Goal: Information Seeking & Learning: Learn about a topic

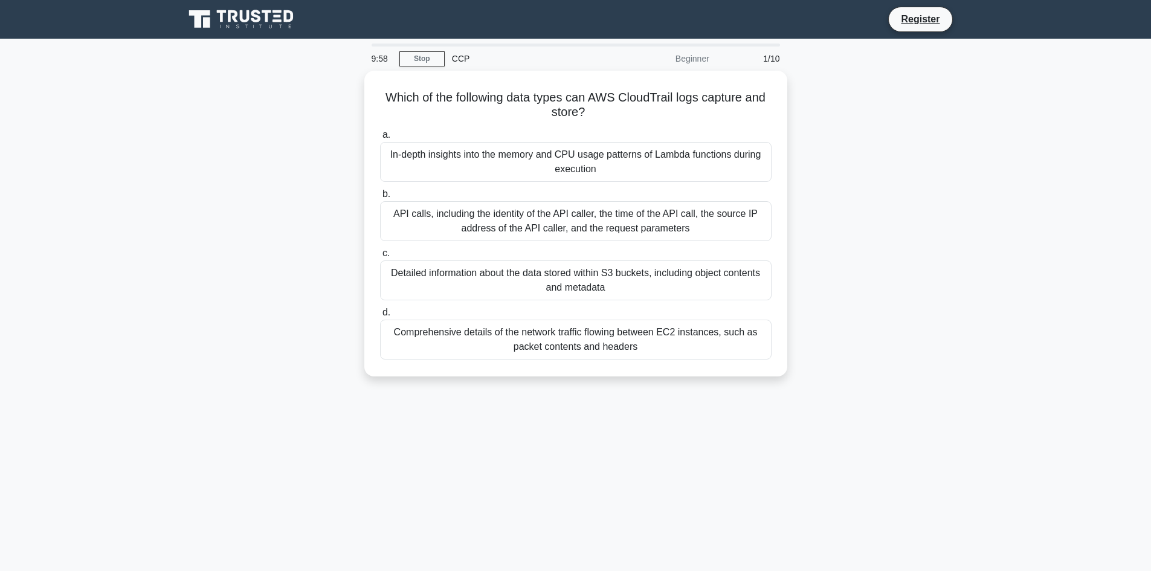
click at [415, 61] on link "Stop" at bounding box center [421, 58] width 45 height 15
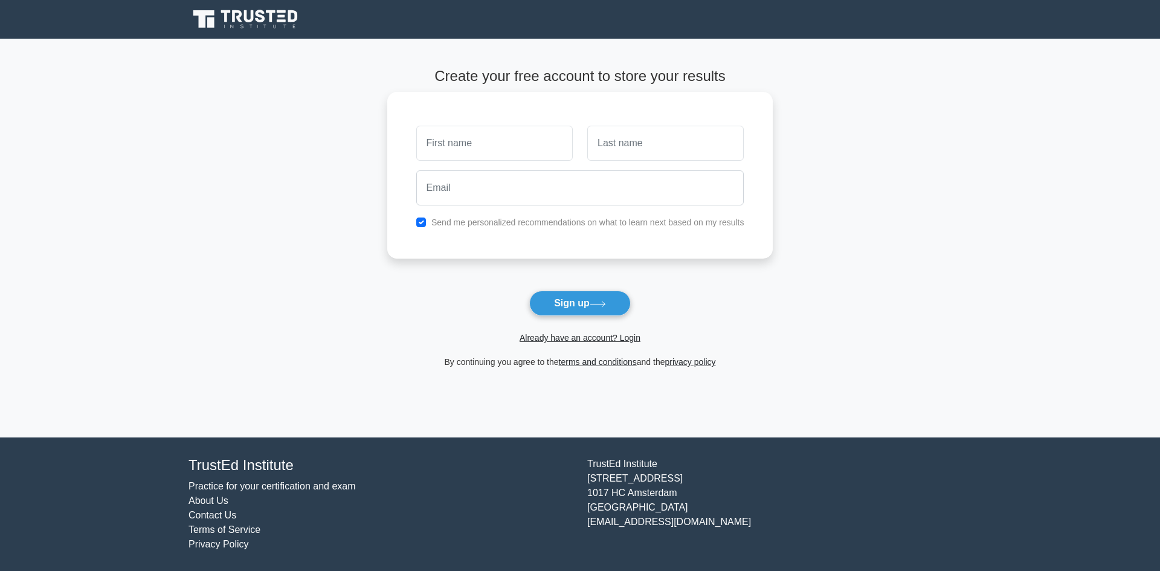
click at [501, 148] on input "text" at bounding box center [494, 143] width 156 height 35
click at [238, 225] on main "Create your free account to store your results Send me personalized recommendat…" at bounding box center [580, 238] width 1160 height 399
click at [581, 305] on button "Sign up" at bounding box center [579, 303] width 101 height 25
click at [575, 332] on span "Already have an account? Login" at bounding box center [580, 337] width 376 height 14
click at [575, 338] on link "Already have an account? Login" at bounding box center [580, 338] width 121 height 10
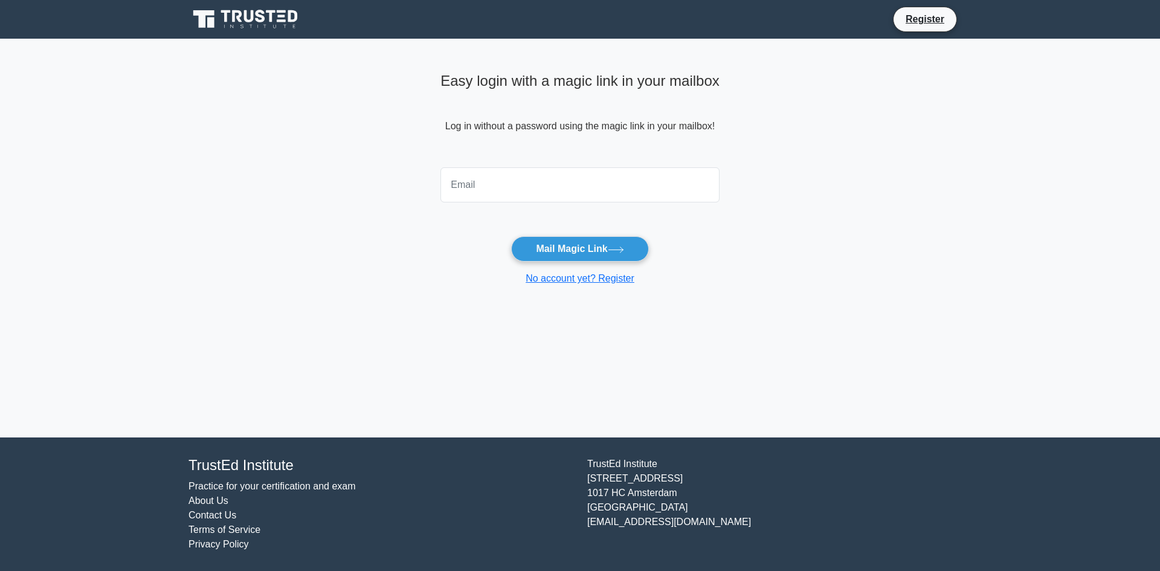
click at [520, 211] on form "Mail Magic Link No account yet? Register" at bounding box center [579, 224] width 279 height 123
click at [519, 187] on input "email" at bounding box center [579, 184] width 279 height 35
type input "[EMAIL_ADDRESS][DOMAIN_NAME]"
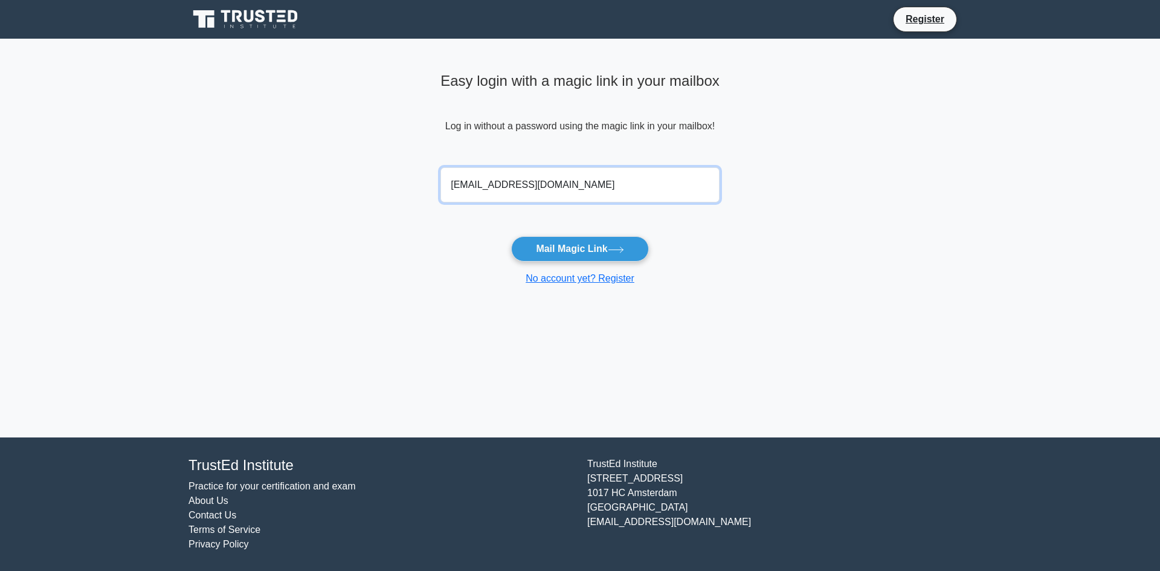
click at [528, 184] on input "[EMAIL_ADDRESS][DOMAIN_NAME]" at bounding box center [579, 184] width 279 height 35
click at [528, 184] on input "miqo.gabrielyan93@gmail.com" at bounding box center [579, 184] width 279 height 35
click at [527, 184] on input "email" at bounding box center [579, 184] width 279 height 35
type input "mikayel.gabrielyan.im@gmail.com"
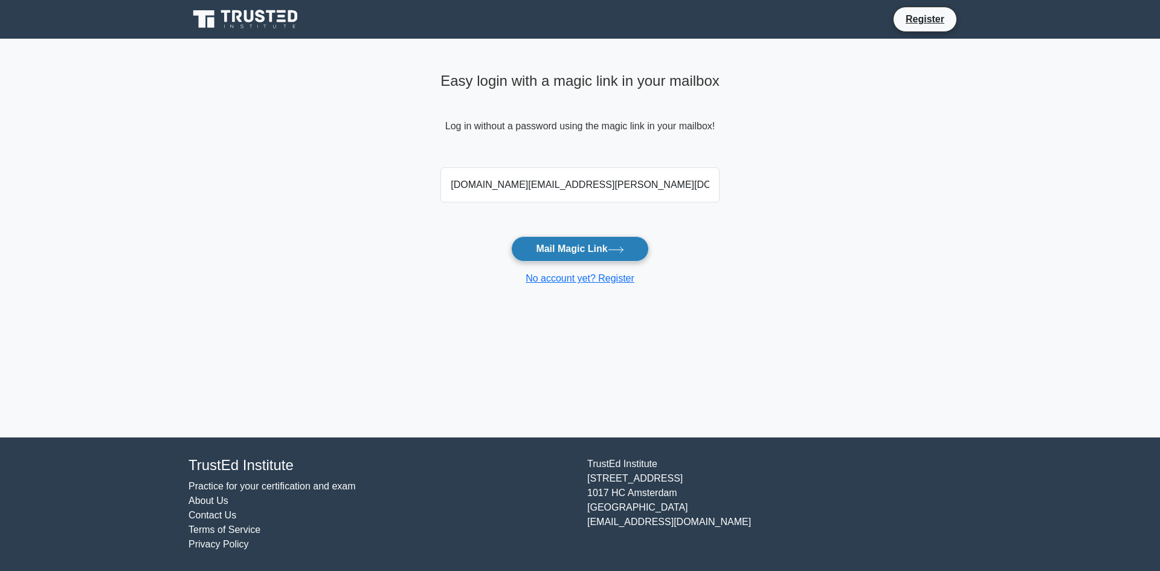
click at [588, 248] on button "Mail Magic Link" at bounding box center [579, 248] width 137 height 25
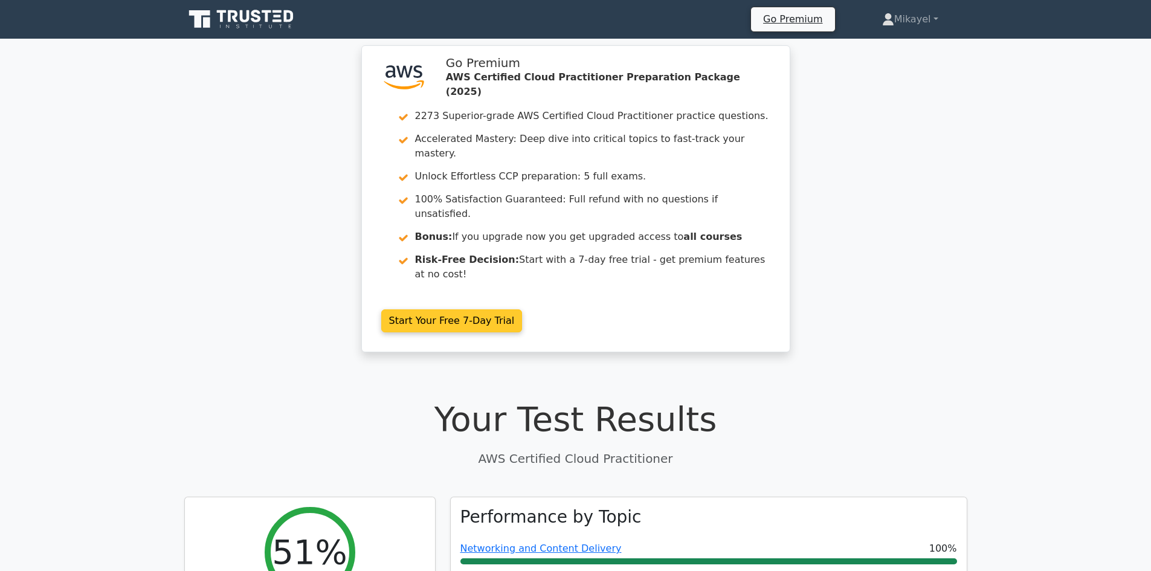
click at [442, 309] on link "Start Your Free 7-Day Trial" at bounding box center [451, 320] width 141 height 23
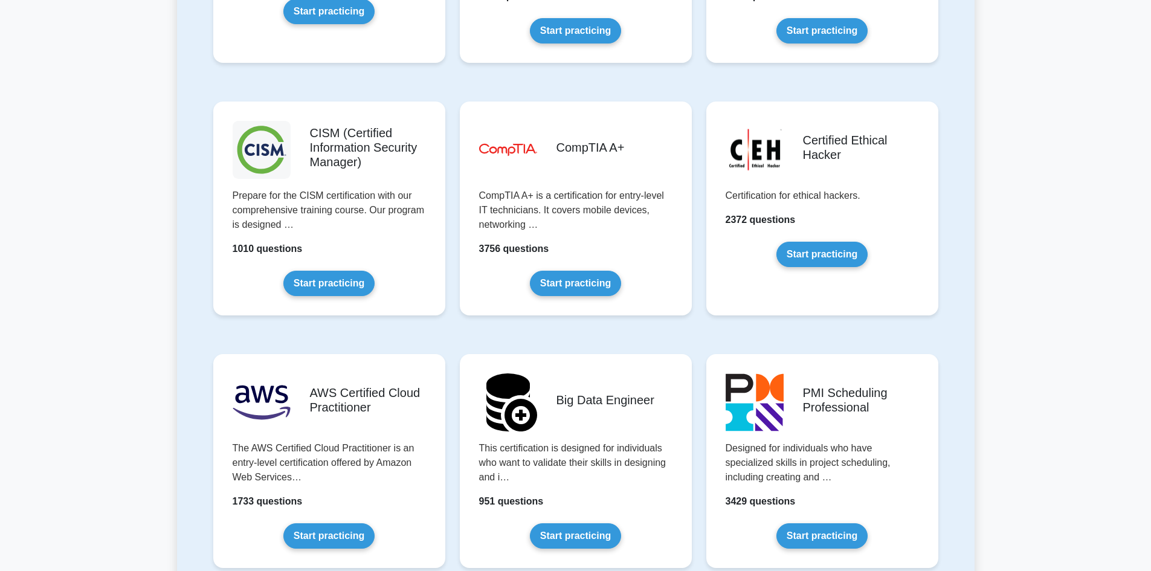
scroll to position [1885, 0]
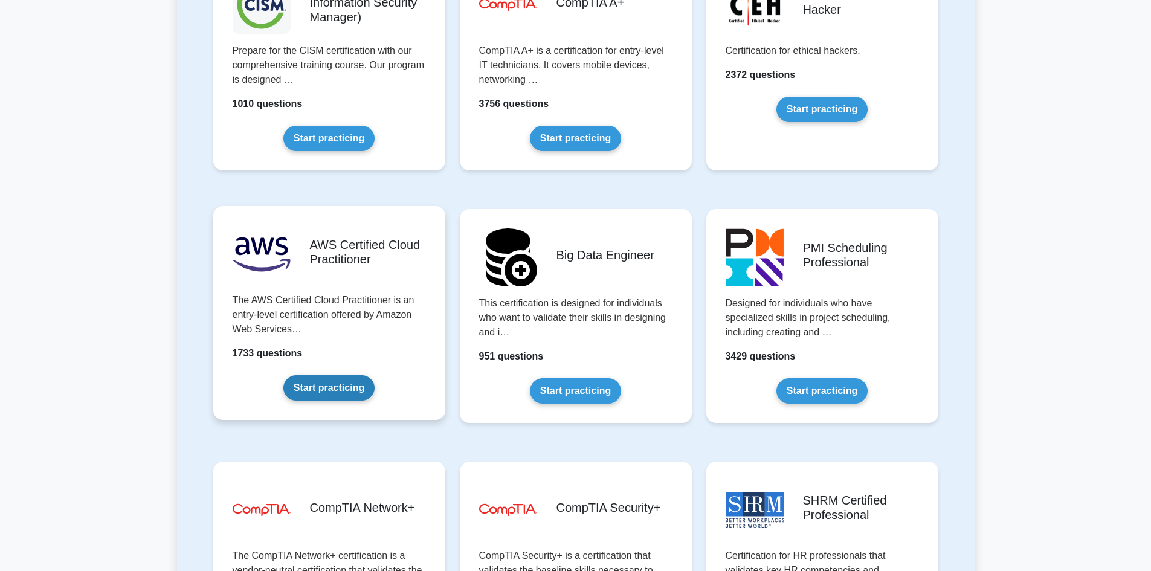
click at [315, 389] on link "Start practicing" at bounding box center [328, 387] width 91 height 25
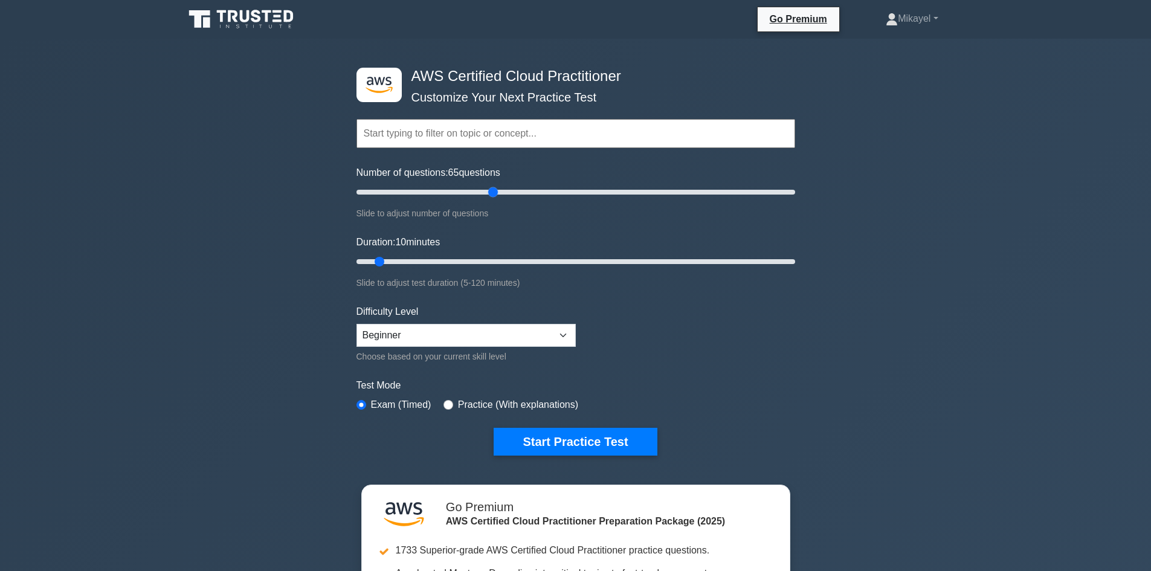
drag, startPoint x: 373, startPoint y: 191, endPoint x: 493, endPoint y: 191, distance: 119.6
type input "65"
click at [493, 191] on input "Number of questions: 65 questions" at bounding box center [575, 192] width 439 height 14
drag, startPoint x: 378, startPoint y: 263, endPoint x: 814, endPoint y: 263, distance: 436.2
type input "120"
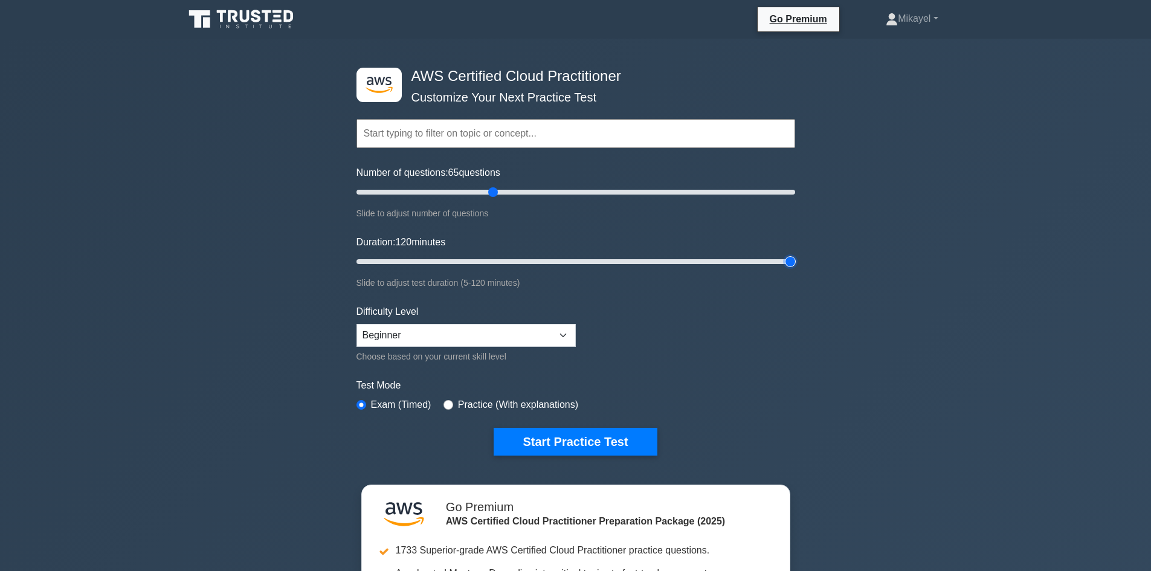
click at [795, 263] on input "Duration: 120 minutes" at bounding box center [575, 261] width 439 height 14
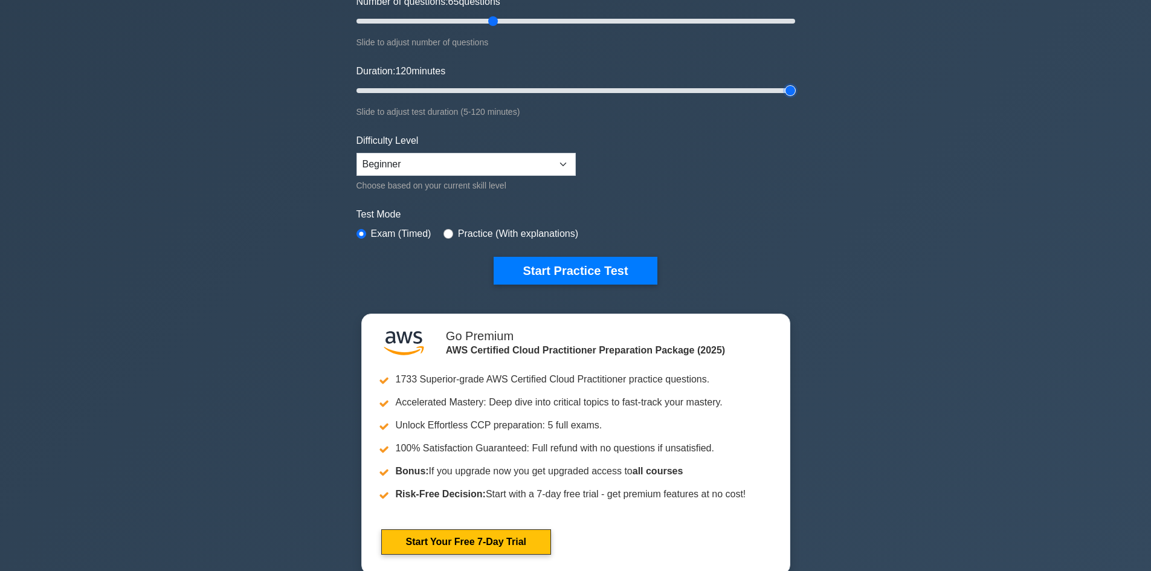
scroll to position [217, 0]
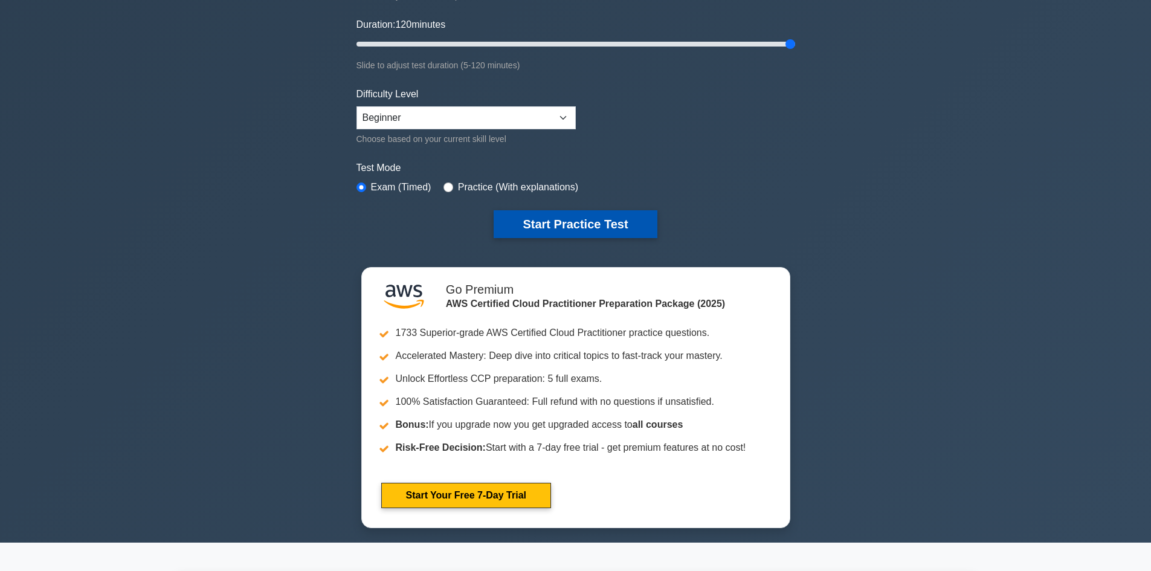
click at [556, 223] on button "Start Practice Test" at bounding box center [575, 224] width 163 height 28
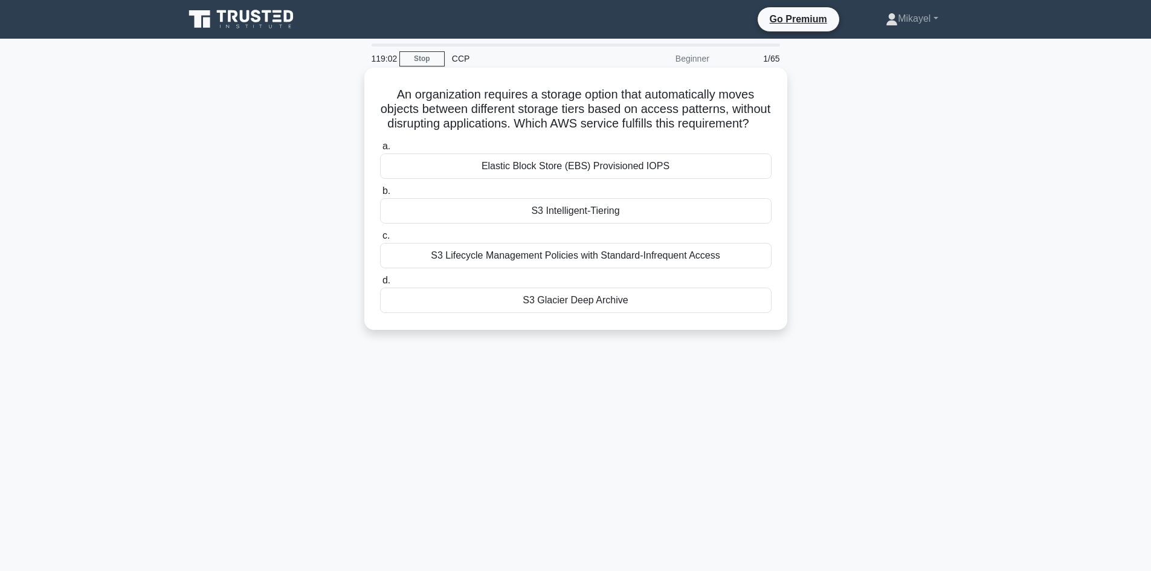
click at [566, 211] on div "S3 Intelligent-Tiering" at bounding box center [575, 210] width 391 height 25
click at [380, 195] on input "b. S3 Intelligent-Tiering" at bounding box center [380, 191] width 0 height 8
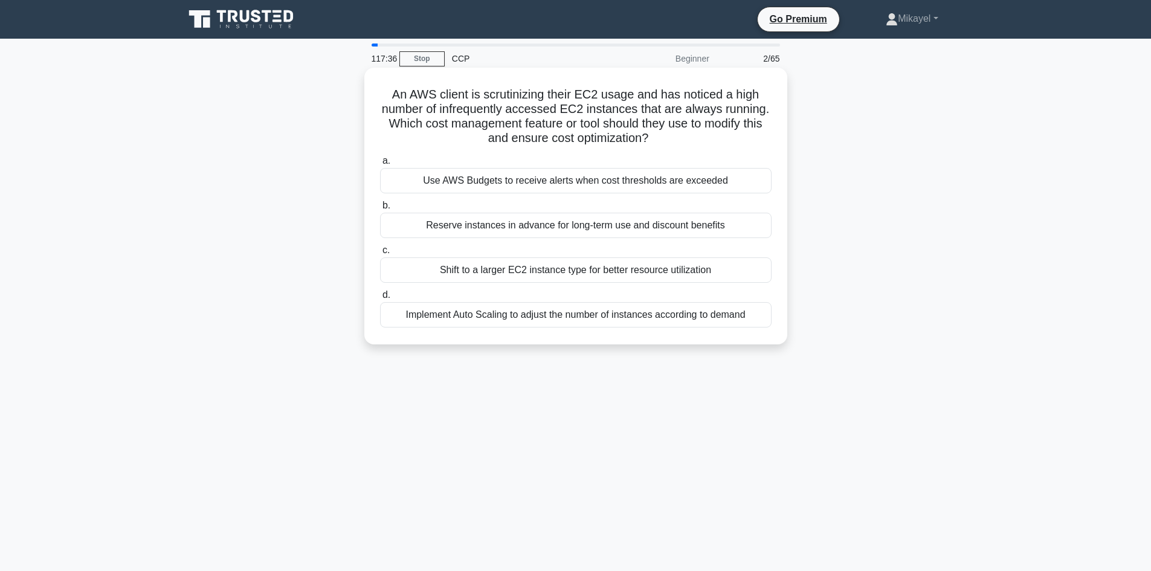
click at [517, 312] on div "Implement Auto Scaling to adjust the number of instances according to demand" at bounding box center [575, 314] width 391 height 25
click at [380, 299] on input "d. Implement Auto Scaling to adjust the number of instances according to demand" at bounding box center [380, 295] width 0 height 8
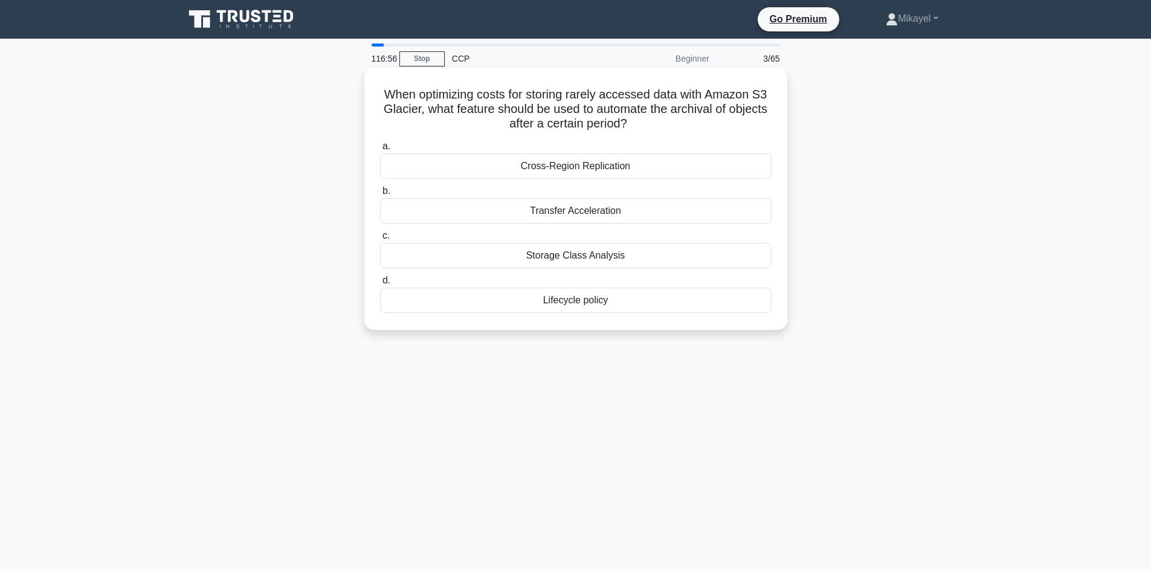
click at [565, 298] on div "Lifecycle policy" at bounding box center [575, 300] width 391 height 25
click at [380, 285] on input "d. Lifecycle policy" at bounding box center [380, 281] width 0 height 8
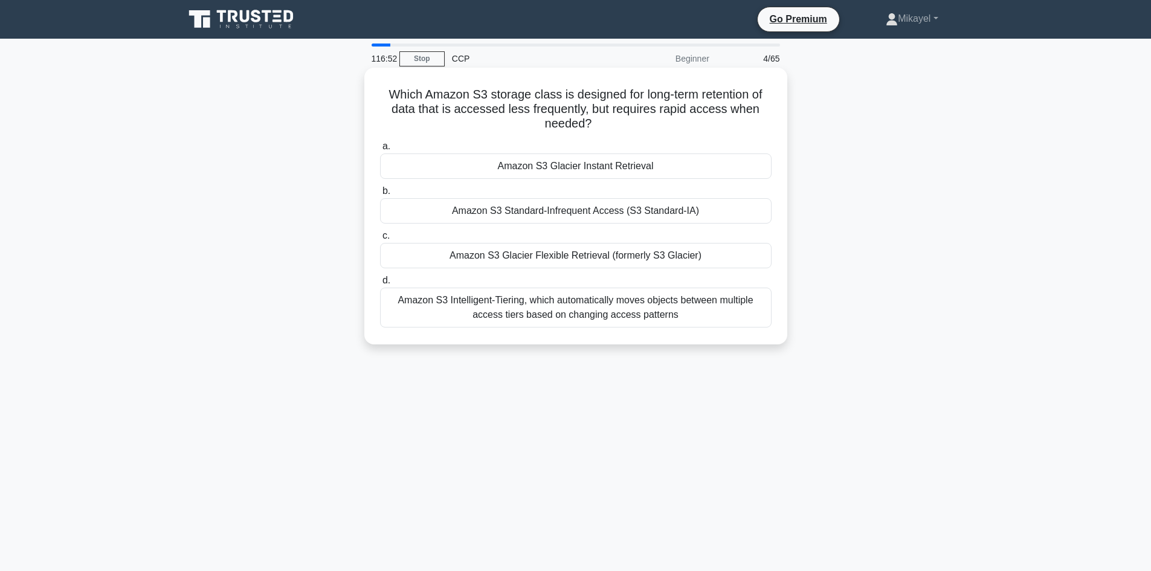
click at [561, 159] on div "Amazon S3 Glacier Instant Retrieval" at bounding box center [575, 165] width 391 height 25
click at [380, 150] on input "a. Amazon S3 Glacier Instant Retrieval" at bounding box center [380, 147] width 0 height 8
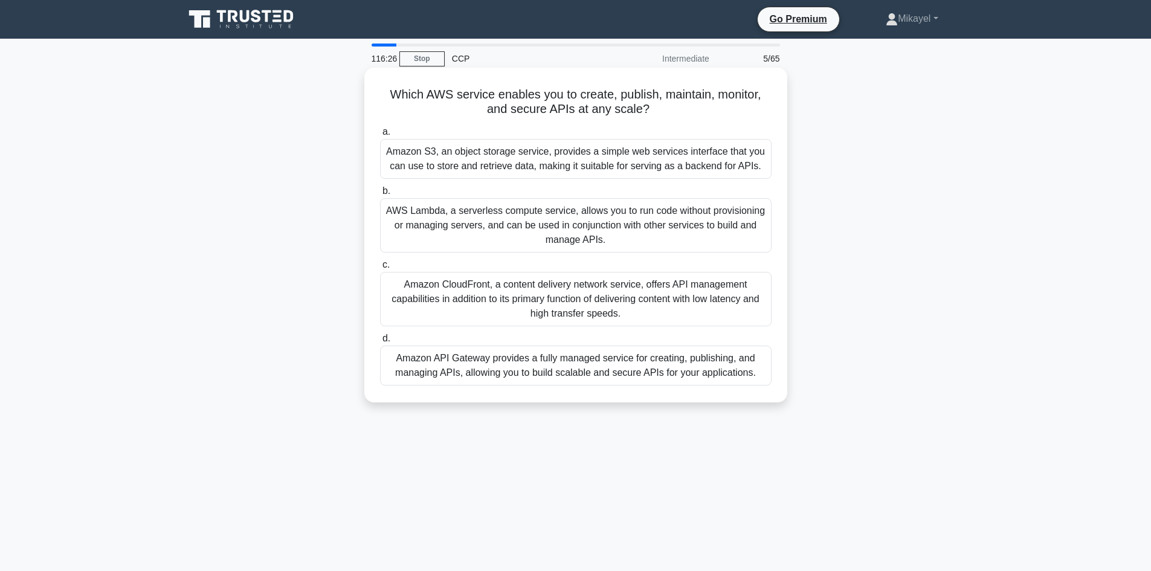
click at [601, 369] on div "Amazon API Gateway provides a fully managed service for creating, publishing, a…" at bounding box center [575, 366] width 391 height 40
click at [380, 343] on input "d. Amazon API Gateway provides a fully managed service for creating, publishing…" at bounding box center [380, 339] width 0 height 8
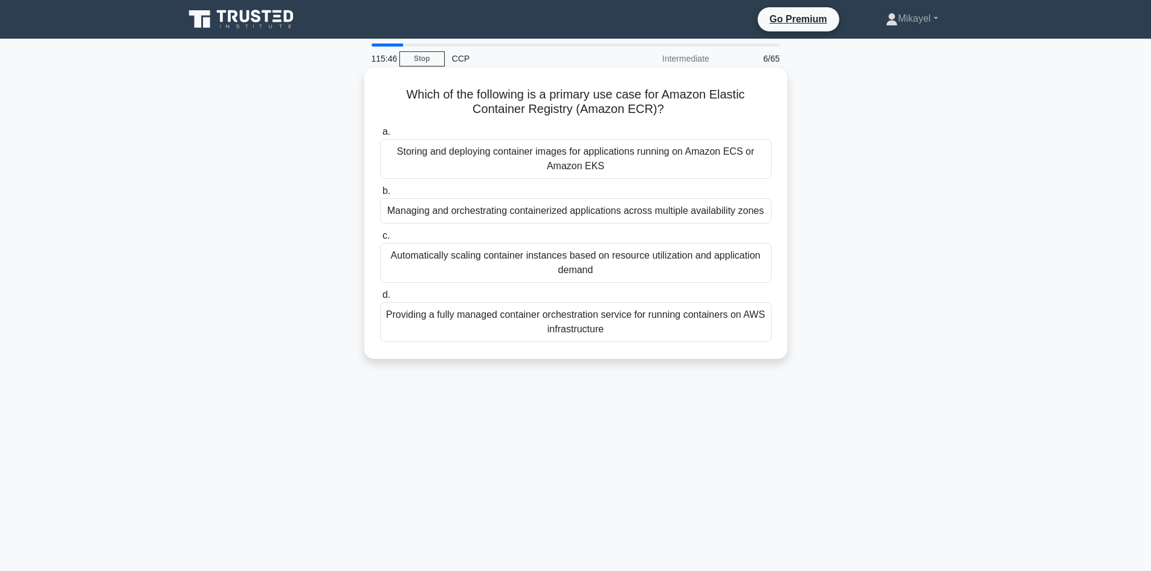
click at [623, 325] on div "Providing a fully managed container orchestration service for running container…" at bounding box center [575, 322] width 391 height 40
click at [380, 299] on input "d. Providing a fully managed container orchestration service for running contai…" at bounding box center [380, 295] width 0 height 8
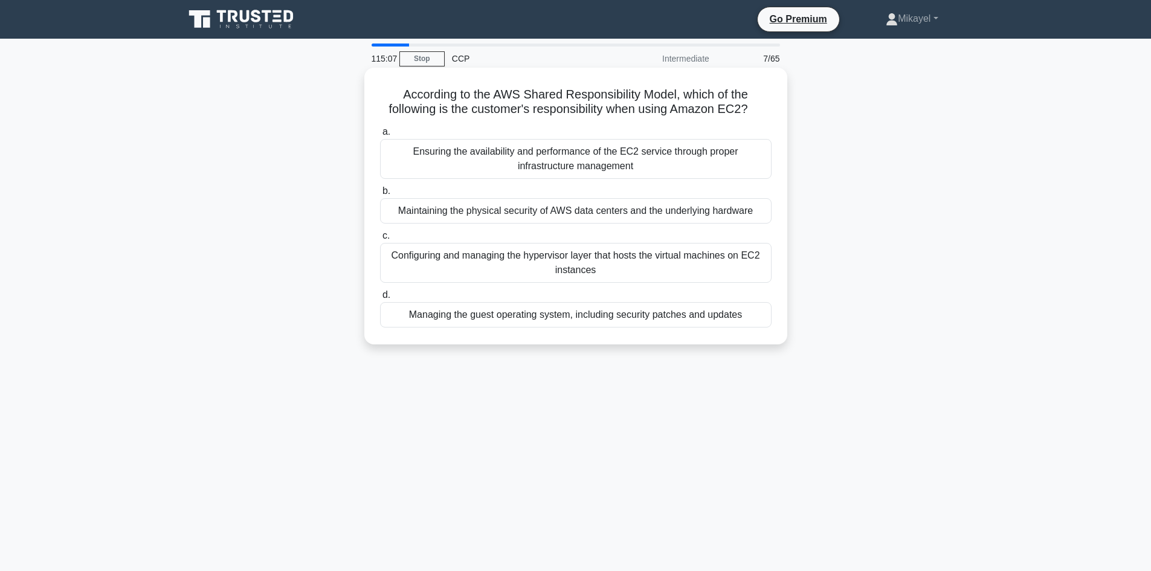
click at [588, 263] on div "Configuring and managing the hypervisor layer that hosts the virtual machines o…" at bounding box center [575, 263] width 391 height 40
click at [380, 240] on input "c. Configuring and managing the hypervisor layer that hosts the virtual machine…" at bounding box center [380, 236] width 0 height 8
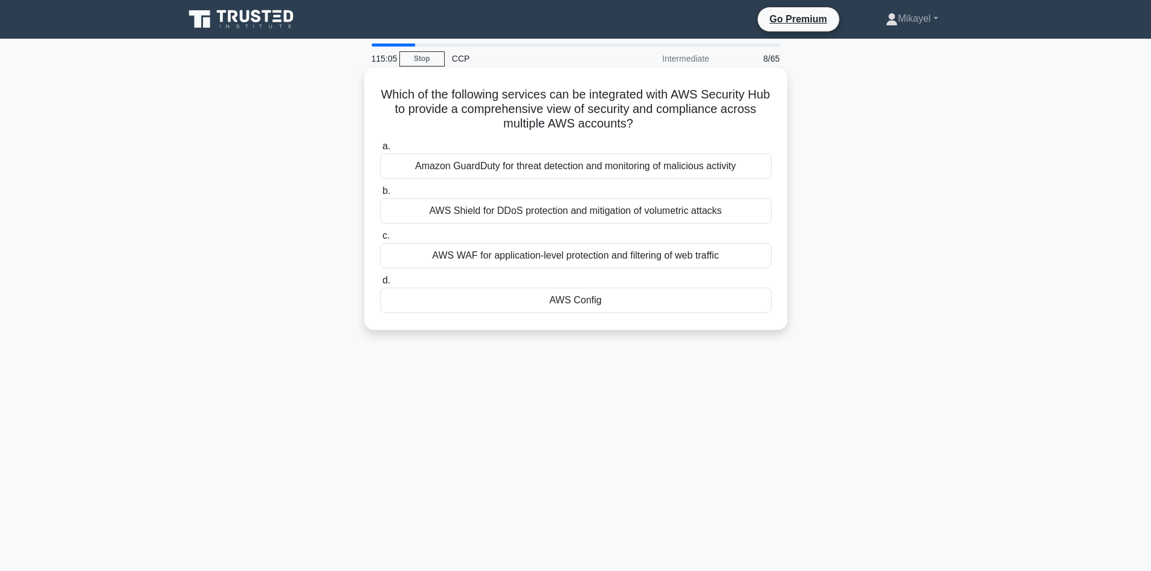
click at [568, 302] on div "AWS Config" at bounding box center [575, 300] width 391 height 25
click at [380, 285] on input "d. AWS Config" at bounding box center [380, 281] width 0 height 8
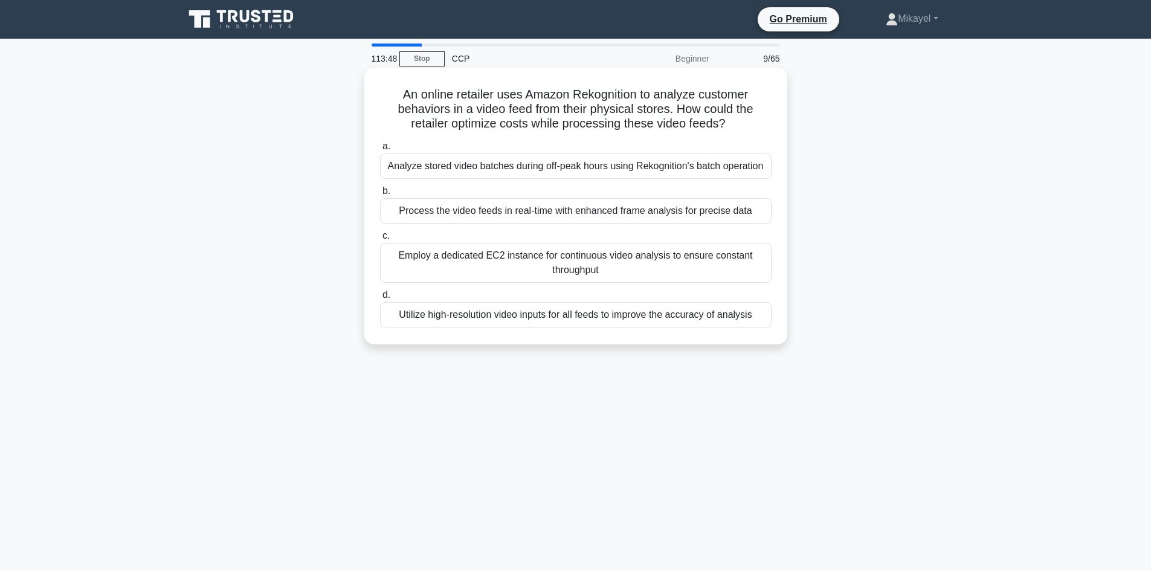
click at [571, 211] on div "Process the video feeds in real-time with enhanced frame analysis for precise d…" at bounding box center [575, 210] width 391 height 25
click at [380, 195] on input "b. Process the video feeds in real-time with enhanced frame analysis for precis…" at bounding box center [380, 191] width 0 height 8
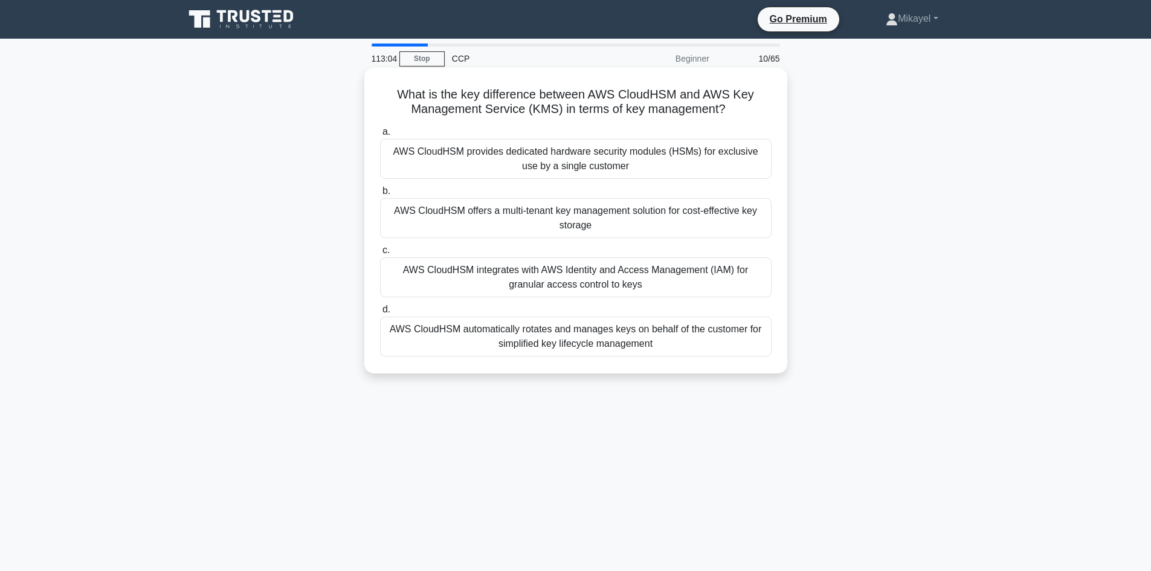
click at [562, 336] on div "AWS CloudHSM automatically rotates and manages keys on behalf of the customer f…" at bounding box center [575, 337] width 391 height 40
click at [380, 314] on input "d. AWS CloudHSM automatically rotates and manages keys on behalf of the custome…" at bounding box center [380, 310] width 0 height 8
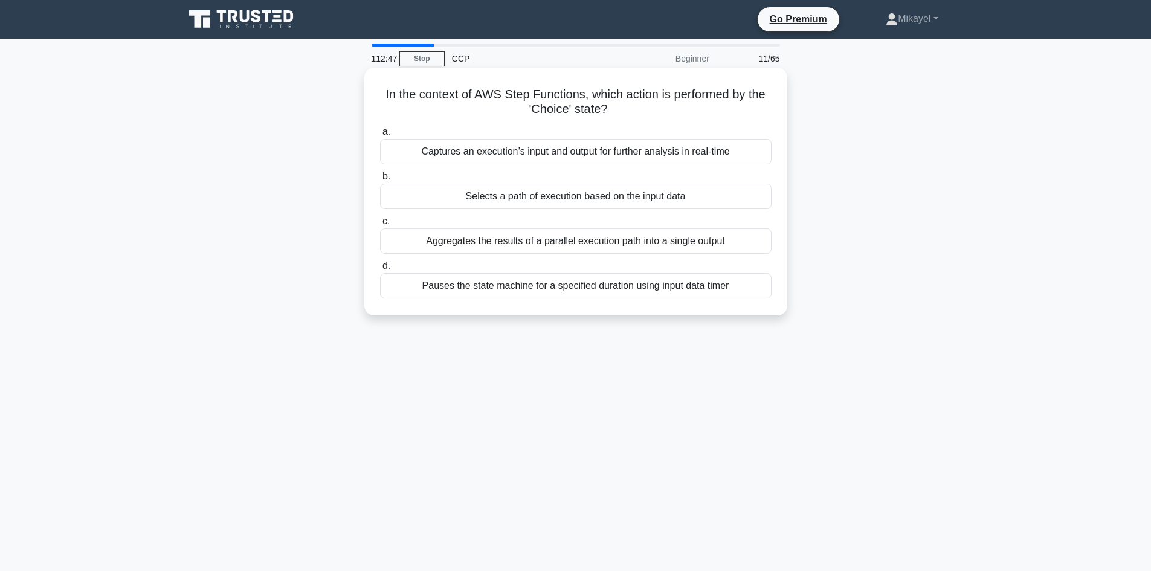
click at [563, 200] on div "Selects a path of execution based on the input data" at bounding box center [575, 196] width 391 height 25
click at [380, 181] on input "b. Selects a path of execution based on the input data" at bounding box center [380, 177] width 0 height 8
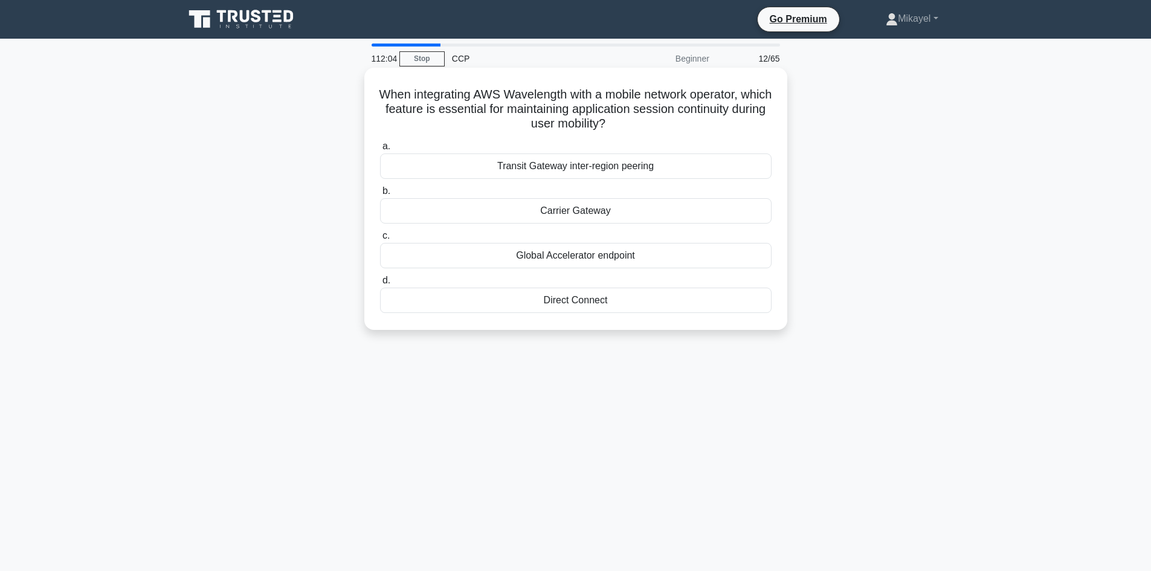
click at [580, 213] on div "Carrier Gateway" at bounding box center [575, 210] width 391 height 25
click at [380, 195] on input "b. Carrier Gateway" at bounding box center [380, 191] width 0 height 8
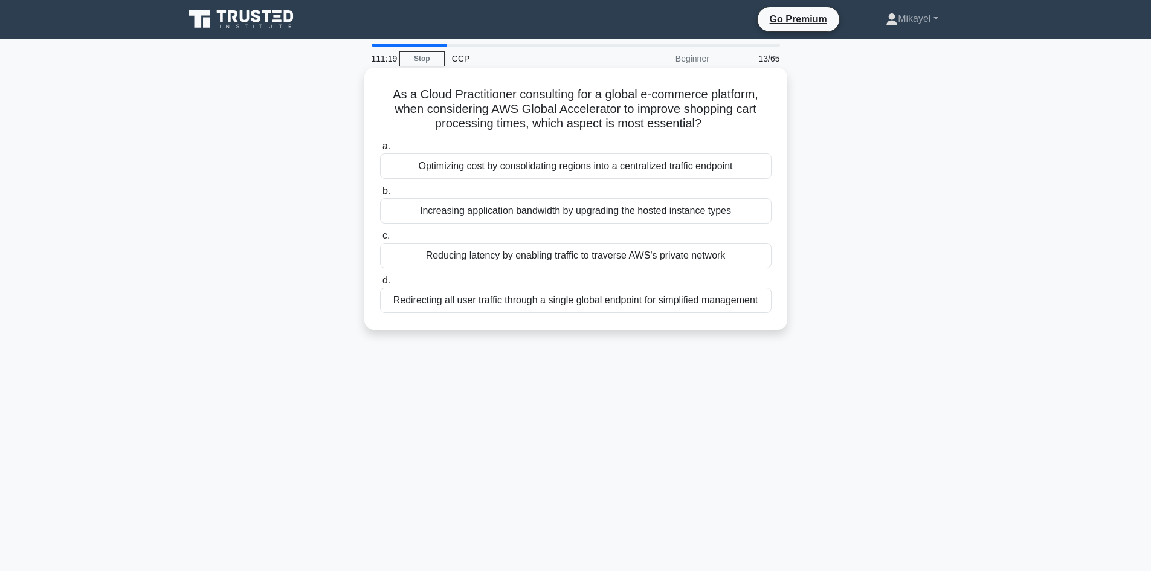
click at [620, 169] on div "Optimizing cost by consolidating regions into a centralized traffic endpoint" at bounding box center [575, 165] width 391 height 25
click at [380, 150] on input "a. Optimizing cost by consolidating regions into a centralized traffic endpoint" at bounding box center [380, 147] width 0 height 8
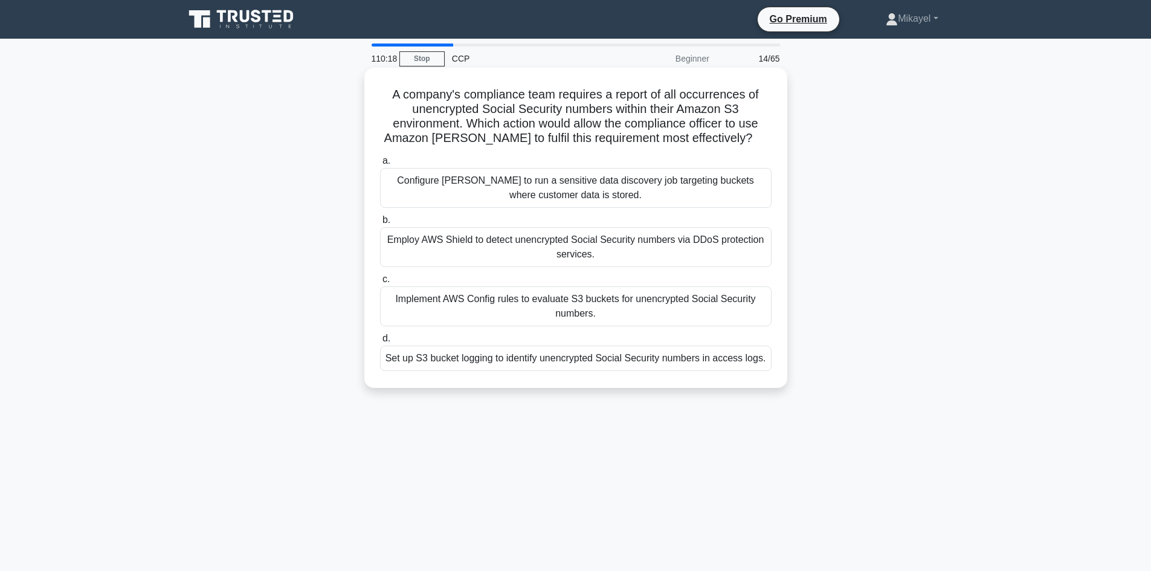
click at [476, 243] on div "Employ AWS Shield to detect unencrypted Social Security numbers via DDoS protec…" at bounding box center [575, 247] width 391 height 40
click at [380, 224] on input "b. Employ AWS Shield to detect unencrypted Social Security numbers via DDoS pro…" at bounding box center [380, 220] width 0 height 8
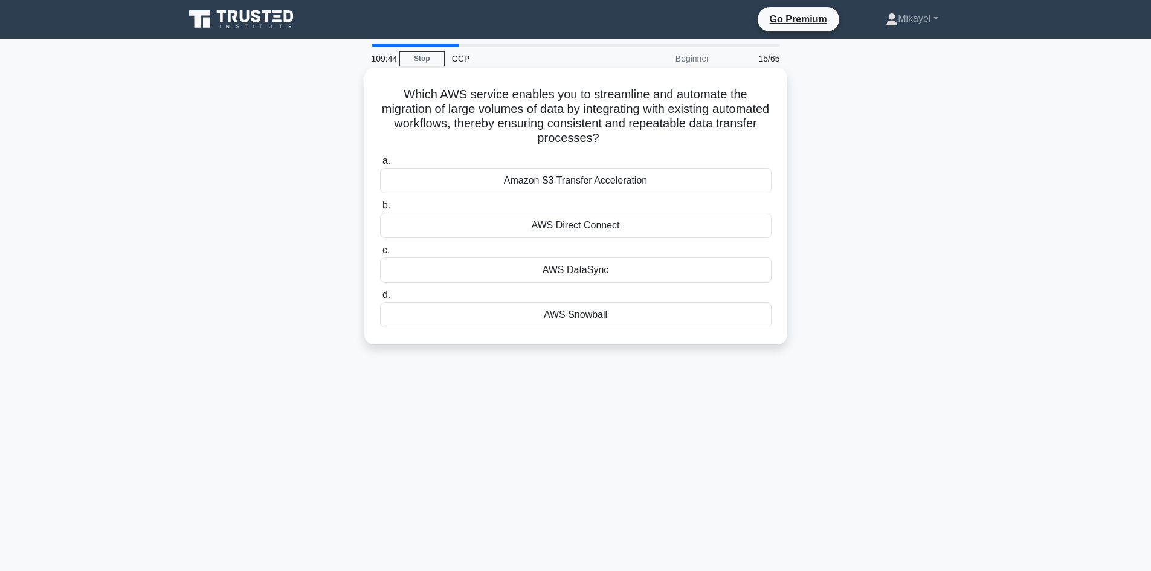
click at [579, 272] on div "AWS DataSync" at bounding box center [575, 269] width 391 height 25
click at [380, 254] on input "c. AWS DataSync" at bounding box center [380, 250] width 0 height 8
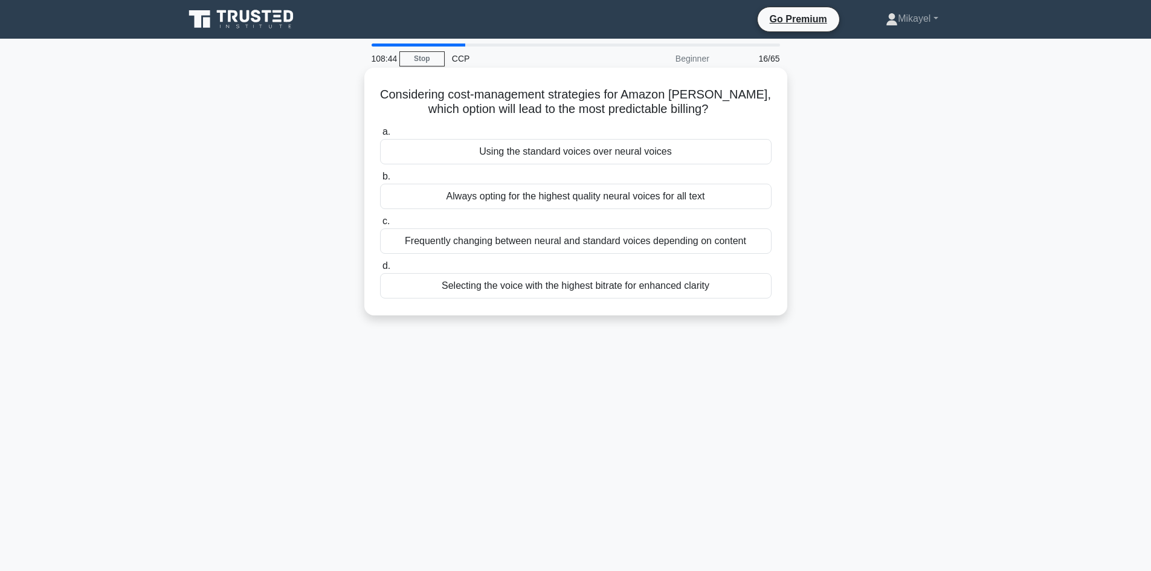
click at [504, 242] on div "Frequently changing between neural and standard voices depending on content" at bounding box center [575, 240] width 391 height 25
click at [380, 225] on input "c. Frequently changing between neural and standard voices depending on content" at bounding box center [380, 221] width 0 height 8
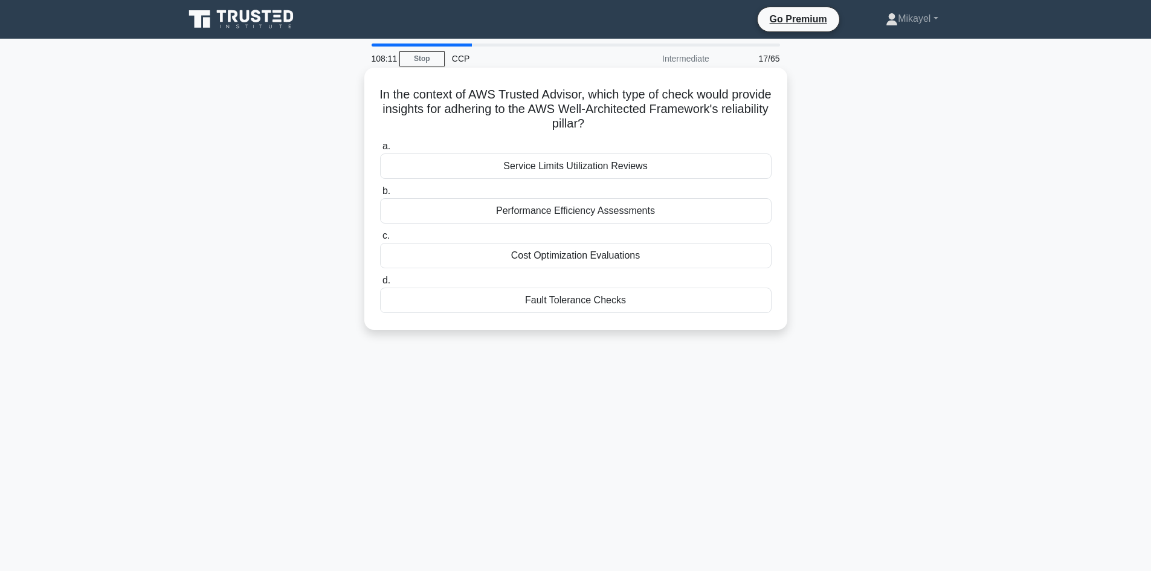
click at [552, 252] on div "Cost Optimization Evaluations" at bounding box center [575, 255] width 391 height 25
click at [380, 240] on input "c. Cost Optimization Evaluations" at bounding box center [380, 236] width 0 height 8
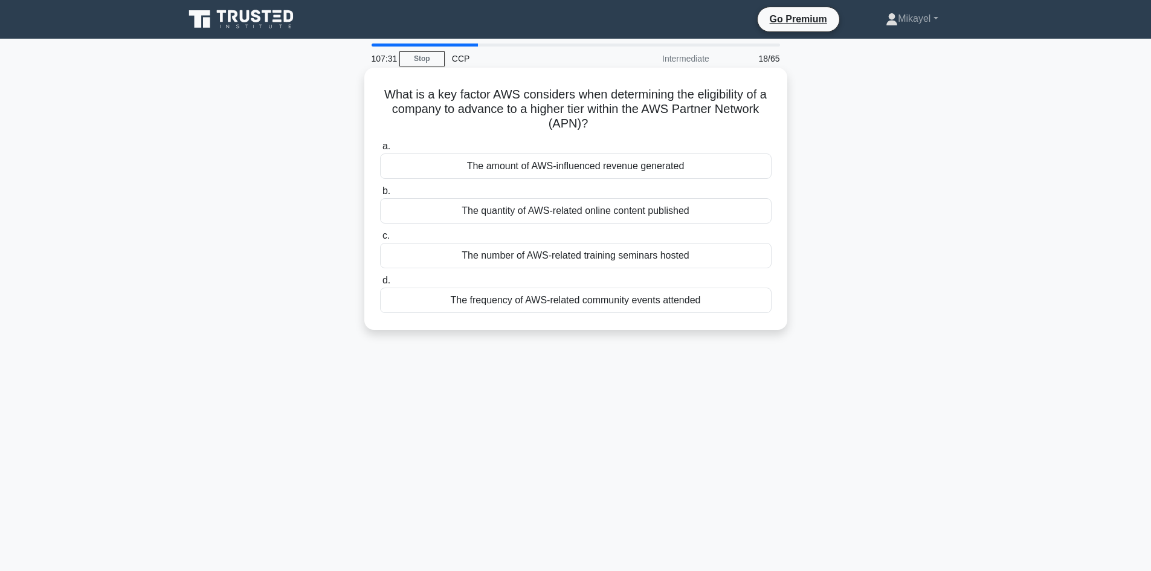
click at [662, 295] on div "The frequency of AWS-related community events attended" at bounding box center [575, 300] width 391 height 25
click at [380, 285] on input "d. The frequency of AWS-related community events attended" at bounding box center [380, 281] width 0 height 8
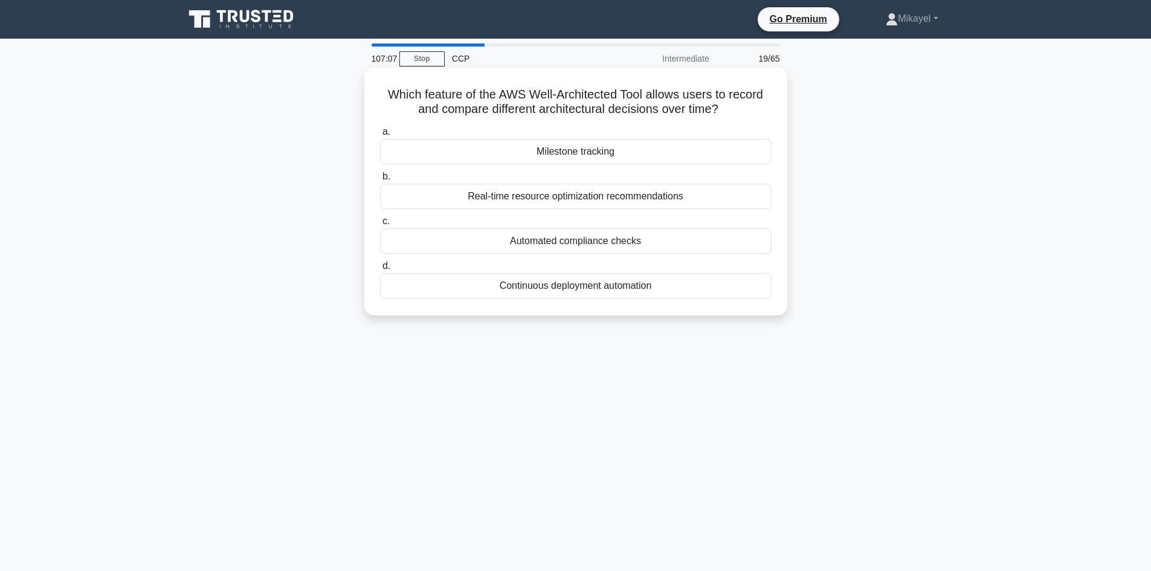
click at [596, 236] on div "Automated compliance checks" at bounding box center [575, 240] width 391 height 25
click at [380, 225] on input "c. Automated compliance checks" at bounding box center [380, 221] width 0 height 8
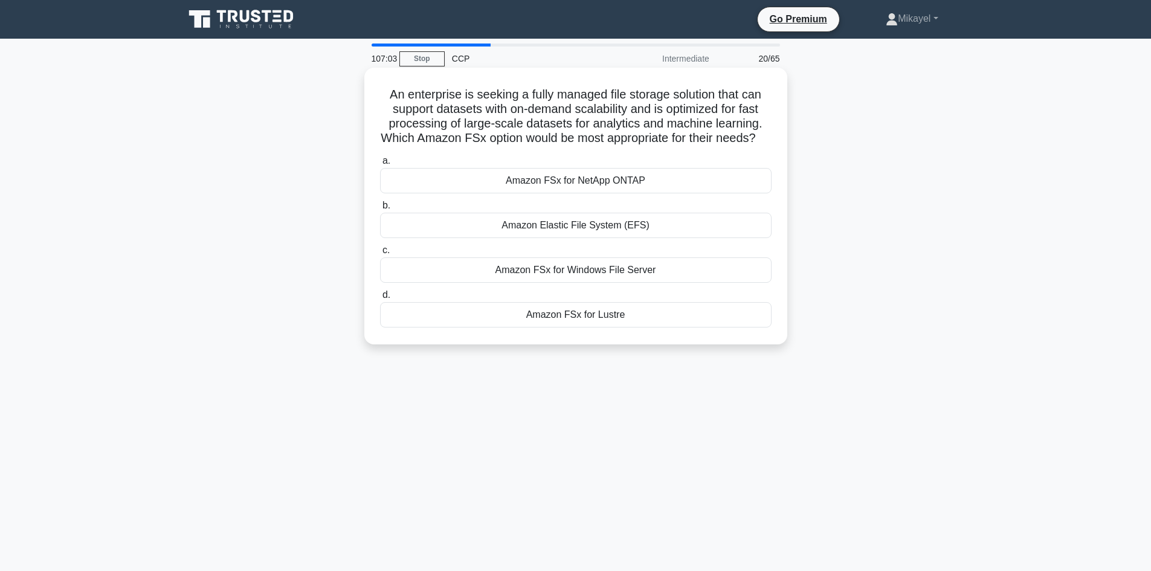
click at [578, 313] on div "Amazon FSx for Lustre" at bounding box center [575, 314] width 391 height 25
click at [380, 299] on input "d. Amazon FSx for Lustre" at bounding box center [380, 295] width 0 height 8
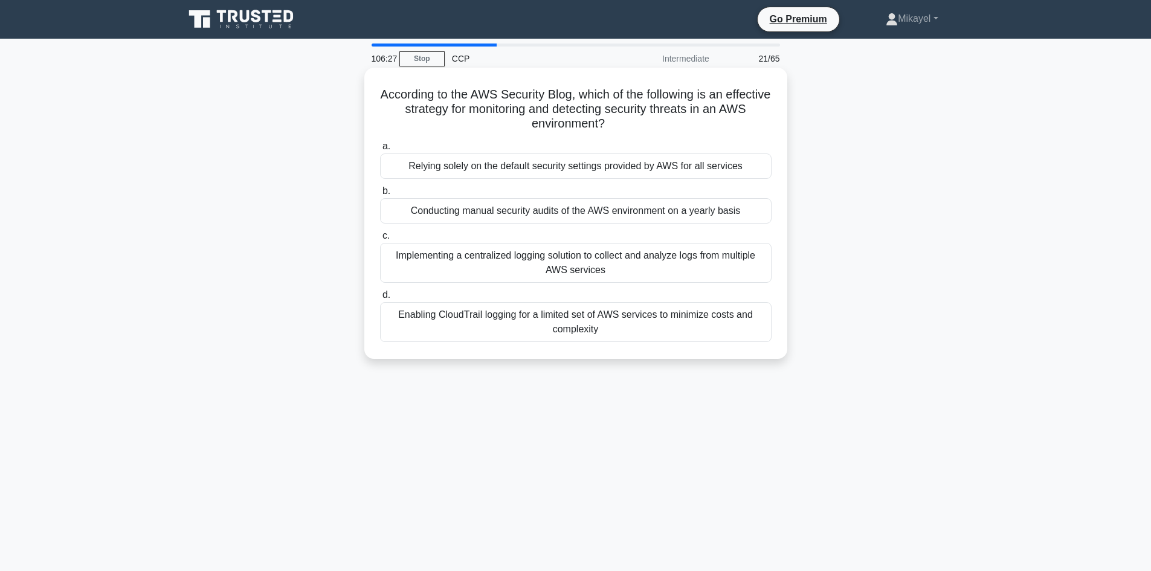
click at [532, 321] on div "Enabling CloudTrail logging for a limited set of AWS services to minimize costs…" at bounding box center [575, 322] width 391 height 40
click at [380, 299] on input "d. Enabling CloudTrail logging for a limited set of AWS services to minimize co…" at bounding box center [380, 295] width 0 height 8
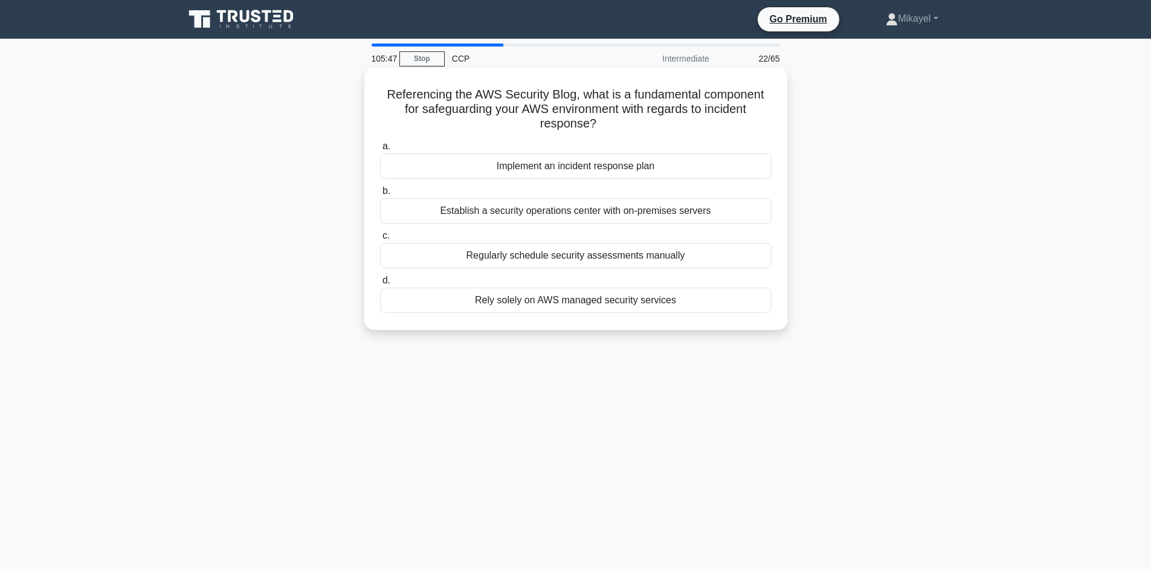
click at [581, 302] on div "Rely solely on AWS managed security services" at bounding box center [575, 300] width 391 height 25
click at [380, 285] on input "d. Rely solely on AWS managed security services" at bounding box center [380, 281] width 0 height 8
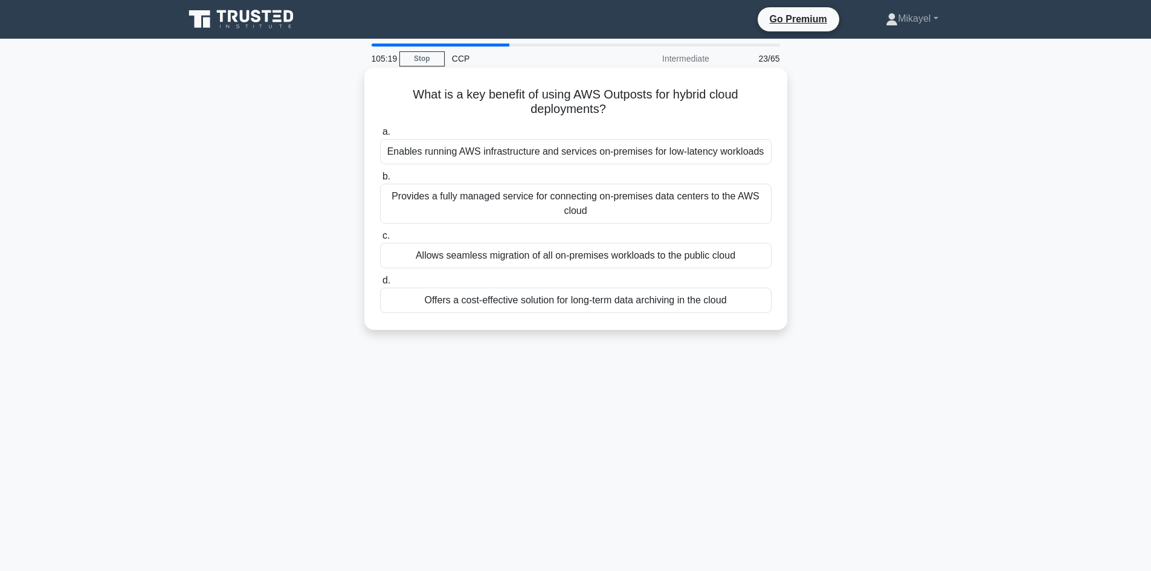
click at [592, 298] on div "Offers a cost-effective solution for long-term data archiving in the cloud" at bounding box center [575, 300] width 391 height 25
click at [380, 285] on input "d. Offers a cost-effective solution for long-term data archiving in the cloud" at bounding box center [380, 281] width 0 height 8
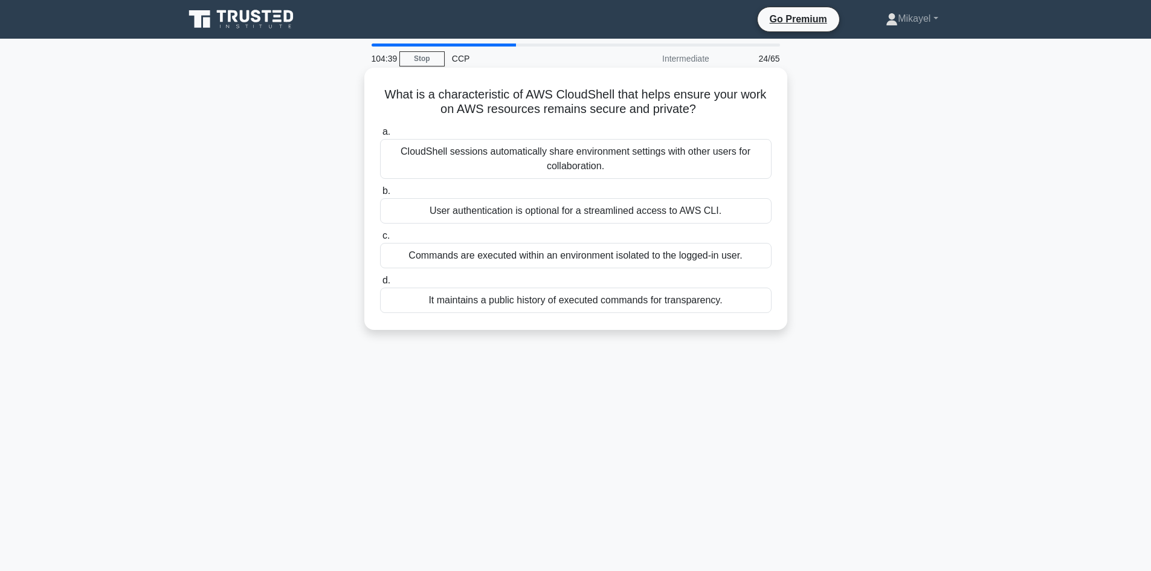
click at [599, 260] on div "Commands are executed within an environment isolated to the logged-in user." at bounding box center [575, 255] width 391 height 25
click at [380, 240] on input "c. Commands are executed within an environment isolated to the logged-in user." at bounding box center [380, 236] width 0 height 8
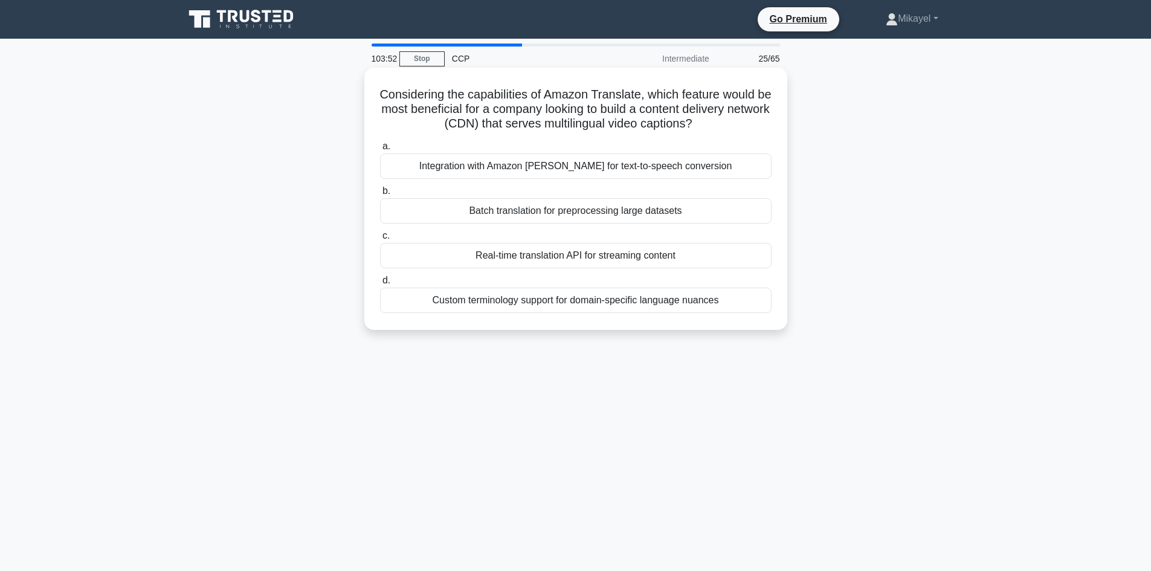
click at [556, 253] on div "Real-time translation API for streaming content" at bounding box center [575, 255] width 391 height 25
click at [380, 240] on input "c. Real-time translation API for streaming content" at bounding box center [380, 236] width 0 height 8
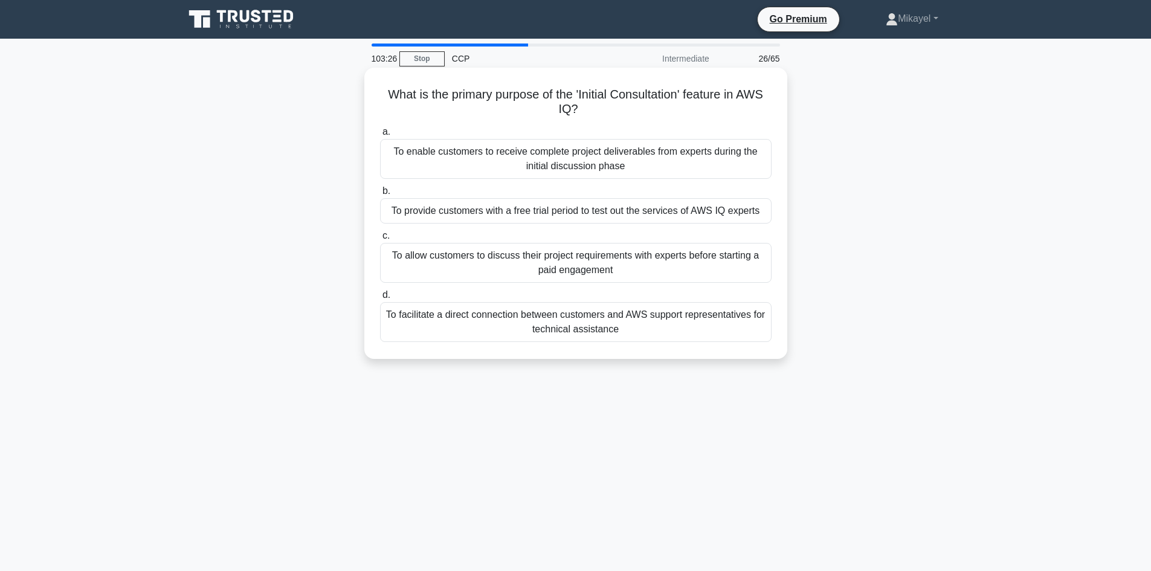
click at [503, 259] on div "To allow customers to discuss their project requirements with experts before st…" at bounding box center [575, 263] width 391 height 40
click at [380, 240] on input "c. To allow customers to discuss their project requirements with experts before…" at bounding box center [380, 236] width 0 height 8
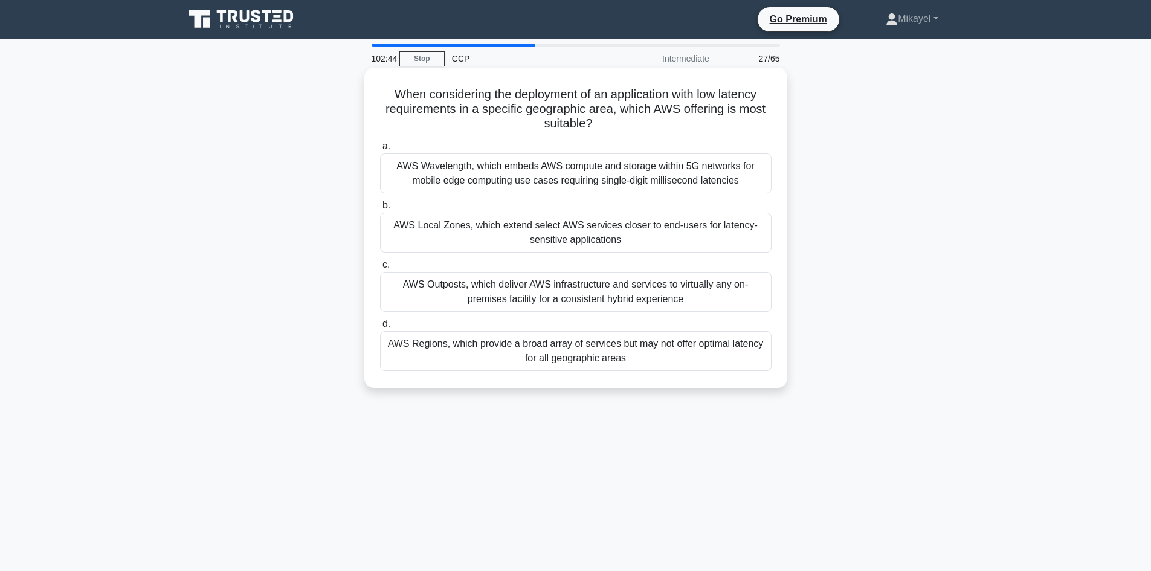
click at [567, 228] on div "AWS Local Zones, which extend select AWS services closer to end-users for laten…" at bounding box center [575, 233] width 391 height 40
click at [380, 210] on input "b. AWS Local Zones, which extend select AWS services closer to end-users for la…" at bounding box center [380, 206] width 0 height 8
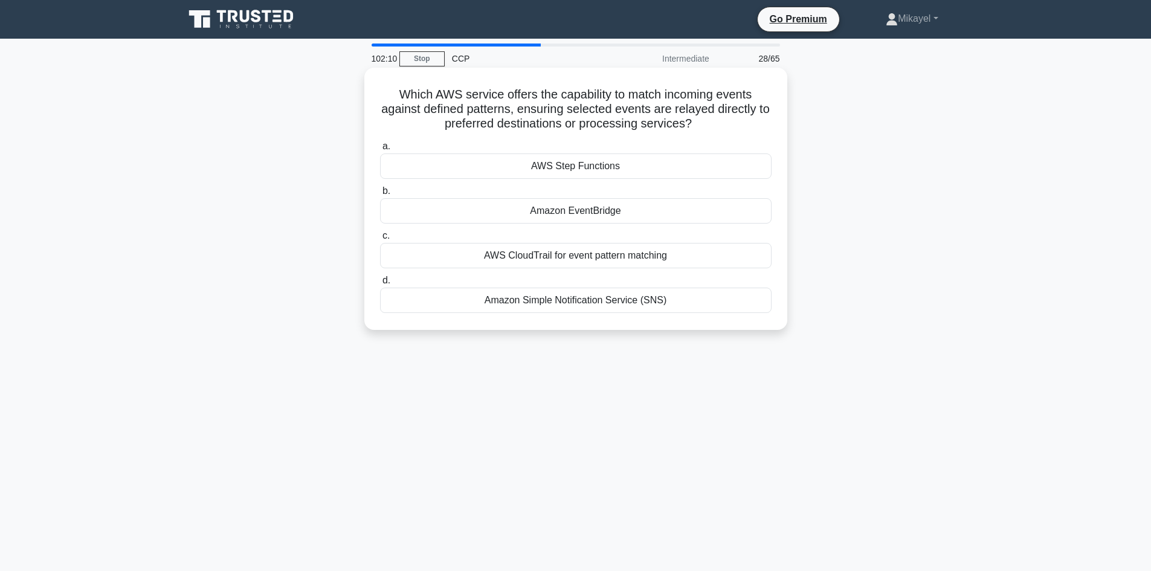
click at [591, 210] on div "Amazon EventBridge" at bounding box center [575, 210] width 391 height 25
click at [380, 195] on input "b. Amazon EventBridge" at bounding box center [380, 191] width 0 height 8
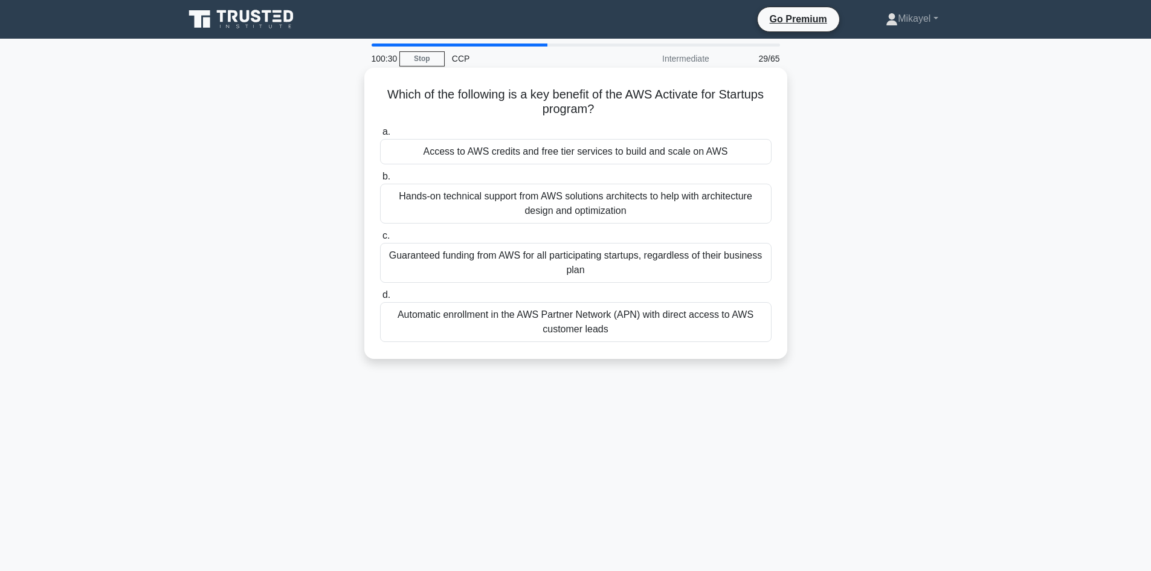
click at [652, 203] on div "Hands-on technical support from AWS solutions architects to help with architect…" at bounding box center [575, 204] width 391 height 40
click at [380, 181] on input "b. Hands-on technical support from AWS solutions architects to help with archit…" at bounding box center [380, 177] width 0 height 8
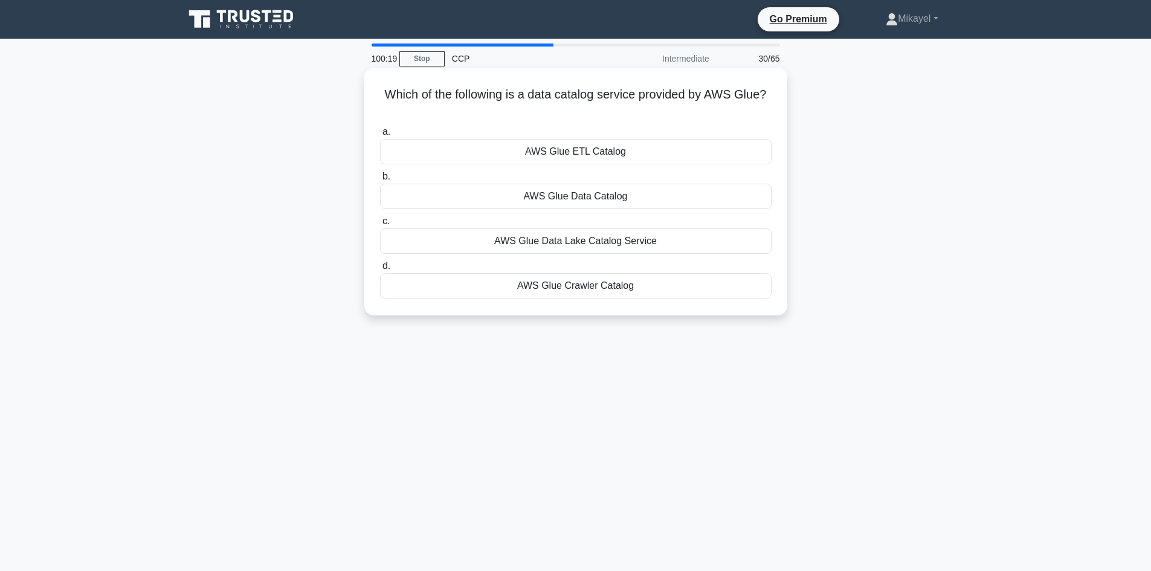
click at [569, 198] on div "AWS Glue Data Catalog" at bounding box center [575, 196] width 391 height 25
click at [380, 181] on input "b. AWS Glue Data Catalog" at bounding box center [380, 177] width 0 height 8
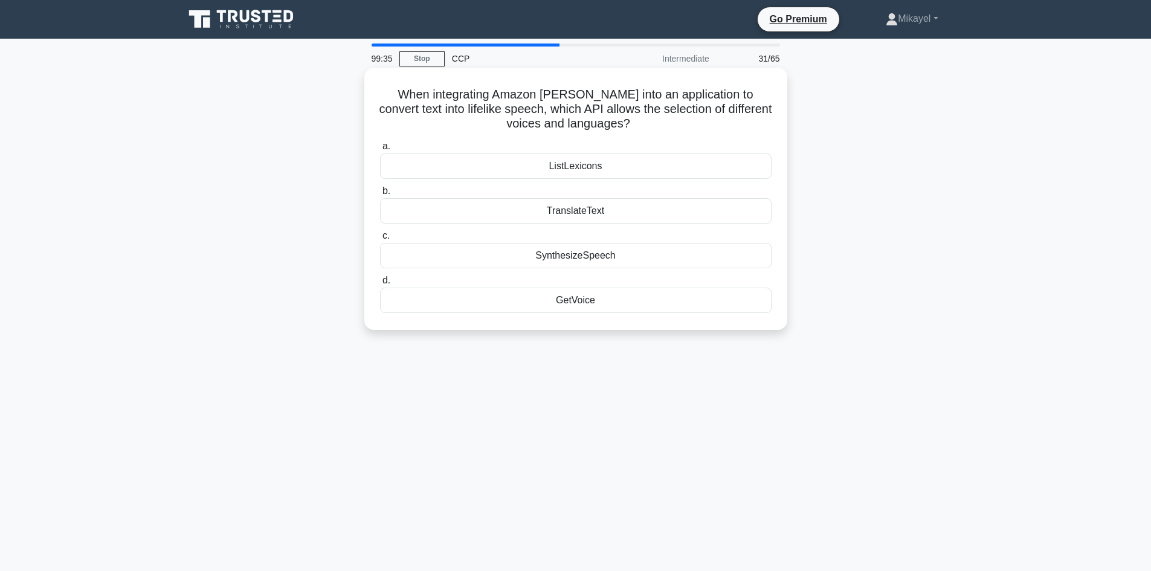
click at [613, 166] on div "ListLexicons" at bounding box center [575, 165] width 391 height 25
click at [380, 150] on input "a. ListLexicons" at bounding box center [380, 147] width 0 height 8
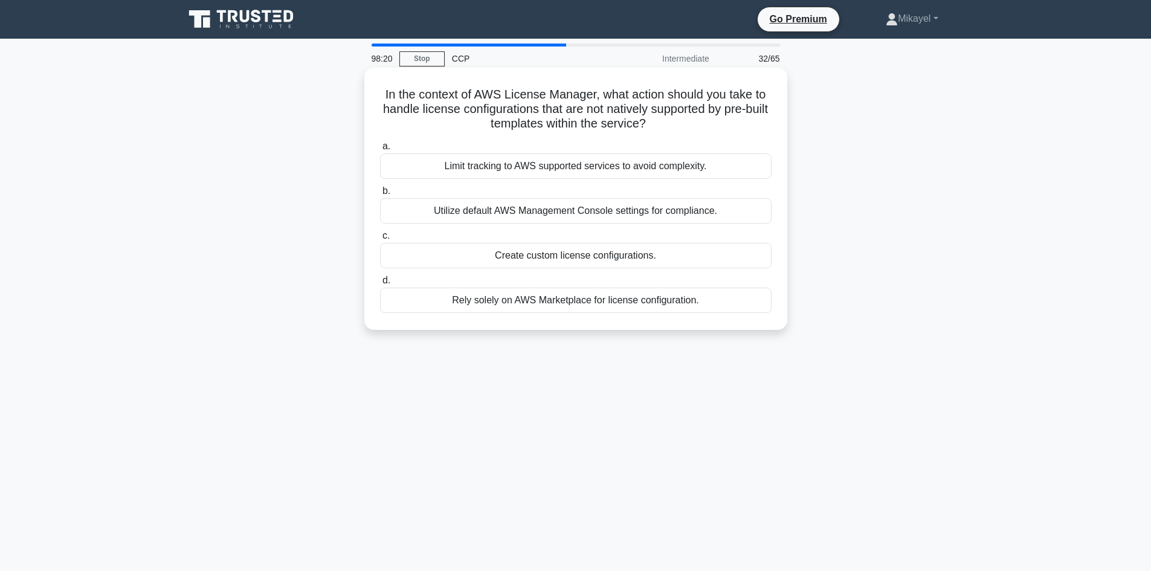
click at [610, 255] on div "Create custom license configurations." at bounding box center [575, 255] width 391 height 25
click at [380, 240] on input "c. Create custom license configurations." at bounding box center [380, 236] width 0 height 8
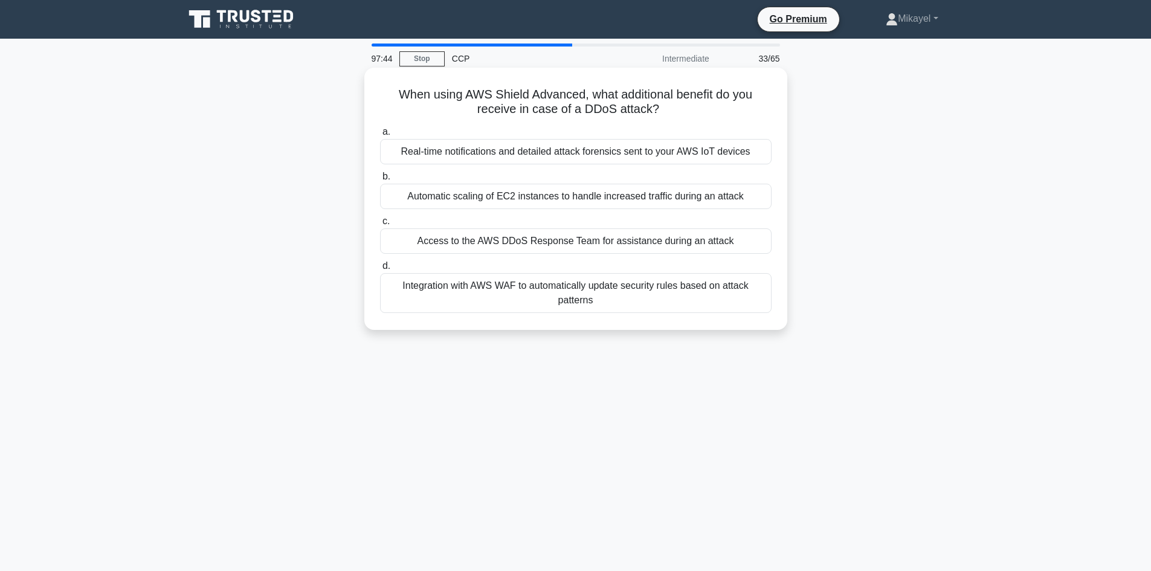
click at [481, 240] on div "Access to the AWS DDoS Response Team for assistance during an attack" at bounding box center [575, 240] width 391 height 25
click at [380, 225] on input "c. Access to the AWS DDoS Response Team for assistance during an attack" at bounding box center [380, 221] width 0 height 8
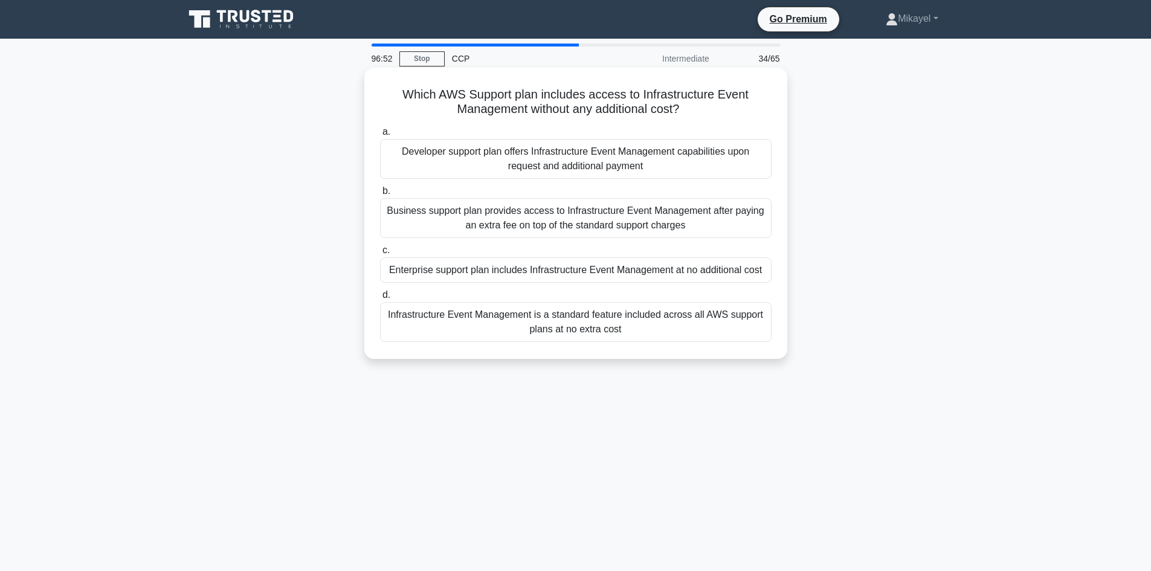
click at [579, 267] on div "Enterprise support plan includes Infrastructure Event Management at no addition…" at bounding box center [575, 269] width 391 height 25
click at [380, 254] on input "c. Enterprise support plan includes Infrastructure Event Management at no addit…" at bounding box center [380, 250] width 0 height 8
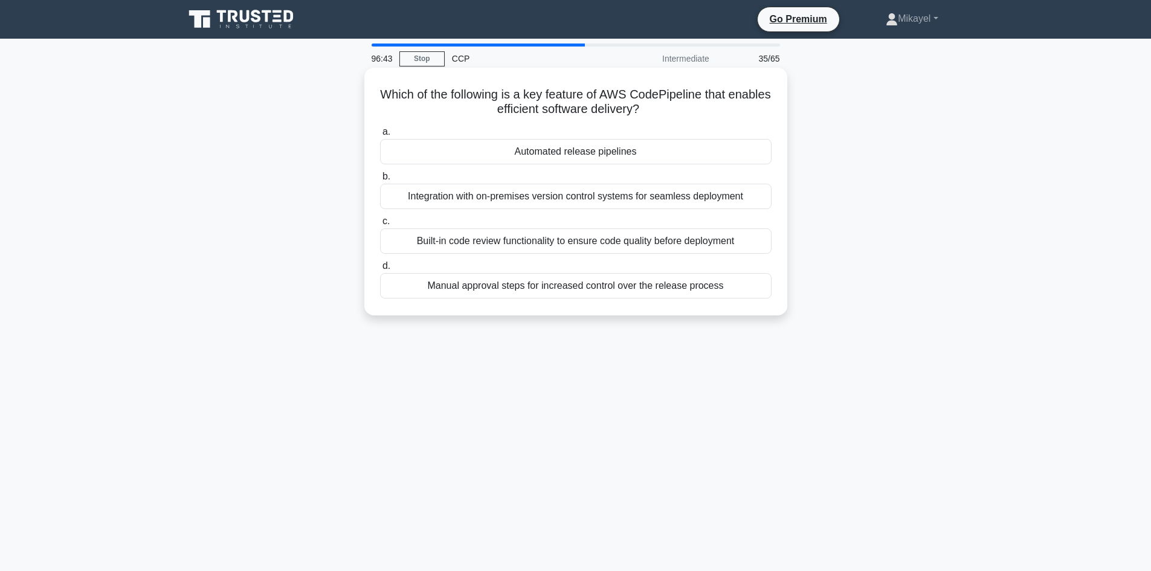
click at [622, 152] on div "Automated release pipelines" at bounding box center [575, 151] width 391 height 25
click at [380, 136] on input "a. Automated release pipelines" at bounding box center [380, 132] width 0 height 8
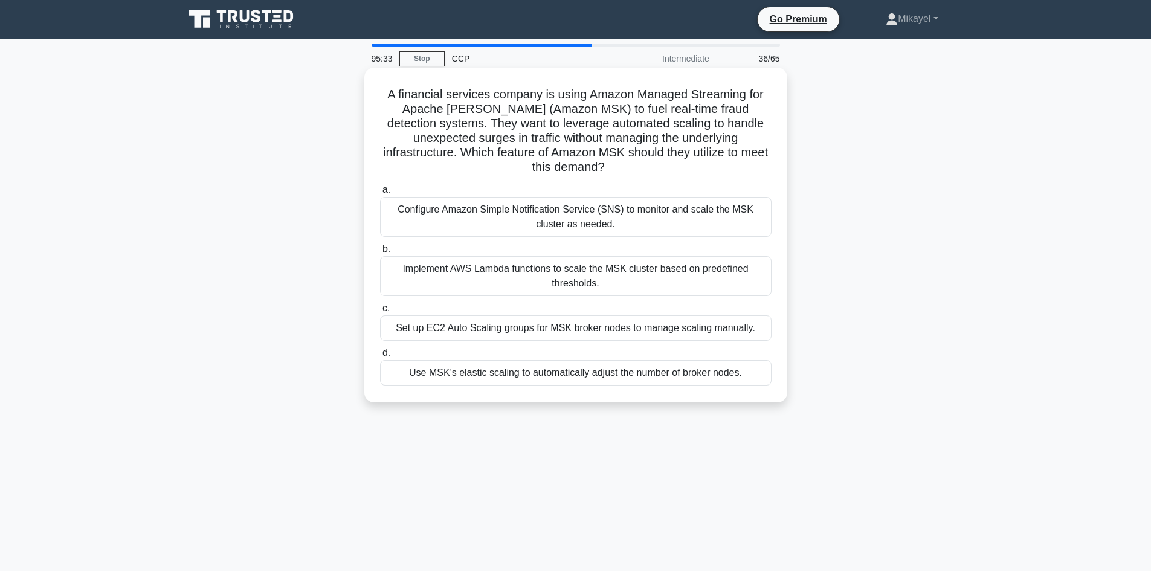
click at [607, 360] on div "Use MSK's elastic scaling to automatically adjust the number of broker nodes." at bounding box center [575, 372] width 391 height 25
click at [380, 354] on input "d. Use MSK's elastic scaling to automatically adjust the number of broker nodes." at bounding box center [380, 353] width 0 height 8
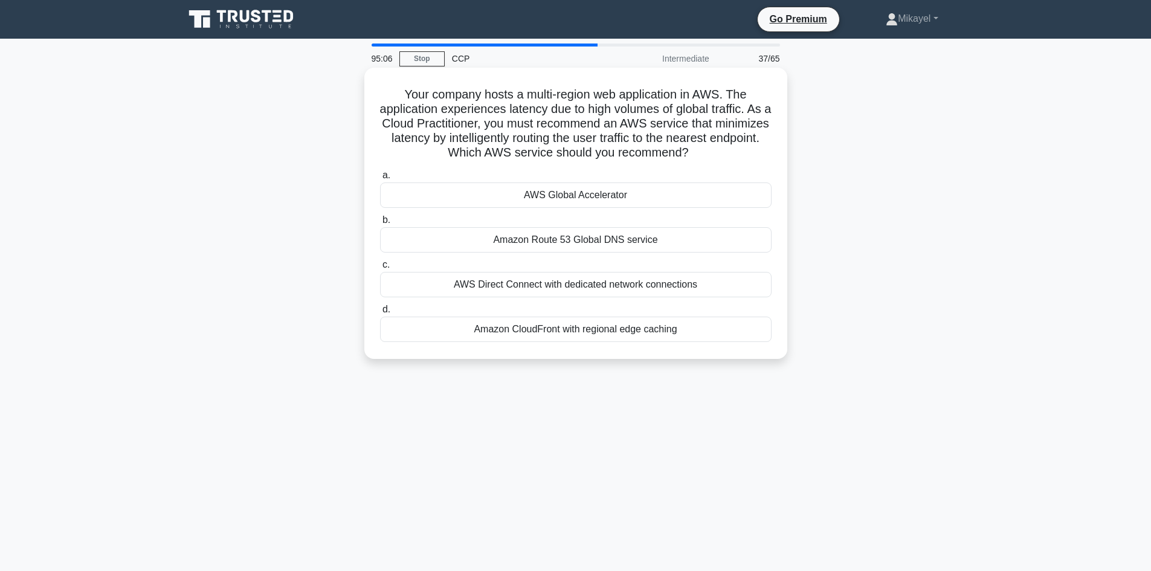
click at [596, 196] on div "AWS Global Accelerator" at bounding box center [575, 194] width 391 height 25
click at [380, 179] on input "a. AWS Global Accelerator" at bounding box center [380, 176] width 0 height 8
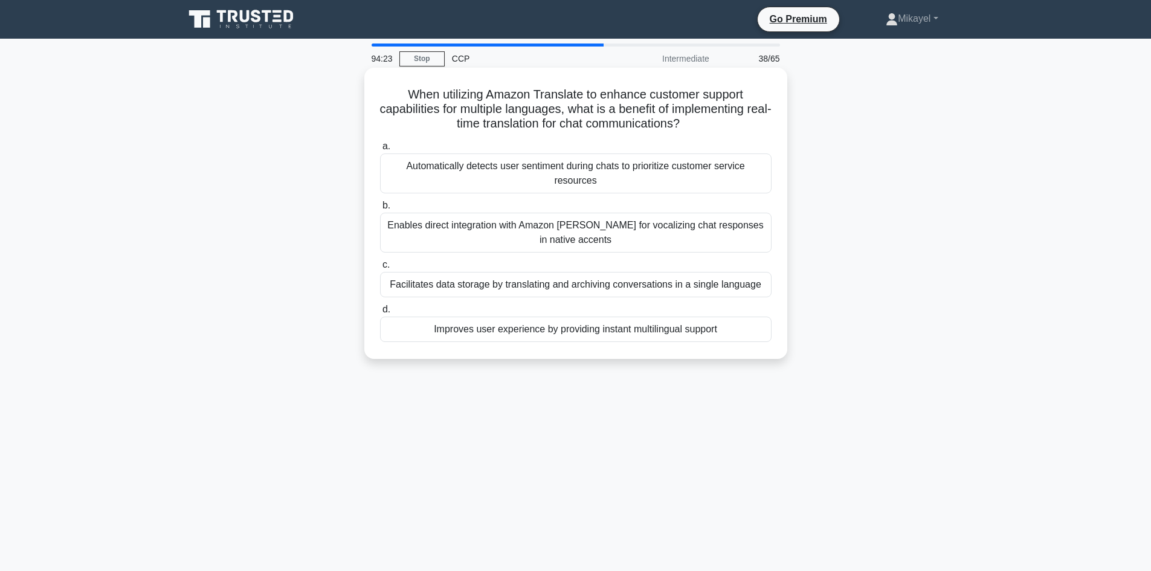
click at [662, 228] on div "Enables direct integration with Amazon Polly for vocalizing chat responses in n…" at bounding box center [575, 233] width 391 height 40
click at [380, 210] on input "b. Enables direct integration with Amazon Polly for vocalizing chat responses i…" at bounding box center [380, 206] width 0 height 8
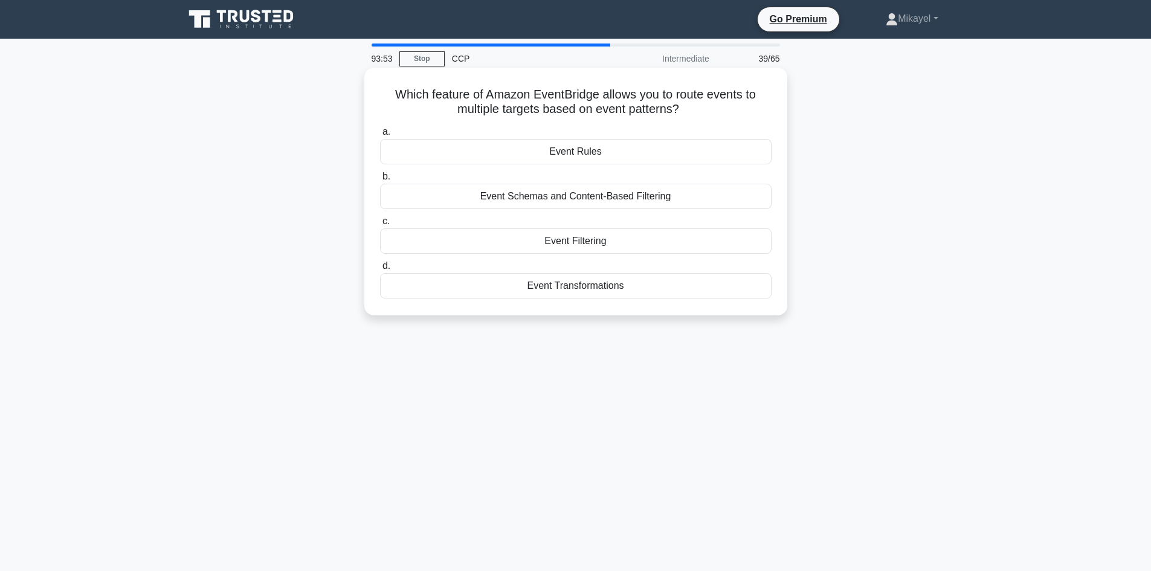
click at [591, 155] on div "Event Rules" at bounding box center [575, 151] width 391 height 25
click at [380, 136] on input "a. Event Rules" at bounding box center [380, 132] width 0 height 8
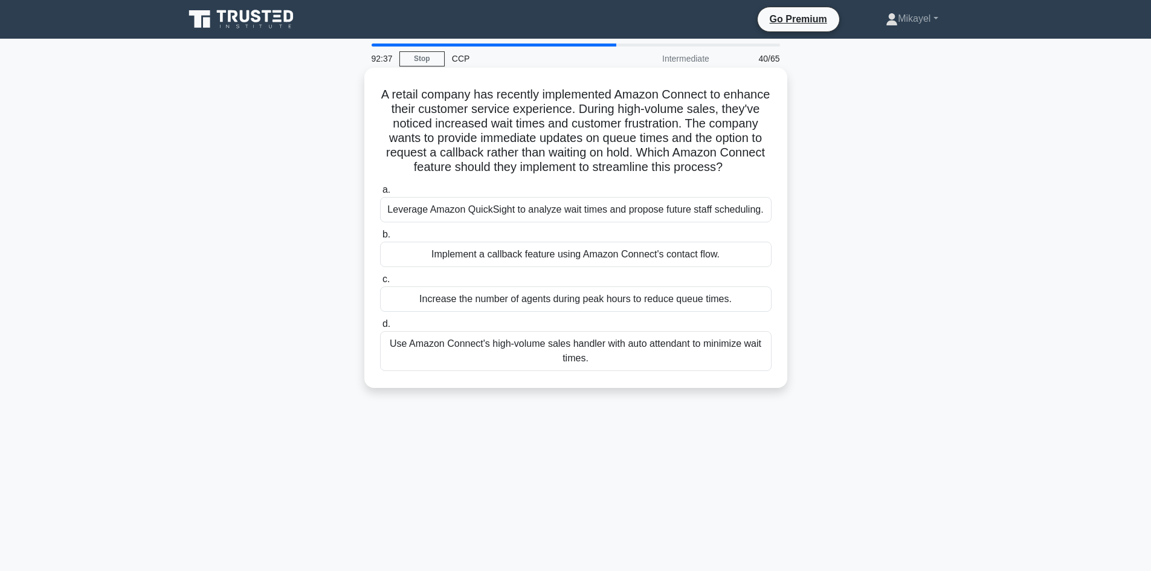
click at [517, 347] on div "Use Amazon Connect's high-volume sales handler with auto attendant to minimize …" at bounding box center [575, 351] width 391 height 40
click at [380, 328] on input "d. Use Amazon Connect's high-volume sales handler with auto attendant to minimi…" at bounding box center [380, 324] width 0 height 8
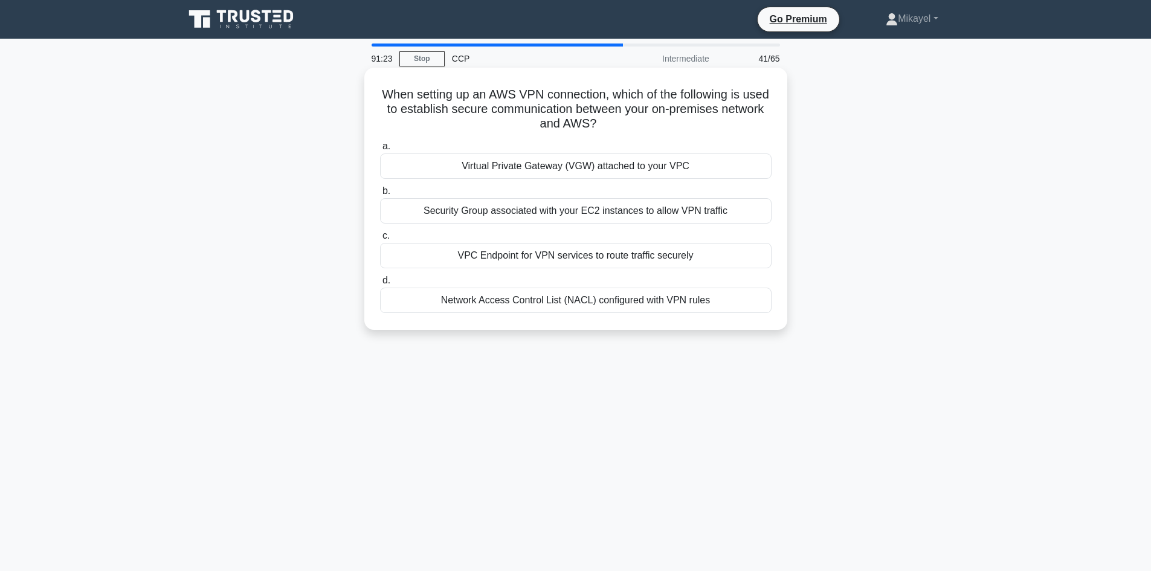
click at [647, 252] on div "VPC Endpoint for VPN services to route traffic securely" at bounding box center [575, 255] width 391 height 25
click at [380, 240] on input "c. VPC Endpoint for VPN services to route traffic securely" at bounding box center [380, 236] width 0 height 8
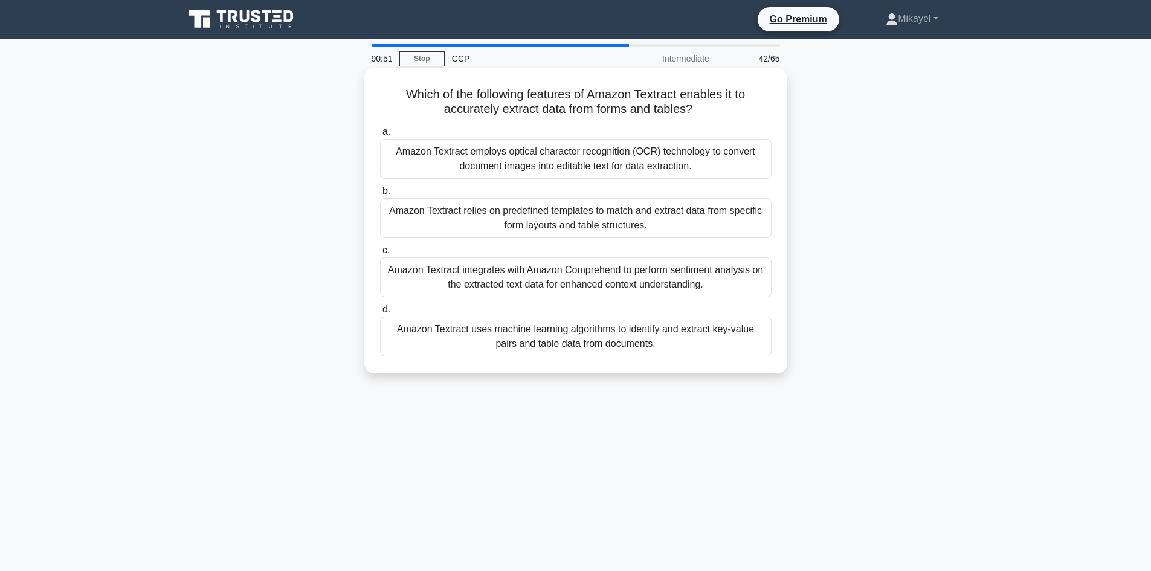
click at [549, 332] on div "Amazon Textract uses machine learning algorithms to identify and extract key-va…" at bounding box center [575, 337] width 391 height 40
click at [380, 314] on input "d. Amazon Textract uses machine learning algorithms to identify and extract key…" at bounding box center [380, 310] width 0 height 8
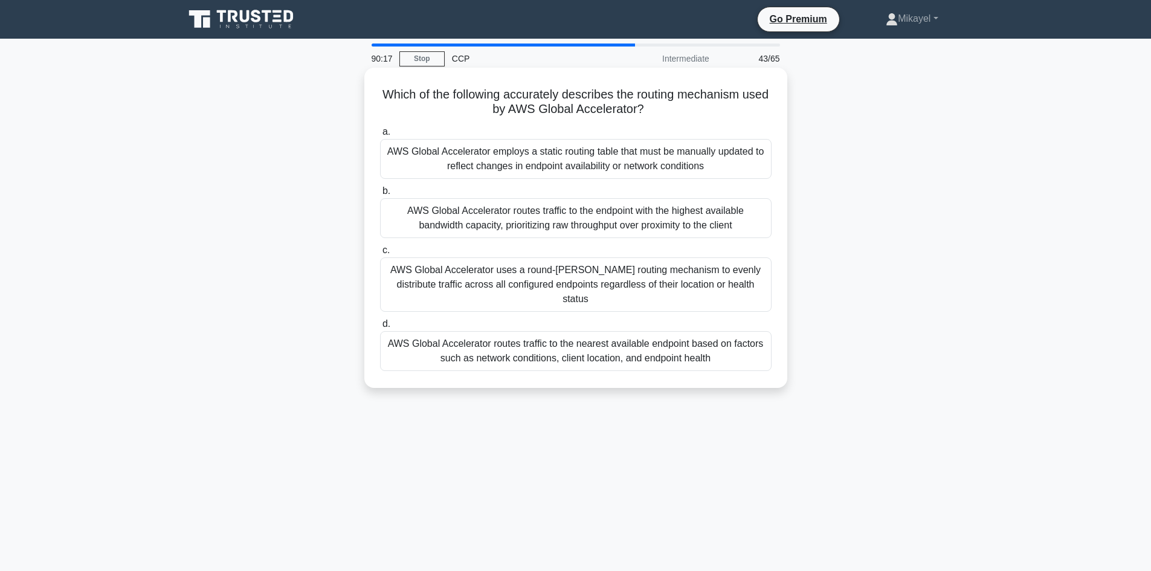
click at [544, 341] on div "AWS Global Accelerator routes traffic to the nearest available endpoint based o…" at bounding box center [575, 351] width 391 height 40
click at [380, 328] on input "d. AWS Global Accelerator routes traffic to the nearest available endpoint base…" at bounding box center [380, 324] width 0 height 8
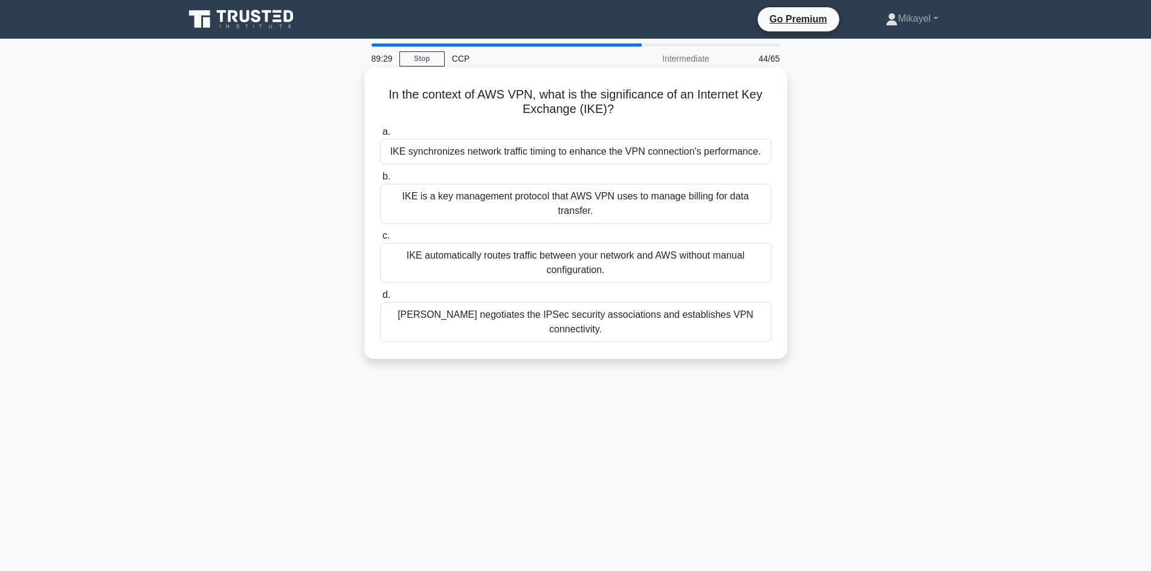
click at [499, 255] on div "IKE automatically routes traffic between your network and AWS without manual co…" at bounding box center [575, 263] width 391 height 40
click at [380, 240] on input "c. IKE automatically routes traffic between your network and AWS without manual…" at bounding box center [380, 236] width 0 height 8
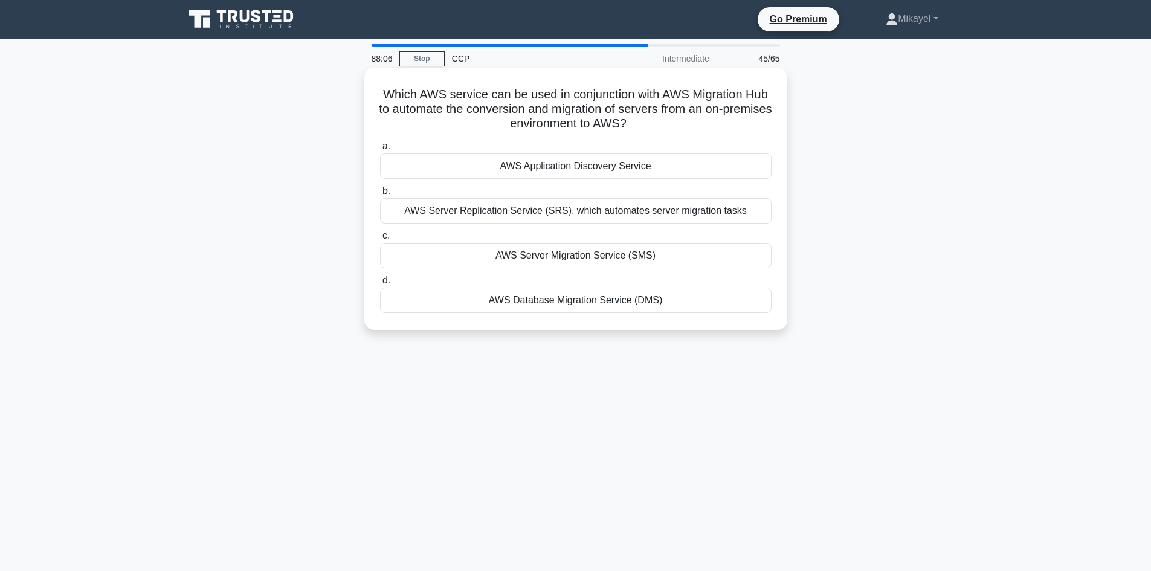
click at [566, 172] on div "AWS Application Discovery Service" at bounding box center [575, 165] width 391 height 25
click at [380, 150] on input "a. AWS Application Discovery Service" at bounding box center [380, 147] width 0 height 8
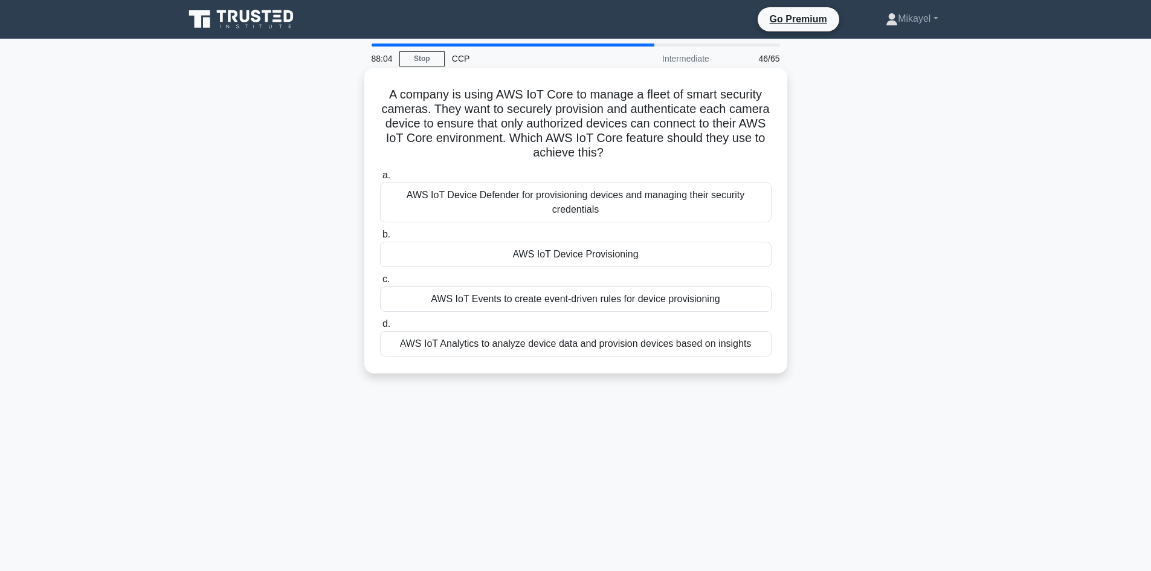
click at [563, 244] on div "AWS IoT Device Provisioning" at bounding box center [575, 254] width 391 height 25
click at [380, 239] on input "b. AWS IoT Device Provisioning" at bounding box center [380, 235] width 0 height 8
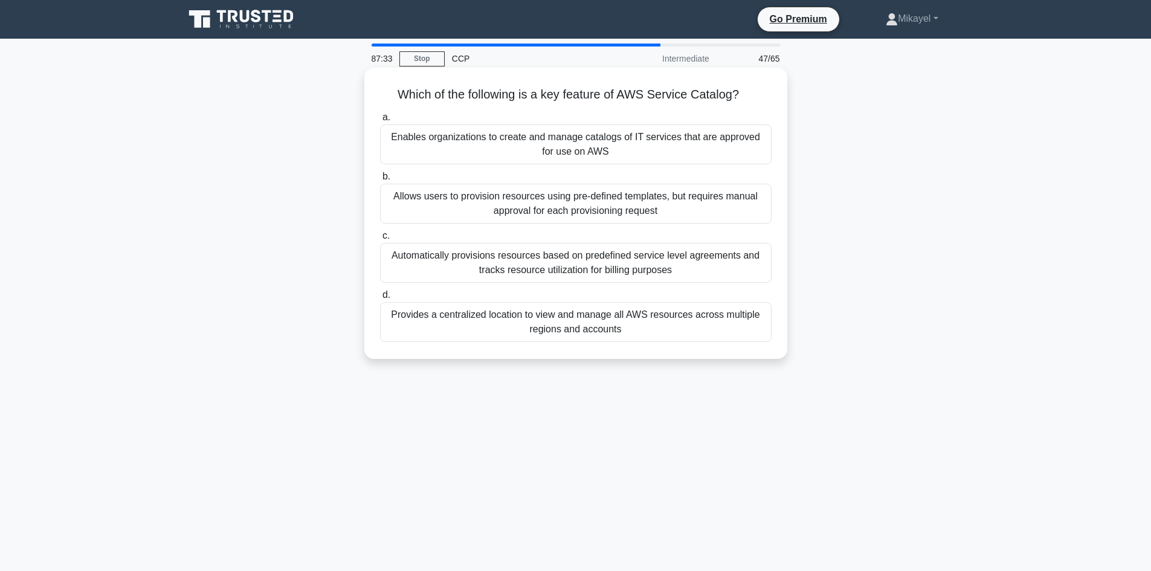
click at [597, 256] on div "Automatically provisions resources based on predefined service level agreements…" at bounding box center [575, 263] width 391 height 40
click at [380, 240] on input "c. Automatically provisions resources based on predefined service level agreeme…" at bounding box center [380, 236] width 0 height 8
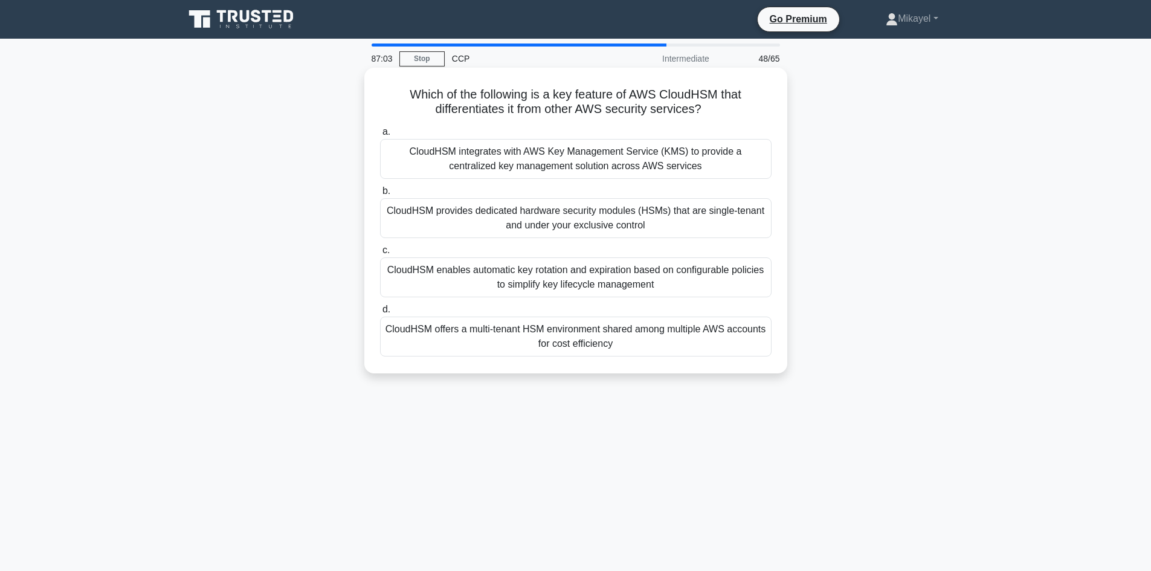
click at [538, 275] on div "CloudHSM enables automatic key rotation and expiration based on configurable po…" at bounding box center [575, 277] width 391 height 40
click at [380, 254] on input "c. CloudHSM enables automatic key rotation and expiration based on configurable…" at bounding box center [380, 250] width 0 height 8
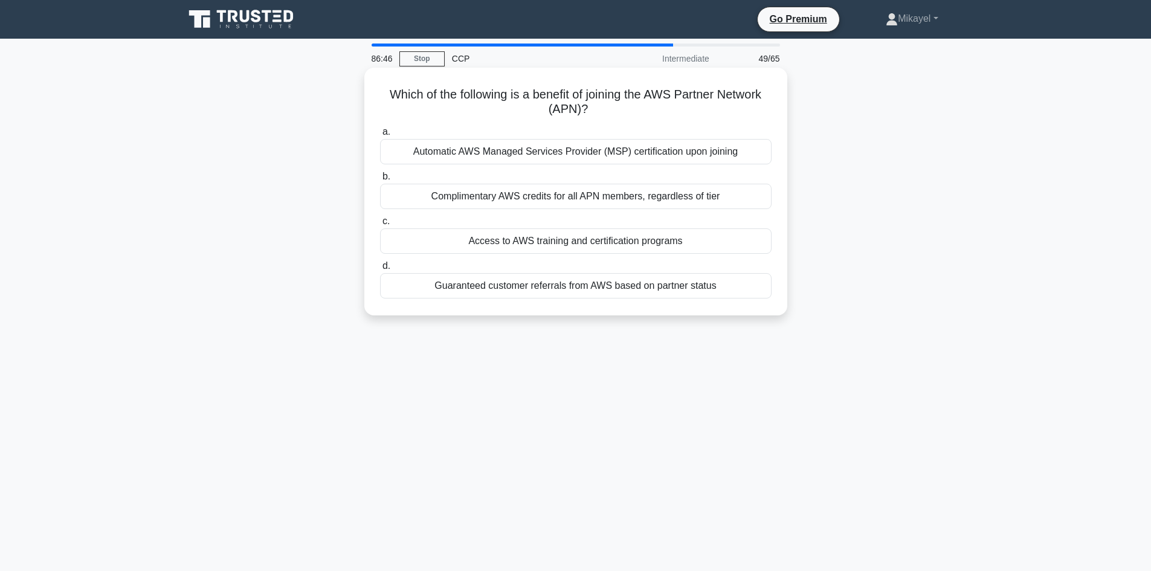
click at [704, 237] on div "Access to AWS training and certification programs" at bounding box center [575, 240] width 391 height 25
click at [380, 225] on input "c. Access to AWS training and certification programs" at bounding box center [380, 221] width 0 height 8
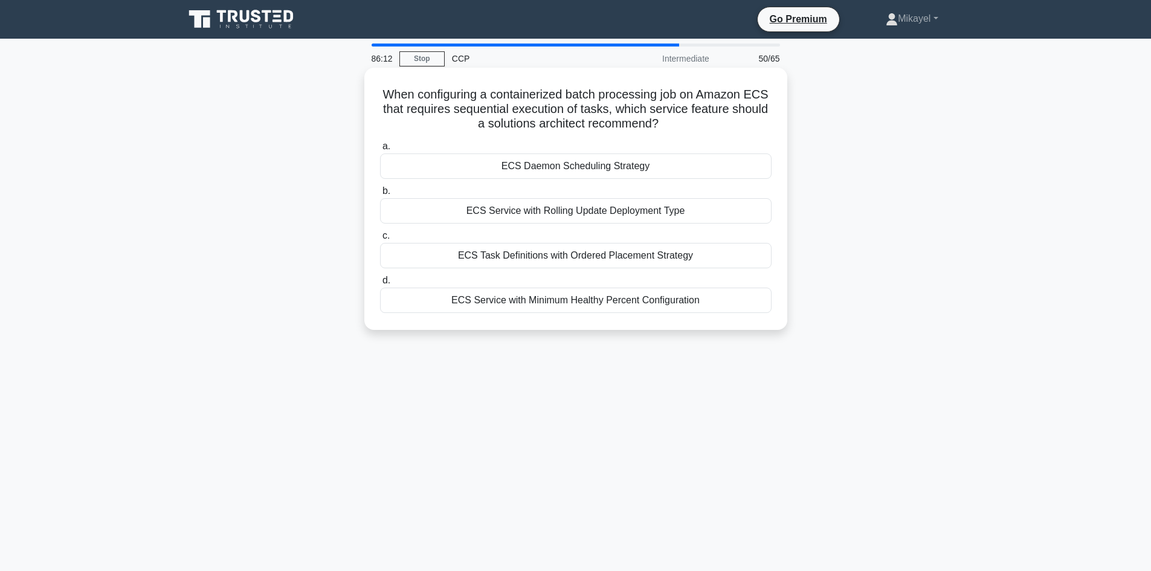
click at [567, 169] on div "ECS Daemon Scheduling Strategy" at bounding box center [575, 165] width 391 height 25
click at [380, 150] on input "a. ECS Daemon Scheduling Strategy" at bounding box center [380, 147] width 0 height 8
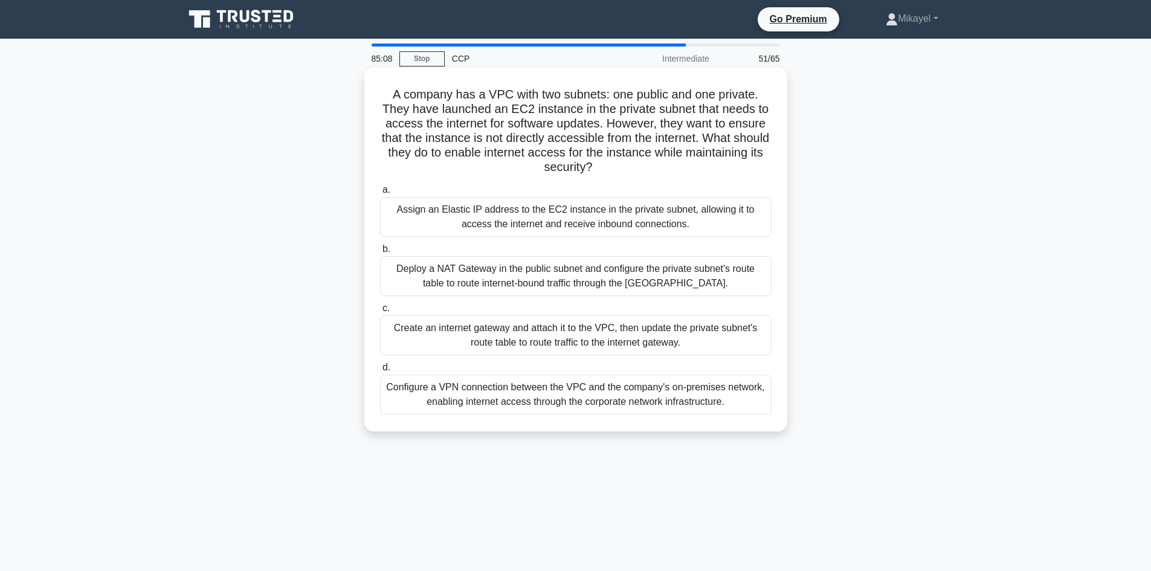
click at [530, 274] on div "Deploy a NAT Gateway in the public subnet and configure the private subnet's ro…" at bounding box center [575, 276] width 391 height 40
click at [380, 253] on input "b. Deploy a NAT Gateway in the public subnet and configure the private subnet's…" at bounding box center [380, 249] width 0 height 8
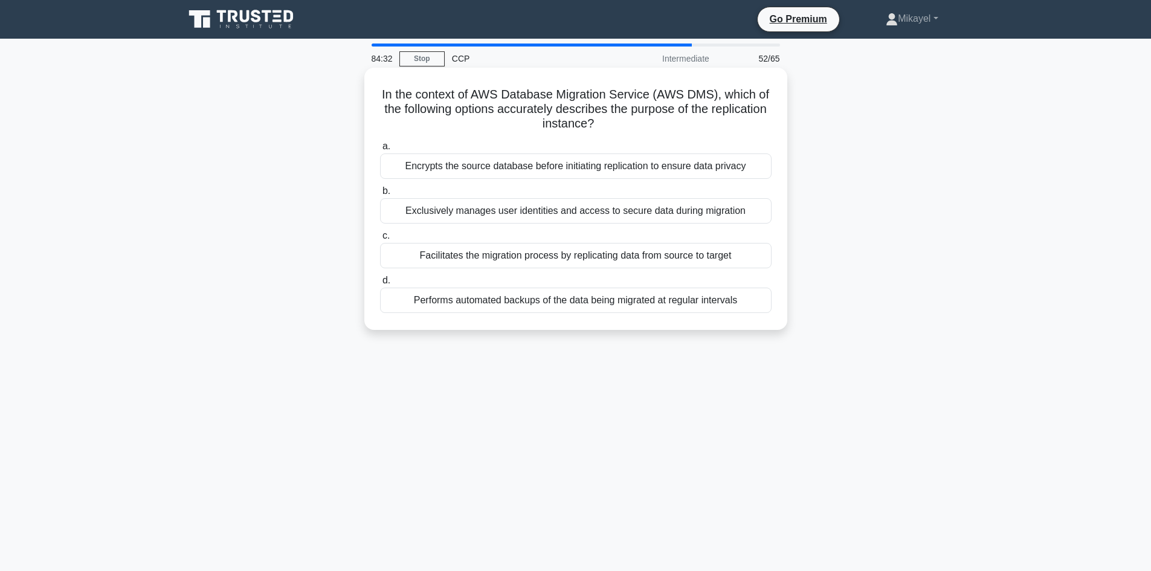
click at [557, 308] on div "Performs automated backups of the data being migrated at regular intervals" at bounding box center [575, 300] width 391 height 25
click at [380, 285] on input "d. Performs automated backups of the data being migrated at regular intervals" at bounding box center [380, 281] width 0 height 8
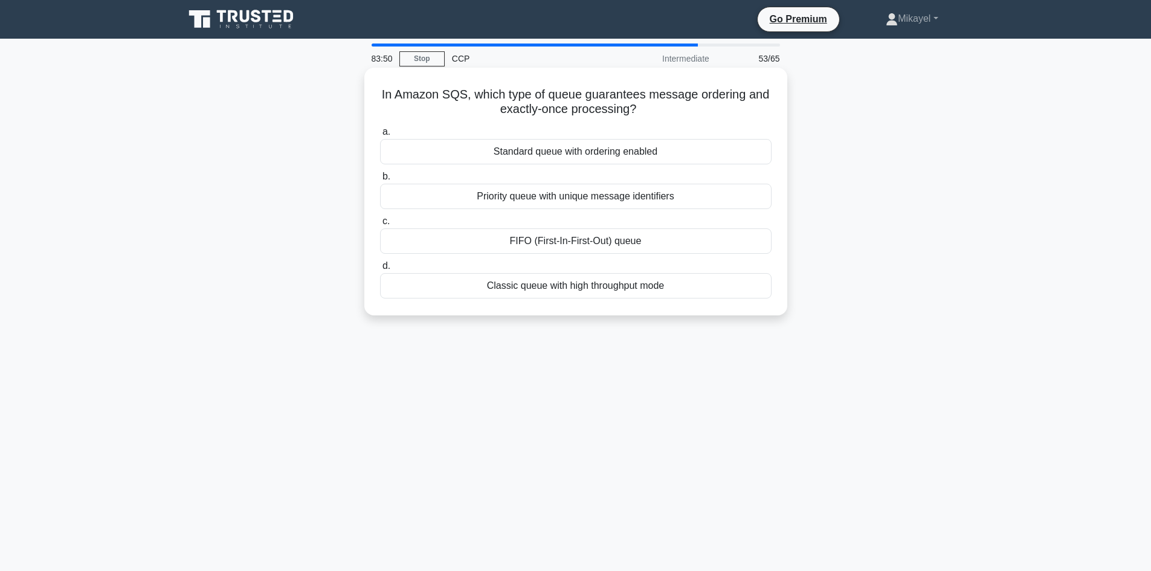
click at [547, 148] on div "Standard queue with ordering enabled" at bounding box center [575, 151] width 391 height 25
click at [380, 136] on input "a. Standard queue with ordering enabled" at bounding box center [380, 132] width 0 height 8
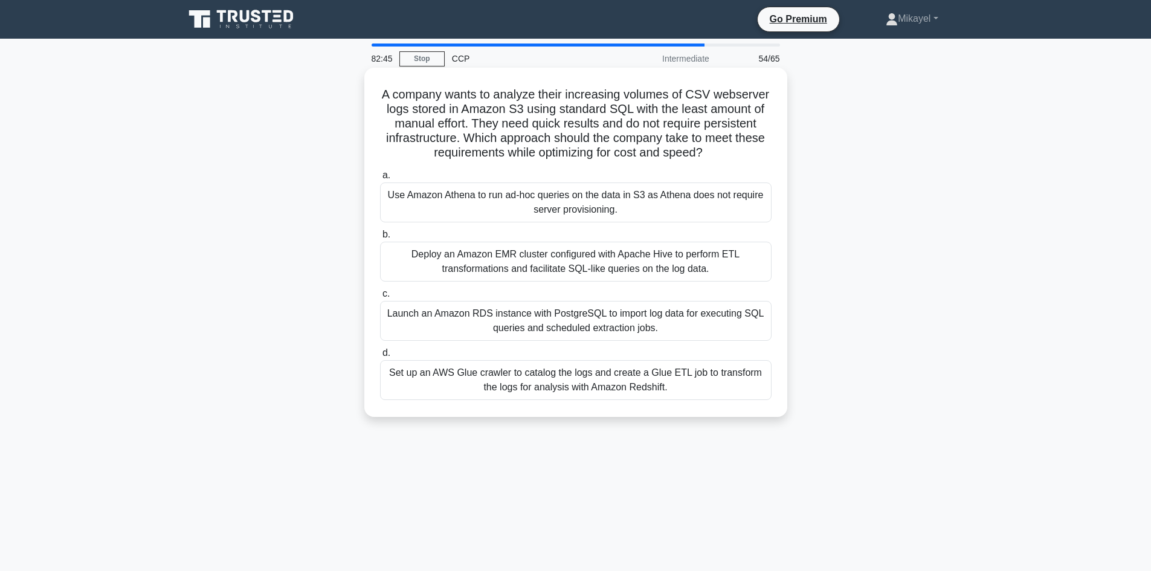
click at [535, 205] on div "Use Amazon Athena to run ad-hoc queries on the data in S3 as Athena does not re…" at bounding box center [575, 202] width 391 height 40
click at [380, 179] on input "a. Use Amazon Athena to run ad-hoc queries on the data in S3 as Athena does not…" at bounding box center [380, 176] width 0 height 8
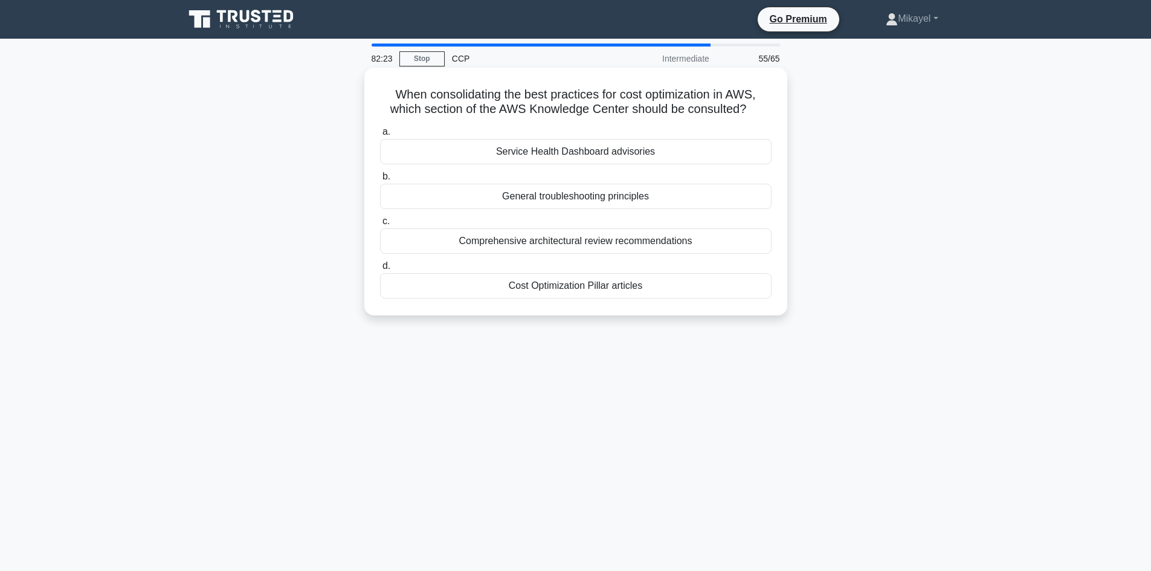
click at [589, 285] on div "Cost Optimization Pillar articles" at bounding box center [575, 285] width 391 height 25
click at [380, 270] on input "d. Cost Optimization Pillar articles" at bounding box center [380, 266] width 0 height 8
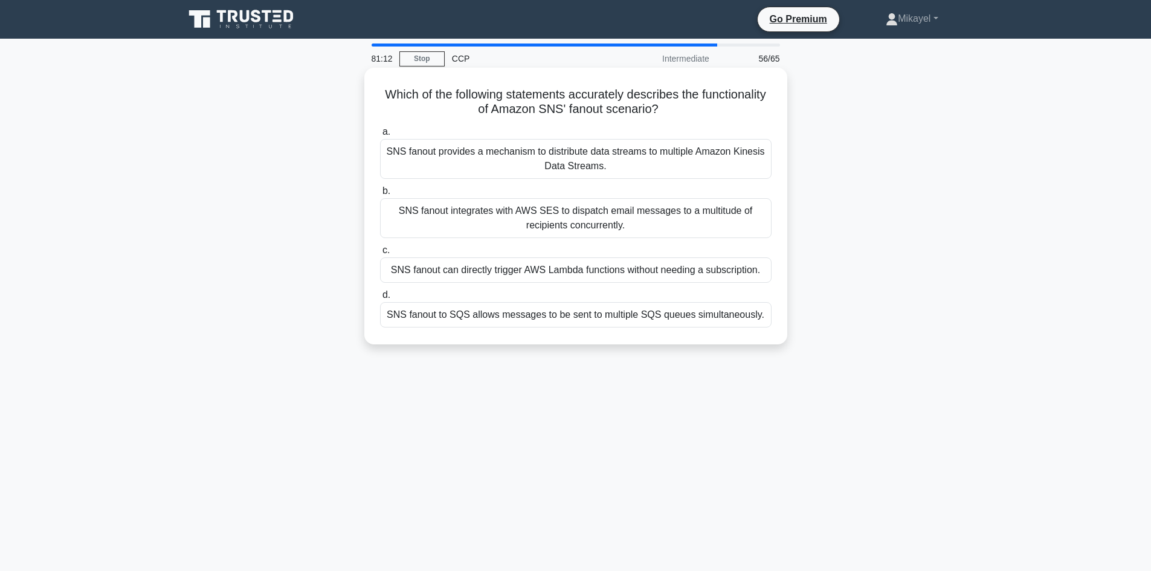
click at [528, 316] on div "SNS fanout to SQS allows messages to be sent to multiple SQS queues simultaneou…" at bounding box center [575, 314] width 391 height 25
click at [380, 299] on input "d. SNS fanout to SQS allows messages to be sent to multiple SQS queues simultan…" at bounding box center [380, 295] width 0 height 8
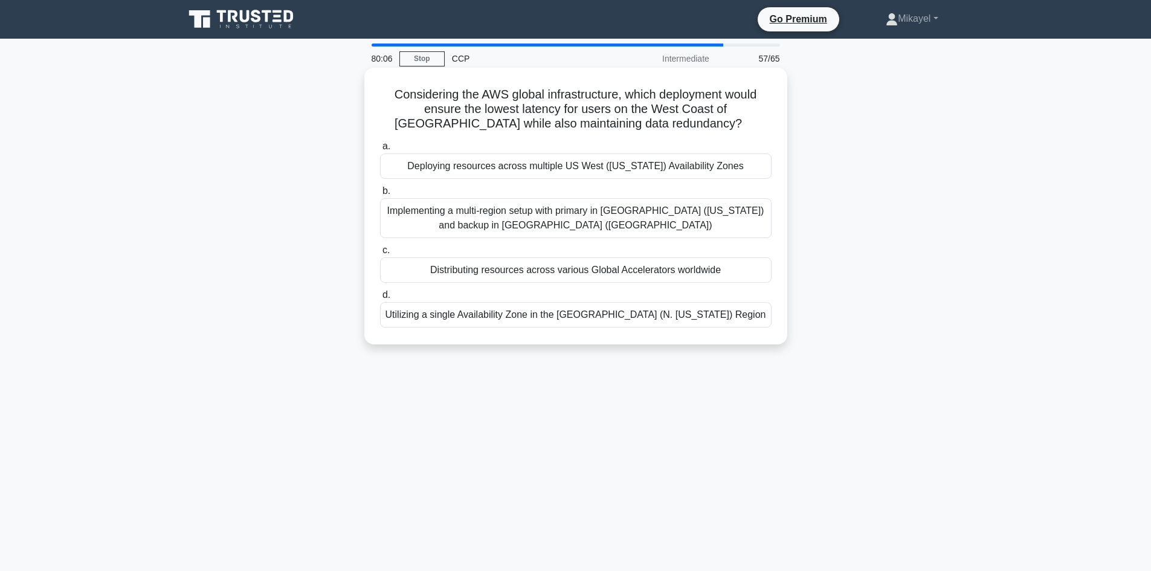
click at [539, 311] on div "Utilizing a single Availability Zone in the US East (N. Virginia) Region" at bounding box center [575, 314] width 391 height 25
click at [380, 299] on input "d. Utilizing a single Availability Zone in the US East (N. Virginia) Region" at bounding box center [380, 295] width 0 height 8
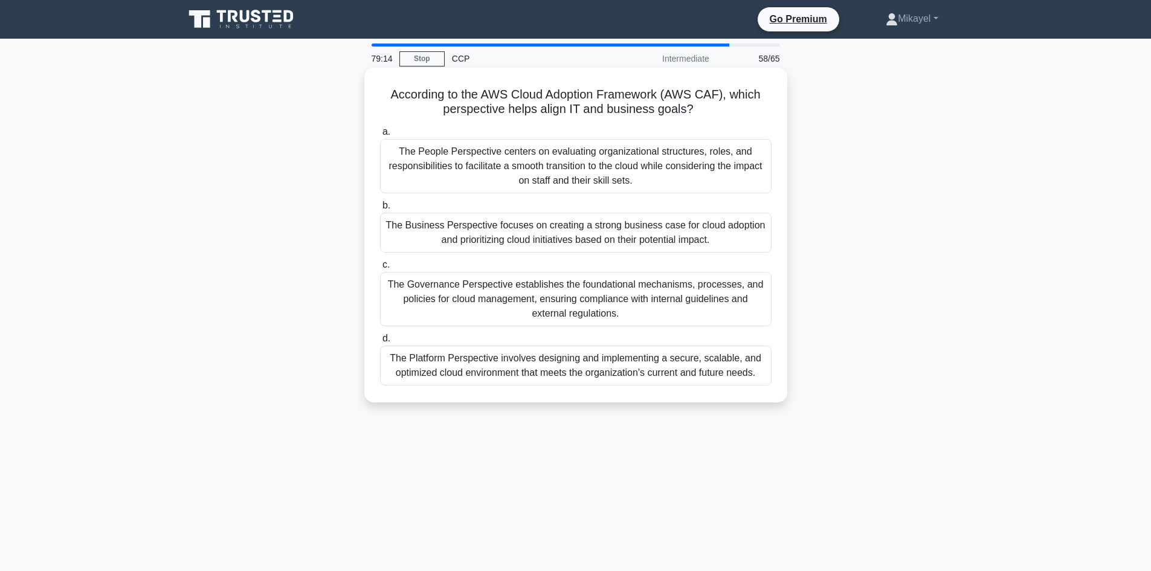
click at [532, 300] on div "The Governance Perspective establishes the foundational mechanisms, processes, …" at bounding box center [575, 299] width 391 height 54
click at [380, 269] on input "c. The Governance Perspective establishes the foundational mechanisms, processe…" at bounding box center [380, 265] width 0 height 8
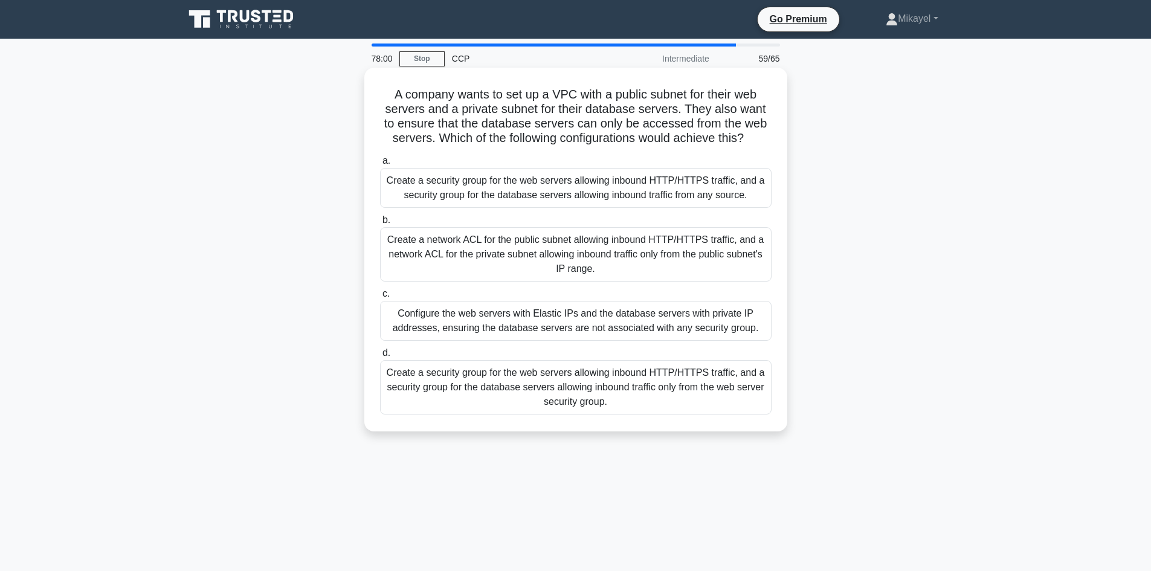
click at [543, 256] on div "Create a network ACL for the public subnet allowing inbound HTTP/HTTPS traffic,…" at bounding box center [575, 254] width 391 height 54
click at [380, 224] on input "b. Create a network ACL for the public subnet allowing inbound HTTP/HTTPS traff…" at bounding box center [380, 220] width 0 height 8
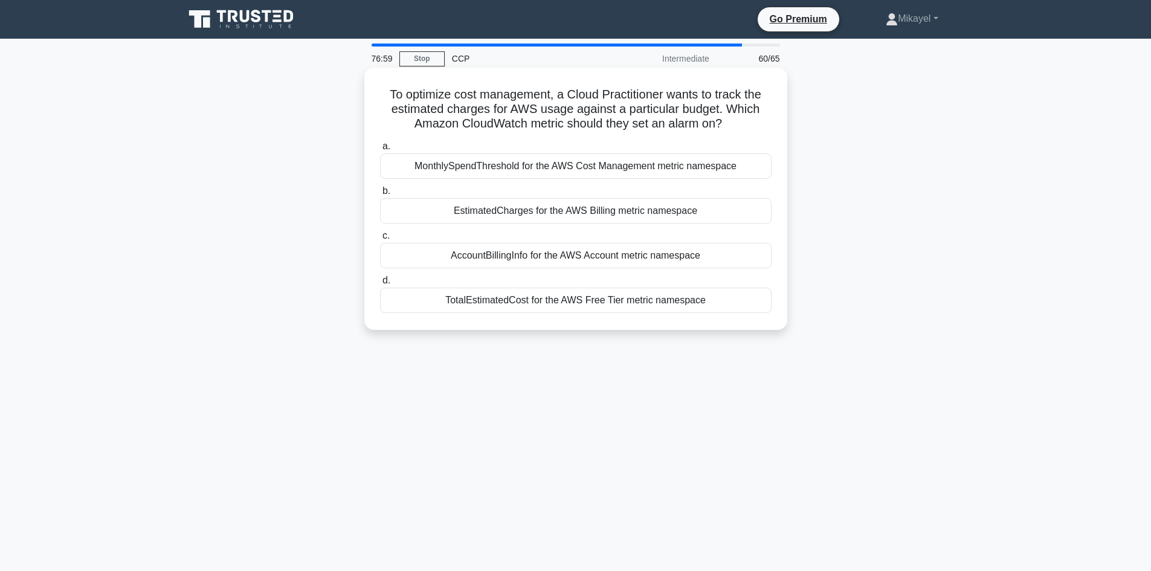
click at [514, 213] on div "EstimatedCharges for the AWS Billing metric namespace" at bounding box center [575, 210] width 391 height 25
click at [380, 195] on input "b. EstimatedCharges for the AWS Billing metric namespace" at bounding box center [380, 191] width 0 height 8
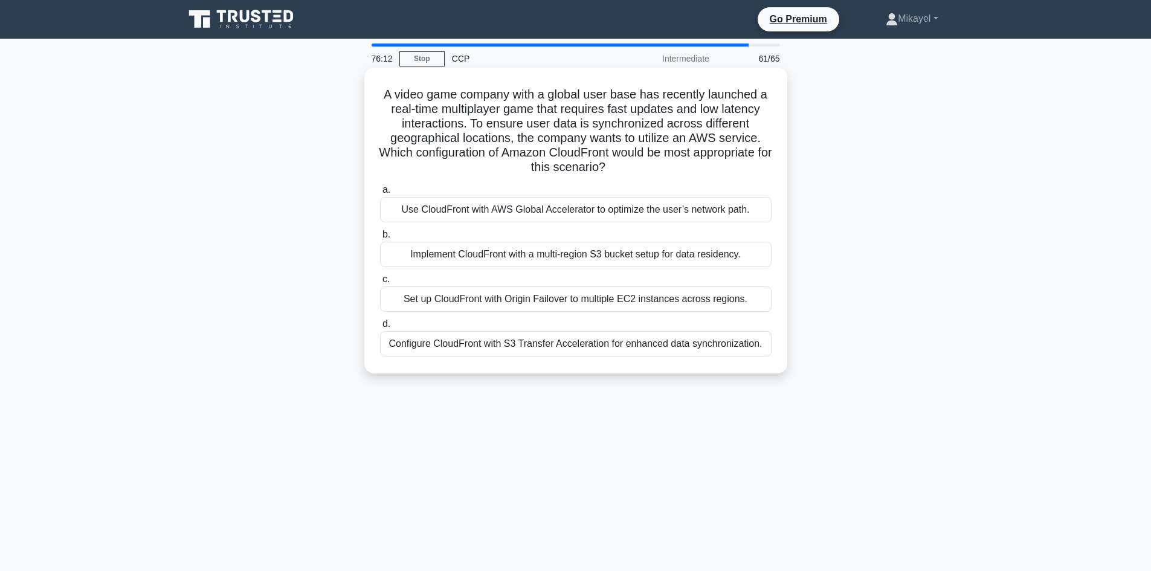
click at [576, 255] on div "Implement CloudFront with a multi-region S3 bucket setup for data residency." at bounding box center [575, 254] width 391 height 25
click at [380, 239] on input "b. Implement CloudFront with a multi-region S3 bucket setup for data residency." at bounding box center [380, 235] width 0 height 8
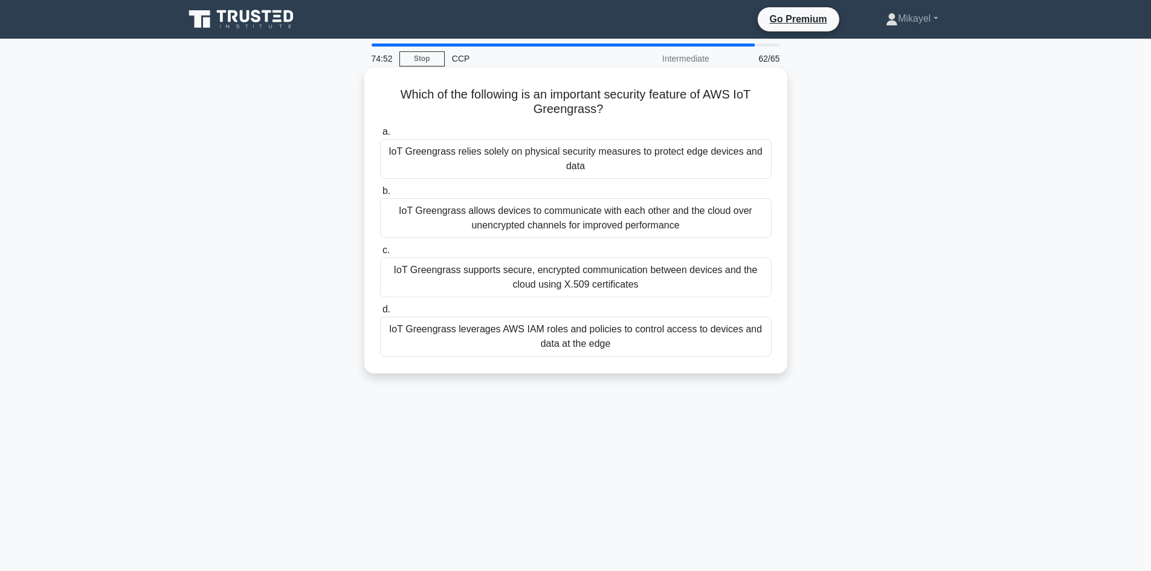
click at [511, 279] on div "IoT Greengrass supports secure, encrypted communication between devices and the…" at bounding box center [575, 277] width 391 height 40
click at [380, 254] on input "c. IoT Greengrass supports secure, encrypted communication between devices and …" at bounding box center [380, 250] width 0 height 8
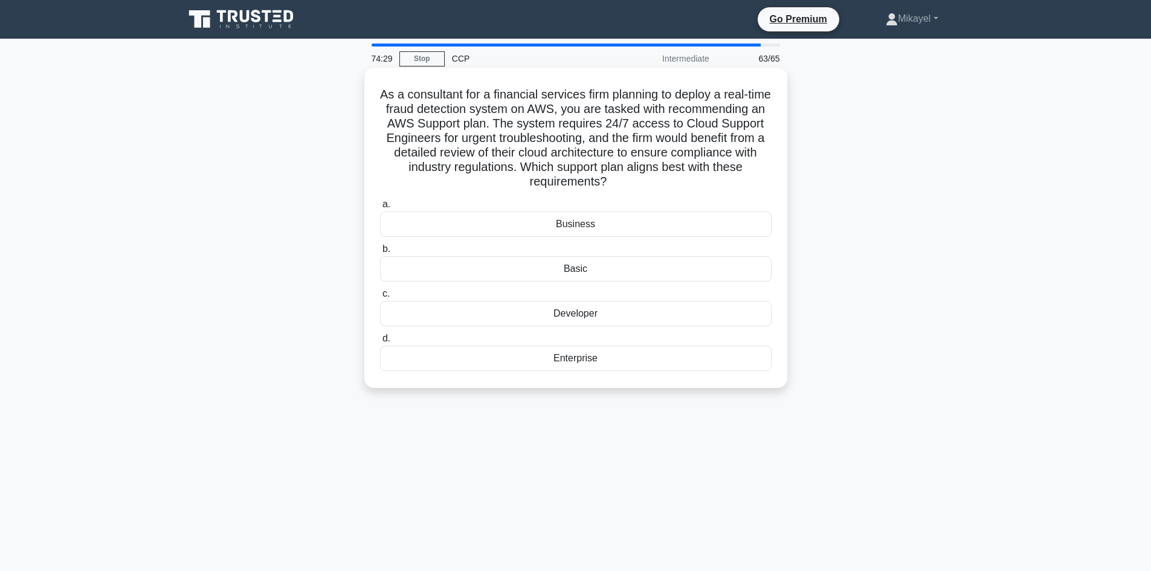
click at [598, 358] on div "Enterprise" at bounding box center [575, 358] width 391 height 25
click at [380, 343] on input "d. Enterprise" at bounding box center [380, 339] width 0 height 8
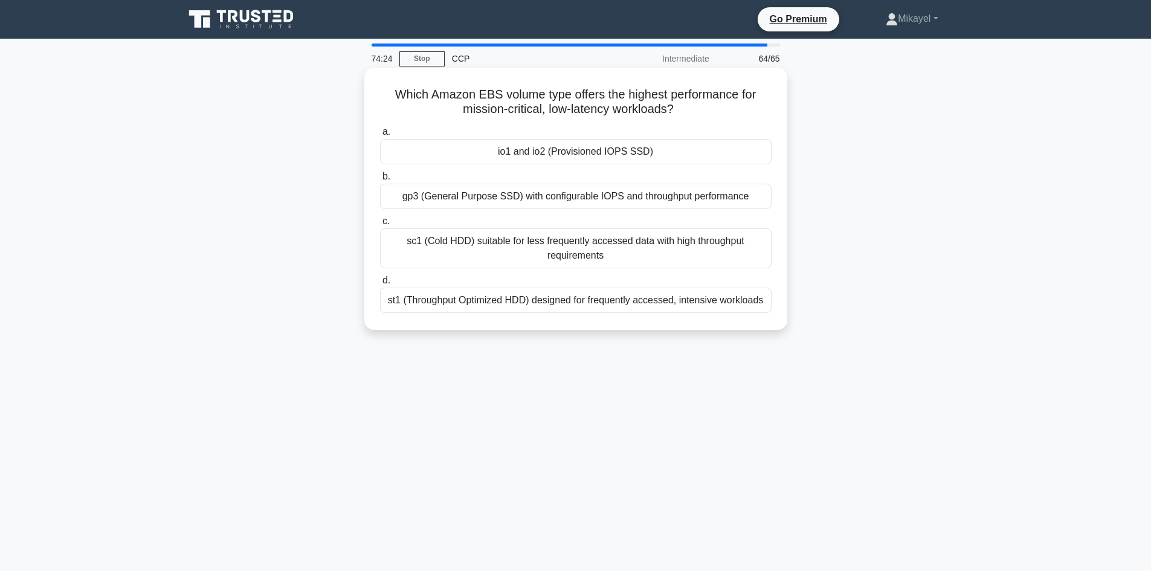
click at [536, 143] on div "io1 and io2 (Provisioned IOPS SSD)" at bounding box center [575, 151] width 391 height 25
click at [380, 136] on input "a. io1 and io2 (Provisioned IOPS SSD)" at bounding box center [380, 132] width 0 height 8
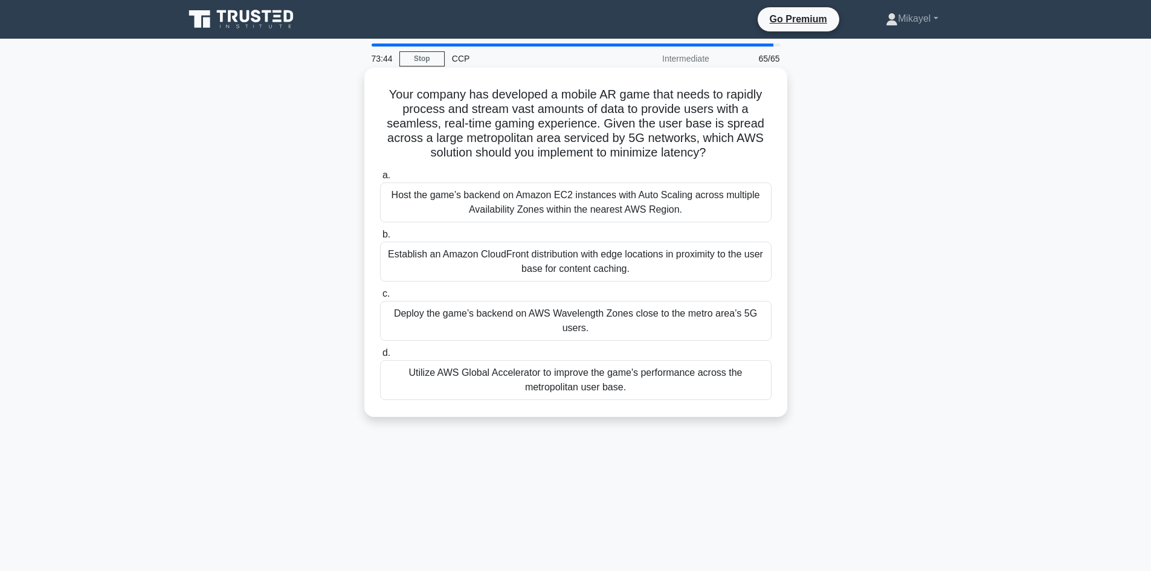
click at [482, 378] on div "Utilize AWS Global Accelerator to improve the game's performance across the met…" at bounding box center [575, 380] width 391 height 40
click at [380, 357] on input "d. Utilize AWS Global Accelerator to improve the game's performance across the …" at bounding box center [380, 353] width 0 height 8
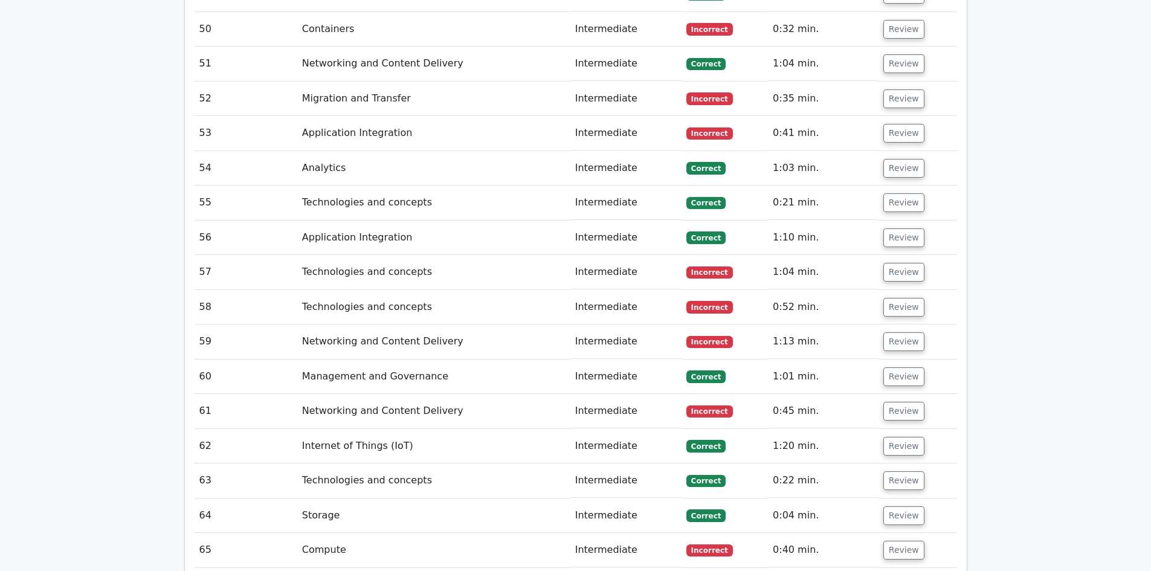
scroll to position [3663, 0]
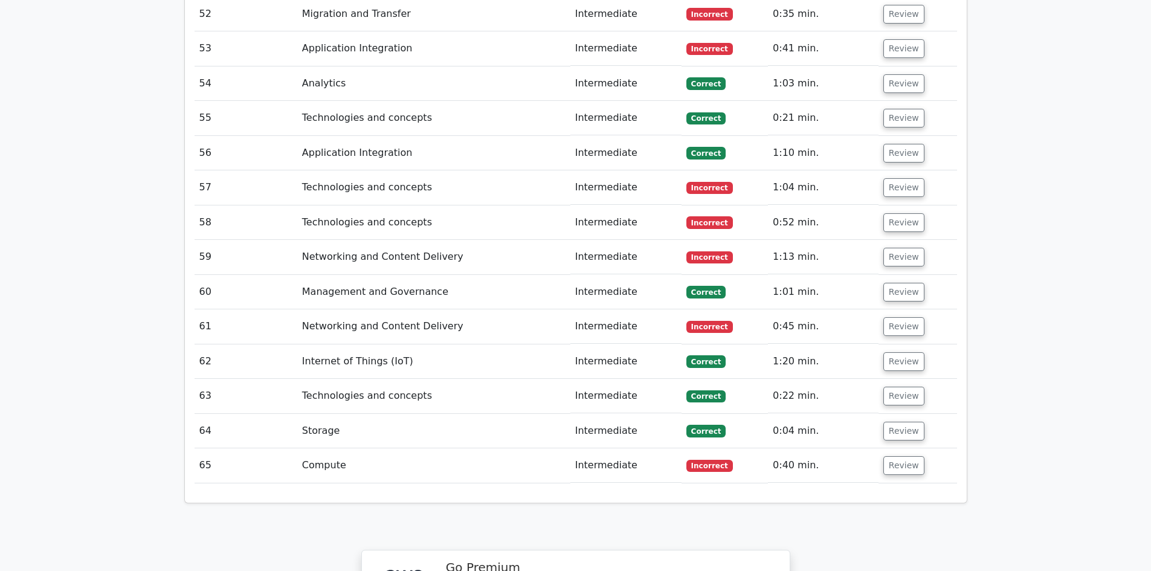
click at [391, 448] on td "Compute" at bounding box center [433, 465] width 273 height 34
click at [898, 456] on button "Review" at bounding box center [903, 465] width 41 height 19
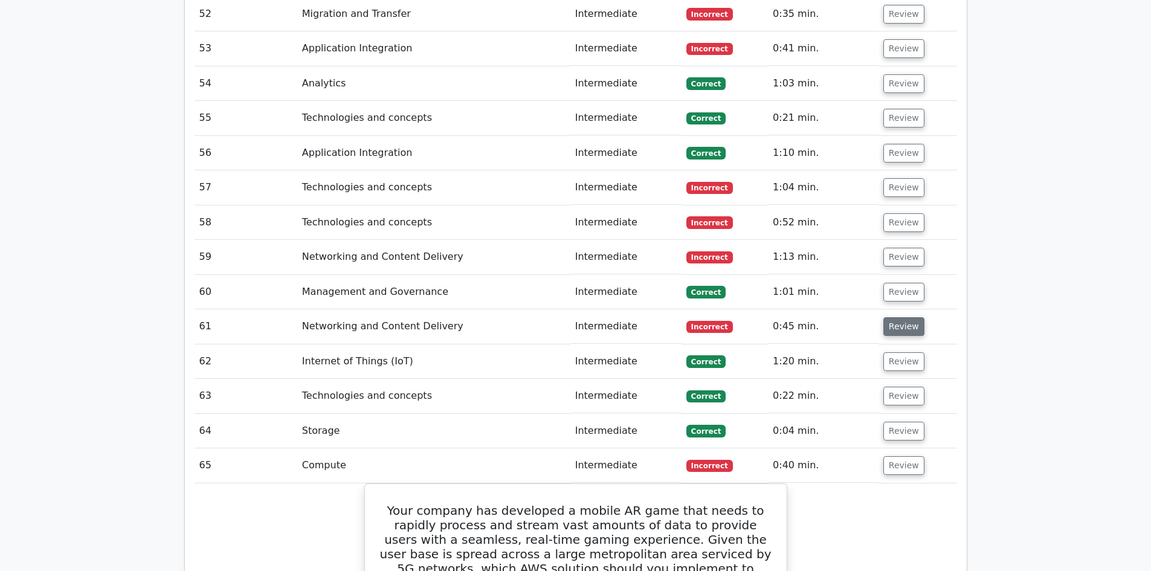
click at [894, 317] on button "Review" at bounding box center [903, 326] width 41 height 19
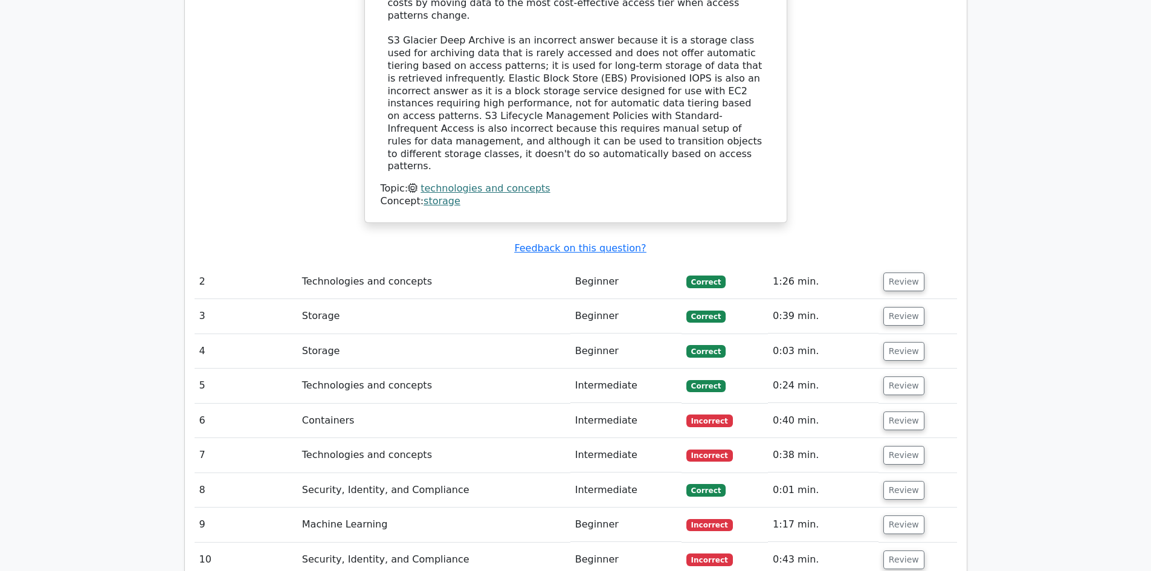
scroll to position [1737, 0]
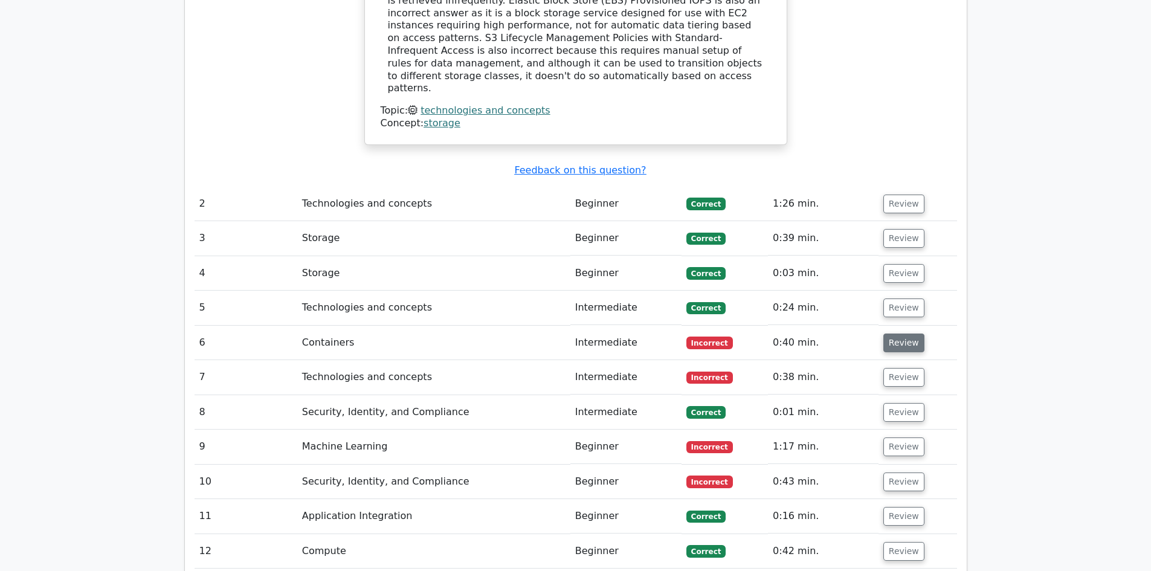
click at [886, 333] on button "Review" at bounding box center [903, 342] width 41 height 19
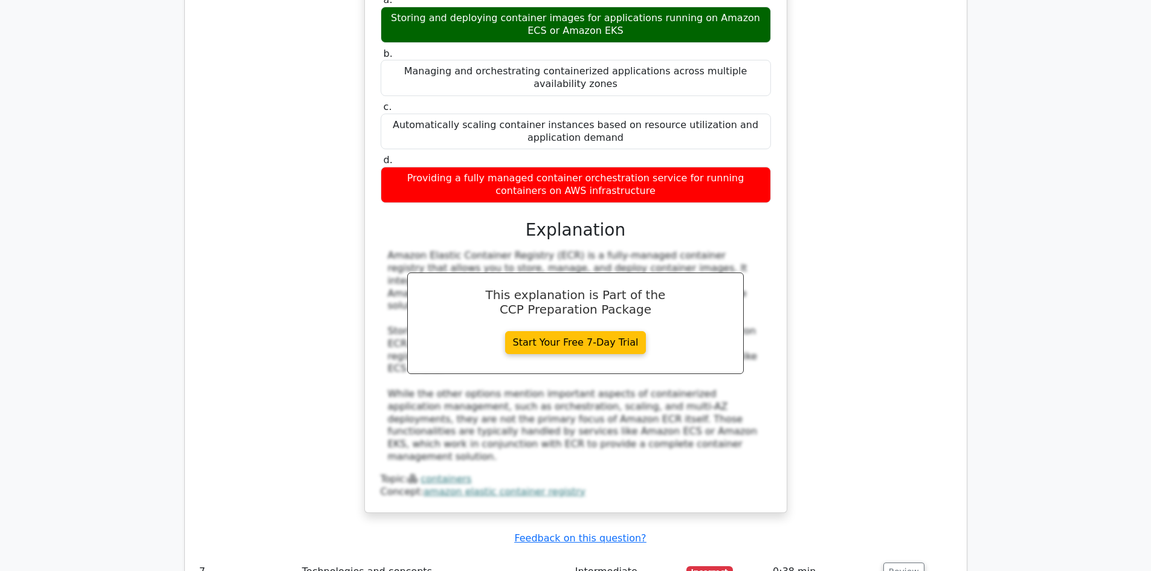
scroll to position [2244, 0]
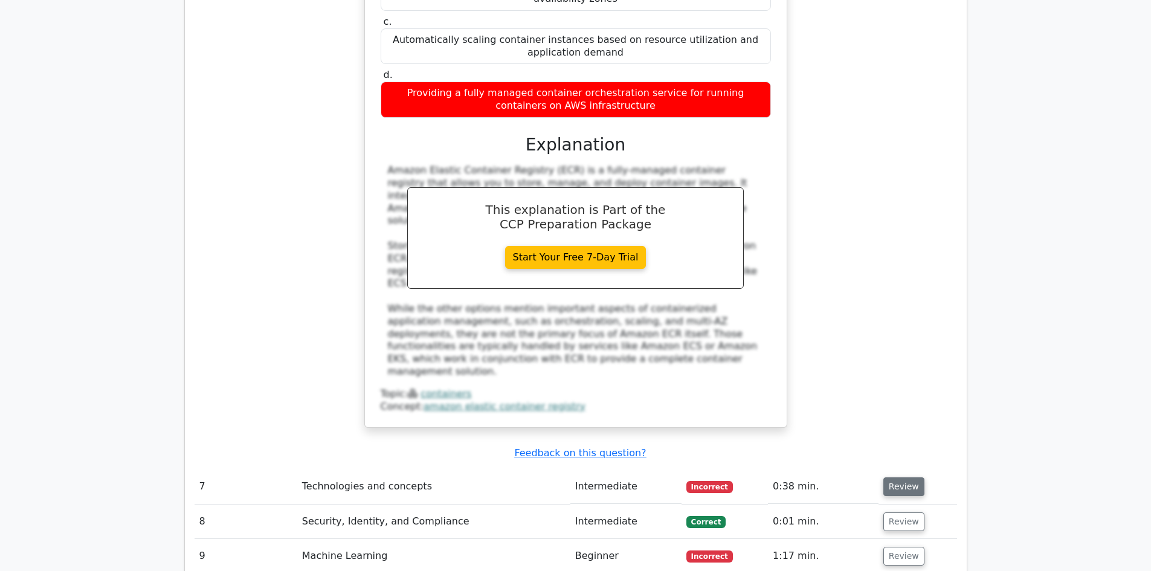
click at [905, 477] on button "Review" at bounding box center [903, 486] width 41 height 19
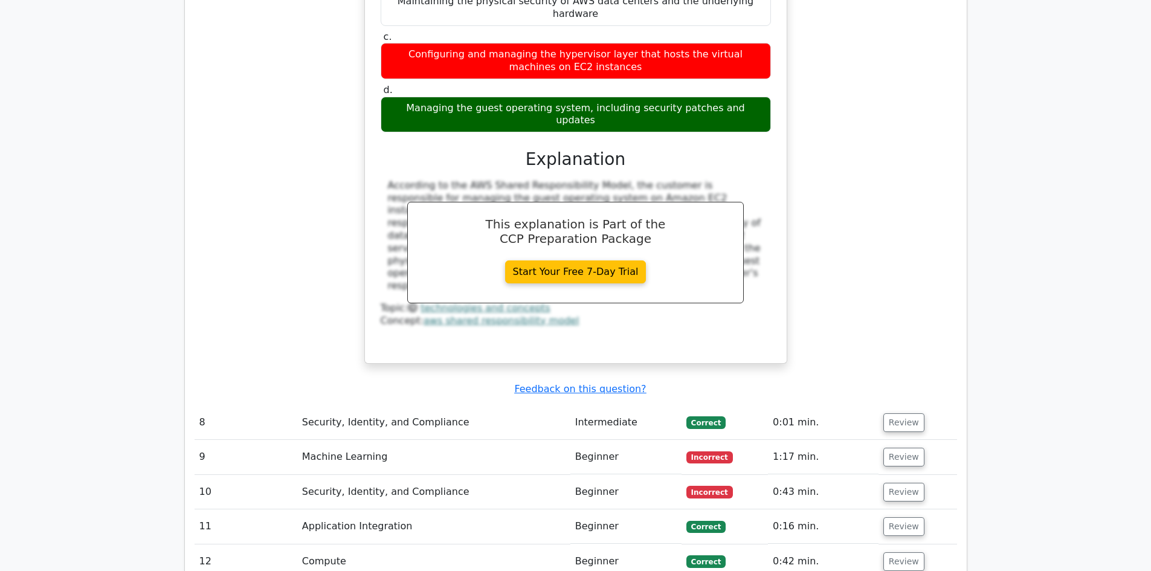
scroll to position [2897, 0]
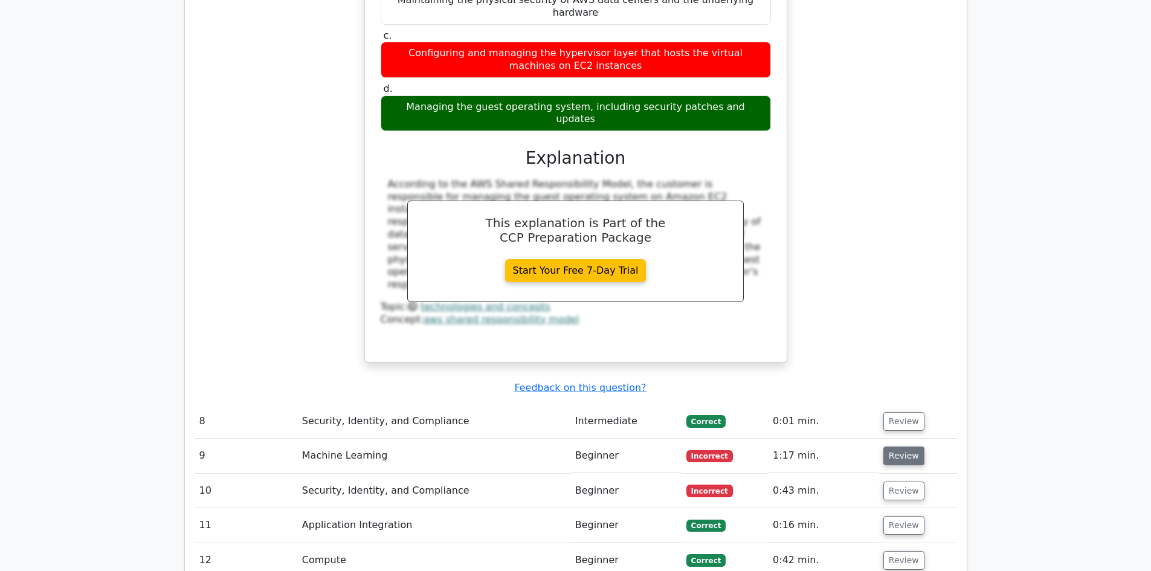
click at [903, 446] on button "Review" at bounding box center [903, 455] width 41 height 19
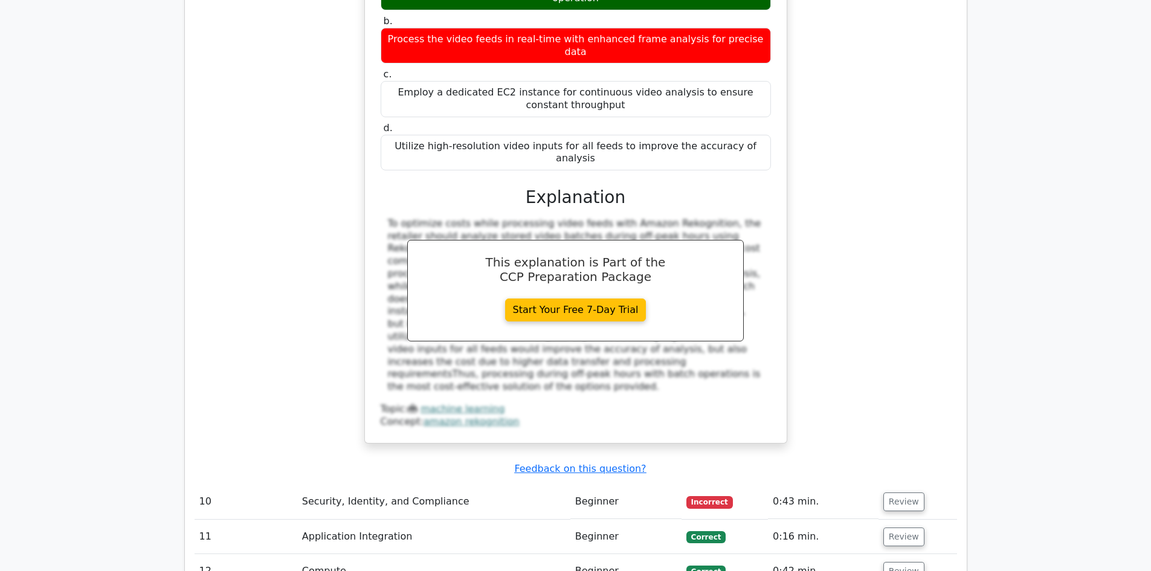
scroll to position [3549, 0]
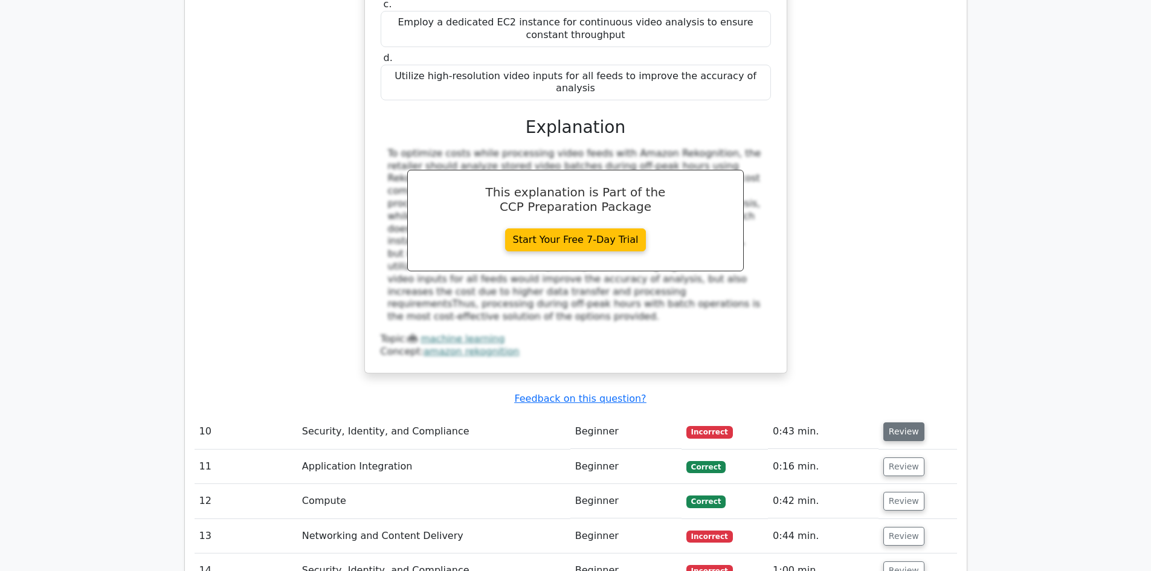
click at [901, 422] on button "Review" at bounding box center [903, 431] width 41 height 19
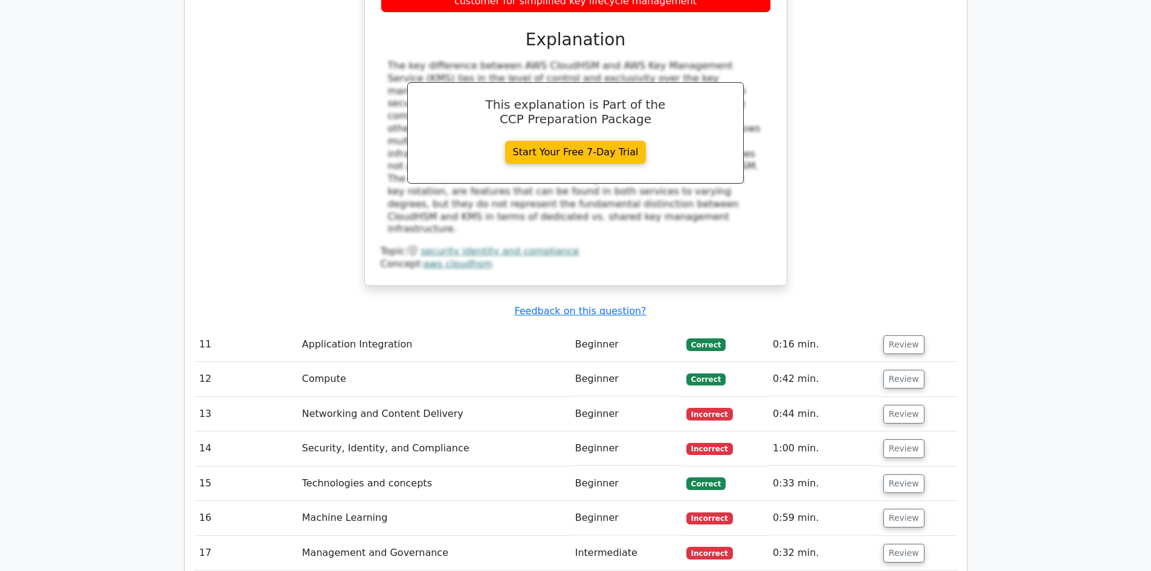
scroll to position [4274, 0]
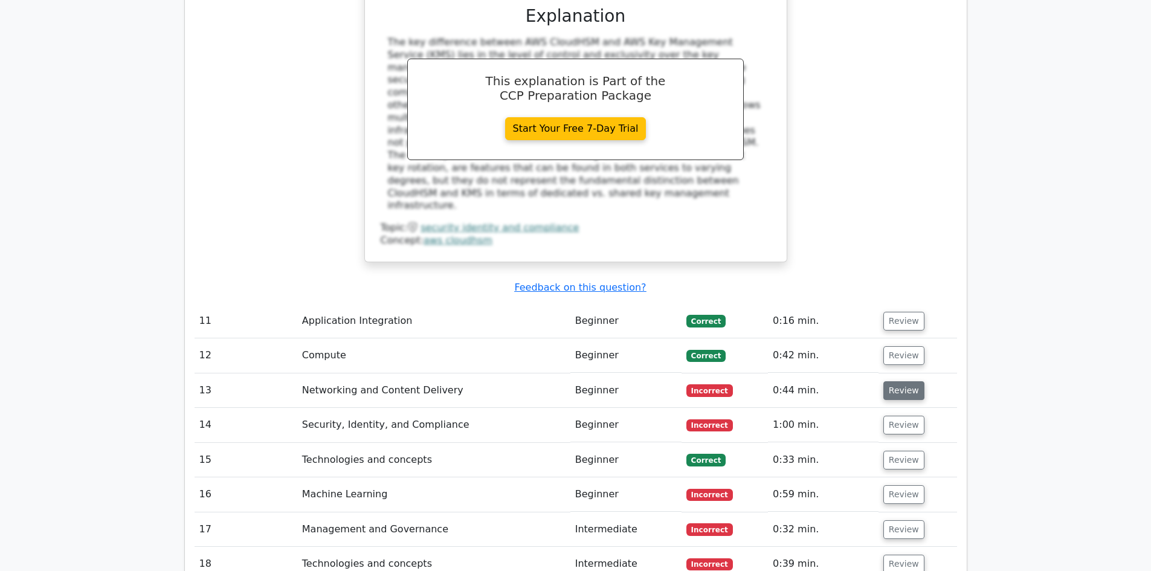
click at [896, 381] on button "Review" at bounding box center [903, 390] width 41 height 19
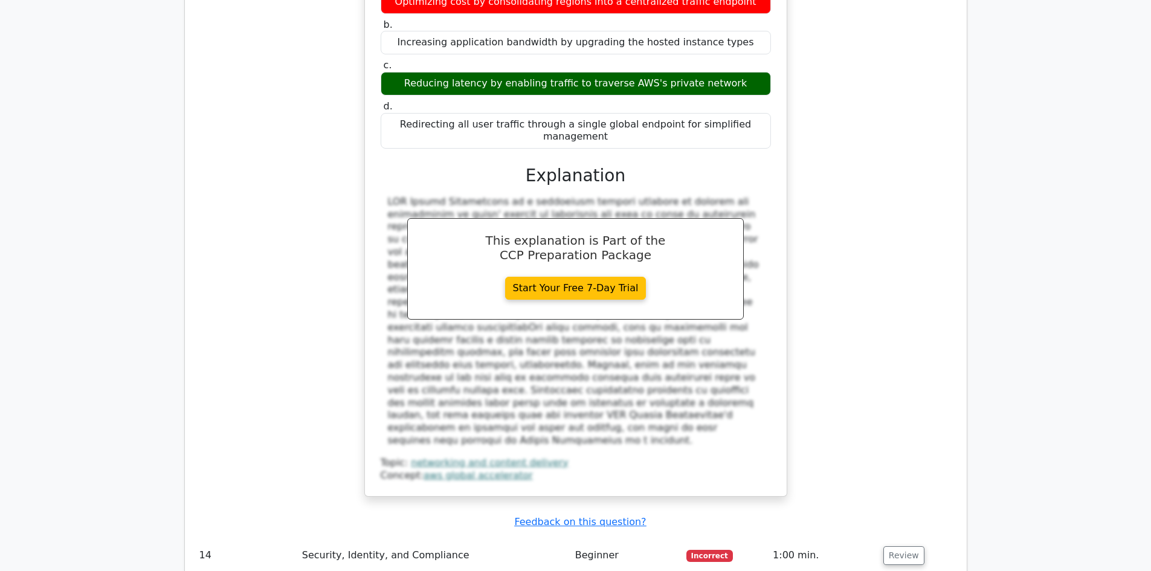
scroll to position [4782, 0]
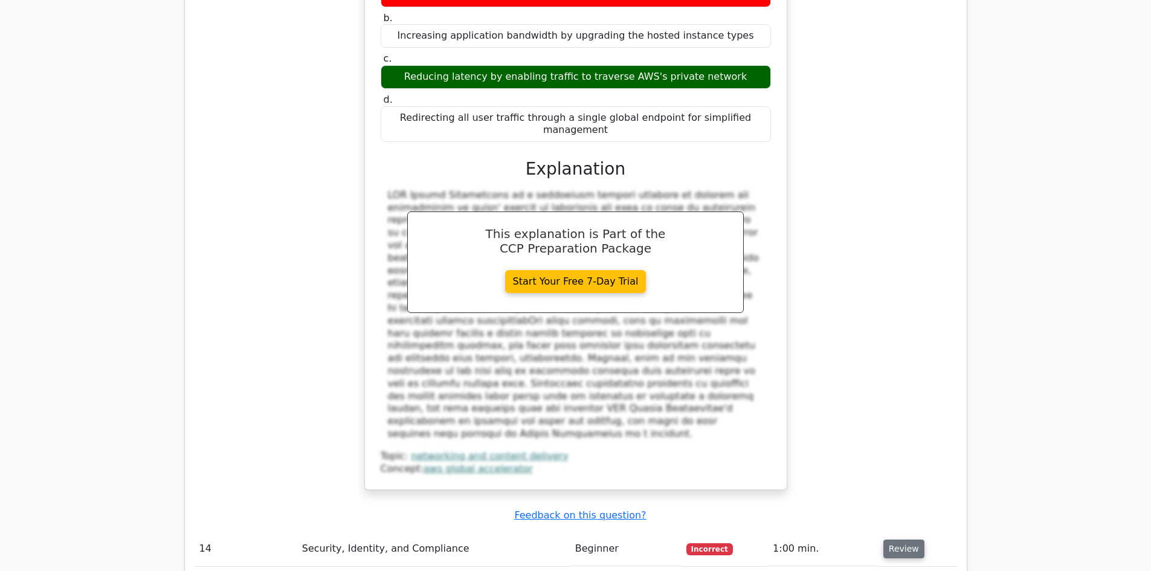
click at [901, 539] on button "Review" at bounding box center [903, 548] width 41 height 19
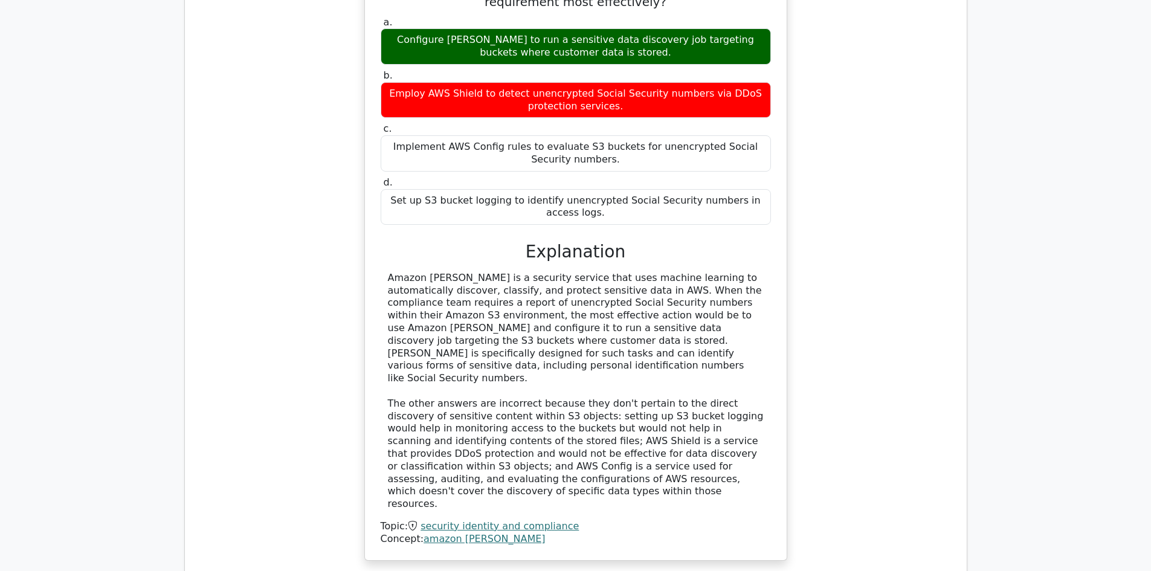
scroll to position [5434, 0]
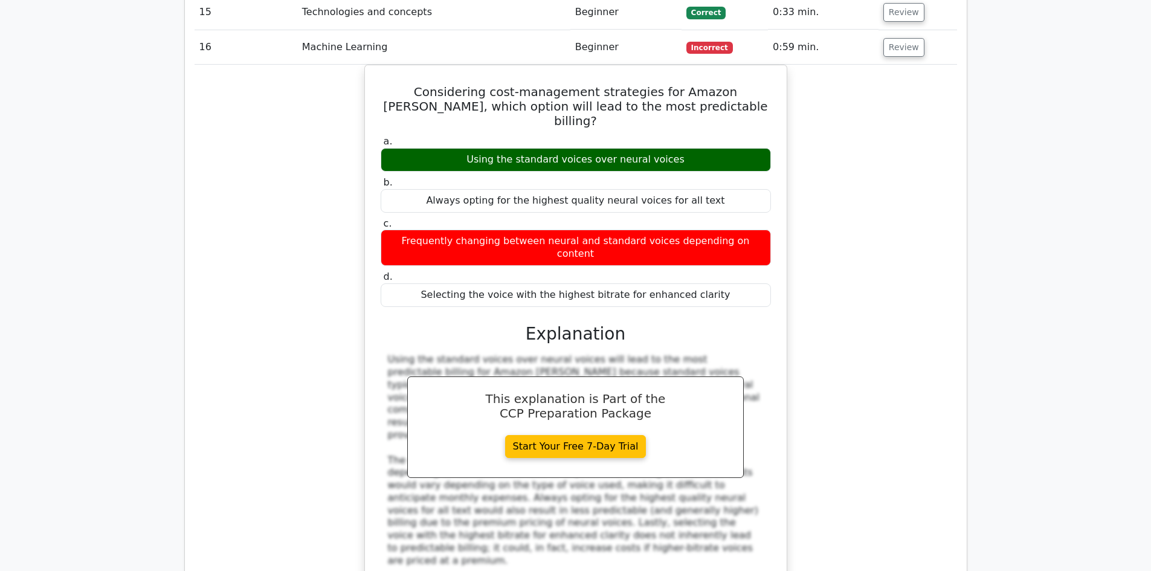
scroll to position [6087, 0]
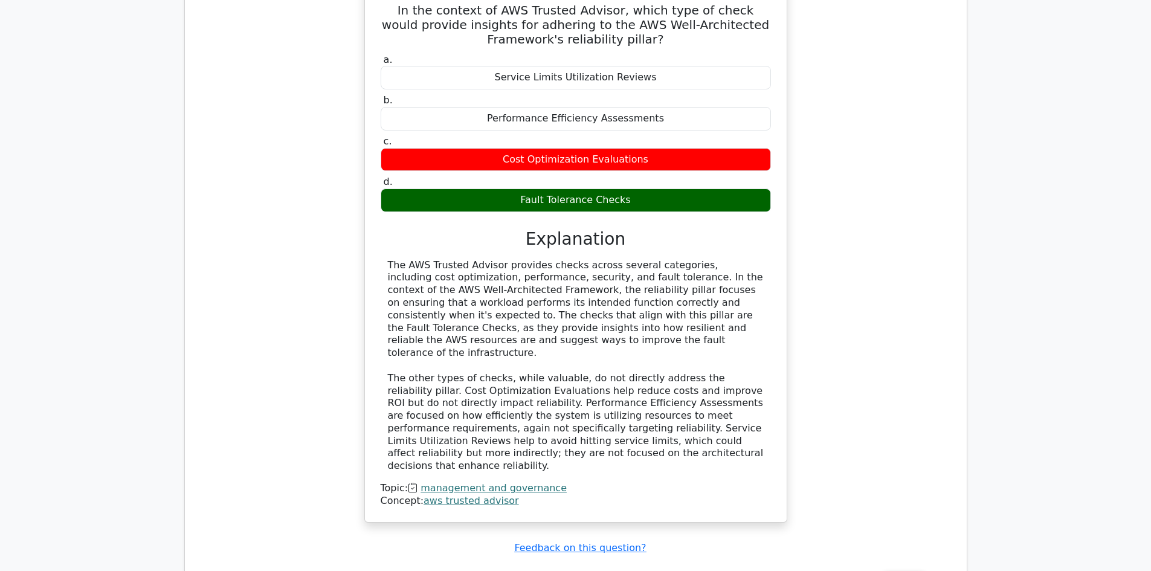
scroll to position [6739, 0]
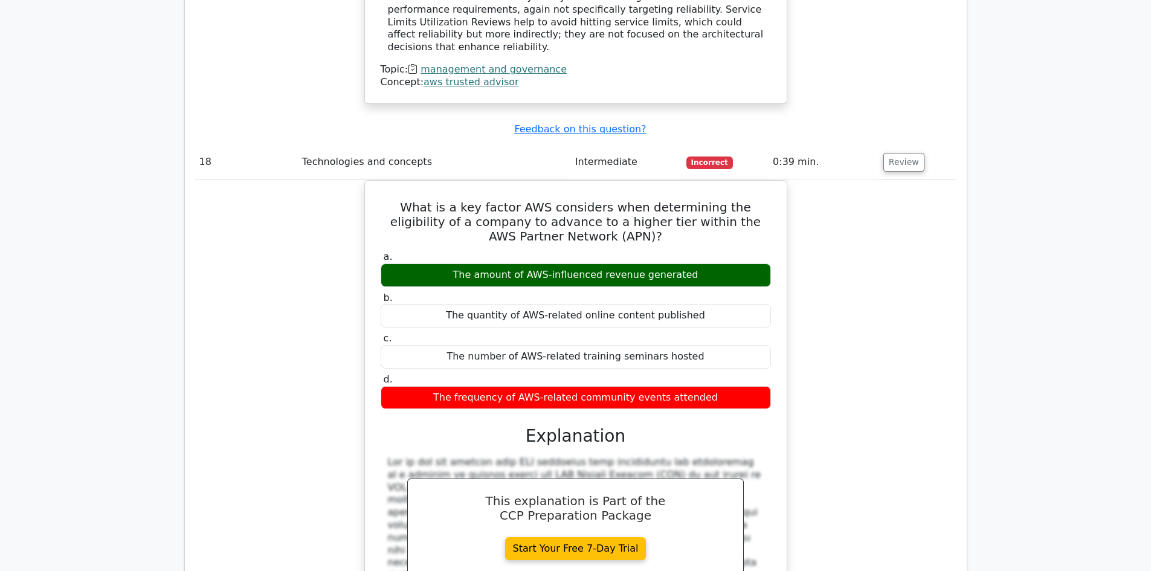
scroll to position [7174, 0]
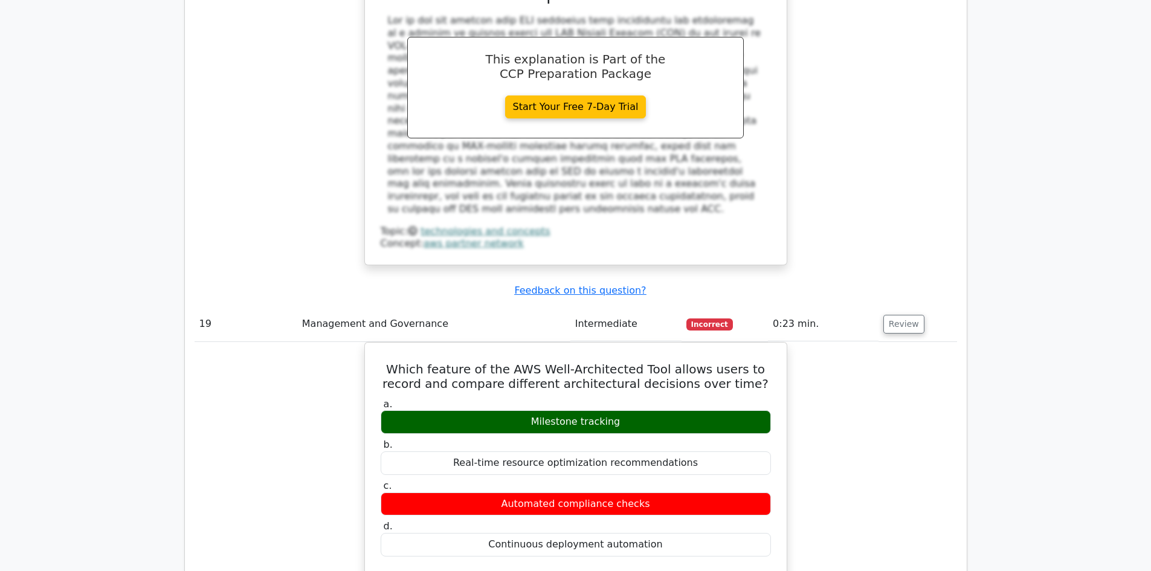
scroll to position [7754, 0]
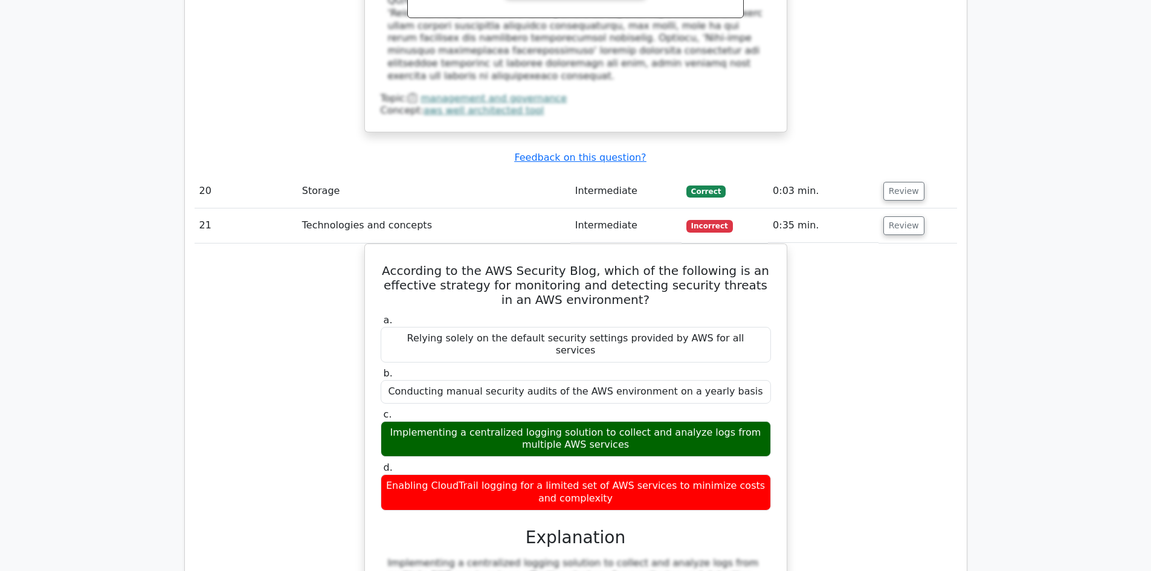
scroll to position [8334, 0]
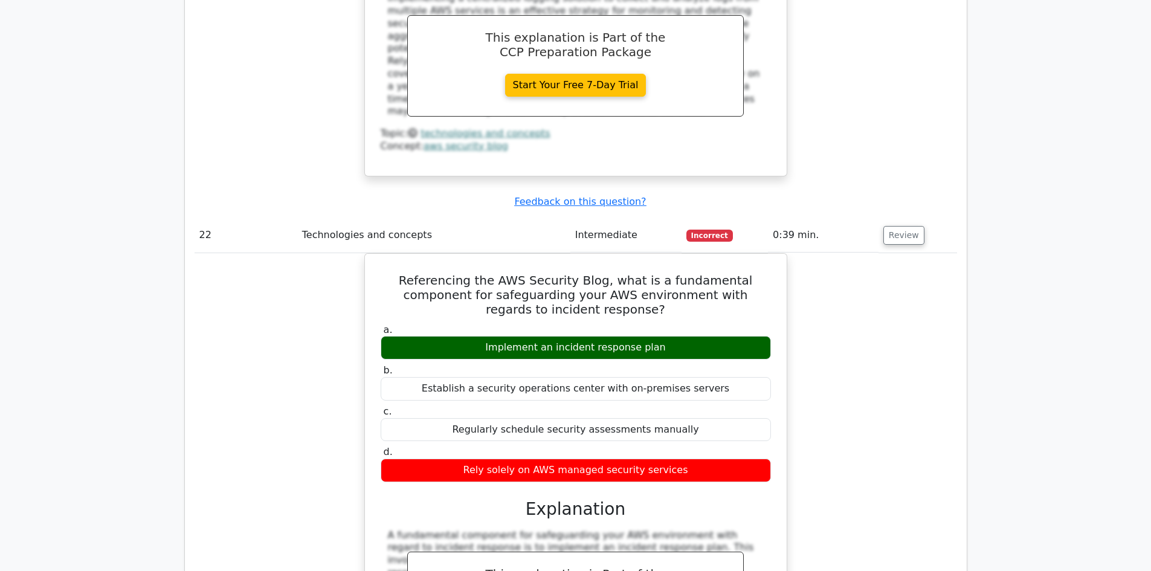
scroll to position [8914, 0]
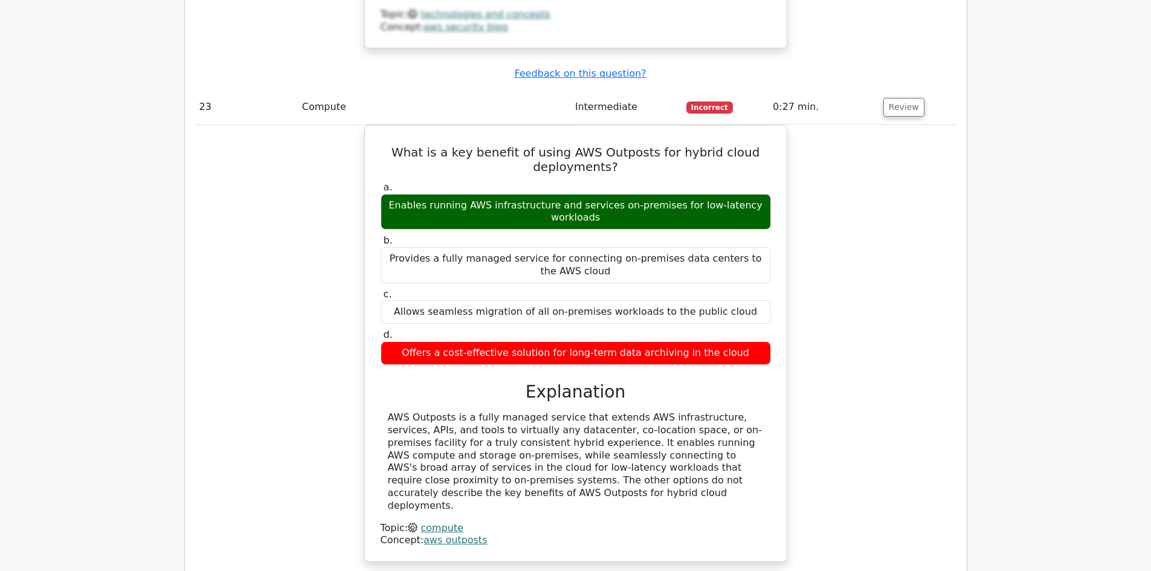
scroll to position [9712, 0]
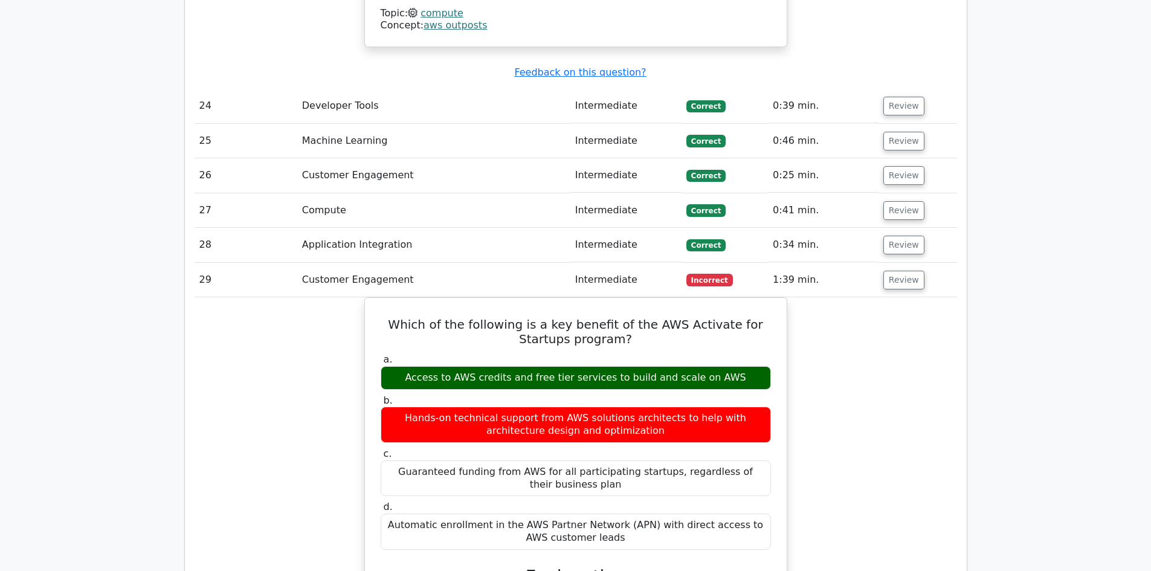
scroll to position [10219, 0]
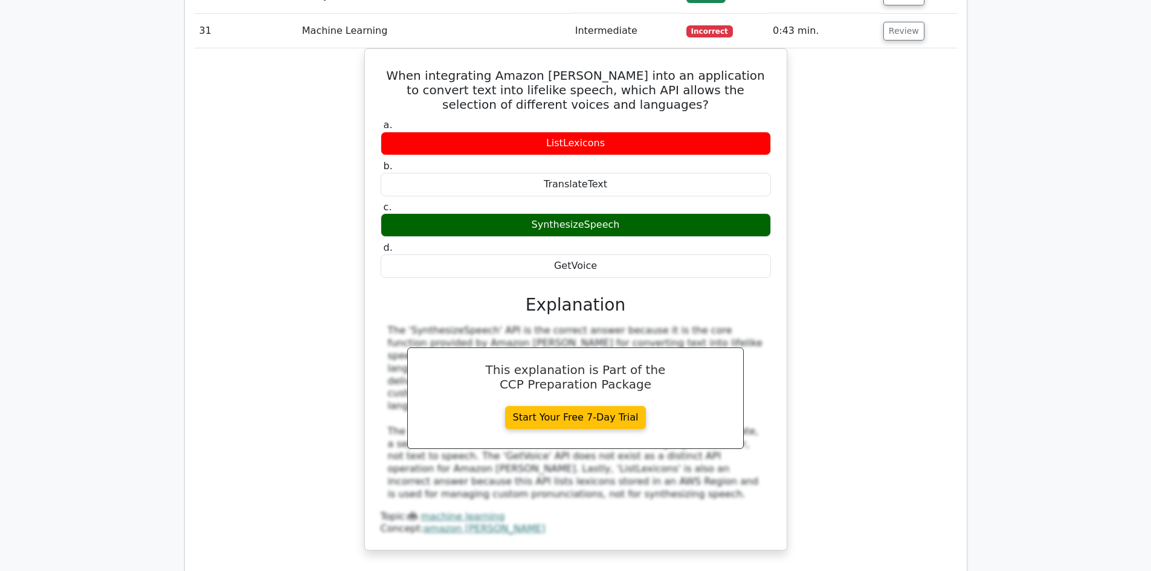
scroll to position [11016, 0]
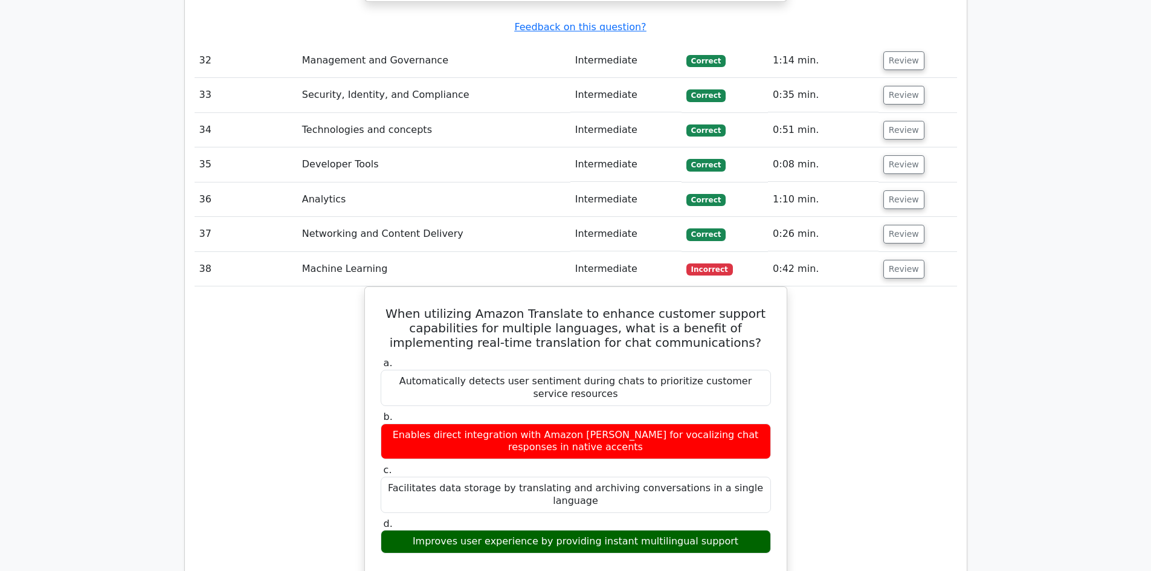
scroll to position [11596, 0]
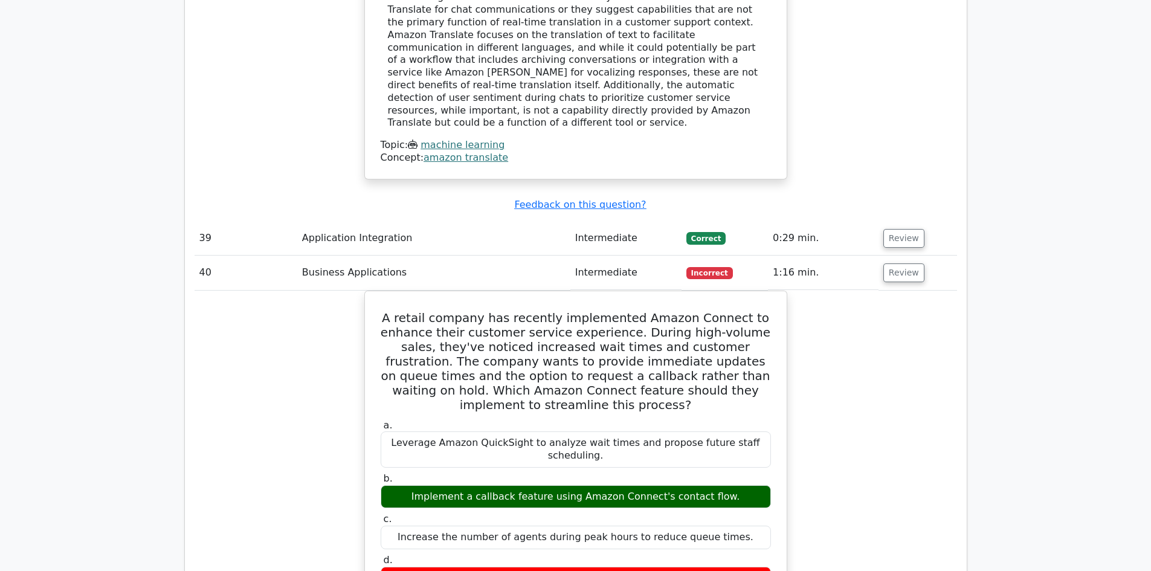
scroll to position [12321, 0]
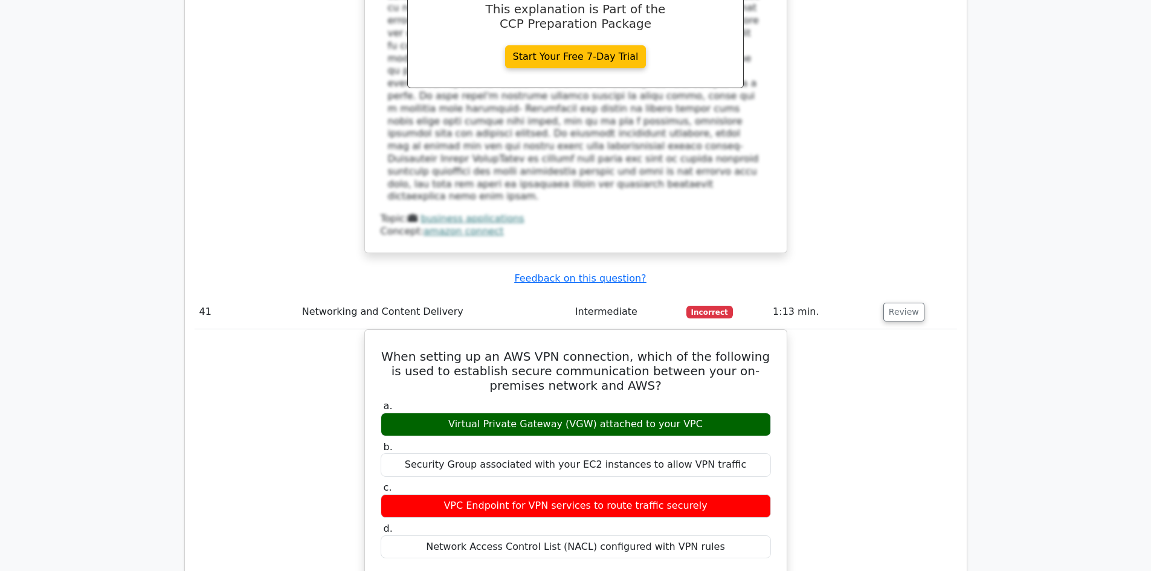
scroll to position [12974, 0]
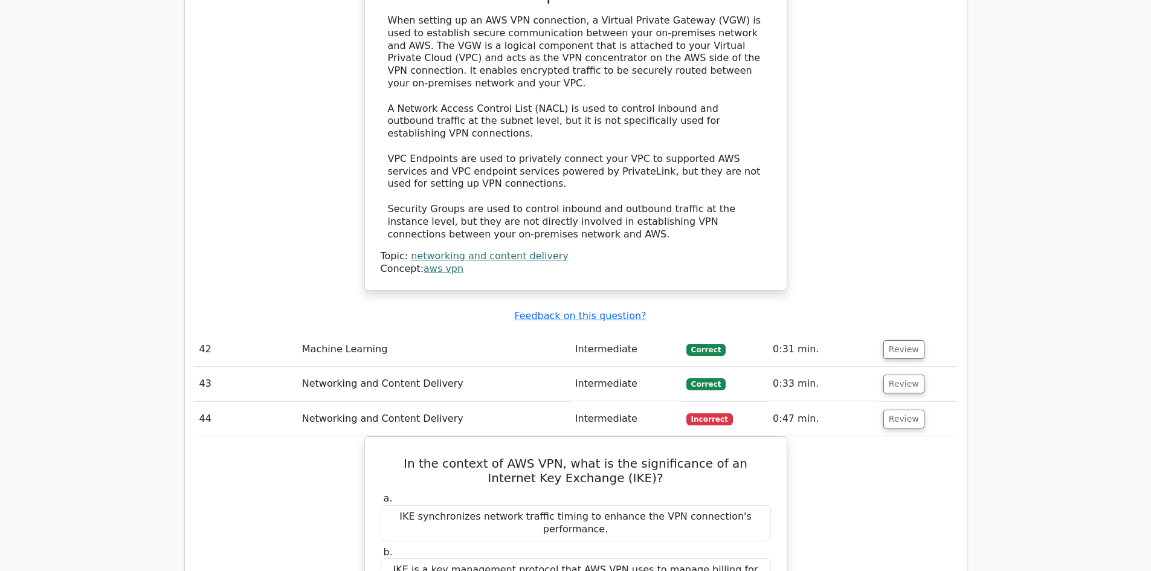
scroll to position [13554, 0]
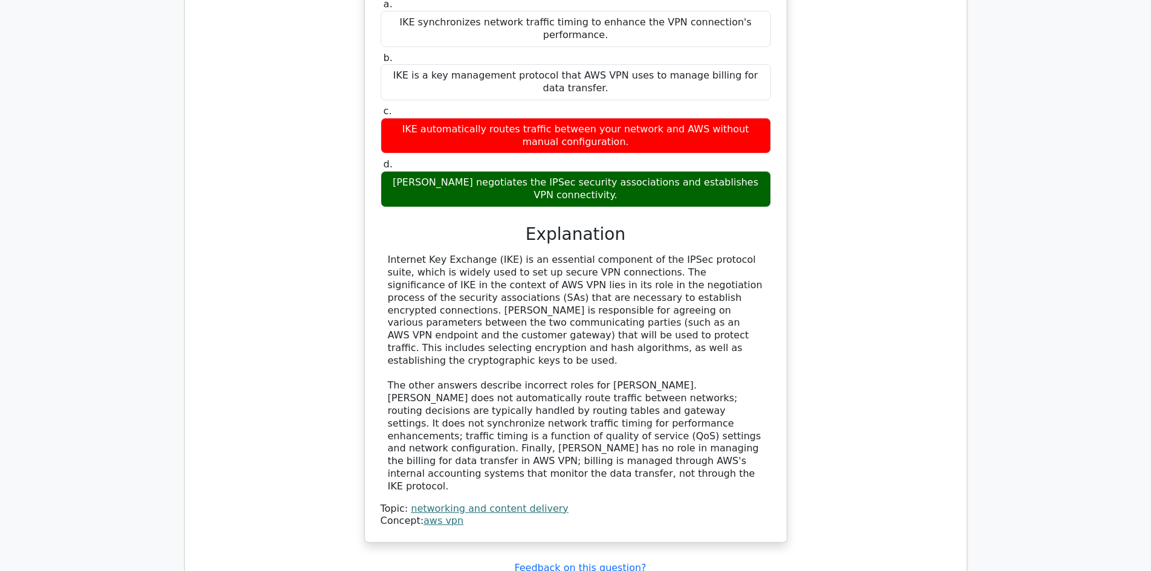
scroll to position [14134, 0]
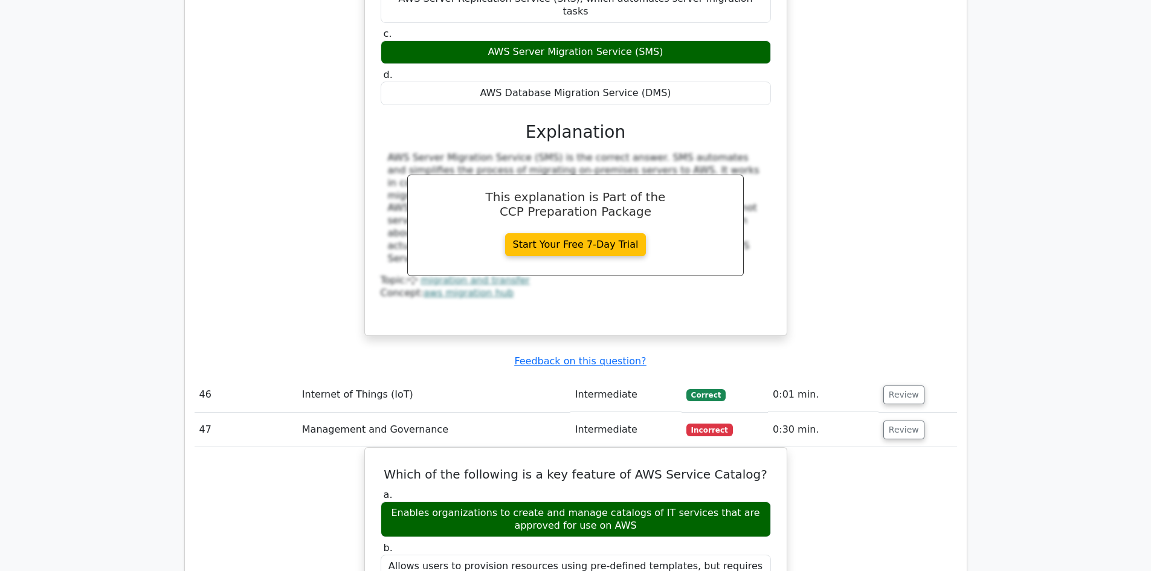
scroll to position [14786, 0]
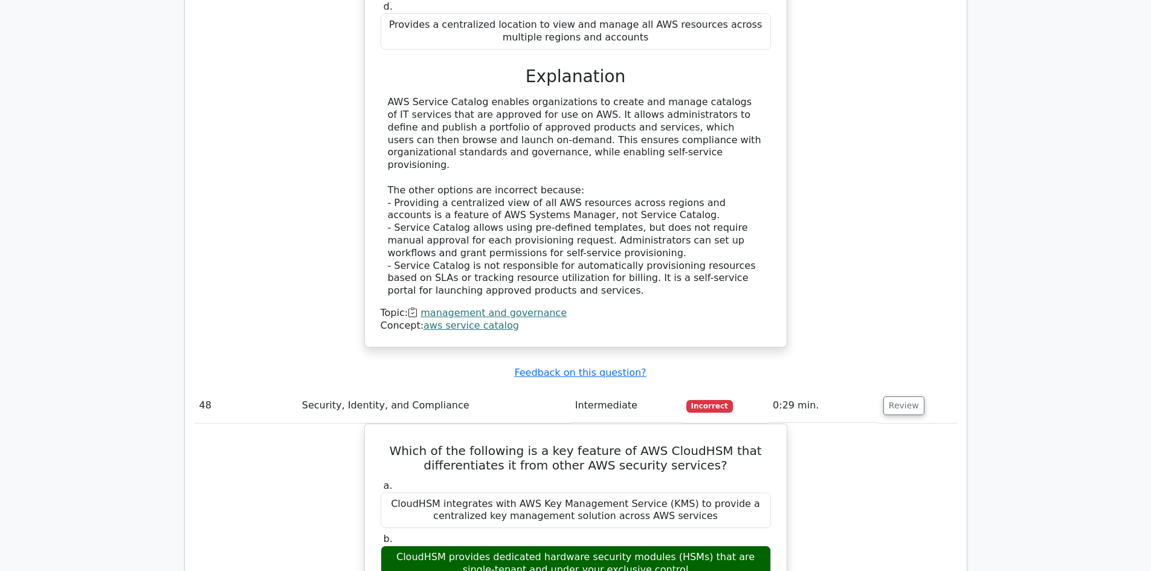
scroll to position [15439, 0]
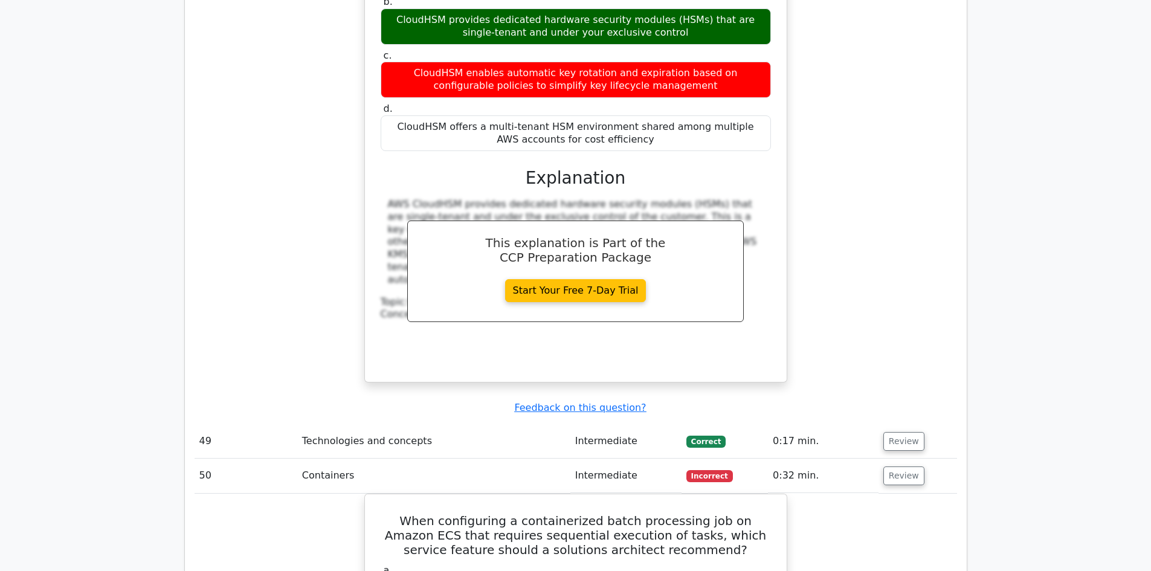
scroll to position [16019, 0]
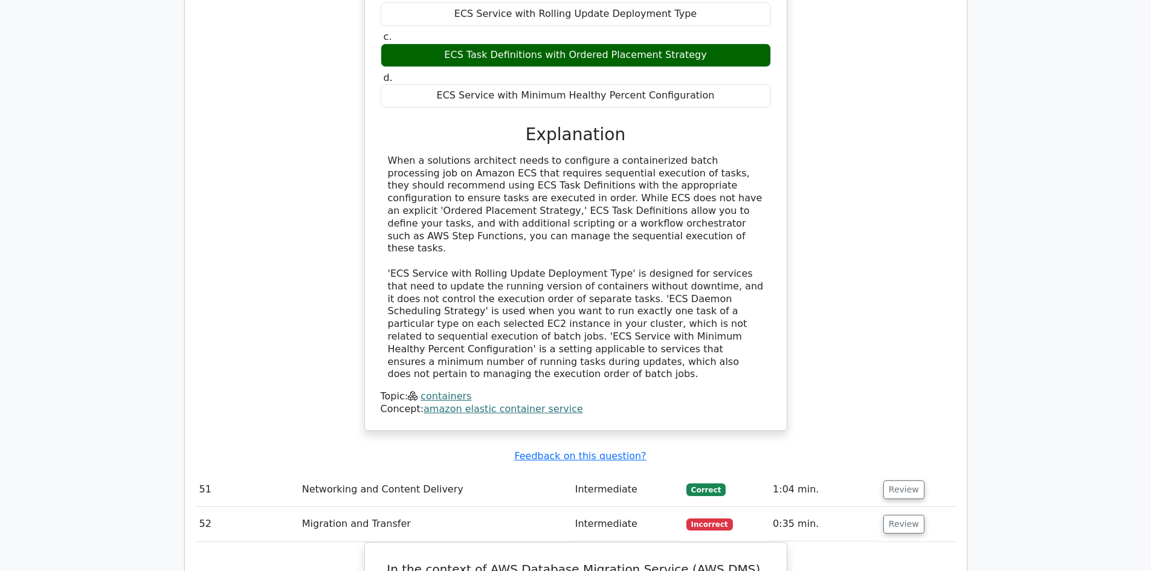
scroll to position [16599, 0]
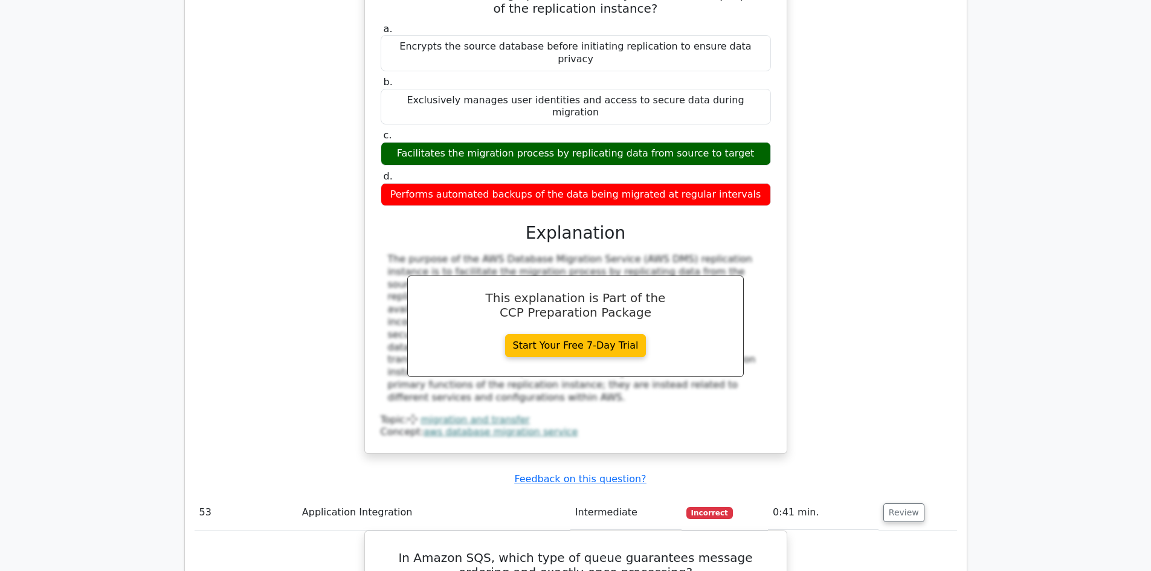
scroll to position [17179, 0]
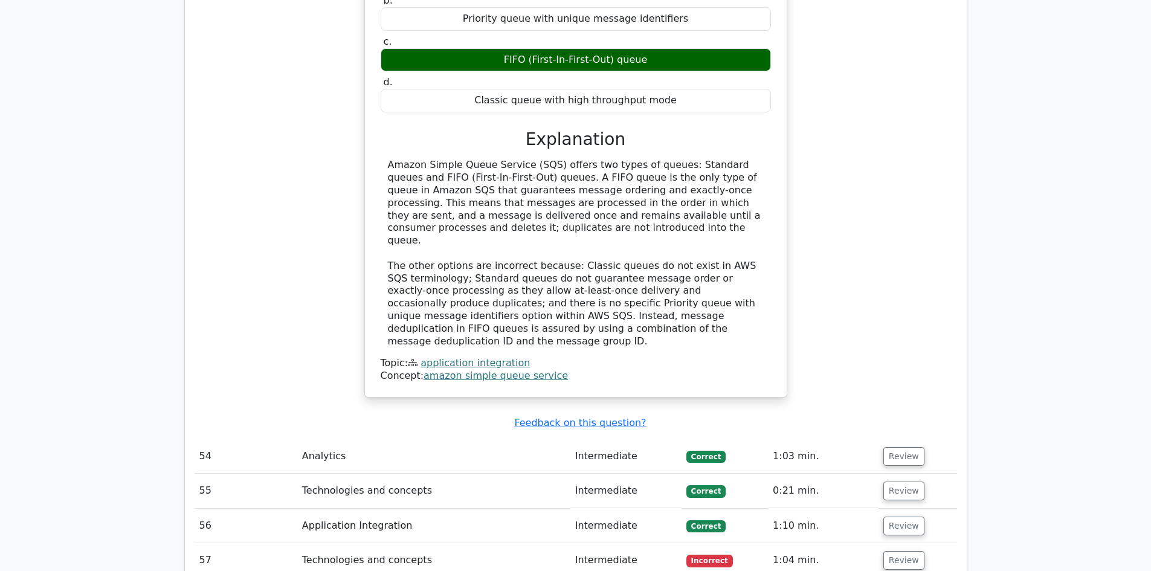
scroll to position [17831, 0]
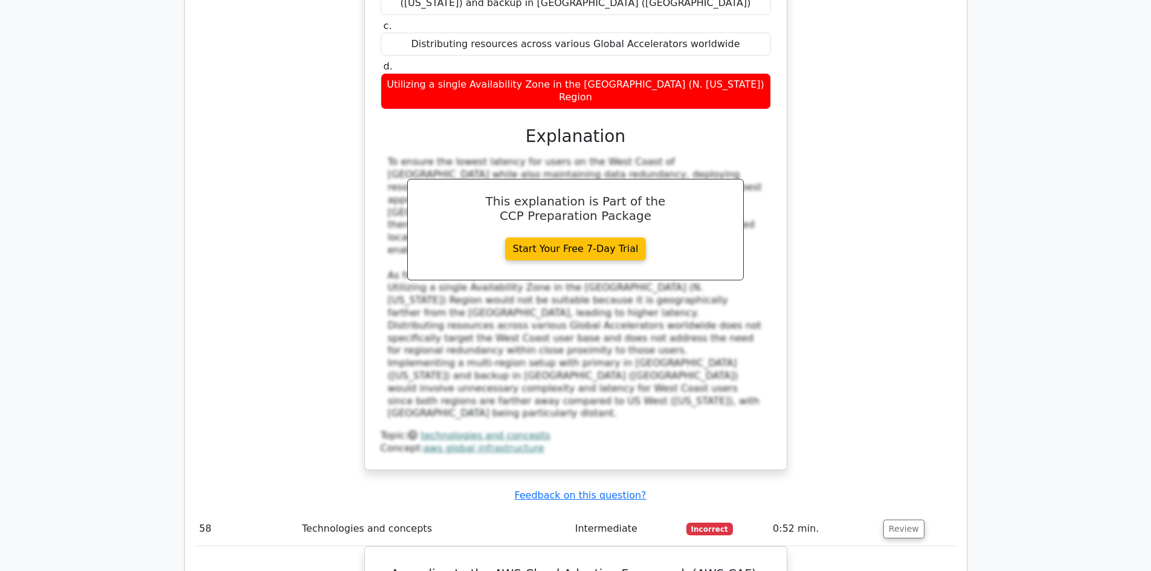
scroll to position [18556, 0]
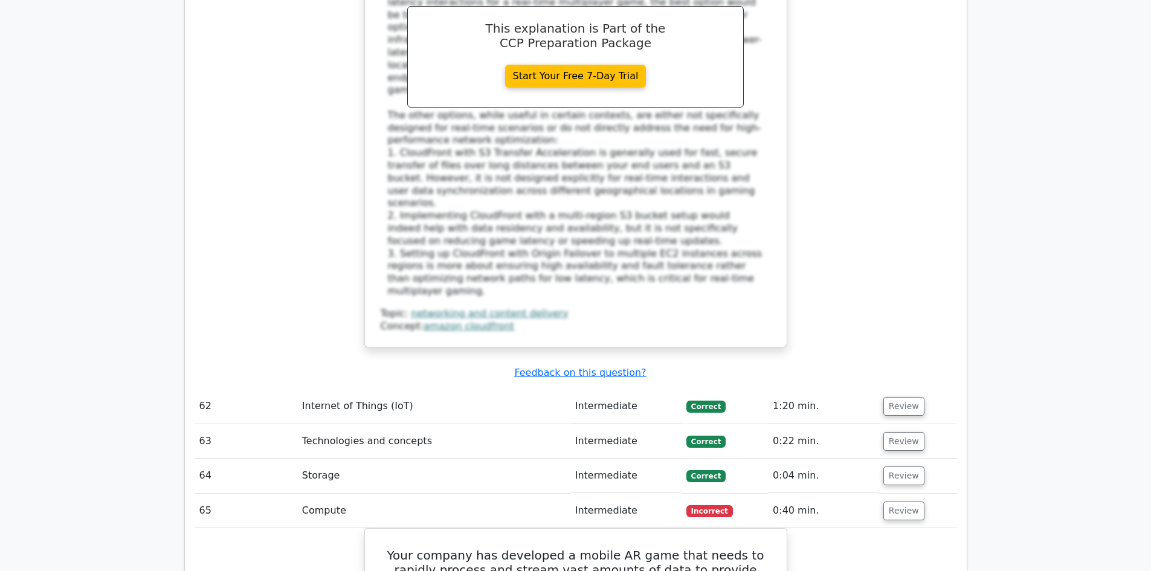
scroll to position [20803, 0]
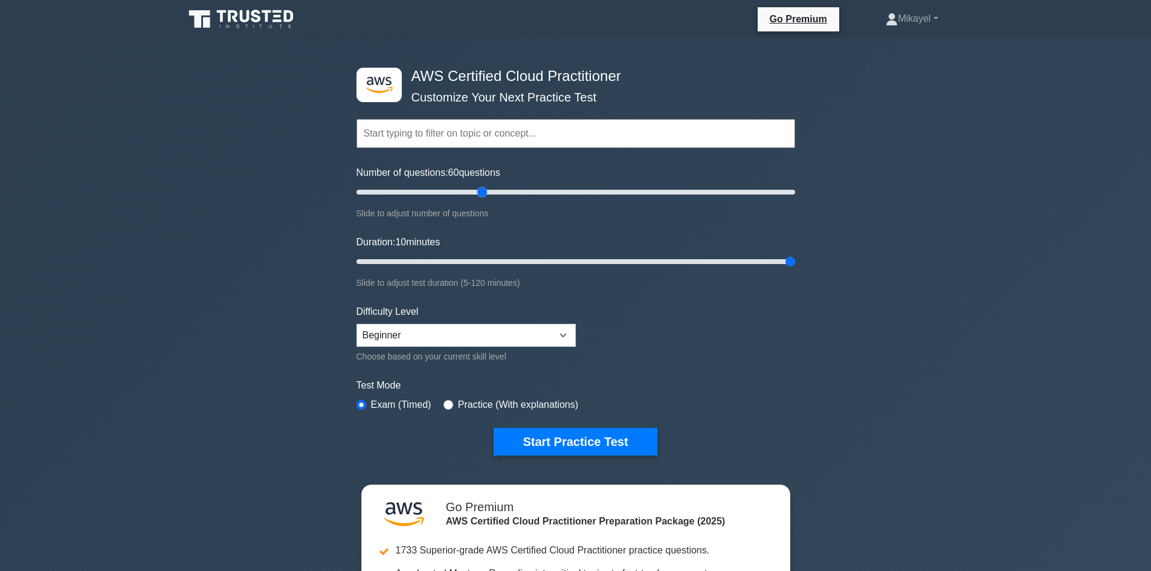
type input "65"
click at [493, 193] on input "Number of questions: 65 questions" at bounding box center [575, 192] width 439 height 14
type input "120"
drag, startPoint x: 787, startPoint y: 263, endPoint x: 830, endPoint y: 277, distance: 45.9
click at [795, 263] on input "Duration: 120 minutes" at bounding box center [575, 261] width 439 height 14
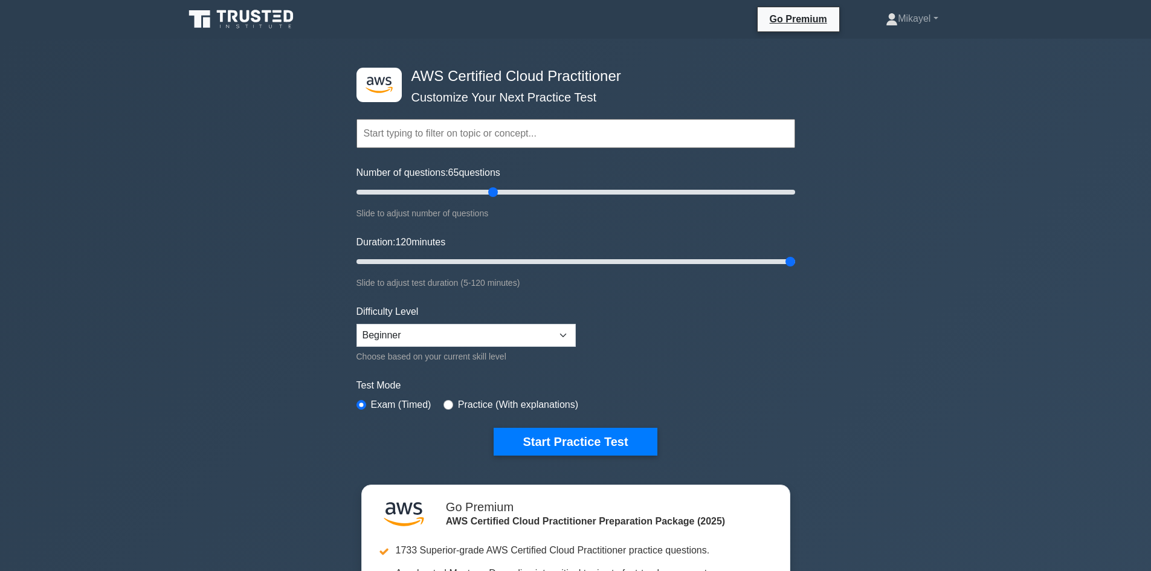
click at [855, 312] on div ".st0{fill:#252F3E;} .st1{fill-rule:evenodd;clip-rule:evenodd;fill:#FF9900;} AWS…" at bounding box center [575, 399] width 1151 height 721
click at [564, 446] on button "Start Practice Test" at bounding box center [575, 442] width 163 height 28
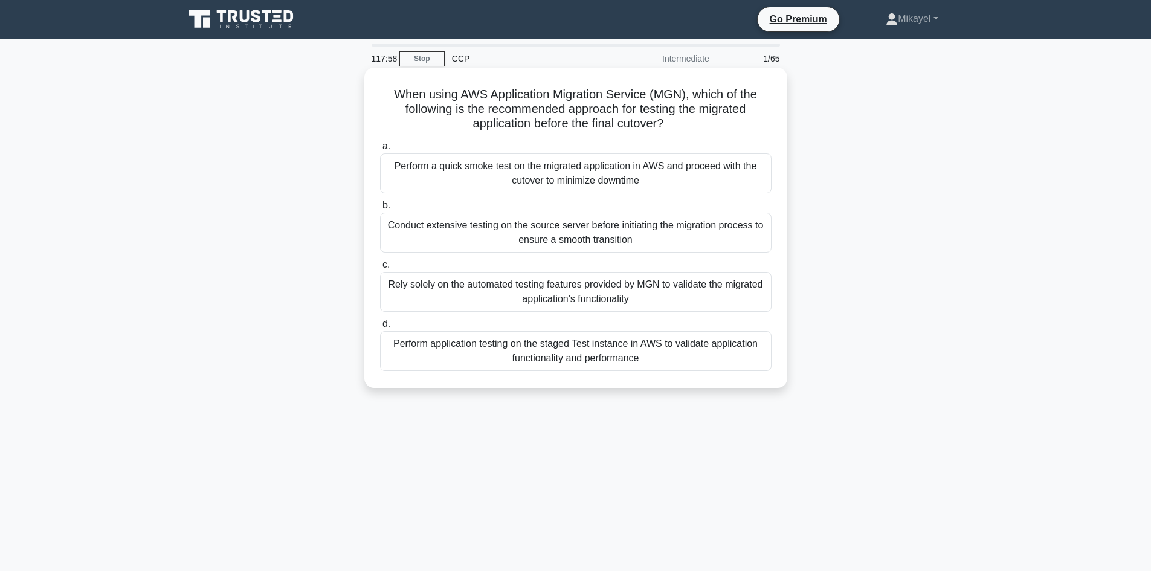
click at [543, 353] on div "Perform application testing on the staged Test instance in AWS to validate appl…" at bounding box center [575, 351] width 391 height 40
click at [380, 328] on input "d. Perform application testing on the staged Test instance in AWS to validate a…" at bounding box center [380, 324] width 0 height 8
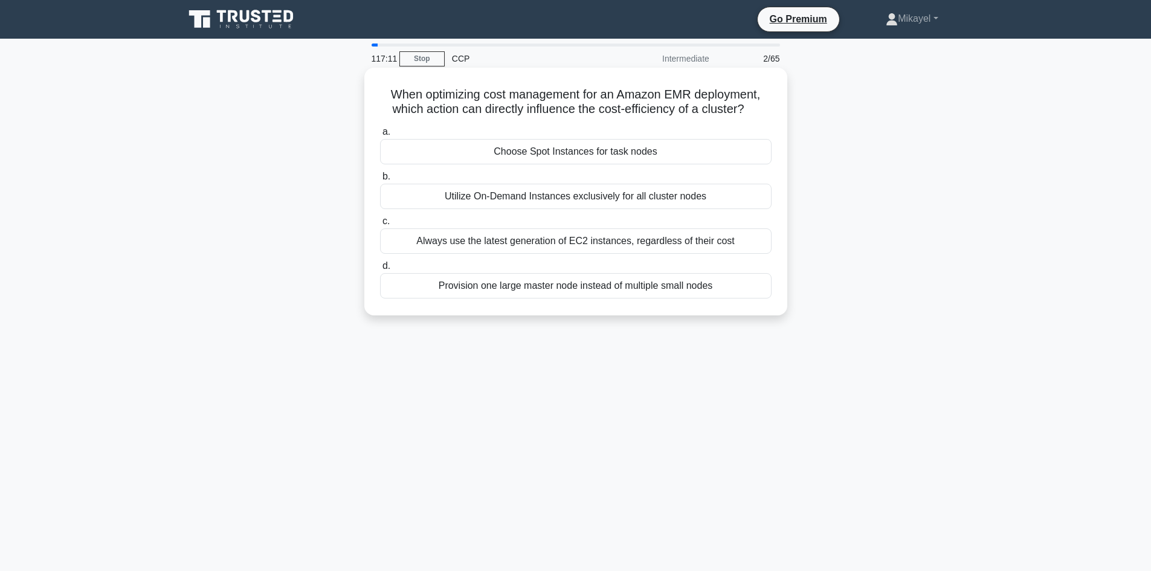
click at [591, 147] on div "Choose Spot Instances for task nodes" at bounding box center [575, 151] width 391 height 25
click at [380, 136] on input "a. Choose Spot Instances for task nodes" at bounding box center [380, 132] width 0 height 8
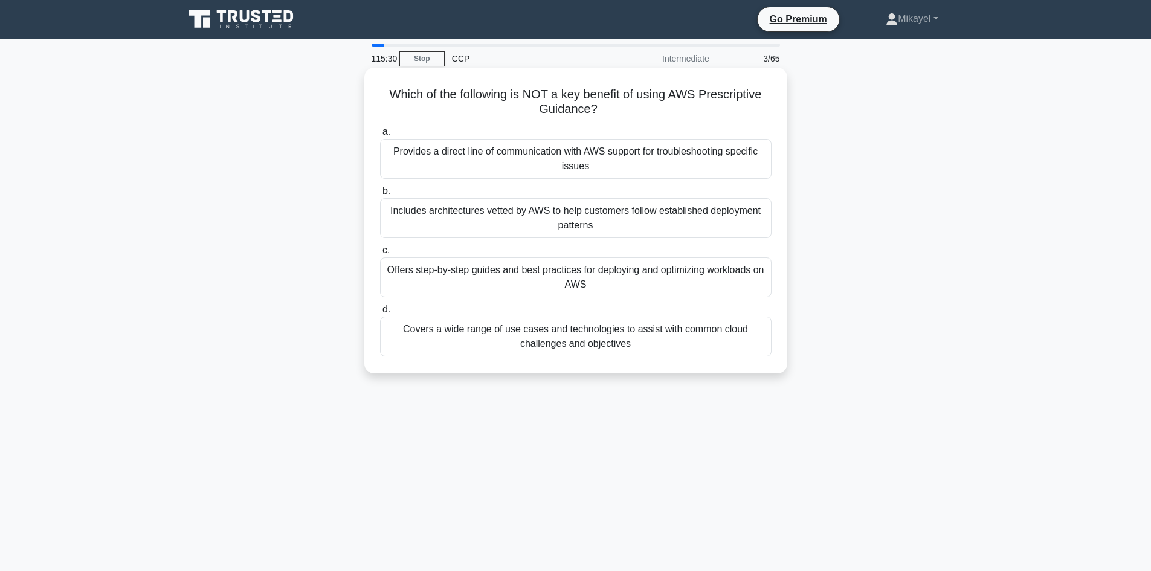
click at [494, 172] on div "Provides a direct line of communication with AWS support for troubleshooting sp…" at bounding box center [575, 159] width 391 height 40
click at [380, 136] on input "a. Provides a direct line of communication with AWS support for troubleshooting…" at bounding box center [380, 132] width 0 height 8
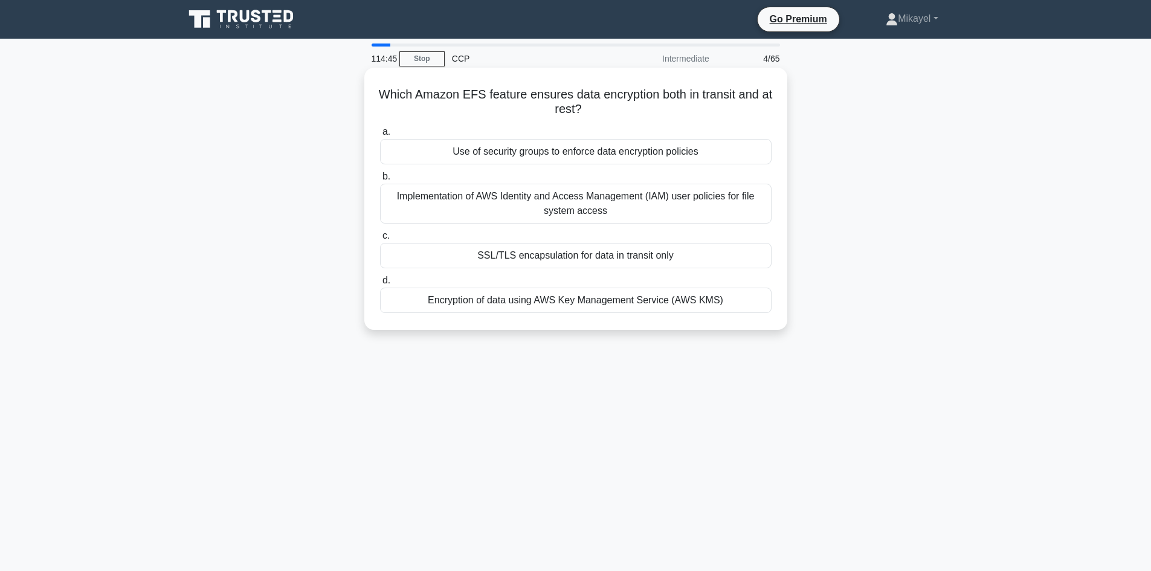
click at [597, 299] on div "Encryption of data using AWS Key Management Service (AWS KMS)" at bounding box center [575, 300] width 391 height 25
click at [380, 285] on input "d. Encryption of data using AWS Key Management Service (AWS KMS)" at bounding box center [380, 281] width 0 height 8
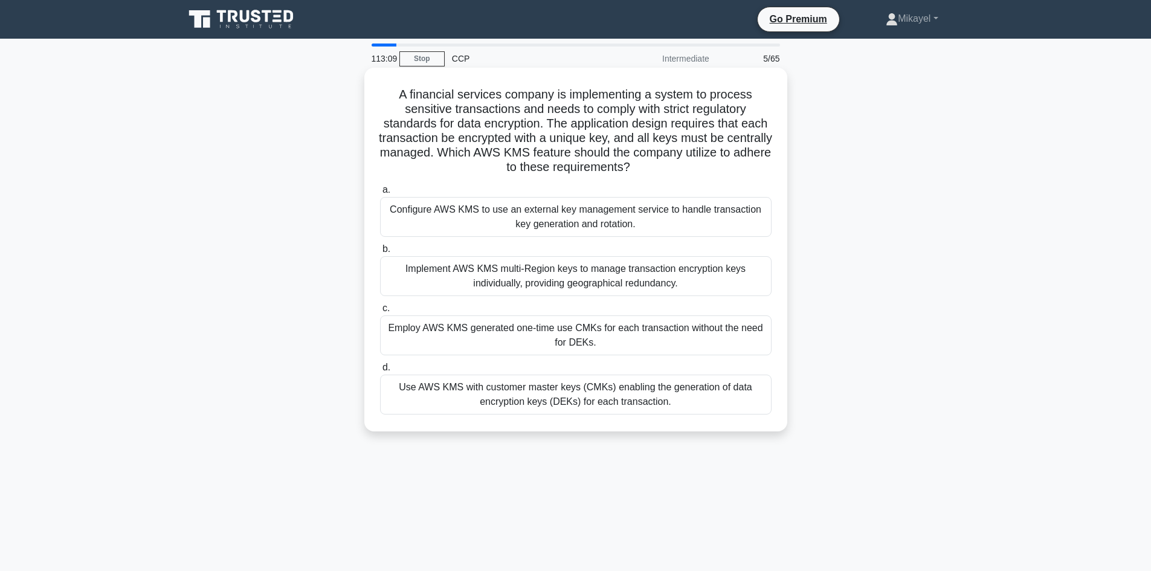
click at [565, 393] on div "Use AWS KMS with customer master keys (CMKs) enabling the generation of data en…" at bounding box center [575, 395] width 391 height 40
click at [380, 372] on input "d. Use AWS KMS with customer master keys (CMKs) enabling the generation of data…" at bounding box center [380, 368] width 0 height 8
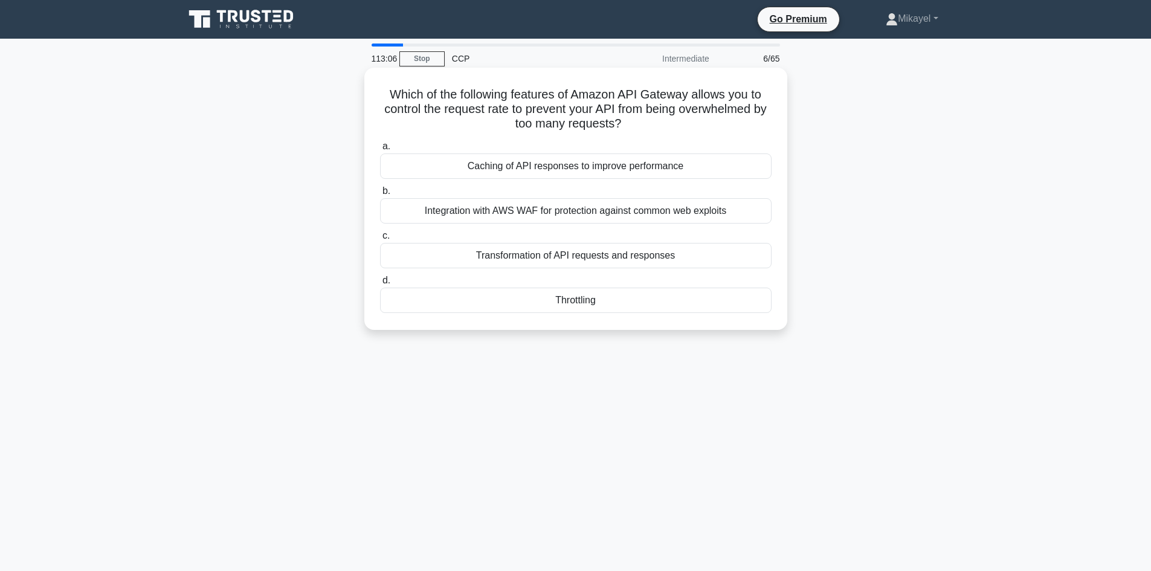
click at [574, 303] on div "Throttling" at bounding box center [575, 300] width 391 height 25
click at [380, 285] on input "d. [GEOGRAPHIC_DATA]" at bounding box center [380, 281] width 0 height 8
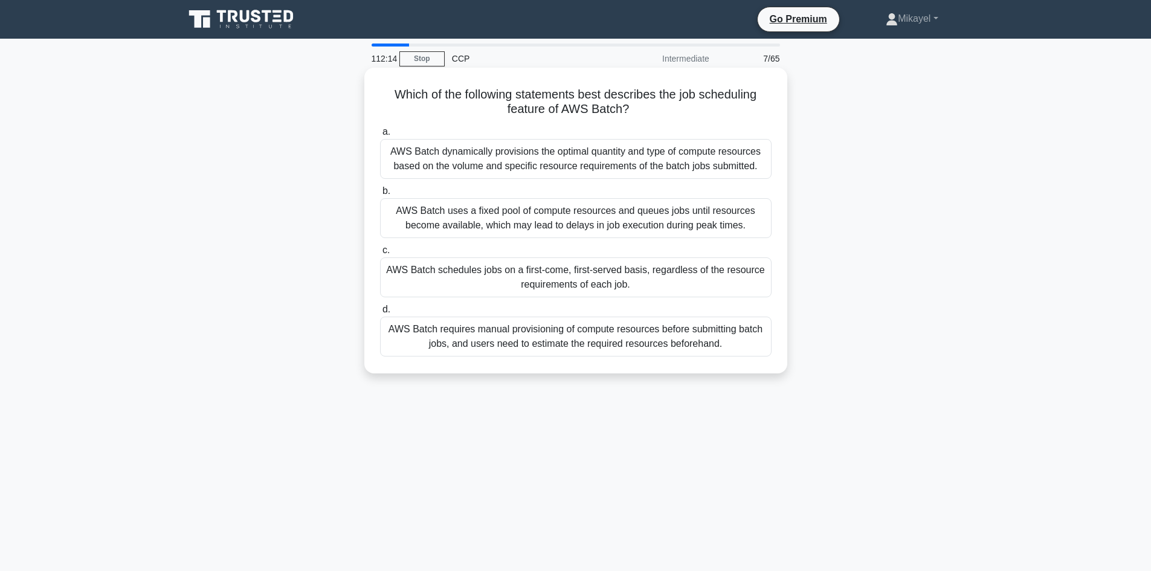
click at [576, 278] on div "AWS Batch schedules jobs on a first-come, first-served basis, regardless of the…" at bounding box center [575, 277] width 391 height 40
click at [380, 254] on input "c. AWS Batch schedules jobs on a first-come, first-served basis, regardless of …" at bounding box center [380, 250] width 0 height 8
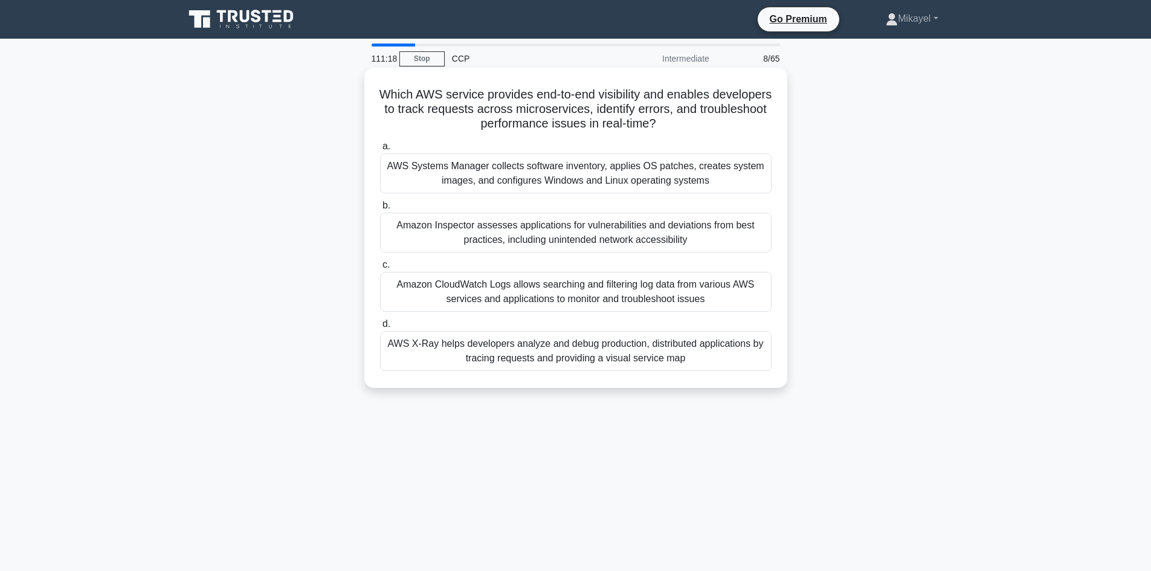
click at [587, 292] on div "Amazon CloudWatch Logs allows searching and filtering log data from various AWS…" at bounding box center [575, 292] width 391 height 40
click at [380, 269] on input "c. Amazon CloudWatch Logs allows searching and filtering log data from various …" at bounding box center [380, 265] width 0 height 8
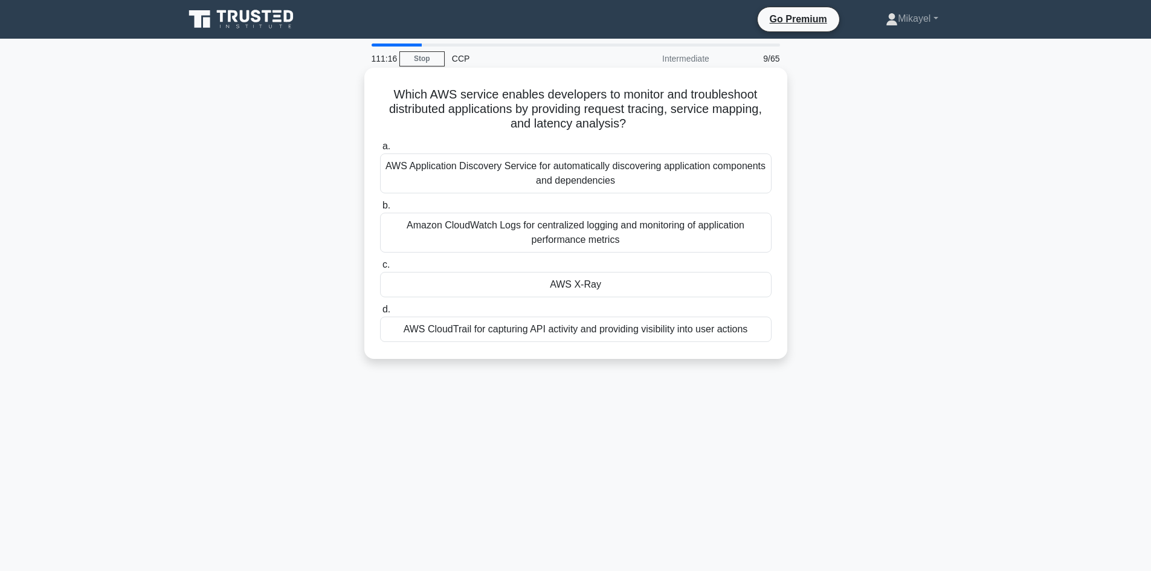
click at [586, 286] on div "AWS X-Ray" at bounding box center [575, 284] width 391 height 25
click at [380, 269] on input "c. AWS X-Ray" at bounding box center [380, 265] width 0 height 8
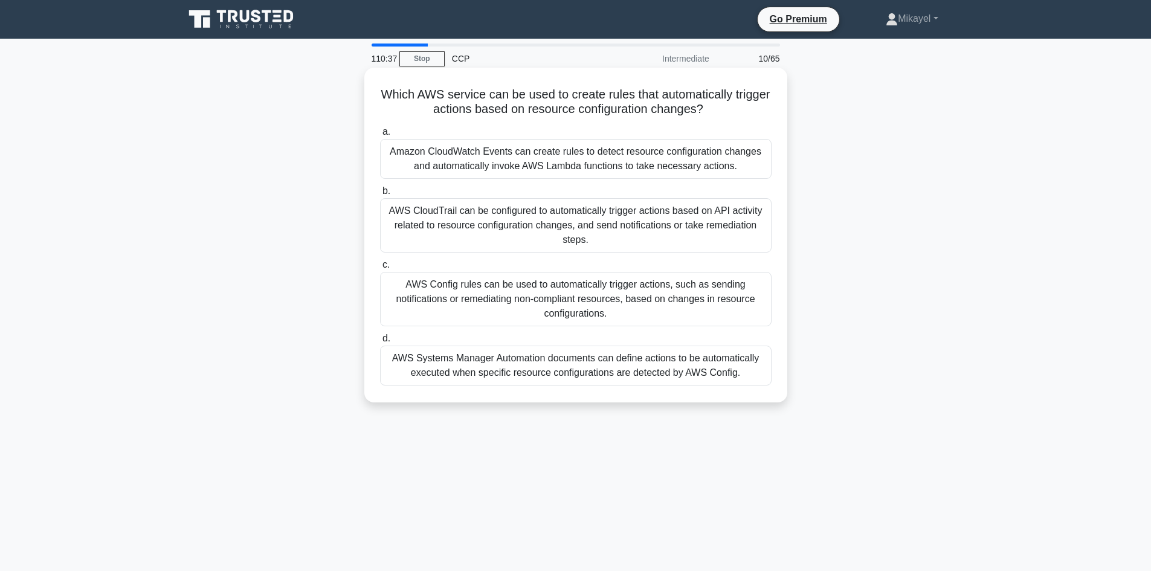
click at [628, 298] on div "AWS Config rules can be used to automatically trigger actions, such as sending …" at bounding box center [575, 299] width 391 height 54
click at [380, 269] on input "c. AWS Config rules can be used to automatically trigger actions, such as sendi…" at bounding box center [380, 265] width 0 height 8
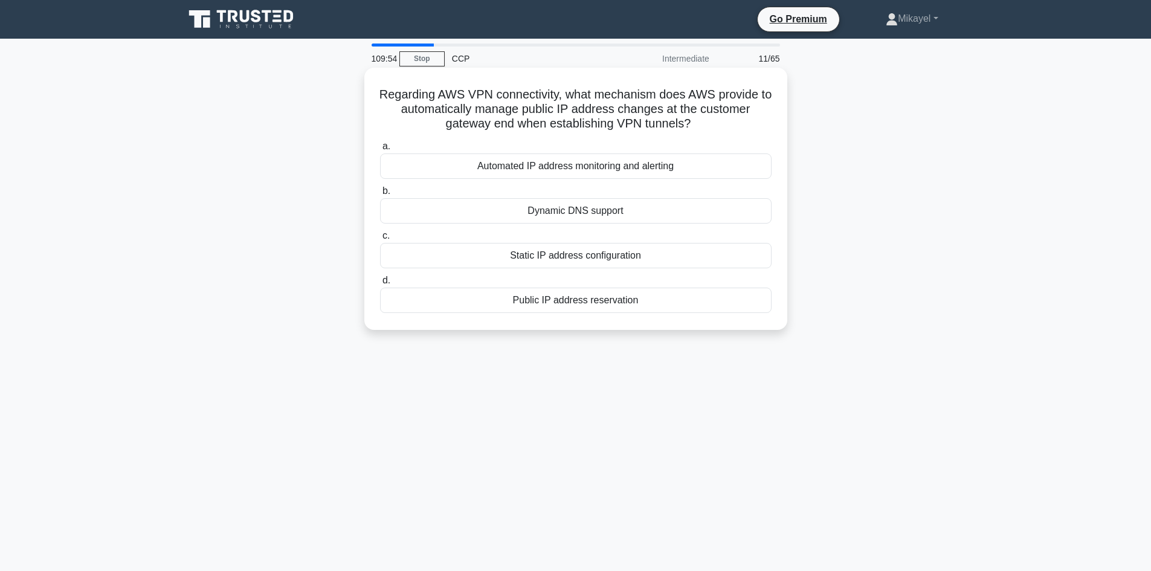
click at [584, 301] on div "Public IP address reservation" at bounding box center [575, 300] width 391 height 25
click at [380, 285] on input "d. Public IP address reservation" at bounding box center [380, 281] width 0 height 8
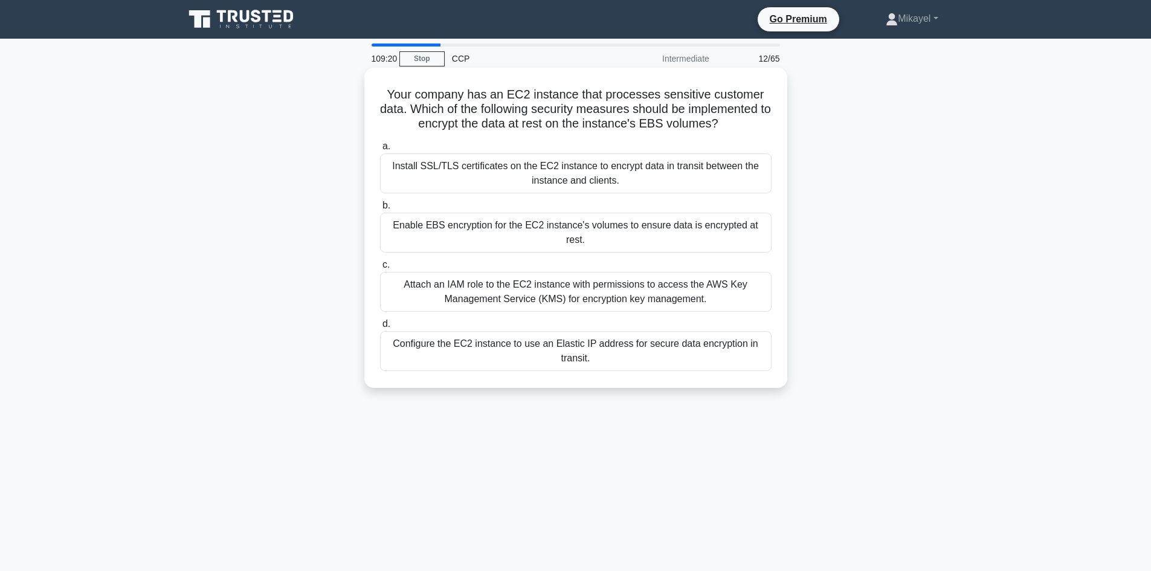
click at [487, 227] on div "Enable EBS encryption for the EC2 instance's volumes to ensure data is encrypte…" at bounding box center [575, 233] width 391 height 40
click at [380, 210] on input "b. Enable EBS encryption for the EC2 instance's volumes to ensure data is encry…" at bounding box center [380, 206] width 0 height 8
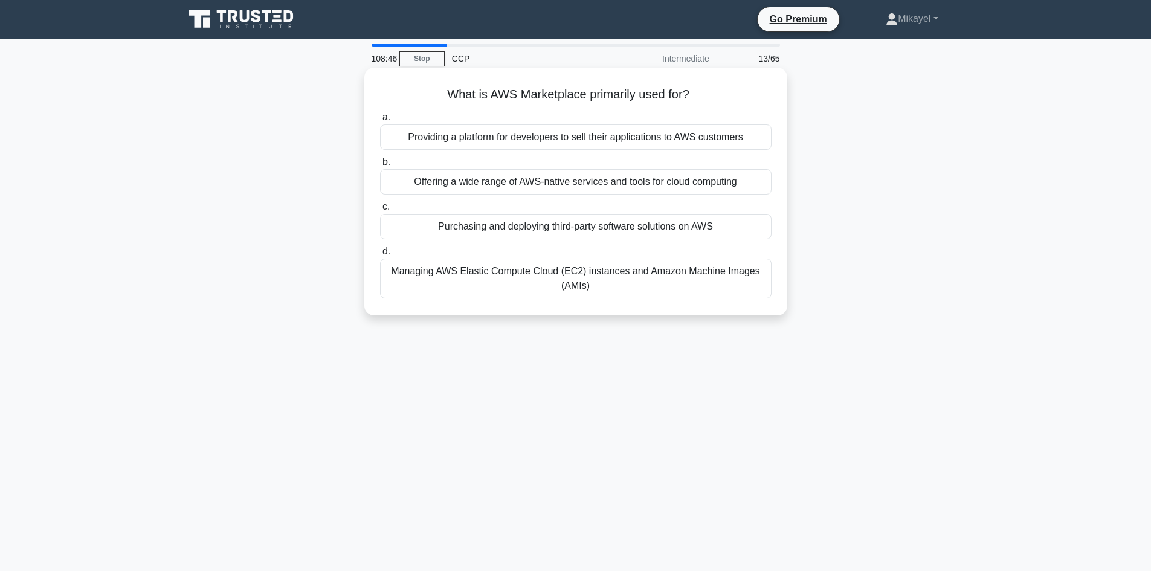
click at [512, 137] on div "Providing a platform for developers to sell their applications to AWS customers" at bounding box center [575, 136] width 391 height 25
click at [380, 121] on input "a. Providing a platform for developers to sell their applications to AWS custom…" at bounding box center [380, 118] width 0 height 8
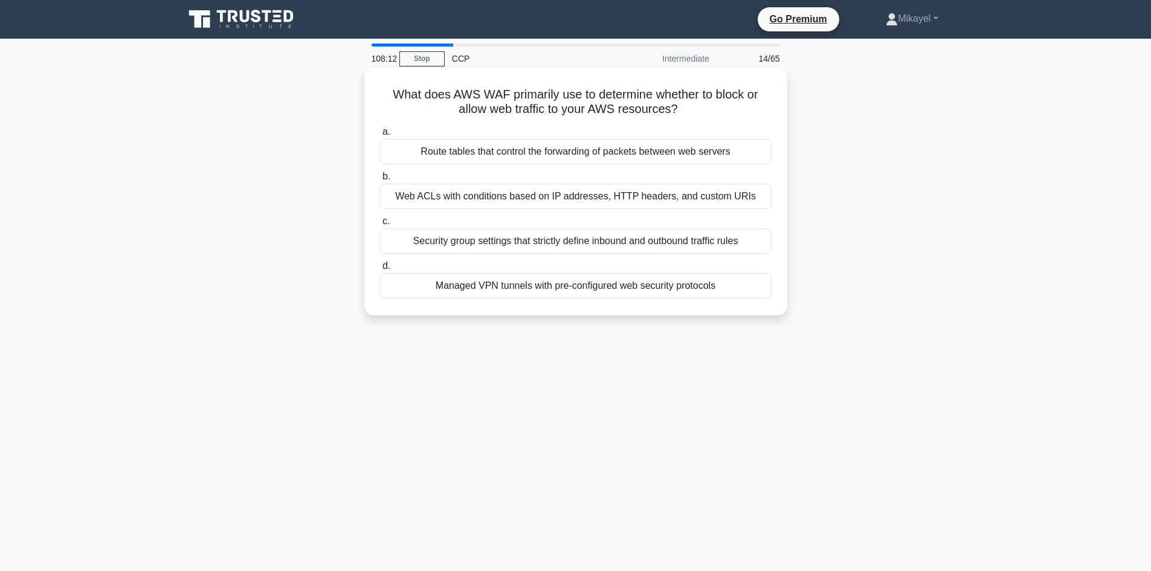
click at [568, 200] on div "Web ACLs with conditions based on IP addresses, HTTP headers, and custom URIs" at bounding box center [575, 196] width 391 height 25
click at [380, 181] on input "b. Web ACLs with conditions based on IP addresses, HTTP headers, and custom URIs" at bounding box center [380, 177] width 0 height 8
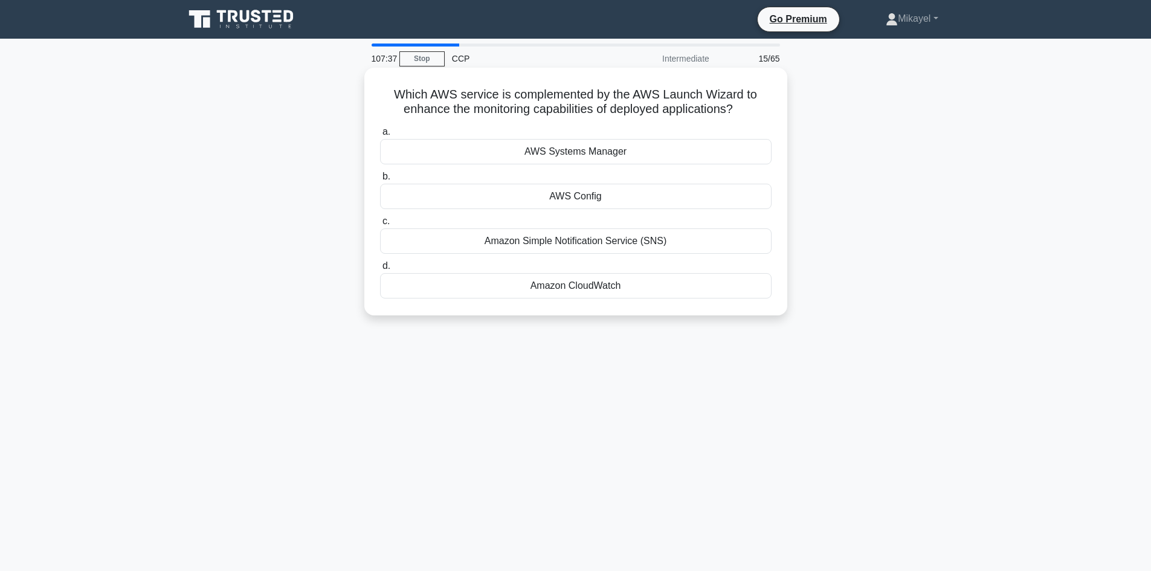
click at [584, 288] on div "Amazon CloudWatch" at bounding box center [575, 285] width 391 height 25
click at [380, 270] on input "d. Amazon CloudWatch" at bounding box center [380, 266] width 0 height 8
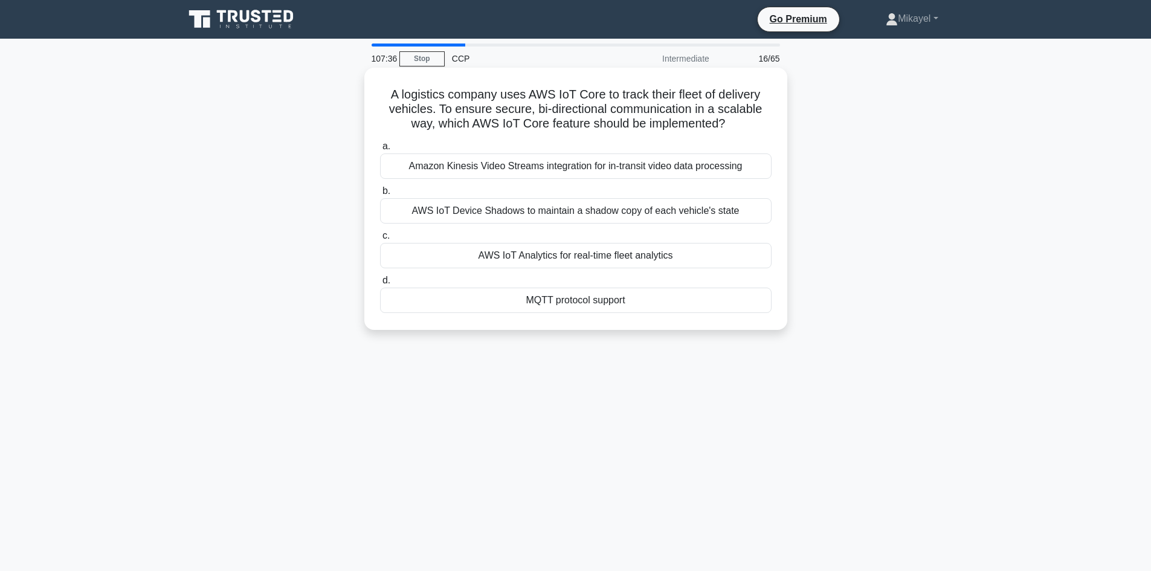
click at [573, 300] on div "MQTT protocol support" at bounding box center [575, 300] width 391 height 25
click at [380, 285] on input "d. MQTT protocol support" at bounding box center [380, 281] width 0 height 8
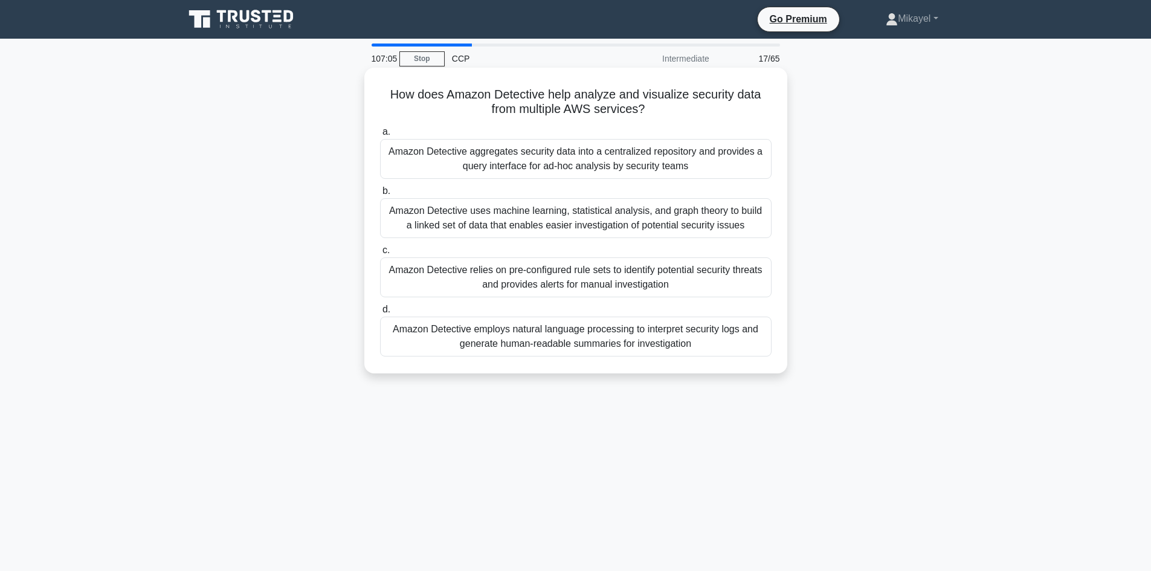
click at [567, 217] on div "Amazon Detective uses machine learning, statistical analysis, and graph theory …" at bounding box center [575, 218] width 391 height 40
click at [380, 195] on input "b. Amazon Detective uses machine learning, statistical analysis, and graph theo…" at bounding box center [380, 191] width 0 height 8
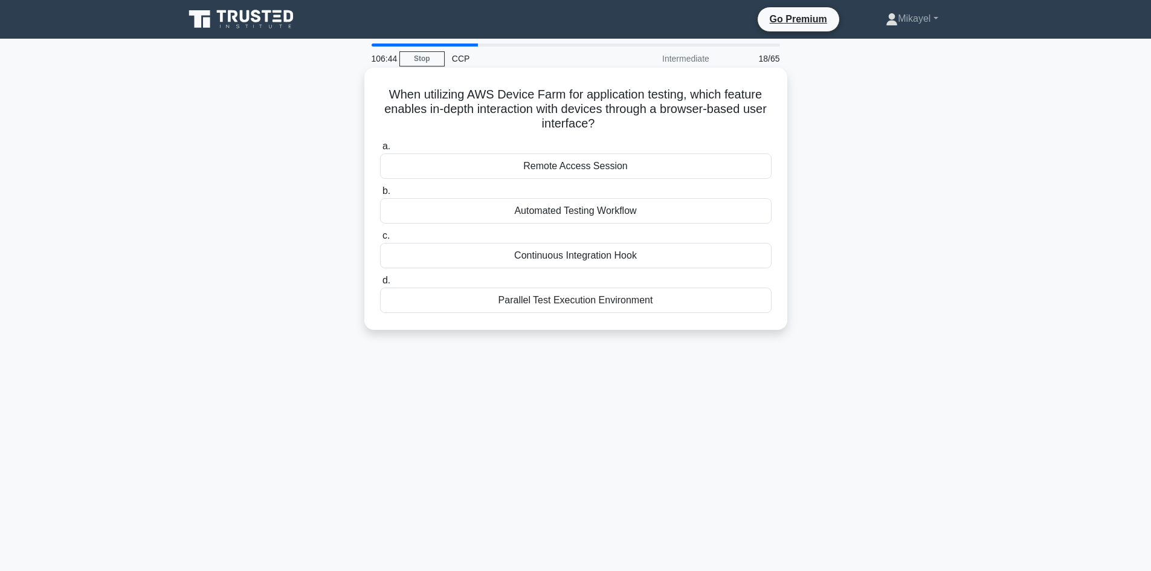
click at [600, 301] on div "Parallel Test Execution Environment" at bounding box center [575, 300] width 391 height 25
click at [380, 285] on input "d. Parallel Test Execution Environment" at bounding box center [380, 281] width 0 height 8
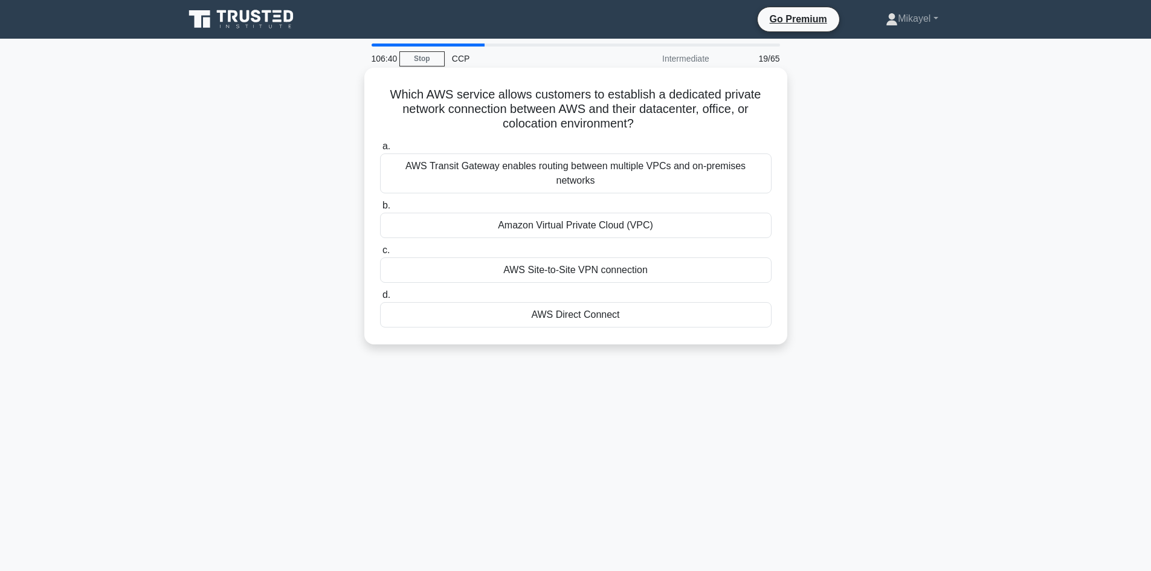
click at [591, 313] on div "AWS Direct Connect" at bounding box center [575, 314] width 391 height 25
click at [380, 299] on input "d. AWS Direct Connect" at bounding box center [380, 295] width 0 height 8
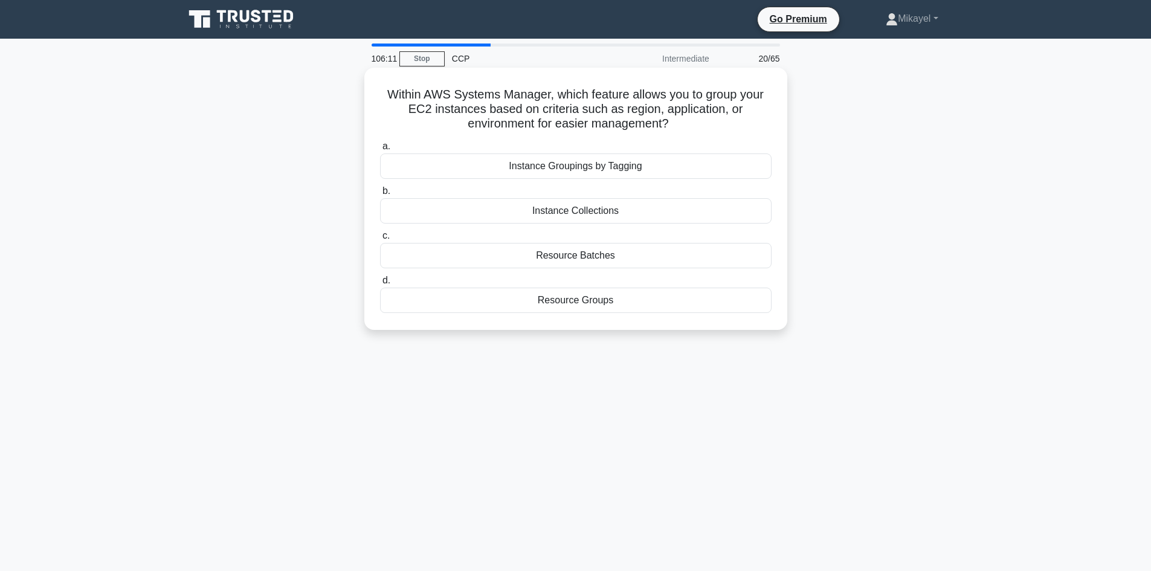
click at [589, 299] on div "Resource Groups" at bounding box center [575, 300] width 391 height 25
click at [380, 285] on input "d. Resource Groups" at bounding box center [380, 281] width 0 height 8
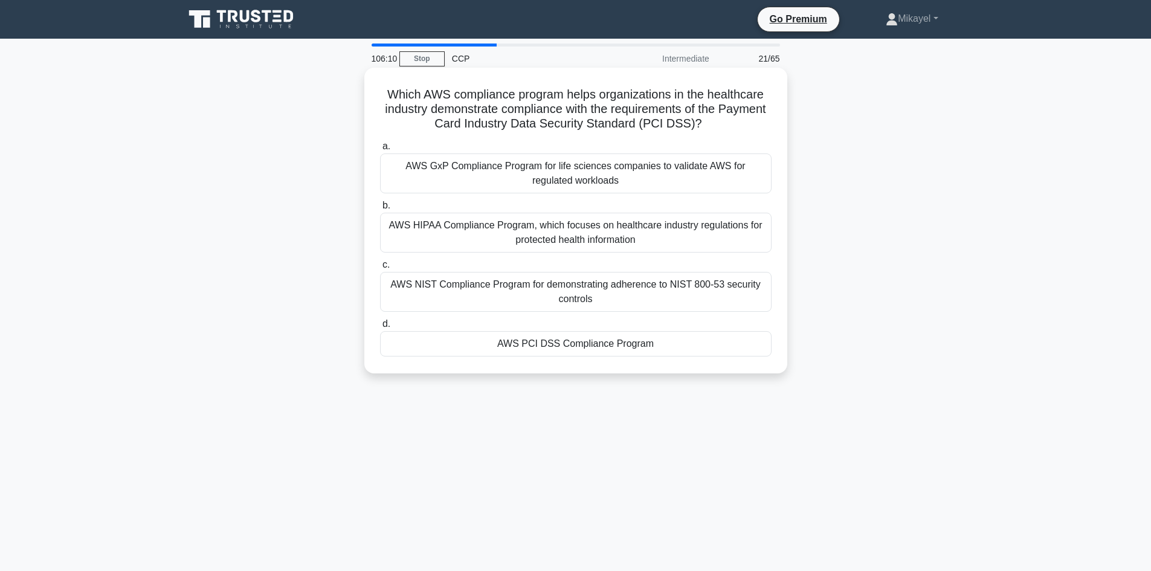
click at [604, 343] on div "AWS PCI DSS Compliance Program" at bounding box center [575, 343] width 391 height 25
click at [380, 328] on input "d. AWS PCI DSS Compliance Program" at bounding box center [380, 324] width 0 height 8
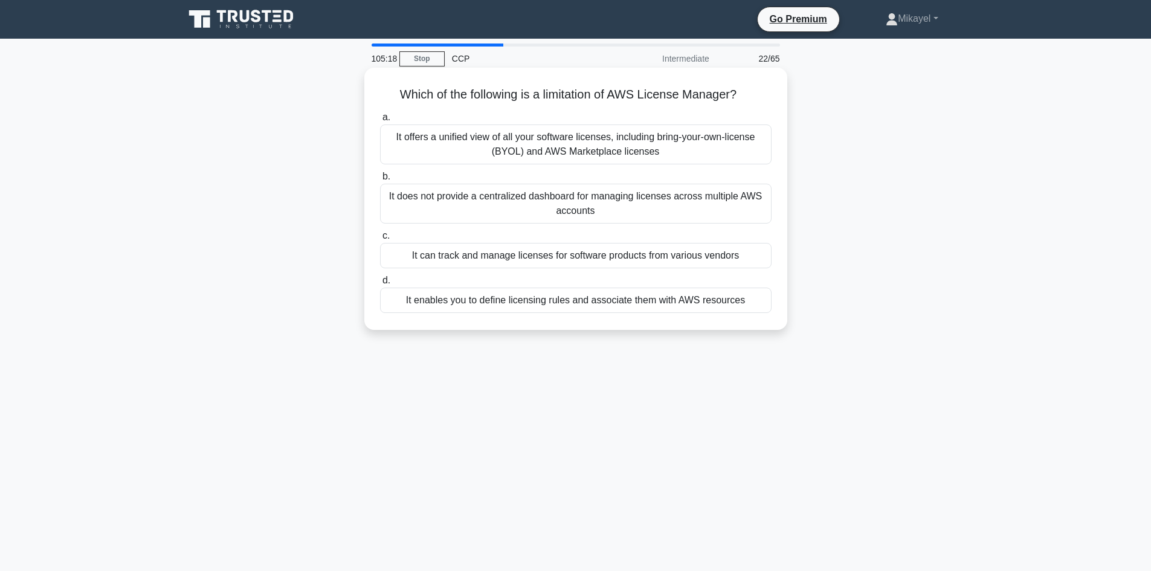
click at [592, 147] on div "It offers a unified view of all your software licenses, including bring-your-ow…" at bounding box center [575, 144] width 391 height 40
click at [380, 121] on input "a. It offers a unified view of all your software licenses, including bring-your…" at bounding box center [380, 118] width 0 height 8
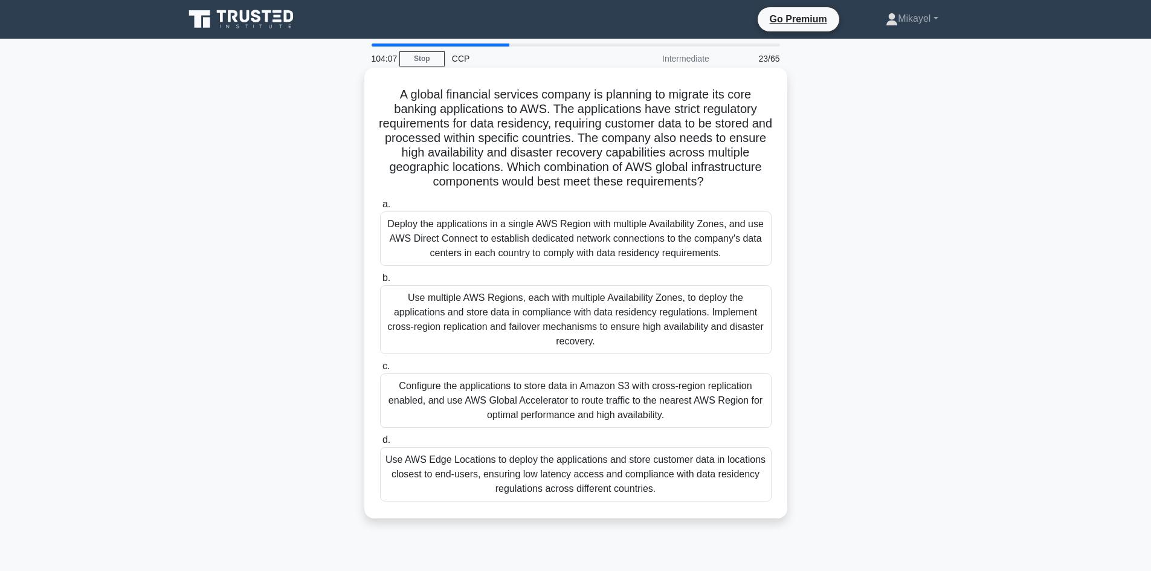
click at [672, 478] on div "Use AWS Edge Locations to deploy the applications and store customer data in lo…" at bounding box center [575, 474] width 391 height 54
click at [380, 444] on input "d. Use AWS Edge Locations to deploy the applications and store customer data in…" at bounding box center [380, 440] width 0 height 8
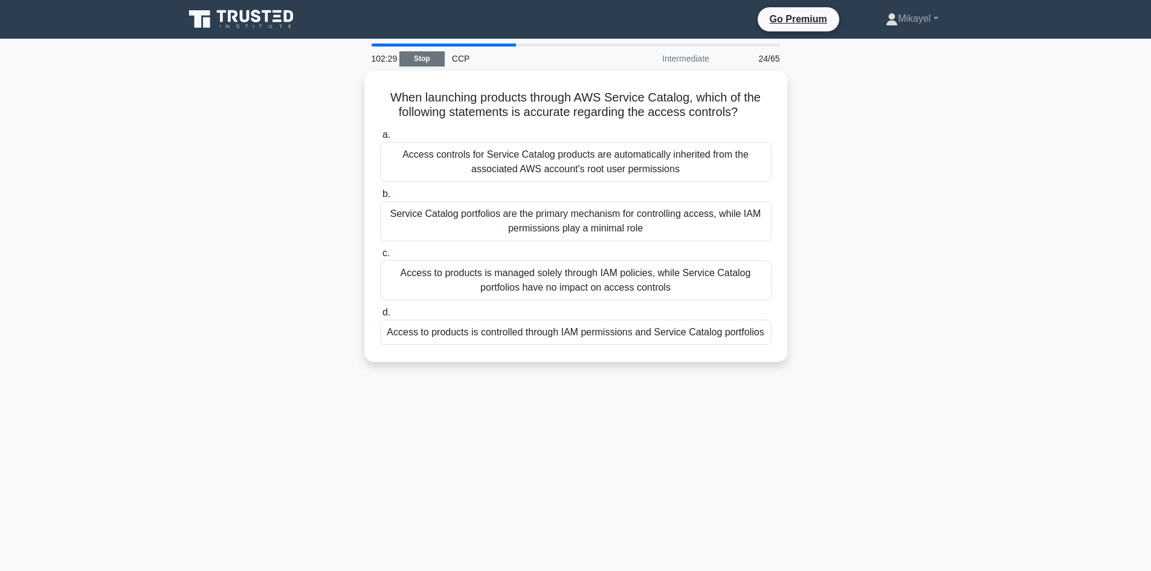
click at [423, 59] on link "Stop" at bounding box center [421, 58] width 45 height 15
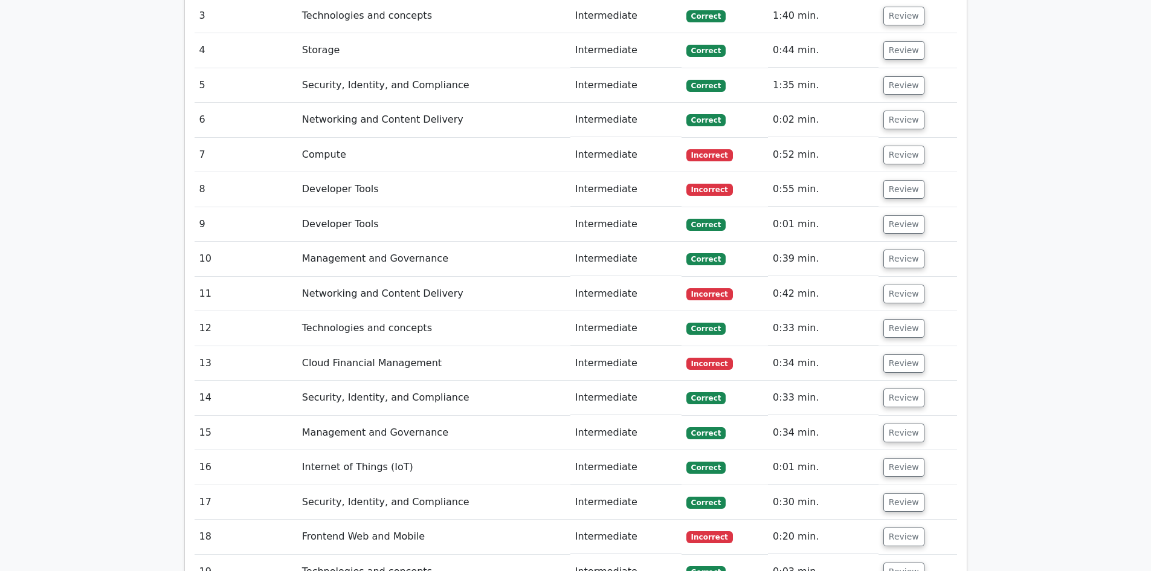
scroll to position [1740, 0]
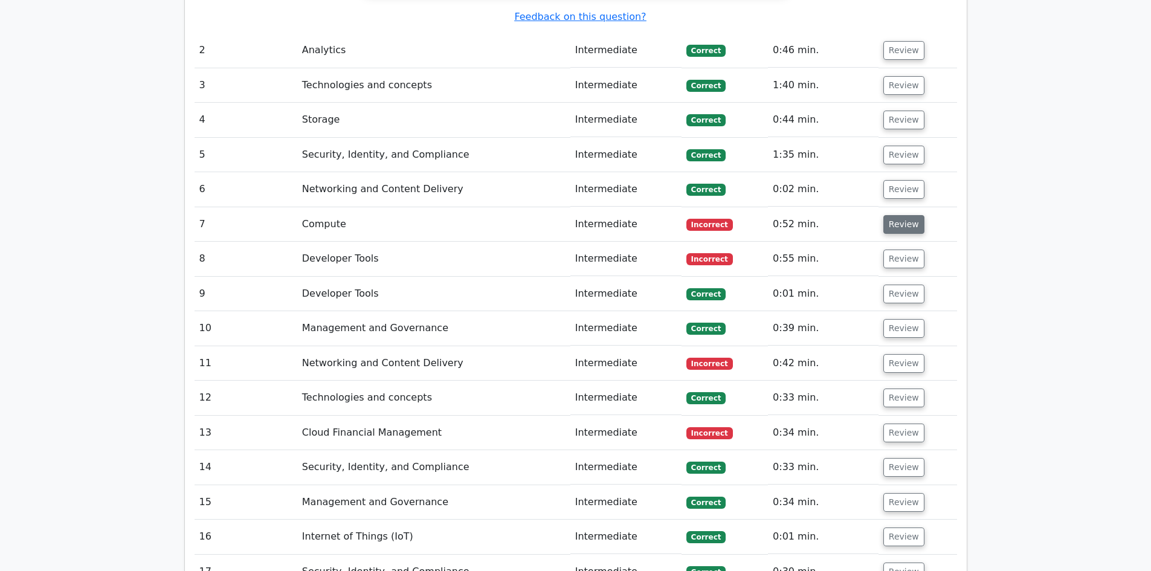
click at [890, 215] on button "Review" at bounding box center [903, 224] width 41 height 19
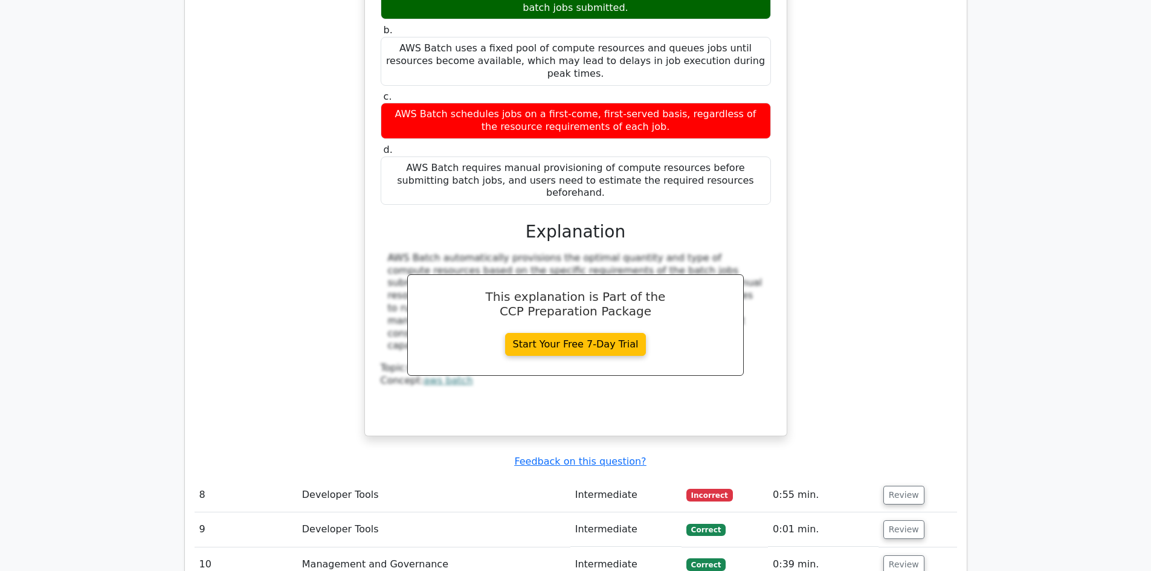
scroll to position [2102, 0]
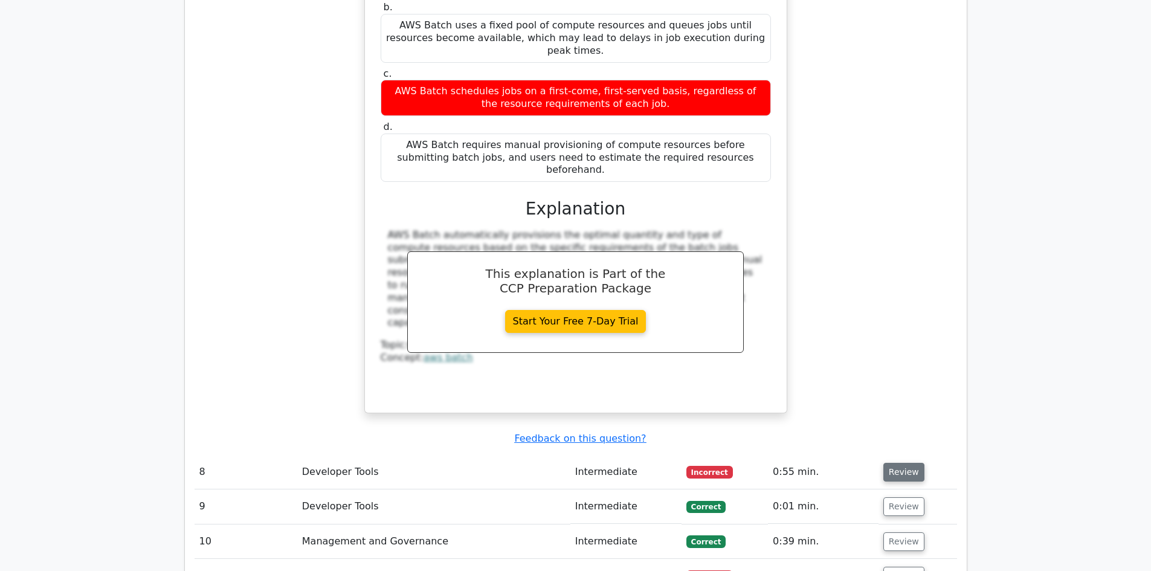
click at [883, 463] on button "Review" at bounding box center [903, 472] width 41 height 19
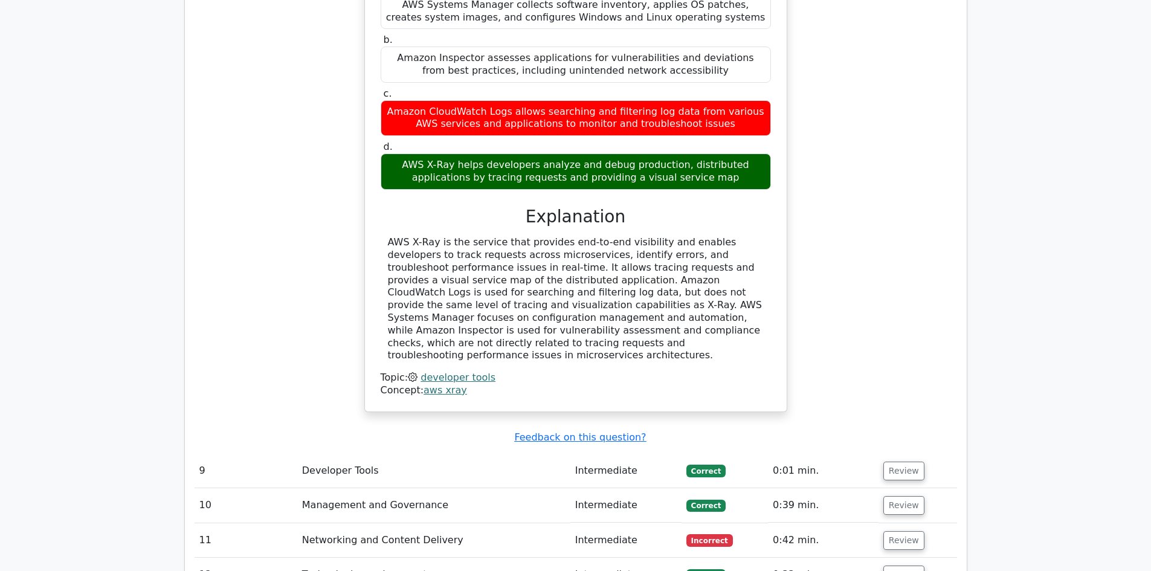
scroll to position [2682, 0]
click at [898, 530] on button "Review" at bounding box center [903, 539] width 41 height 19
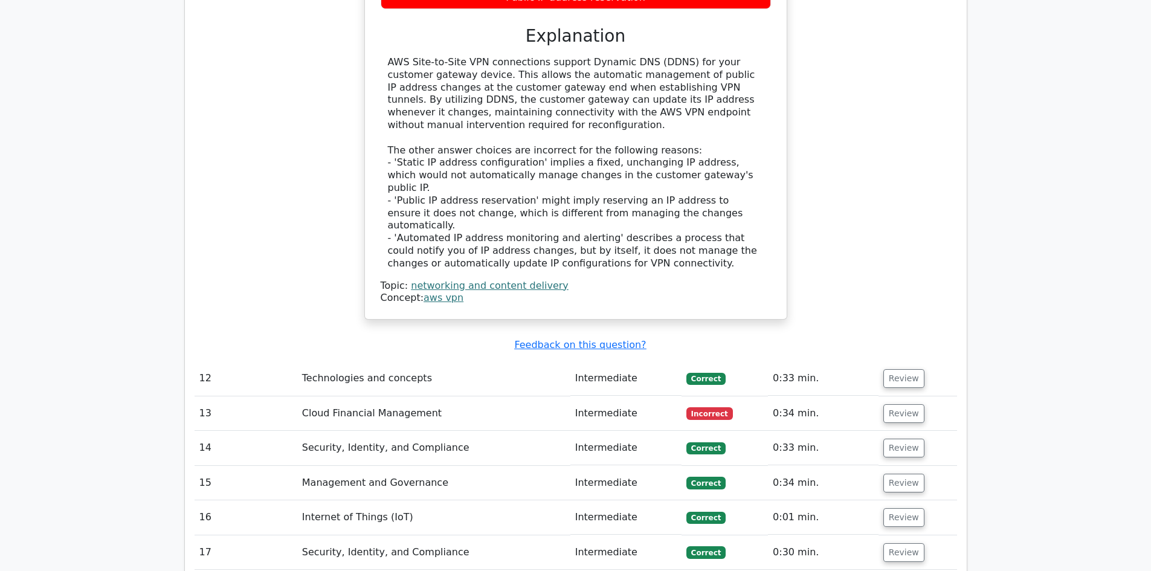
scroll to position [3552, 0]
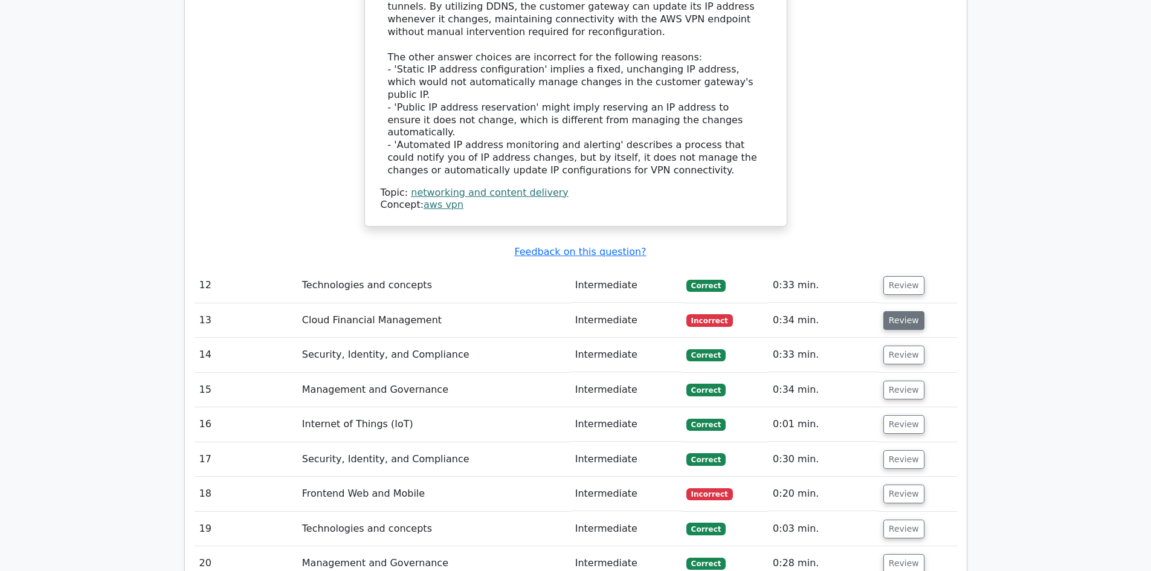
click at [890, 311] on button "Review" at bounding box center [903, 320] width 41 height 19
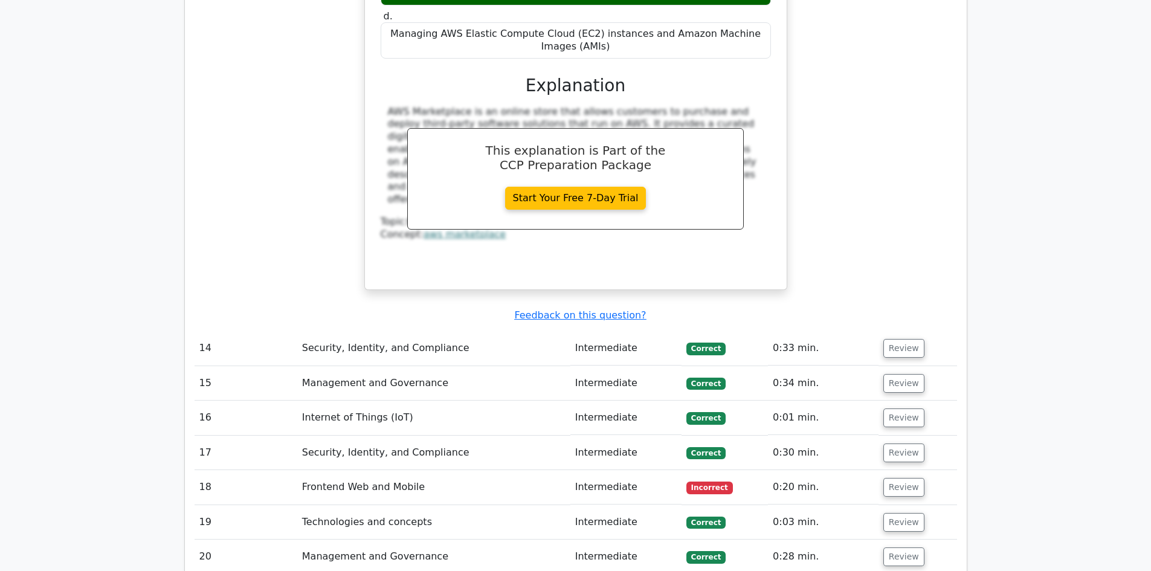
scroll to position [4060, 0]
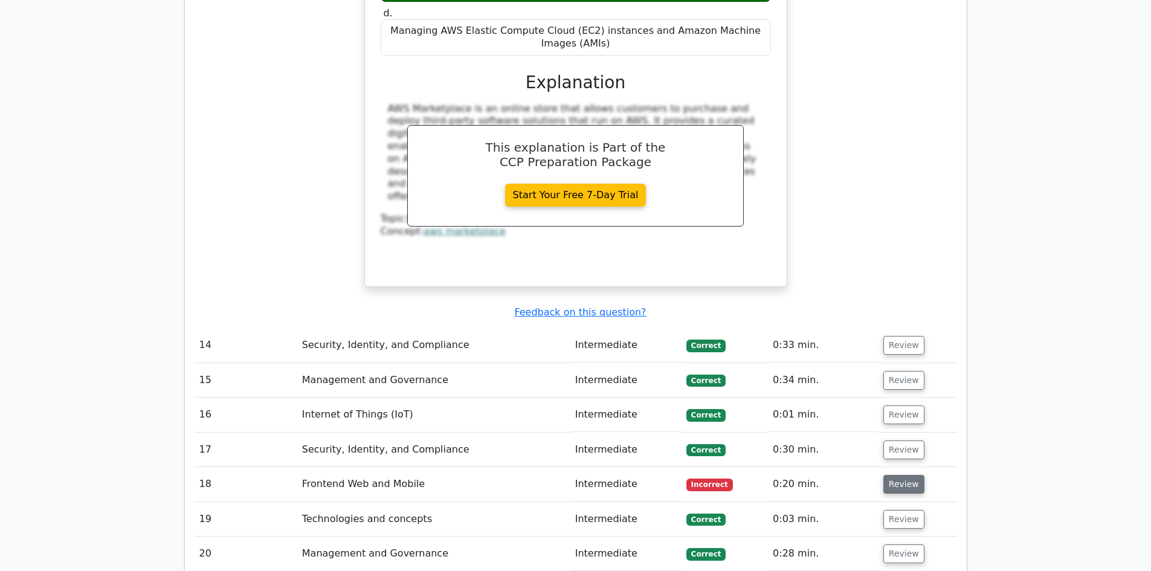
click at [909, 475] on button "Review" at bounding box center [903, 484] width 41 height 19
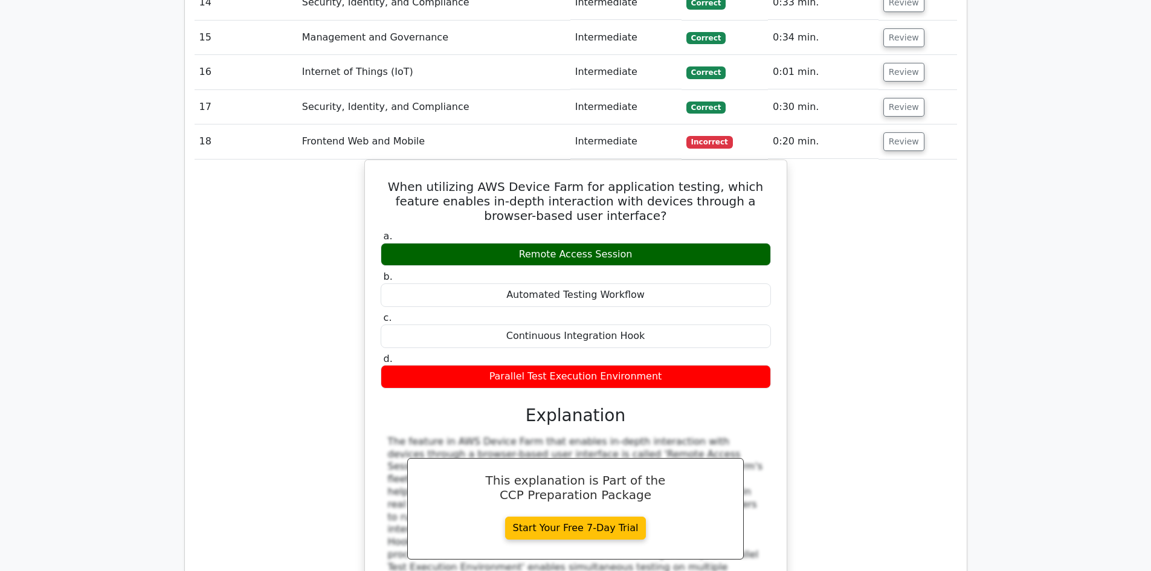
scroll to position [4640, 0]
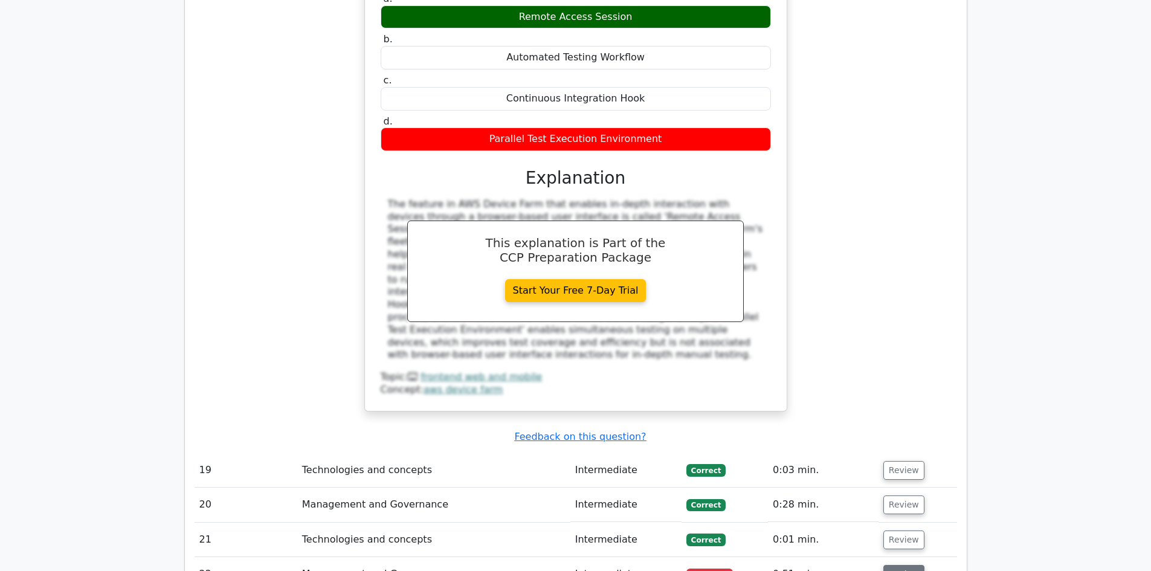
click at [905, 565] on button "Review" at bounding box center [903, 574] width 41 height 19
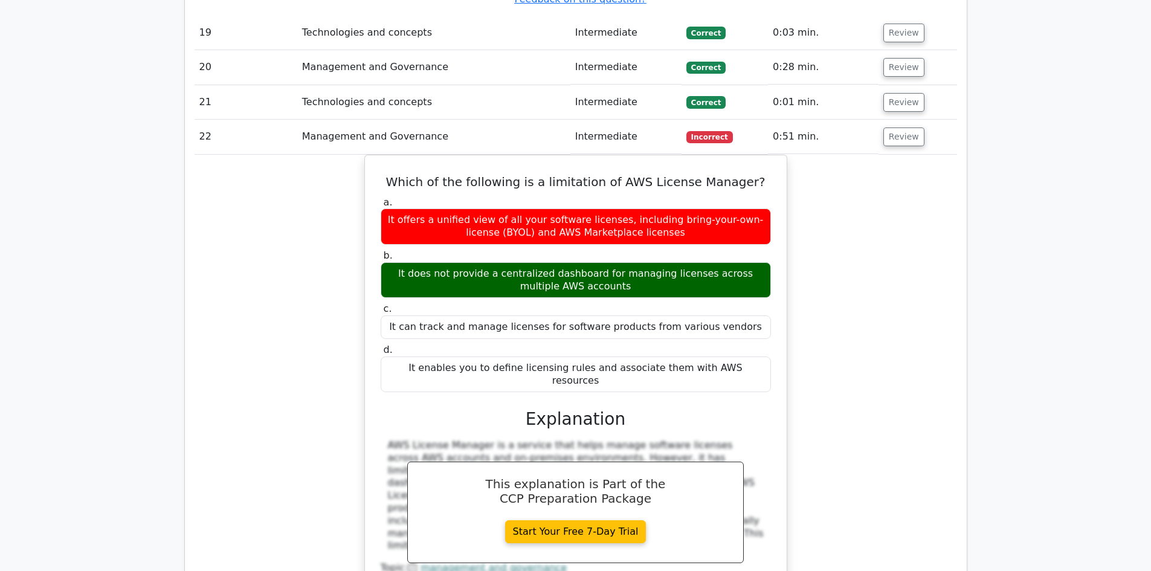
scroll to position [5075, 0]
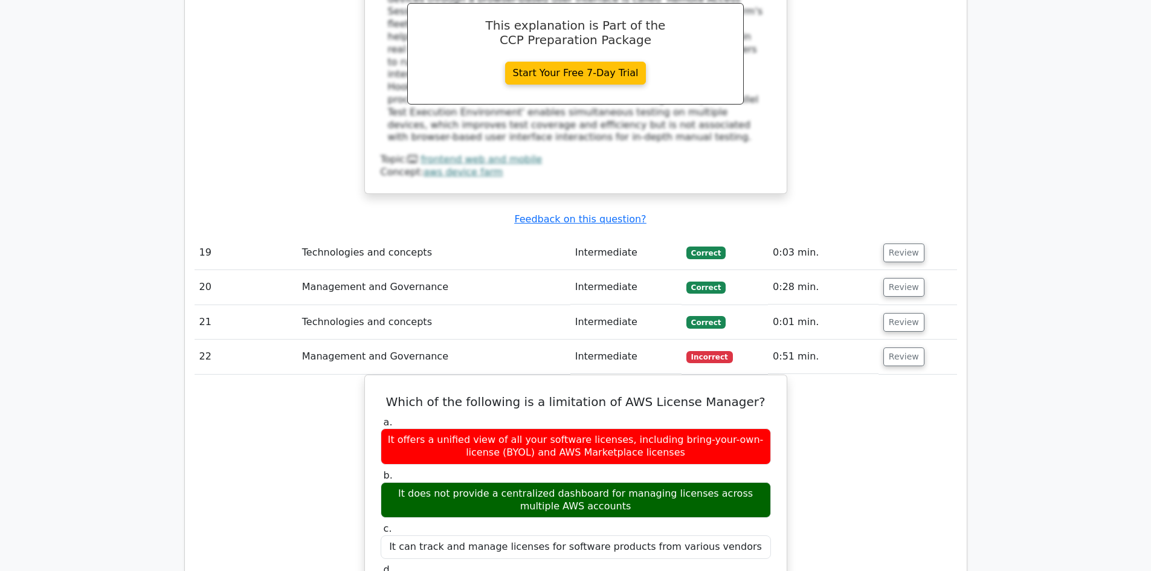
scroll to position [4712, 0]
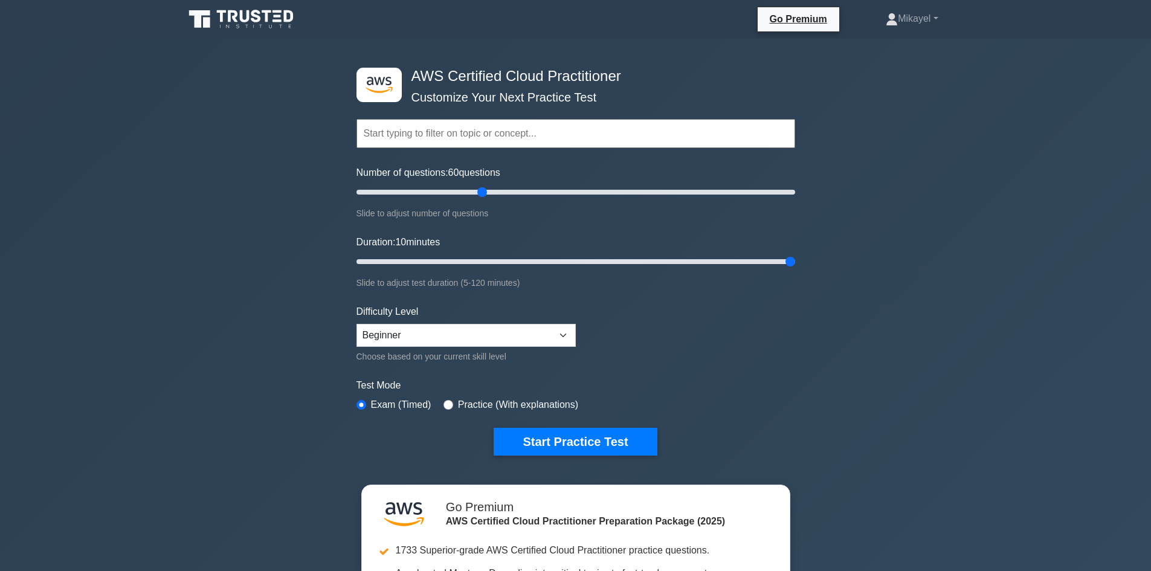
type input "65"
click at [497, 190] on input "Number of questions: 65 questions" at bounding box center [575, 192] width 439 height 14
type input "120"
drag, startPoint x: 786, startPoint y: 260, endPoint x: 802, endPoint y: 264, distance: 16.9
click at [795, 264] on input "Duration: 120 minutes" at bounding box center [575, 261] width 439 height 14
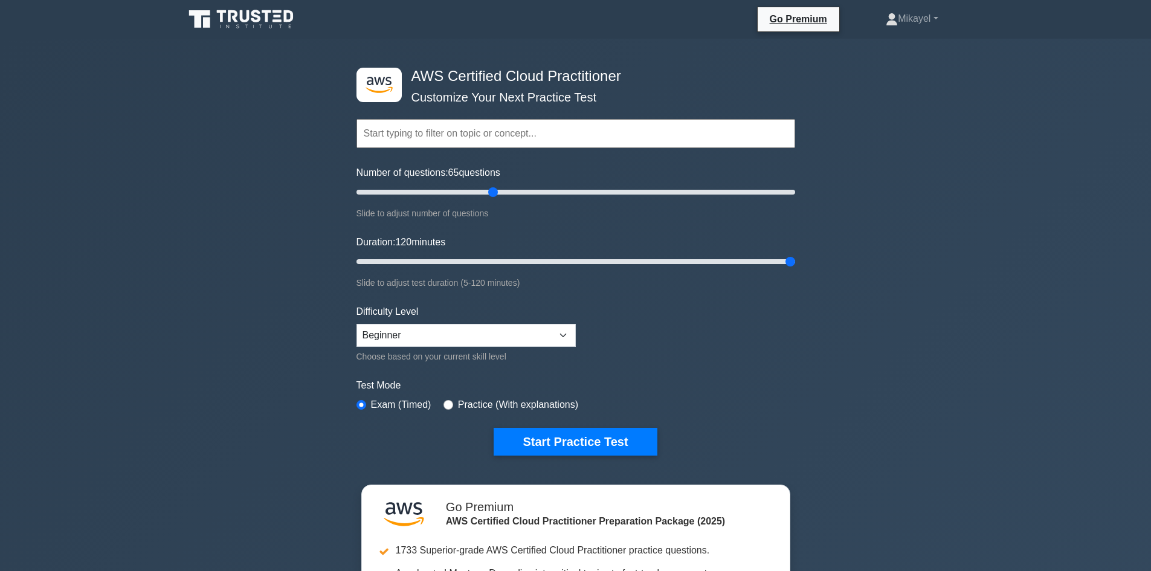
click at [254, 299] on div ".st0{fill:#252F3E;} .st1{fill-rule:evenodd;clip-rule:evenodd;fill:#FF9900;} AWS…" at bounding box center [575, 399] width 1151 height 721
click at [552, 439] on button "Start Practice Test" at bounding box center [575, 442] width 163 height 28
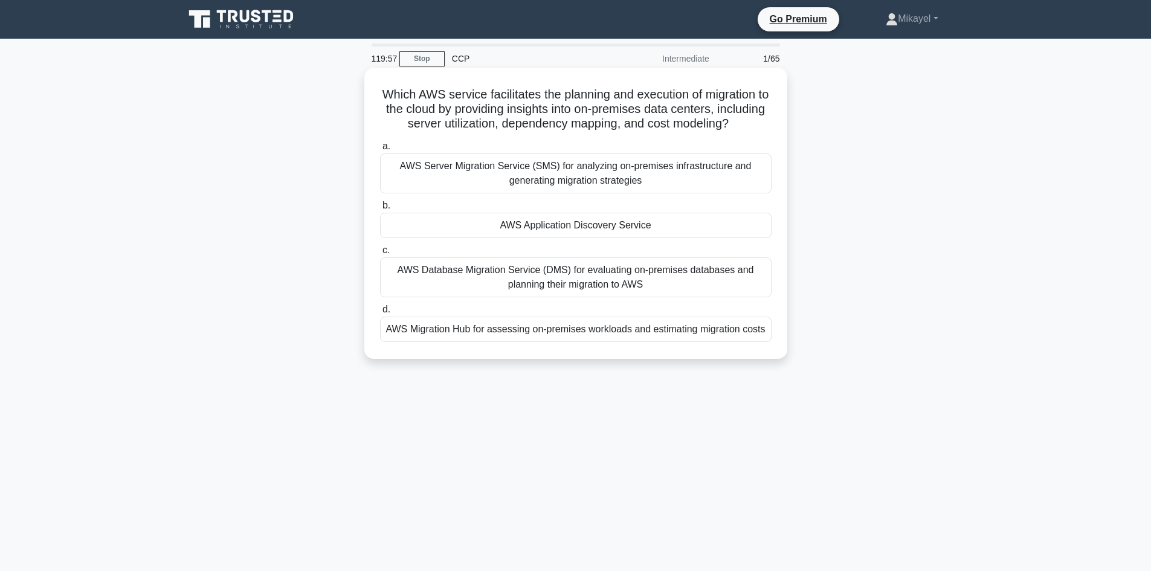
click at [533, 226] on div "AWS Application Discovery Service" at bounding box center [575, 225] width 391 height 25
click at [380, 210] on input "b. AWS Application Discovery Service" at bounding box center [380, 206] width 0 height 8
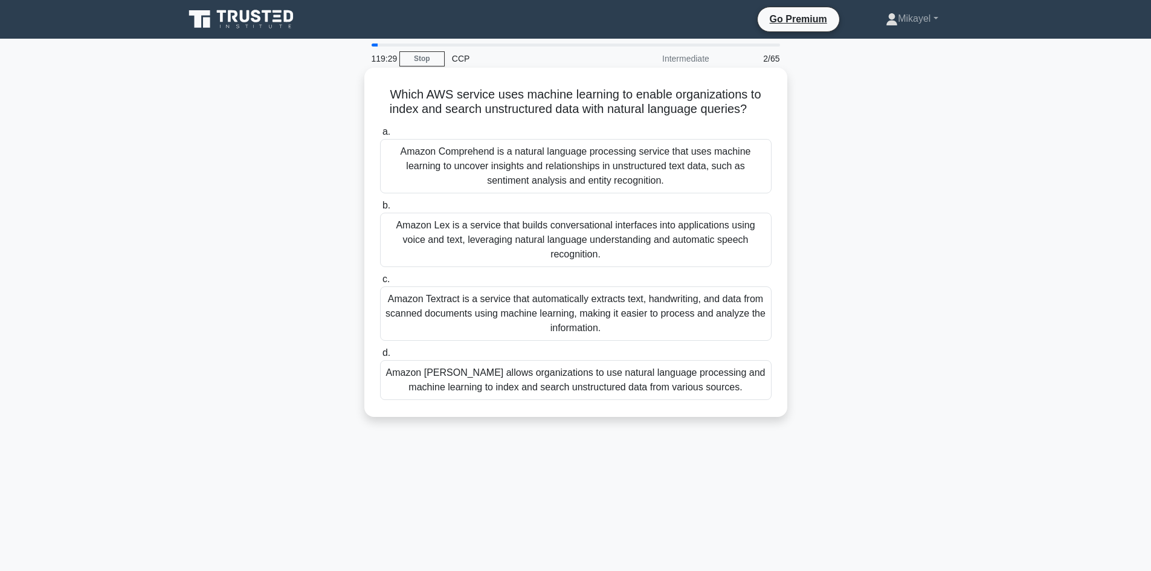
click at [507, 326] on div "Amazon Textract is a service that automatically extracts text, handwriting, and…" at bounding box center [575, 313] width 391 height 54
click at [380, 283] on input "c. Amazon Textract is a service that automatically extracts text, handwriting, …" at bounding box center [380, 279] width 0 height 8
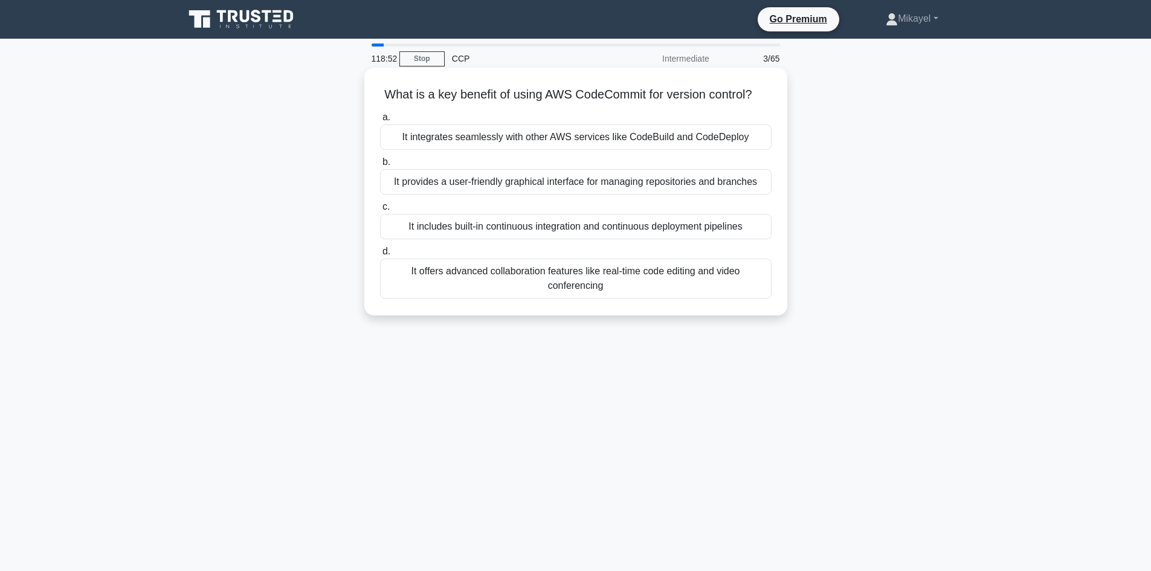
click at [598, 138] on div "It integrates seamlessly with other AWS services like CodeBuild and CodeDeploy" at bounding box center [575, 136] width 391 height 25
click at [380, 121] on input "a. It integrates seamlessly with other AWS services like CodeBuild and CodeDepl…" at bounding box center [380, 118] width 0 height 8
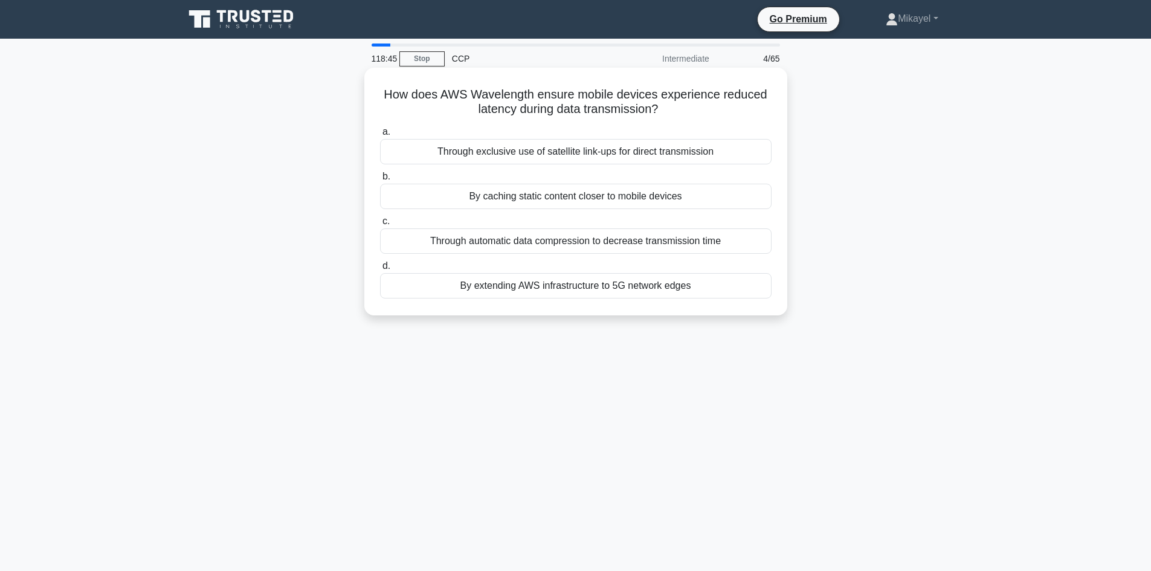
click at [565, 283] on div "By extending AWS infrastructure to 5G network edges" at bounding box center [575, 285] width 391 height 25
click at [380, 270] on input "d. By extending AWS infrastructure to 5G network edges" at bounding box center [380, 266] width 0 height 8
click at [581, 243] on div "An isolated storage unit for securing sensitive user data" at bounding box center [575, 240] width 391 height 25
click at [380, 225] on input "c. An isolated storage unit for securing sensitive user data" at bounding box center [380, 221] width 0 height 8
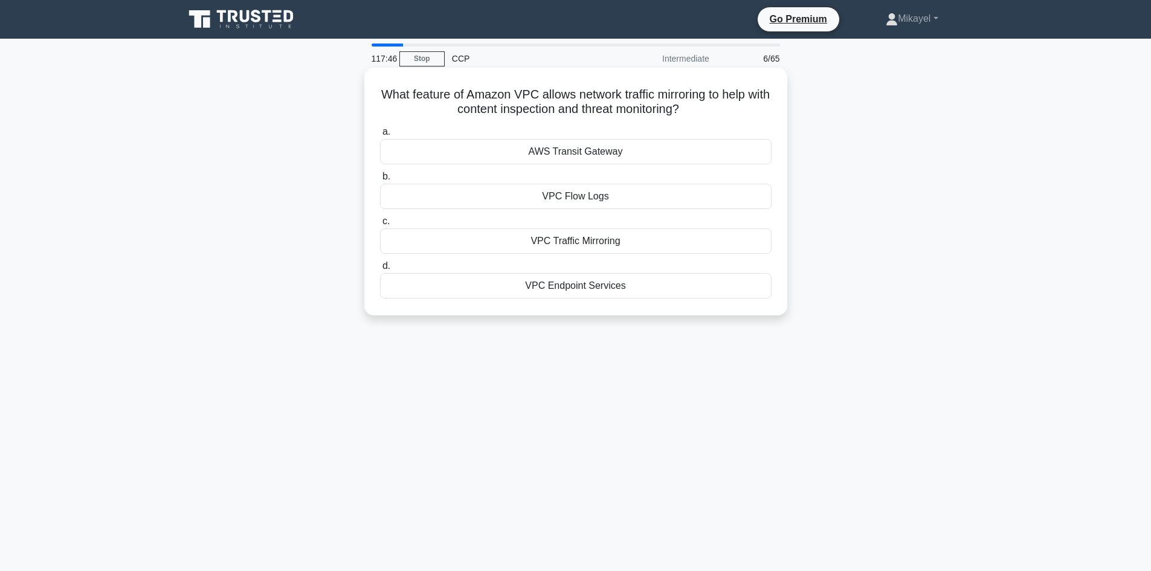
click at [581, 244] on div "VPC Traffic Mirroring" at bounding box center [575, 240] width 391 height 25
click at [380, 225] on input "c. VPC Traffic Mirroring" at bounding box center [380, 221] width 0 height 8
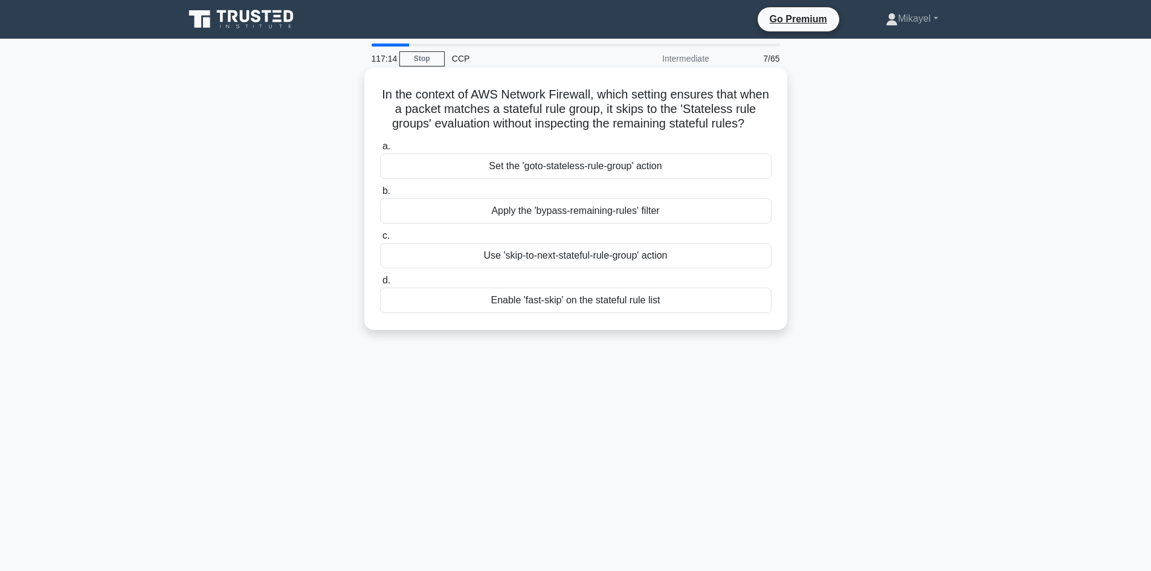
click at [518, 297] on div "Enable 'fast-skip' on the stateful rule list" at bounding box center [575, 300] width 391 height 25
click at [380, 285] on input "d. Enable 'fast-skip' on the stateful rule list" at bounding box center [380, 281] width 0 height 8
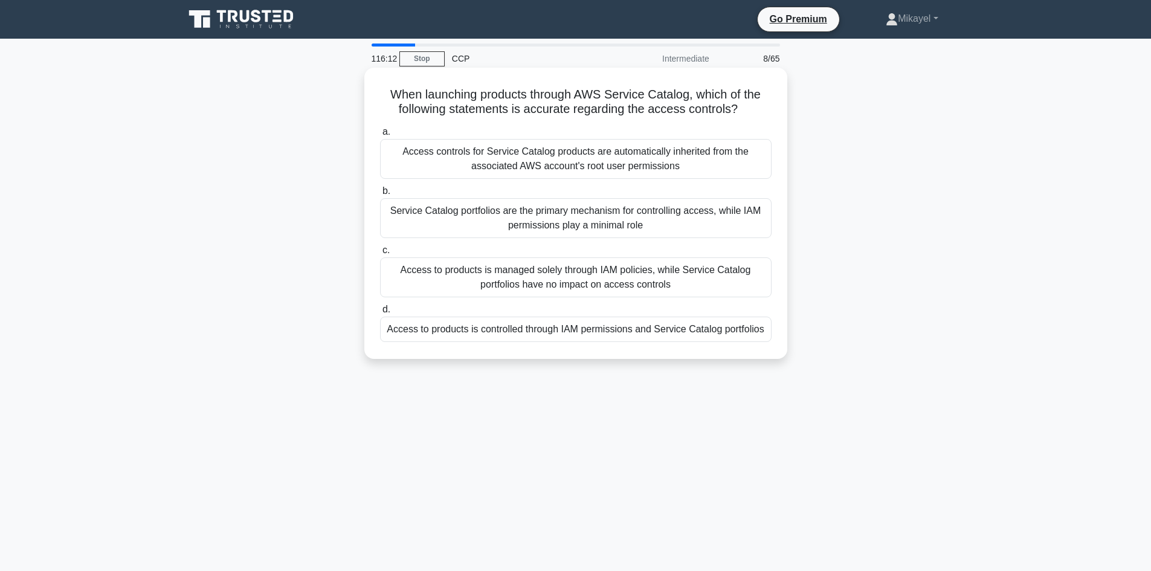
click at [522, 328] on div "Access to products is controlled through IAM permissions and Service Catalog po…" at bounding box center [575, 329] width 391 height 25
click at [380, 314] on input "d. Access to products is controlled through IAM permissions and Service Catalog…" at bounding box center [380, 310] width 0 height 8
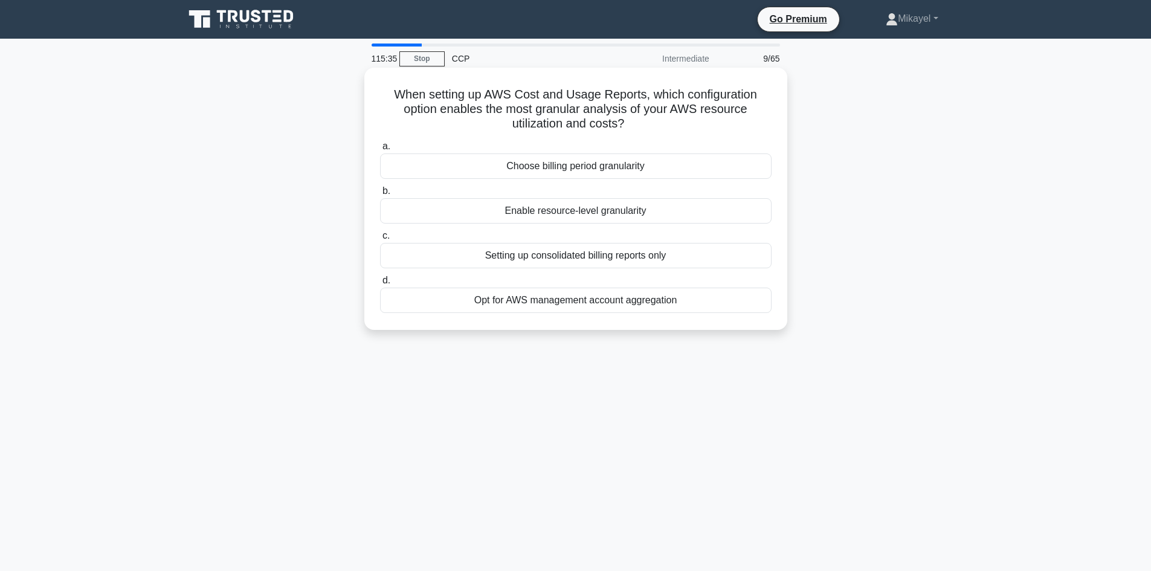
click at [551, 211] on div "Enable resource-level granularity" at bounding box center [575, 210] width 391 height 25
click at [380, 195] on input "b. Enable resource-level granularity" at bounding box center [380, 191] width 0 height 8
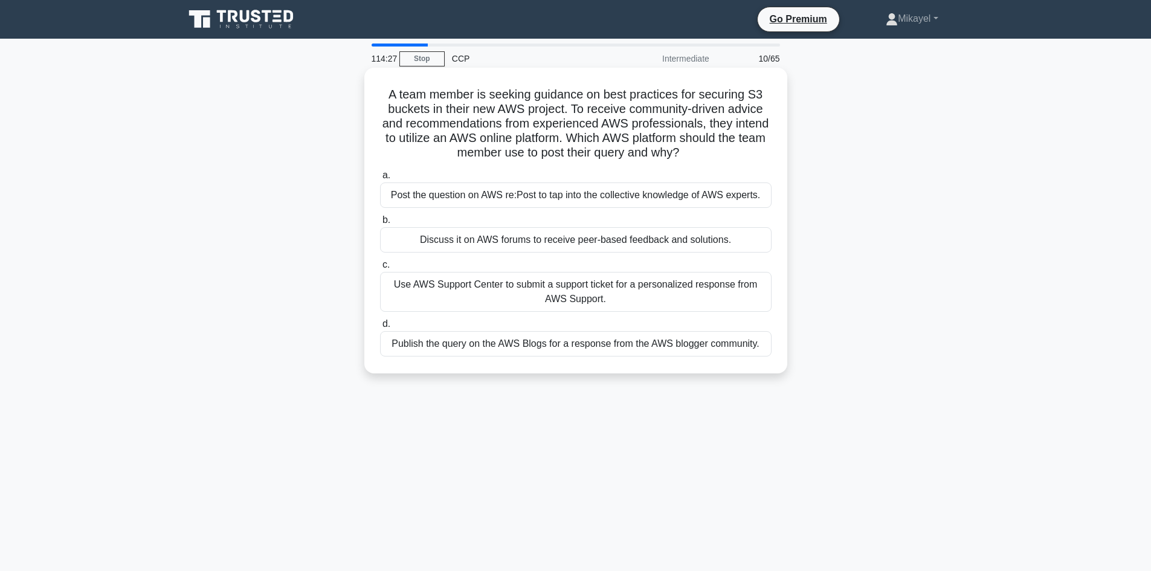
click at [567, 193] on div "Post the question on AWS re:Post to tap into the collective knowledge of AWS ex…" at bounding box center [575, 194] width 391 height 25
click at [380, 179] on input "a. Post the question on AWS re:Post to tap into the collective knowledge of AWS…" at bounding box center [380, 176] width 0 height 8
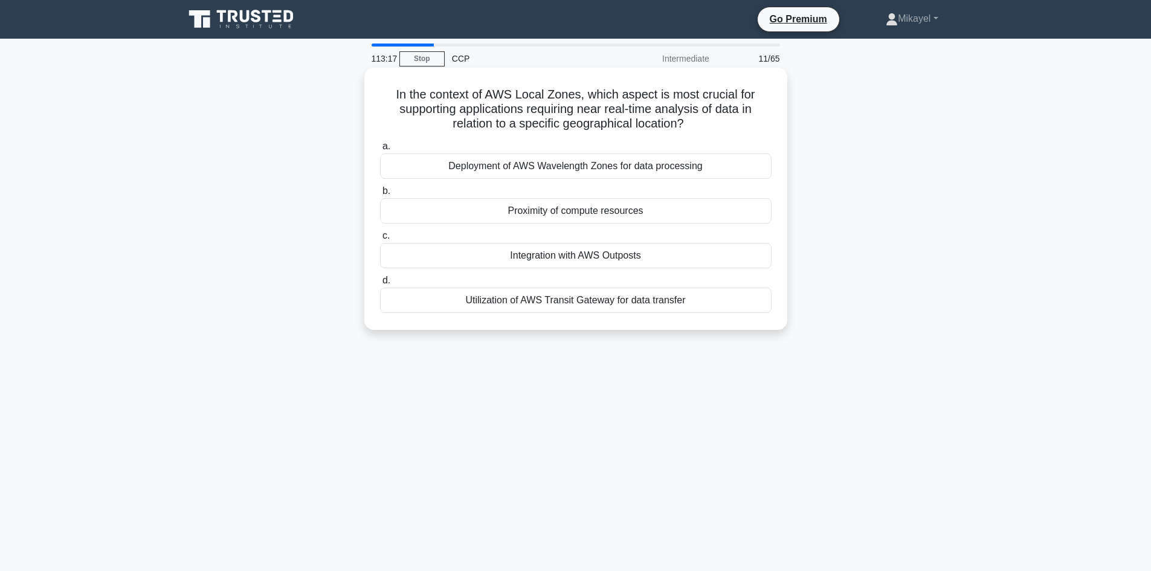
click at [576, 213] on div "Proximity of compute resources" at bounding box center [575, 210] width 391 height 25
click at [380, 195] on input "b. Proximity of compute resources" at bounding box center [380, 191] width 0 height 8
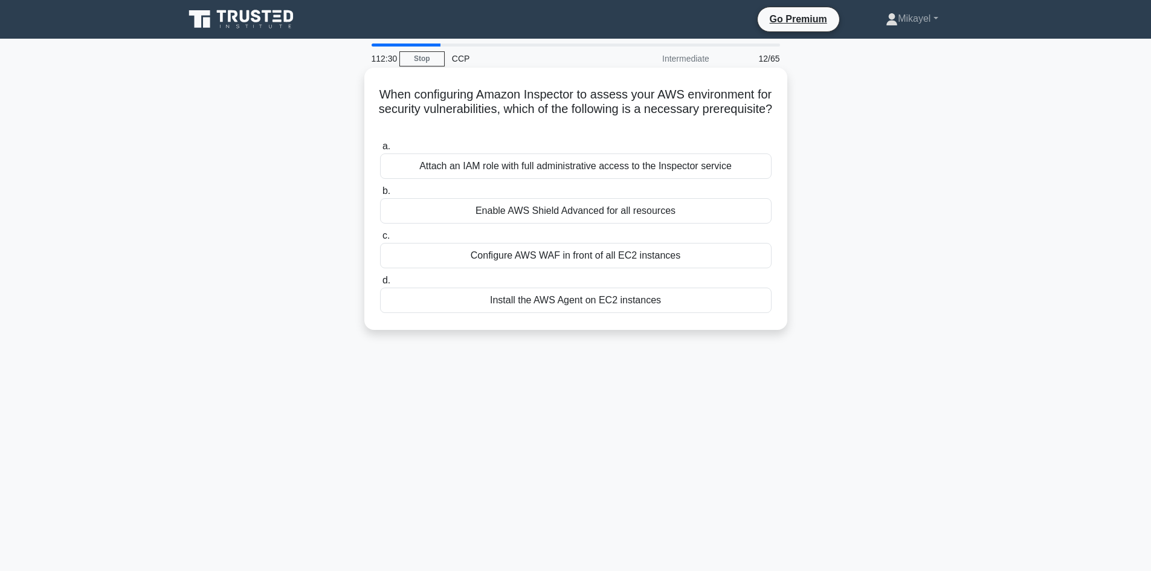
drag, startPoint x: 559, startPoint y: 169, endPoint x: 566, endPoint y: 169, distance: 6.6
click at [564, 169] on div "Attach an IAM role with full administrative access to the Inspector service" at bounding box center [575, 165] width 391 height 25
click at [597, 161] on div "Attach an IAM role with full administrative access to the Inspector service" at bounding box center [575, 165] width 391 height 25
click at [380, 150] on input "a. Attach an IAM role with full administrative access to the Inspector service" at bounding box center [380, 147] width 0 height 8
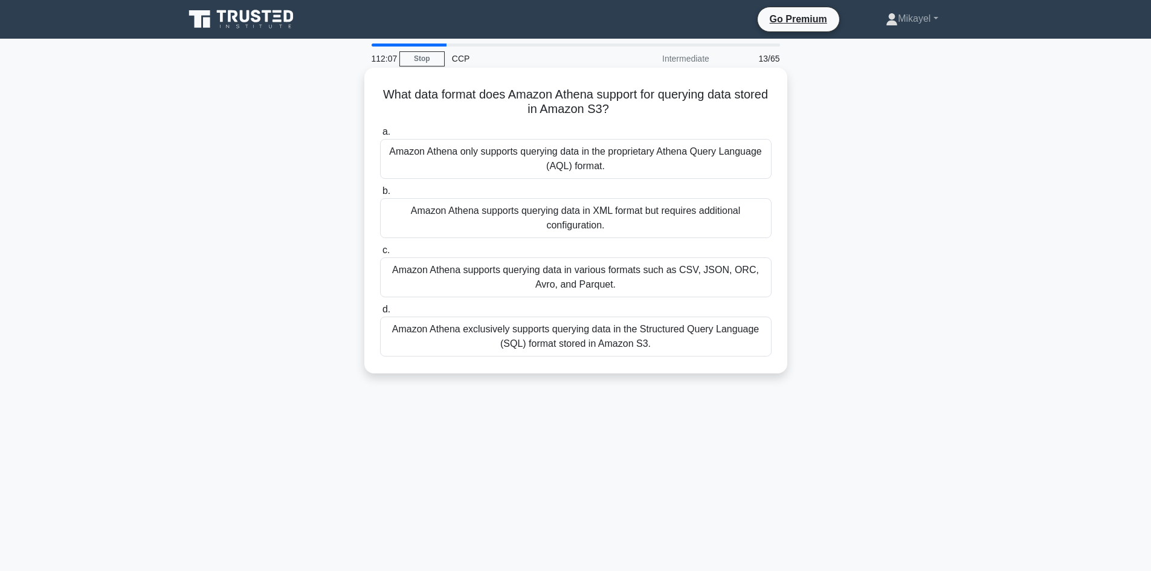
click at [611, 273] on div "Amazon Athena supports querying data in various formats such as CSV, JSON, ORC,…" at bounding box center [575, 277] width 391 height 40
click at [380, 254] on input "c. Amazon Athena supports querying data in various formats such as CSV, JSON, O…" at bounding box center [380, 250] width 0 height 8
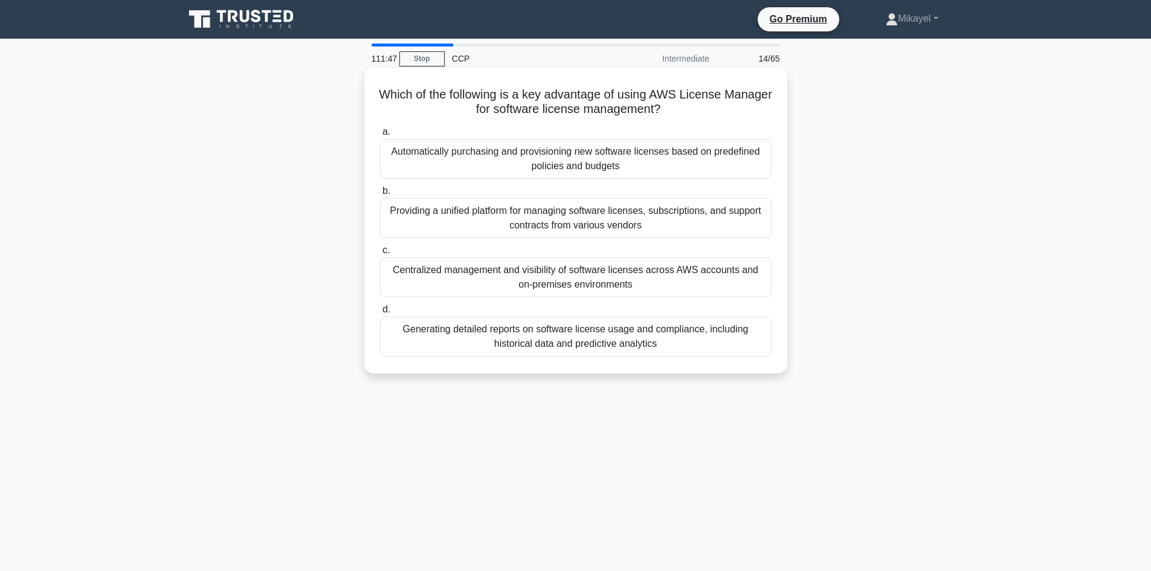
click at [557, 161] on div "Automatically purchasing and provisioning new software licenses based on predef…" at bounding box center [575, 159] width 391 height 40
click at [380, 136] on input "a. Automatically purchasing and provisioning new software licenses based on pre…" at bounding box center [380, 132] width 0 height 8
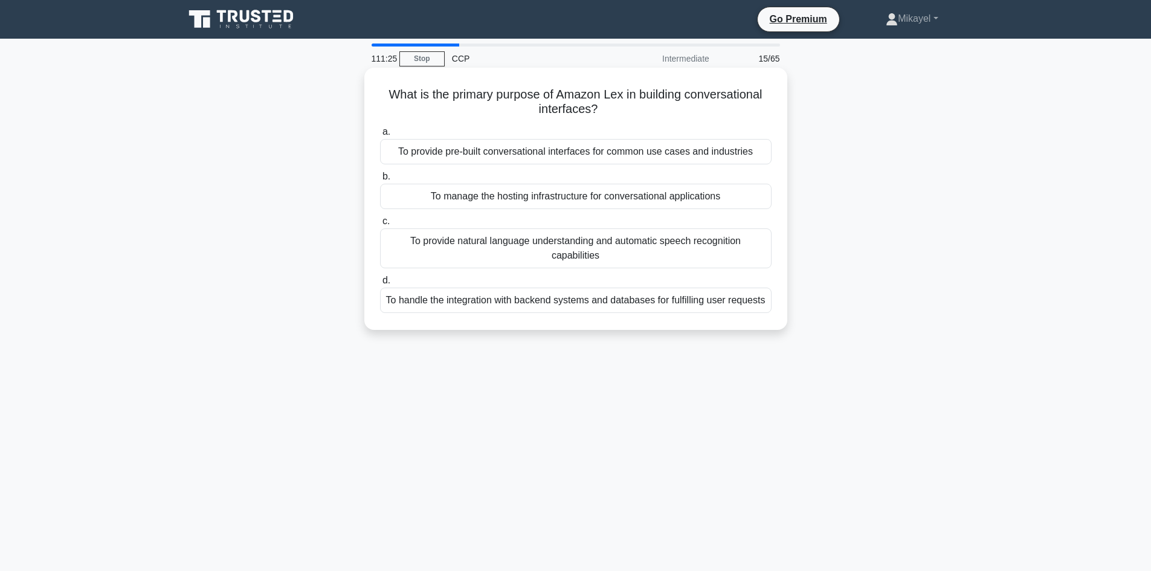
click at [640, 237] on div "To provide natural language understanding and automatic speech recognition capa…" at bounding box center [575, 248] width 391 height 40
click at [380, 225] on input "c. To provide natural language understanding and automatic speech recognition c…" at bounding box center [380, 221] width 0 height 8
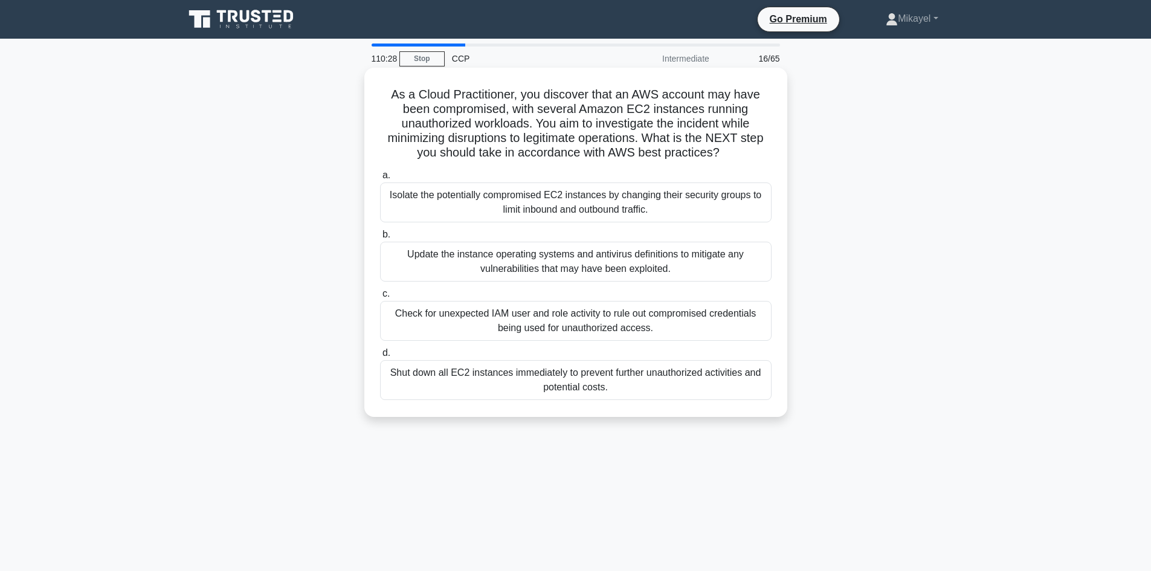
click at [679, 316] on div "Check for unexpected IAM user and role activity to rule out compromised credent…" at bounding box center [575, 321] width 391 height 40
click at [380, 298] on input "c. Check for unexpected IAM user and role activity to rule out compromised cred…" at bounding box center [380, 294] width 0 height 8
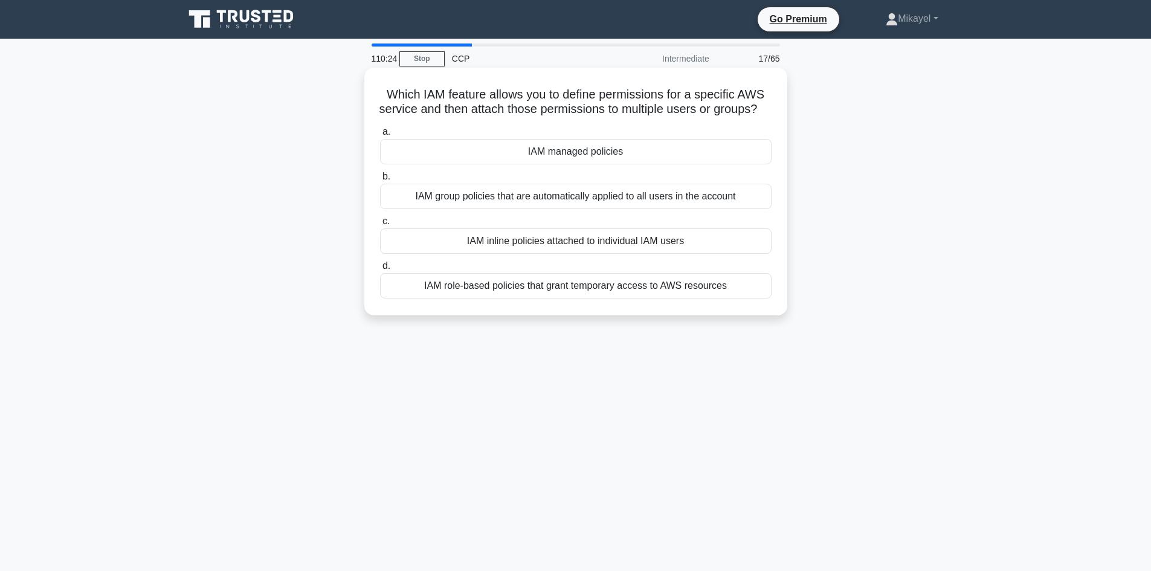
click at [579, 163] on div "IAM managed policies" at bounding box center [575, 151] width 391 height 25
click at [380, 136] on input "a. IAM managed policies" at bounding box center [380, 132] width 0 height 8
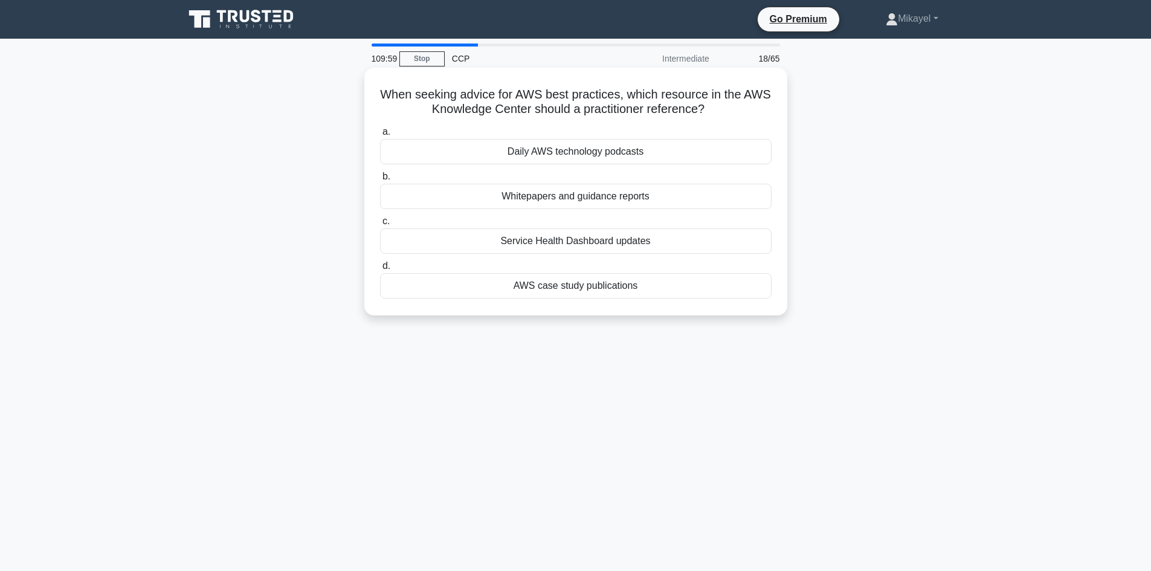
click at [591, 194] on div "Whitepapers and guidance reports" at bounding box center [575, 196] width 391 height 25
click at [380, 181] on input "b. Whitepapers and guidance reports" at bounding box center [380, 177] width 0 height 8
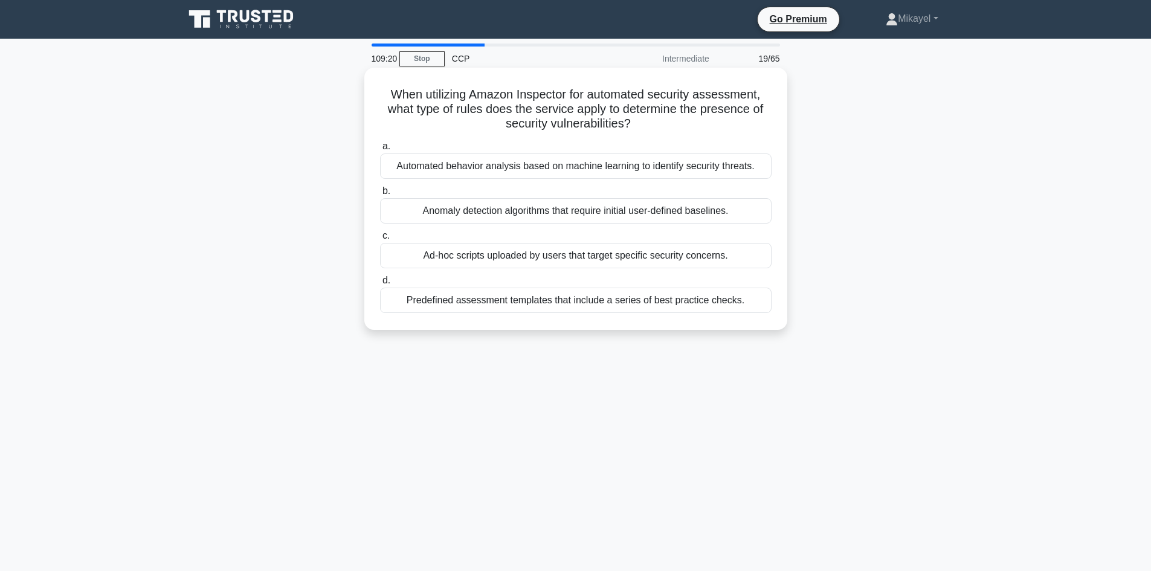
click at [642, 300] on div "Predefined assessment templates that include a series of best practice checks." at bounding box center [575, 300] width 391 height 25
click at [380, 285] on input "d. Predefined assessment templates that include a series of best practice check…" at bounding box center [380, 281] width 0 height 8
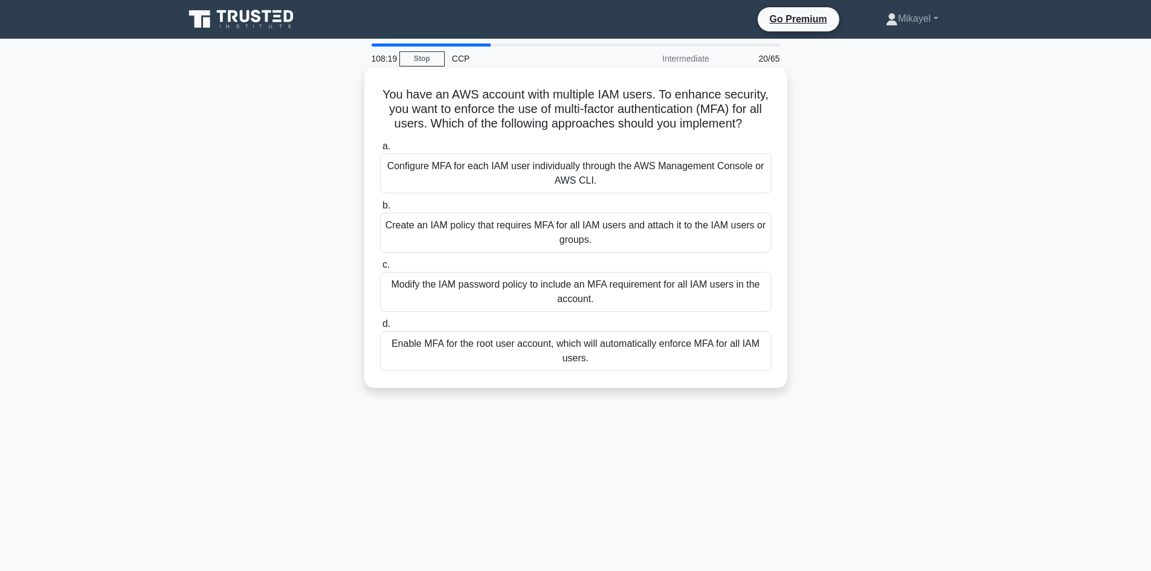
click at [665, 235] on div "Create an IAM policy that requires MFA for all IAM users and attach it to the I…" at bounding box center [575, 233] width 391 height 40
click at [380, 210] on input "b. Create an IAM policy that requires MFA for all IAM users and attach it to th…" at bounding box center [380, 206] width 0 height 8
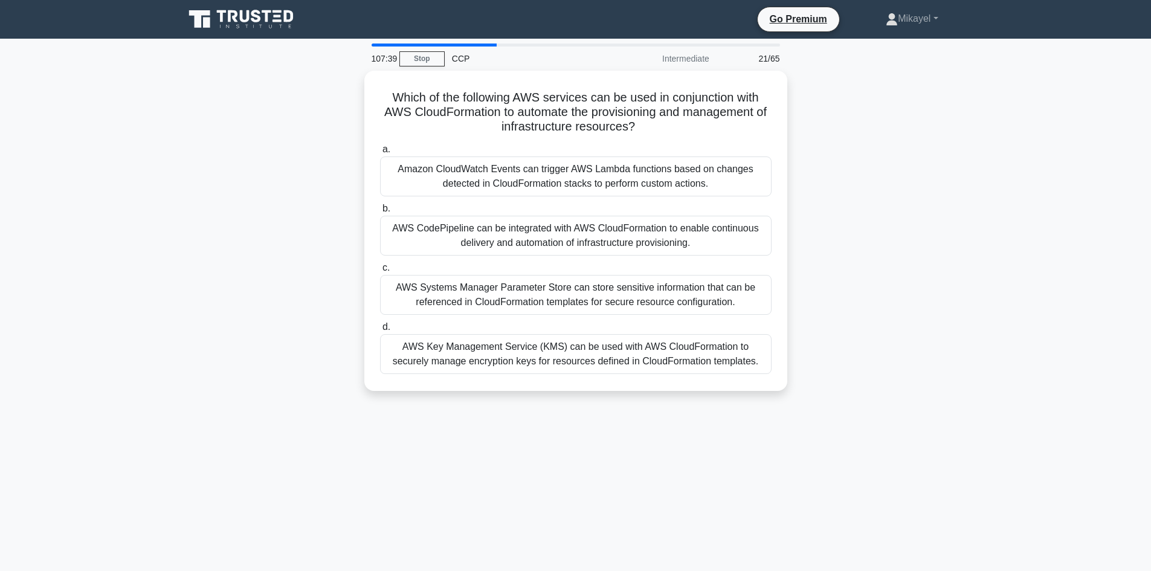
click at [665, 235] on div "AWS CodePipeline can be integrated with AWS CloudFormation to enable continuous…" at bounding box center [575, 236] width 391 height 40
click at [380, 213] on input "b. AWS CodePipeline can be integrated with AWS CloudFormation to enable continu…" at bounding box center [380, 209] width 0 height 8
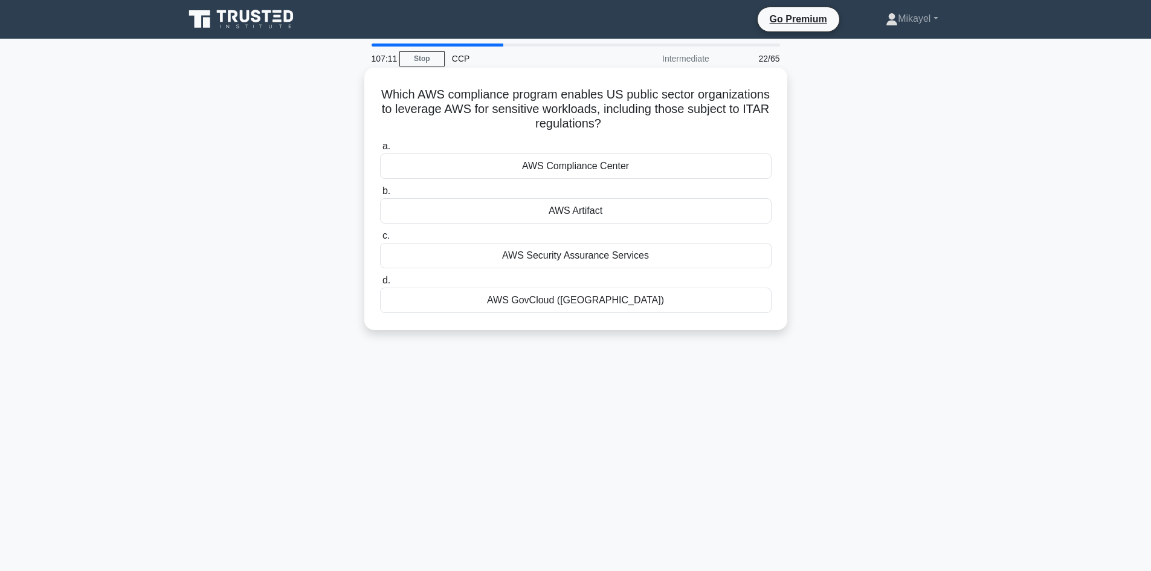
click at [604, 164] on div "AWS Compliance Center" at bounding box center [575, 165] width 391 height 25
click at [380, 150] on input "a. AWS Compliance Center" at bounding box center [380, 147] width 0 height 8
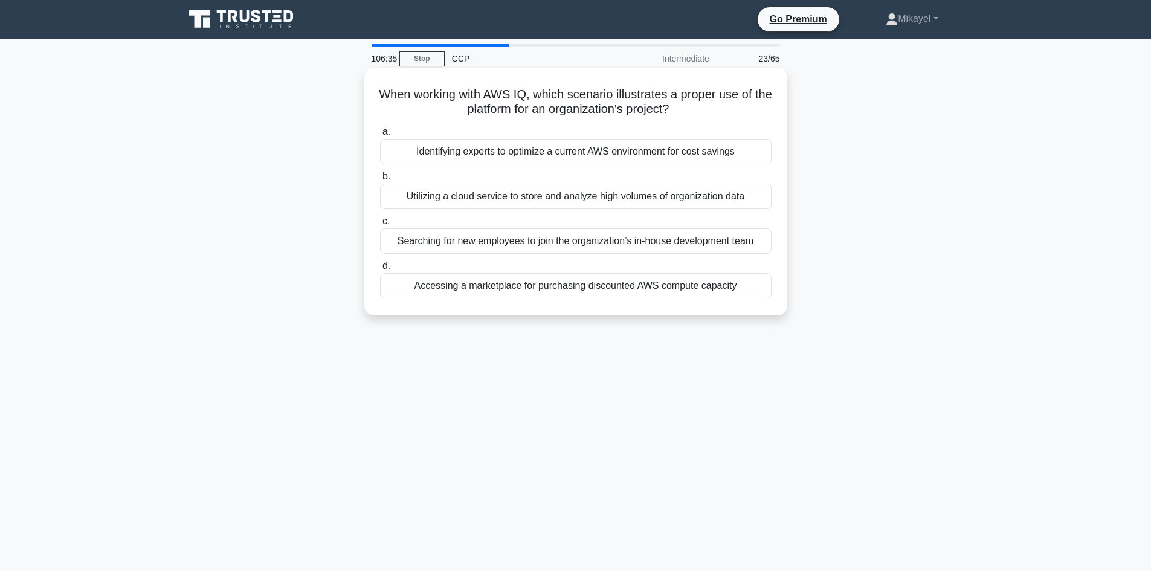
click at [614, 152] on div "Identifying experts to optimize a current AWS environment for cost savings" at bounding box center [575, 151] width 391 height 25
click at [380, 136] on input "a. Identifying experts to optimize a current AWS environment for cost savings" at bounding box center [380, 132] width 0 height 8
click at [599, 198] on div "Integration with Amazon ECS and Amazon EKS for seamless container deployments" at bounding box center [575, 196] width 391 height 25
click at [380, 181] on input "b. Integration with Amazon ECS and Amazon EKS for seamless container deployments" at bounding box center [380, 177] width 0 height 8
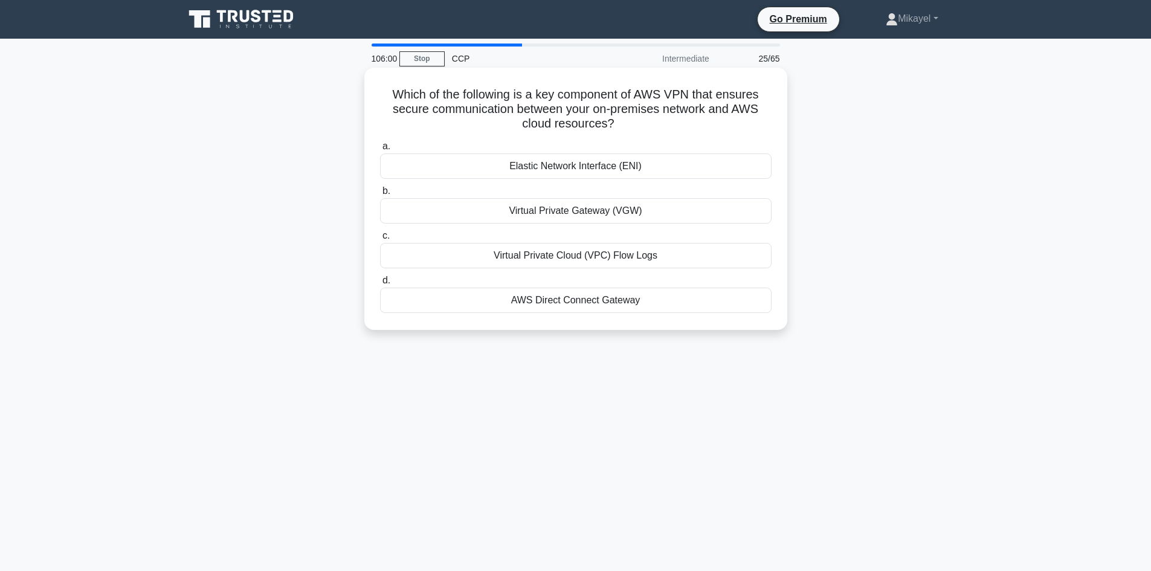
click at [592, 213] on div "Virtual Private Gateway (VGW)" at bounding box center [575, 210] width 391 height 25
click at [380, 195] on input "b. Virtual Private Gateway (VGW)" at bounding box center [380, 191] width 0 height 8
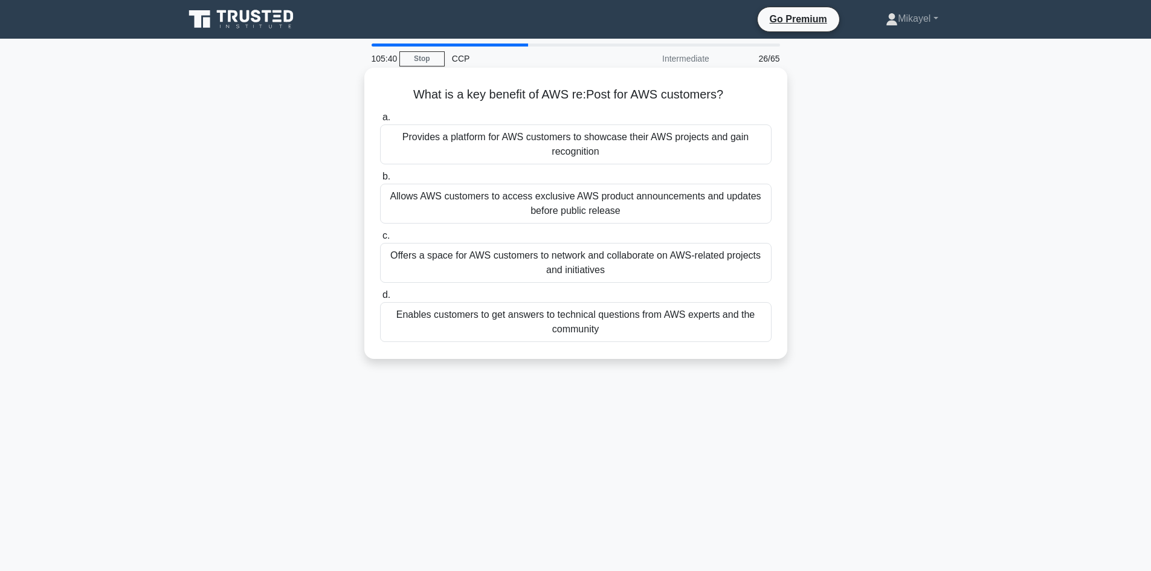
click at [553, 326] on div "Enables customers to get answers to technical questions from AWS experts and th…" at bounding box center [575, 322] width 391 height 40
click at [380, 299] on input "d. Enables customers to get answers to technical questions from AWS experts and…" at bounding box center [380, 295] width 0 height 8
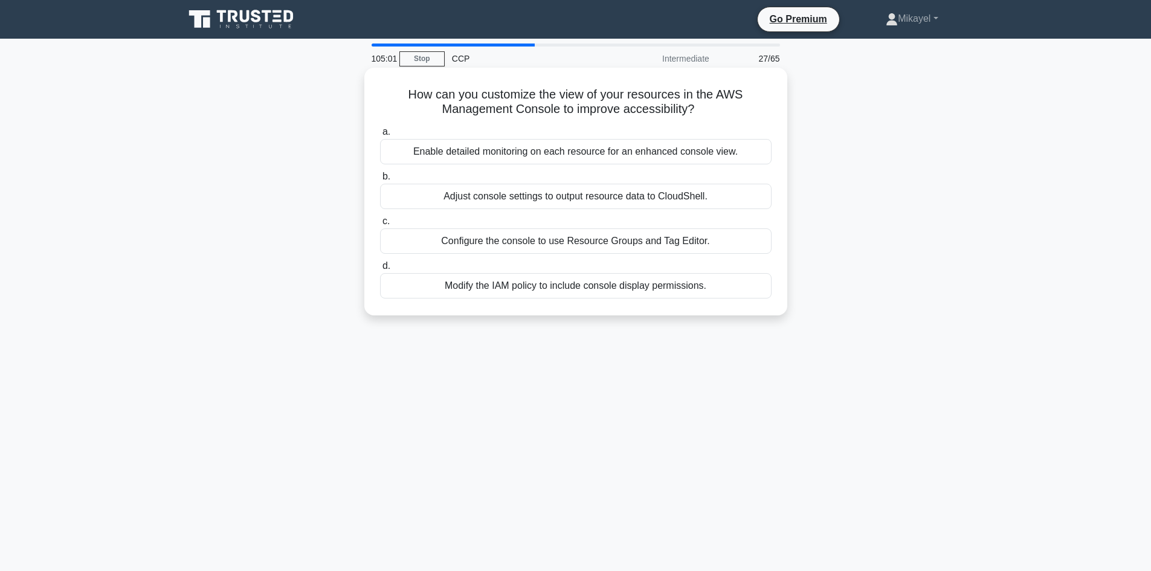
click at [584, 240] on div "Configure the console to use Resource Groups and Tag Editor." at bounding box center [575, 240] width 391 height 25
click at [380, 225] on input "c. Configure the console to use Resource Groups and Tag Editor." at bounding box center [380, 221] width 0 height 8
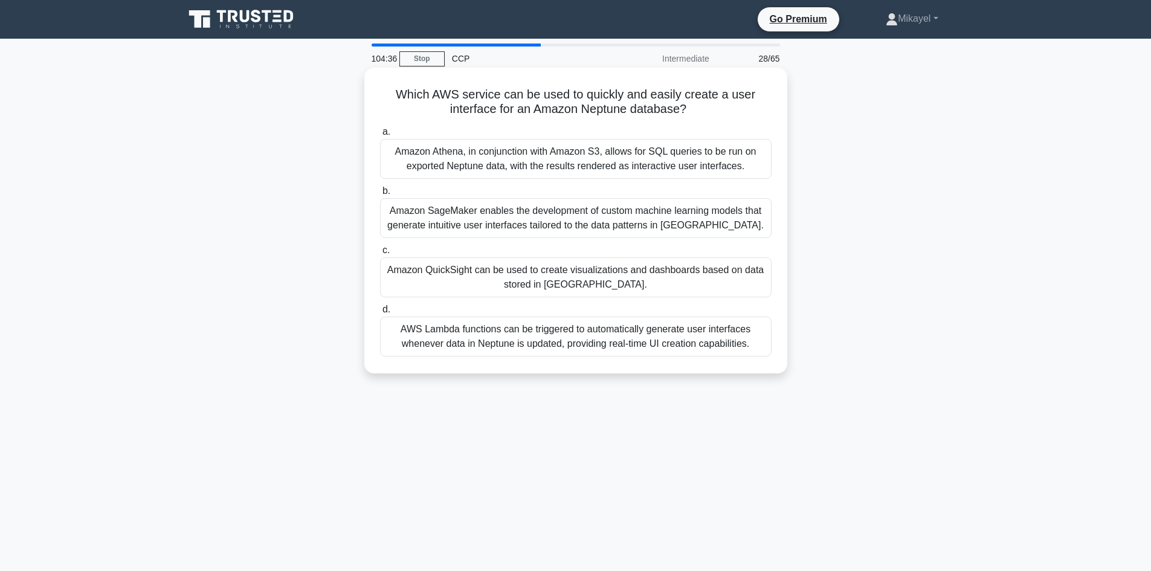
click at [533, 272] on div "Amazon QuickSight can be used to create visualizations and dashboards based on …" at bounding box center [575, 277] width 391 height 40
click at [380, 254] on input "c. Amazon QuickSight can be used to create visualizations and dashboards based …" at bounding box center [380, 250] width 0 height 8
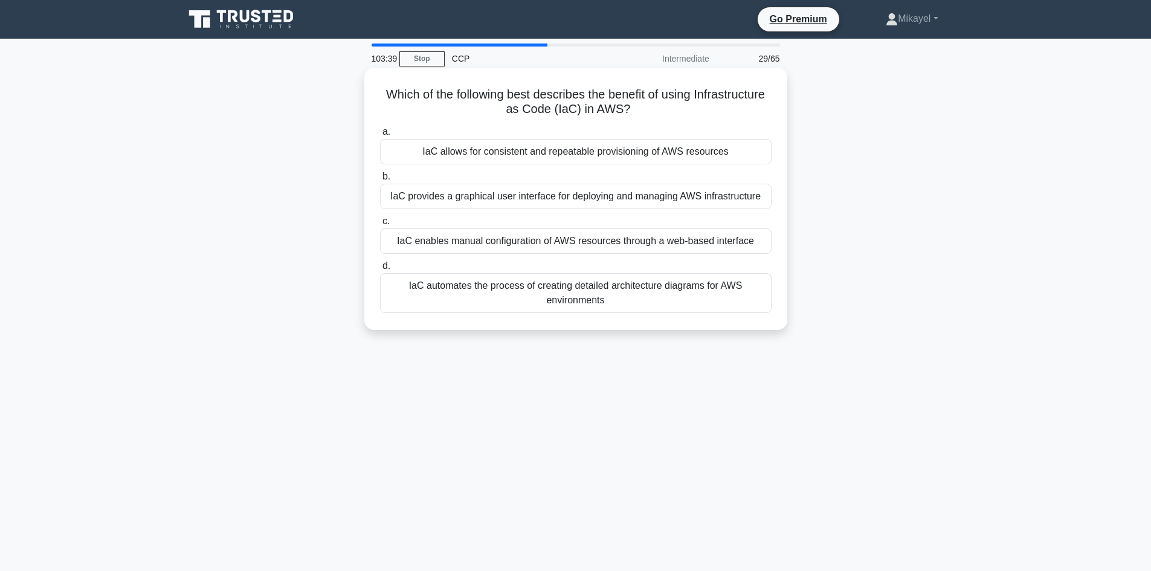
click at [558, 238] on div "IaC enables manual configuration of AWS resources through a web-based interface" at bounding box center [575, 240] width 391 height 25
click at [380, 225] on input "c. IaC enables manual configuration of AWS resources through a web-based interf…" at bounding box center [380, 221] width 0 height 8
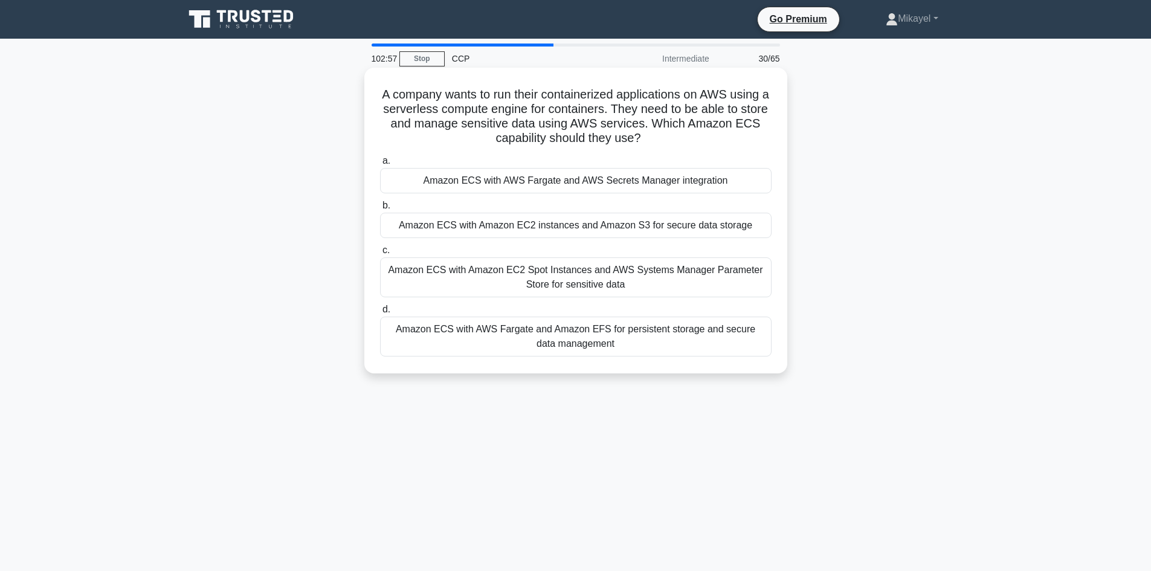
click at [600, 223] on div "Amazon ECS with Amazon EC2 instances and Amazon S3 for secure data storage" at bounding box center [575, 225] width 391 height 25
click at [380, 210] on input "b. Amazon ECS with Amazon EC2 instances and Amazon S3 for secure data storage" at bounding box center [380, 206] width 0 height 8
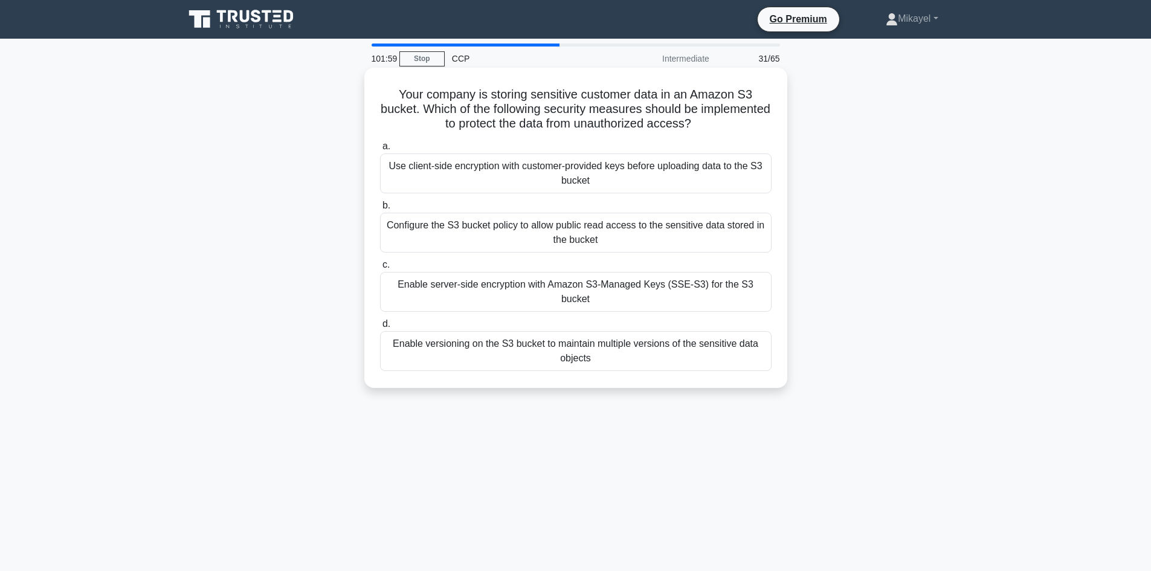
click at [509, 291] on div "Enable server-side encryption with Amazon S3-Managed Keys (SSE-S3) for the S3 b…" at bounding box center [575, 292] width 391 height 40
click at [380, 269] on input "c. Enable server-side encryption with Amazon S3-Managed Keys (SSE-S3) for the S…" at bounding box center [380, 265] width 0 height 8
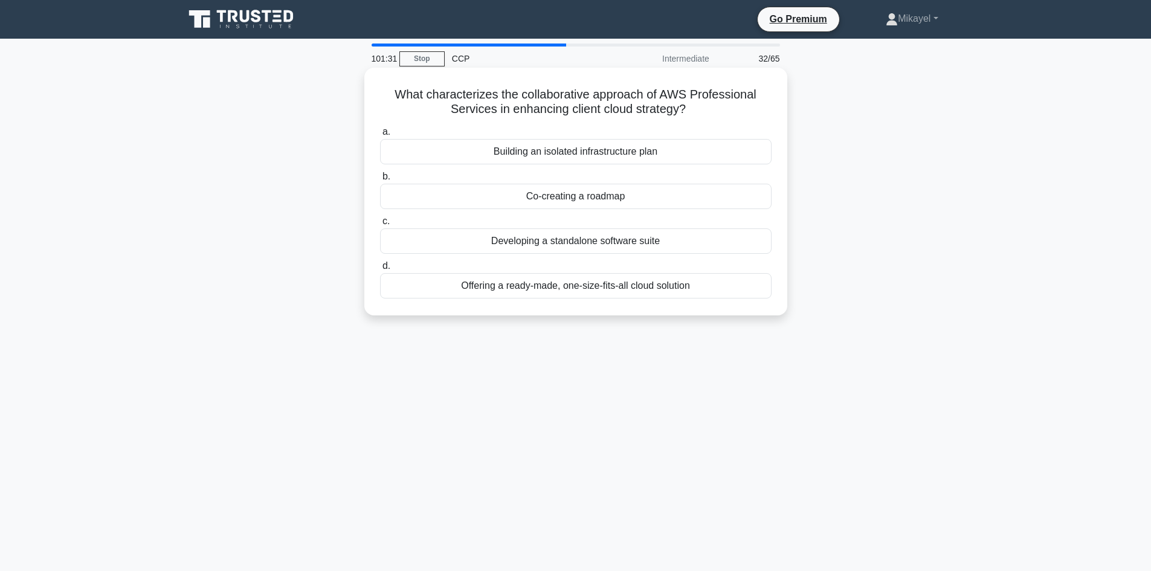
click at [555, 200] on div "Co-creating a roadmap" at bounding box center [575, 196] width 391 height 25
click at [380, 181] on input "b. Co-creating a roadmap" at bounding box center [380, 177] width 0 height 8
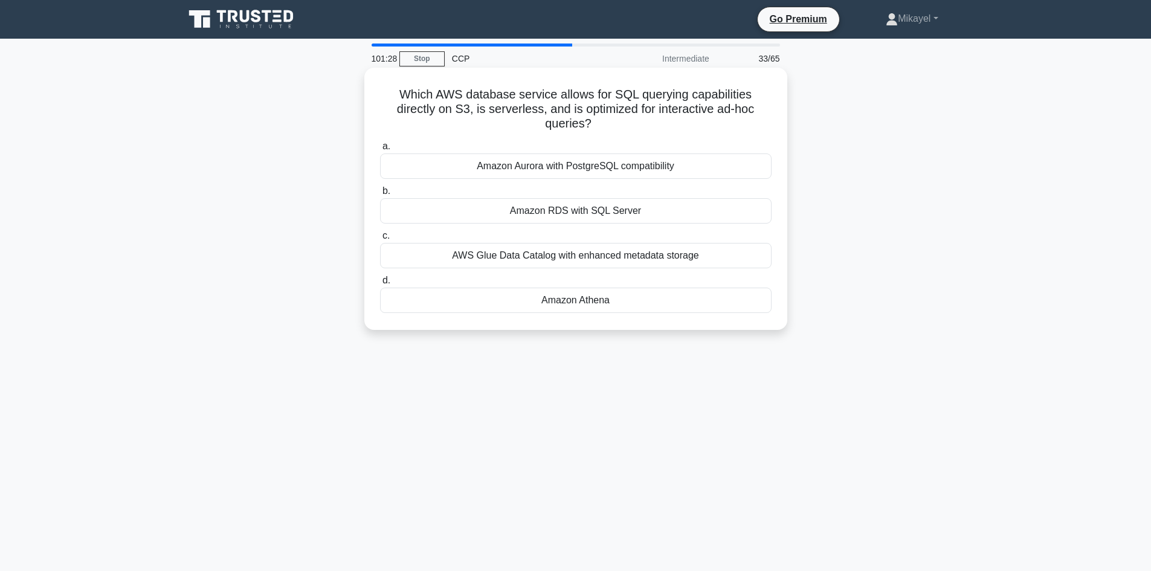
click at [560, 307] on div "Amazon Athena" at bounding box center [575, 300] width 391 height 25
click at [380, 285] on input "d. Amazon Athena" at bounding box center [380, 281] width 0 height 8
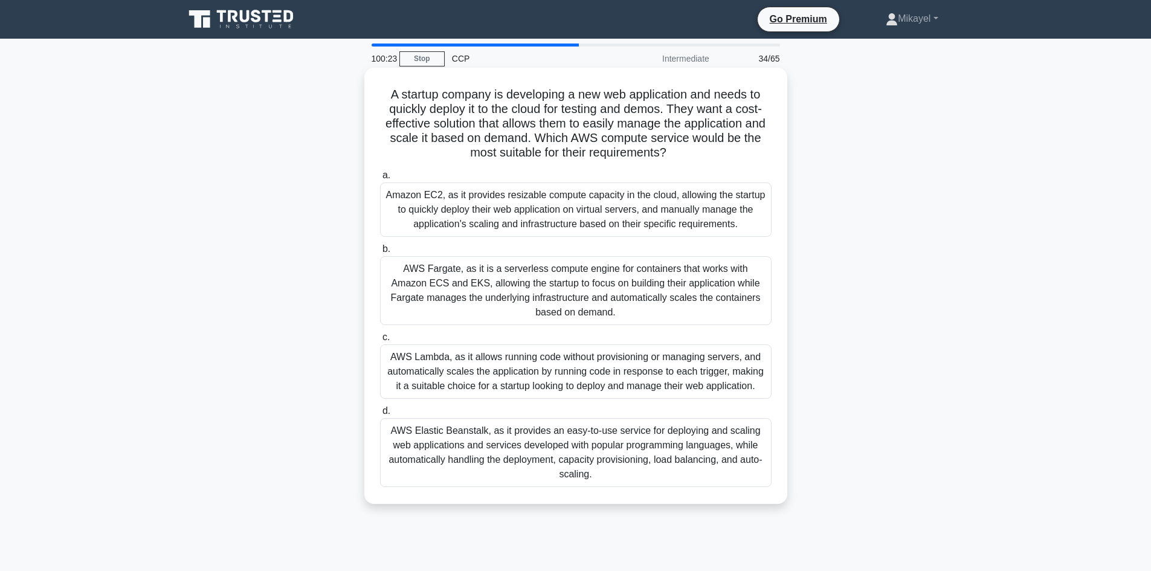
click at [460, 455] on div "AWS Elastic Beanstalk, as it provides an easy-to-use service for deploying and …" at bounding box center [575, 452] width 391 height 69
click at [380, 415] on input "d. AWS Elastic Beanstalk, as it provides an easy-to-use service for deploying a…" at bounding box center [380, 411] width 0 height 8
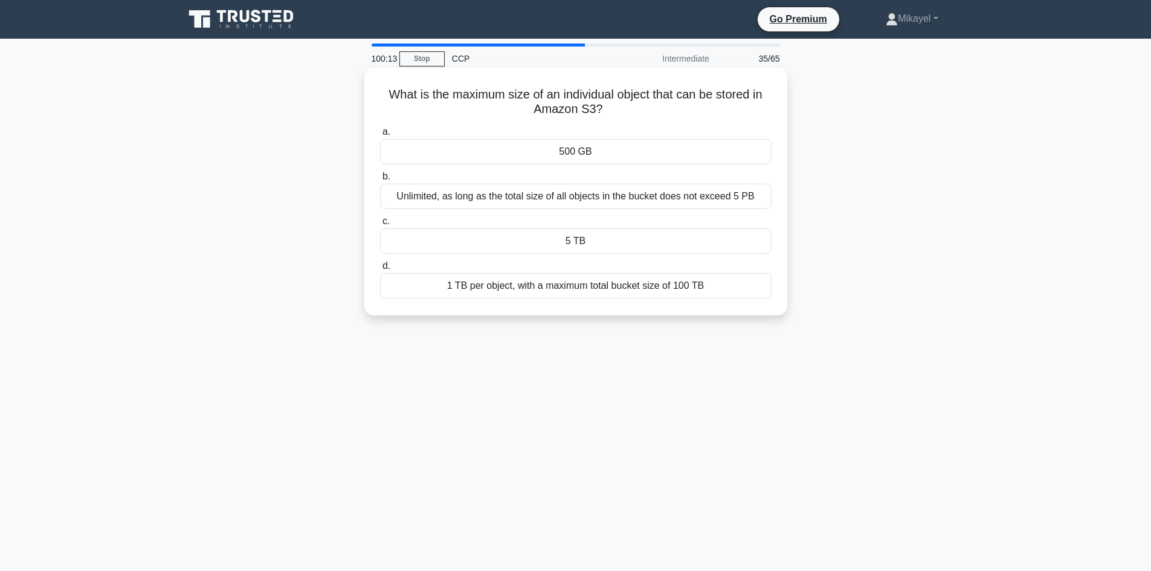
click at [572, 239] on div "5 TB" at bounding box center [575, 240] width 391 height 25
click at [380, 225] on input "c. 5 TB" at bounding box center [380, 221] width 0 height 8
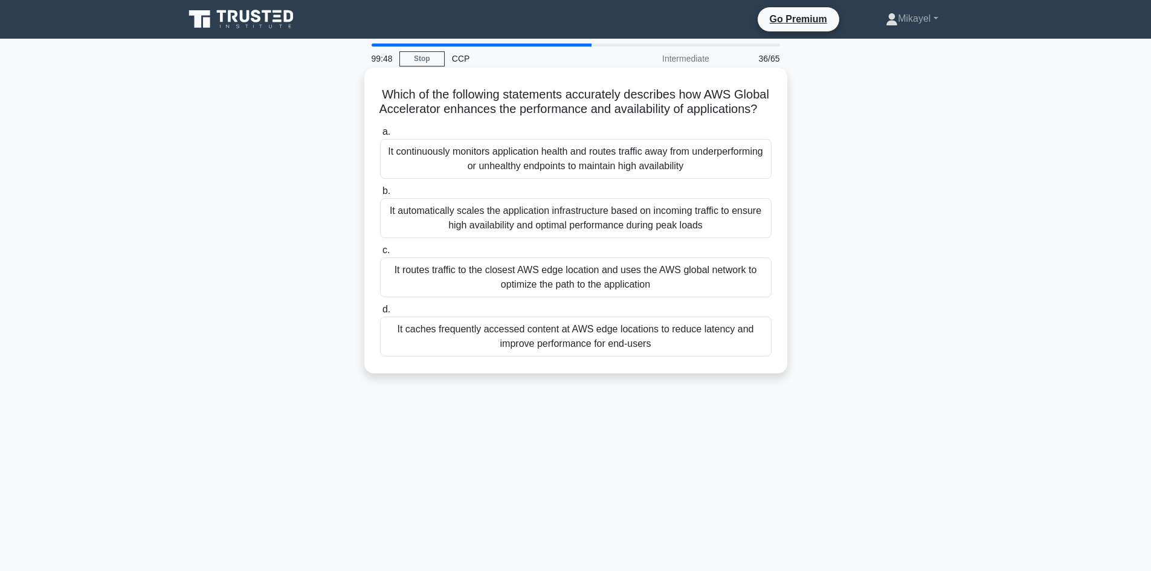
click at [498, 175] on div "It continuously monitors application health and routes traffic away from underp…" at bounding box center [575, 159] width 391 height 40
click at [380, 136] on input "a. It continuously monitors application health and routes traffic away from und…" at bounding box center [380, 132] width 0 height 8
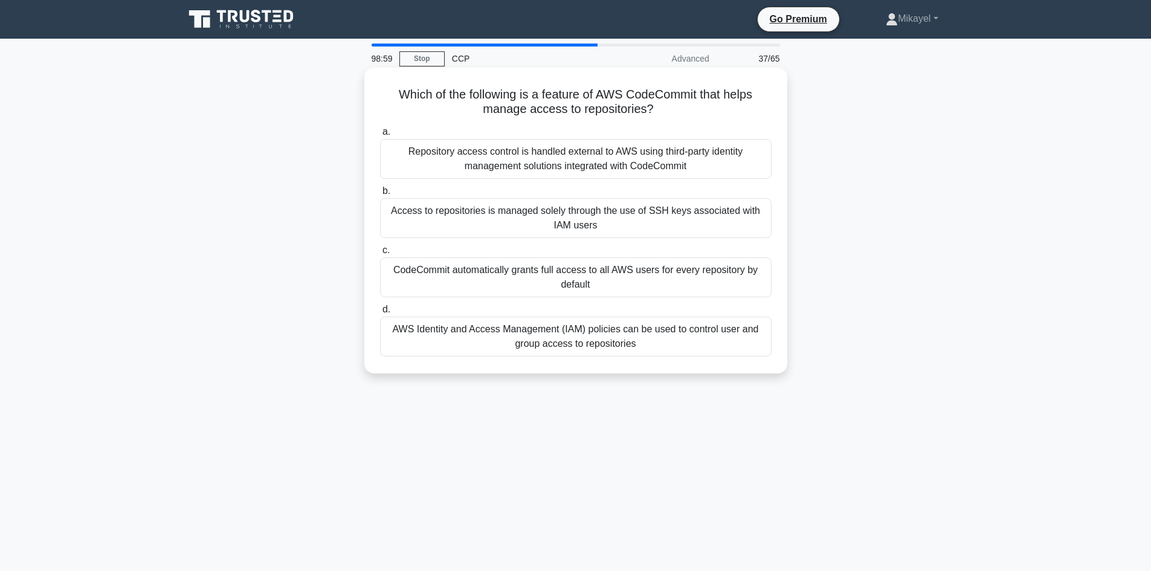
click at [556, 335] on div "AWS Identity and Access Management (IAM) policies can be used to control user a…" at bounding box center [575, 337] width 391 height 40
click at [380, 314] on input "d. AWS Identity and Access Management (IAM) policies can be used to control use…" at bounding box center [380, 310] width 0 height 8
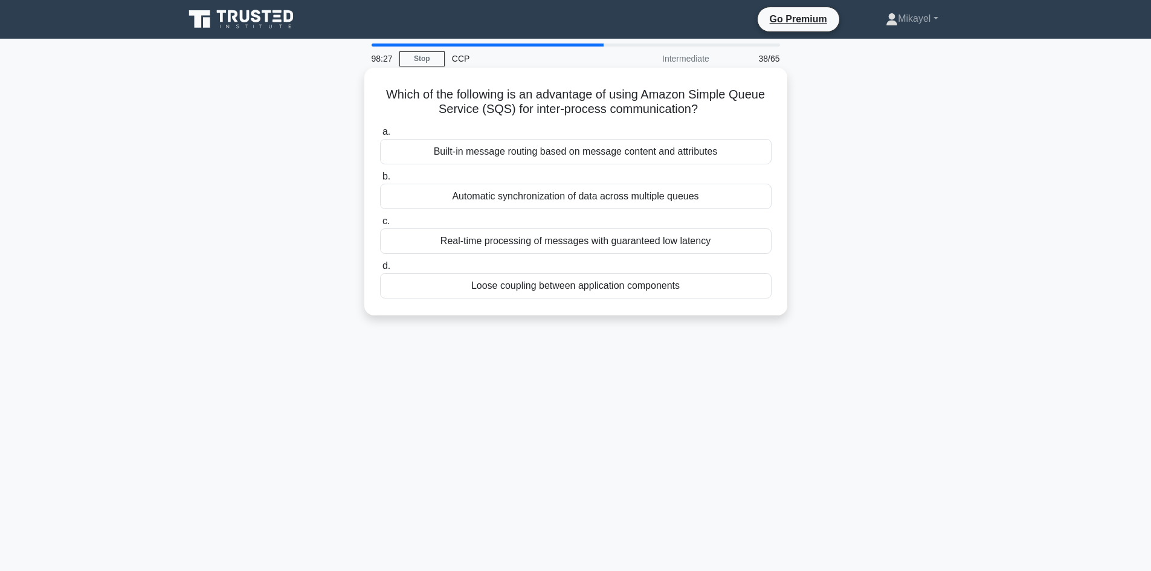
click at [578, 242] on div "Real-time processing of messages with guaranteed low latency" at bounding box center [575, 240] width 391 height 25
click at [380, 225] on input "c. Real-time processing of messages with guaranteed low latency" at bounding box center [380, 221] width 0 height 8
click at [621, 156] on div "Fixed amount, Percentage of cost or usage, or Planned amount" at bounding box center [575, 151] width 391 height 25
click at [380, 136] on input "a. Fixed amount, Percentage of cost or usage, or Planned amount" at bounding box center [380, 132] width 0 height 8
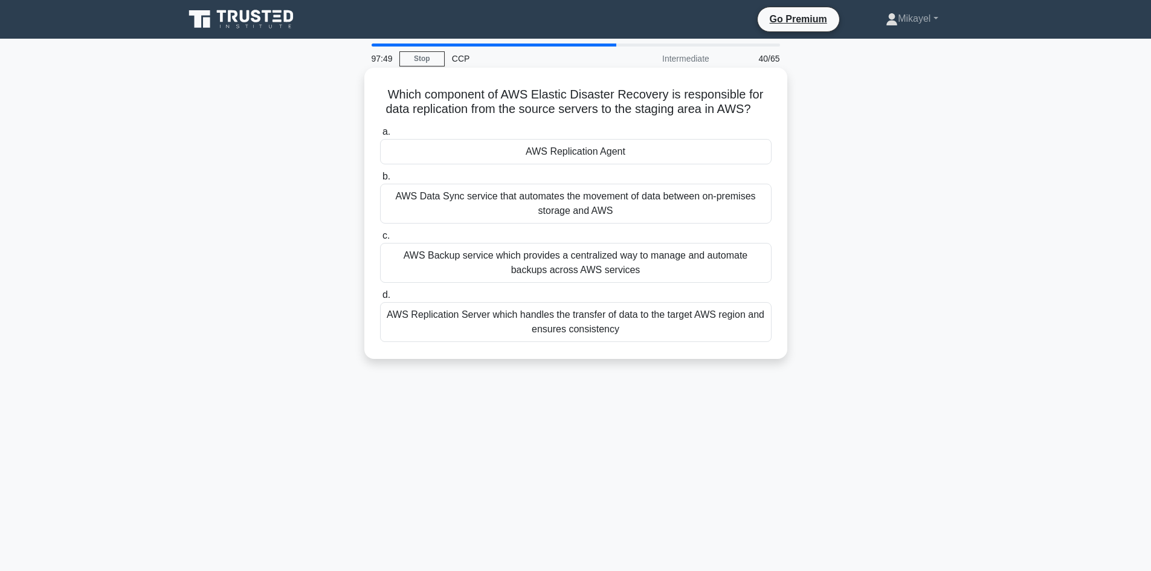
click at [597, 159] on div "AWS Replication Agent" at bounding box center [575, 151] width 391 height 25
click at [380, 136] on input "a. AWS Replication Agent" at bounding box center [380, 132] width 0 height 8
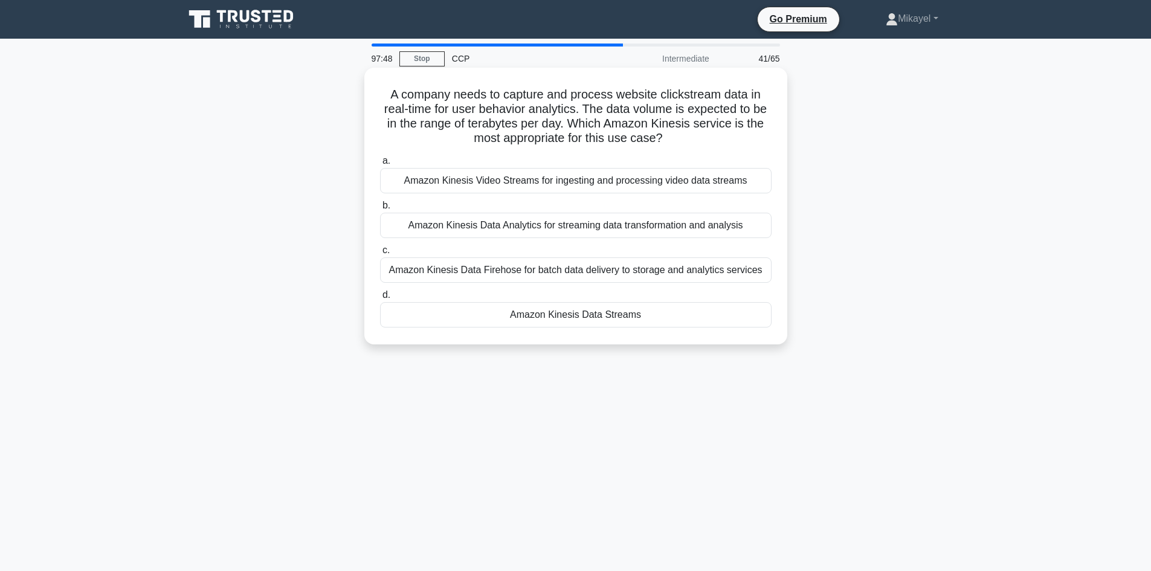
click at [562, 317] on div "Amazon Kinesis Data Streams" at bounding box center [575, 314] width 391 height 25
click at [380, 299] on input "d. Amazon Kinesis Data Streams" at bounding box center [380, 295] width 0 height 8
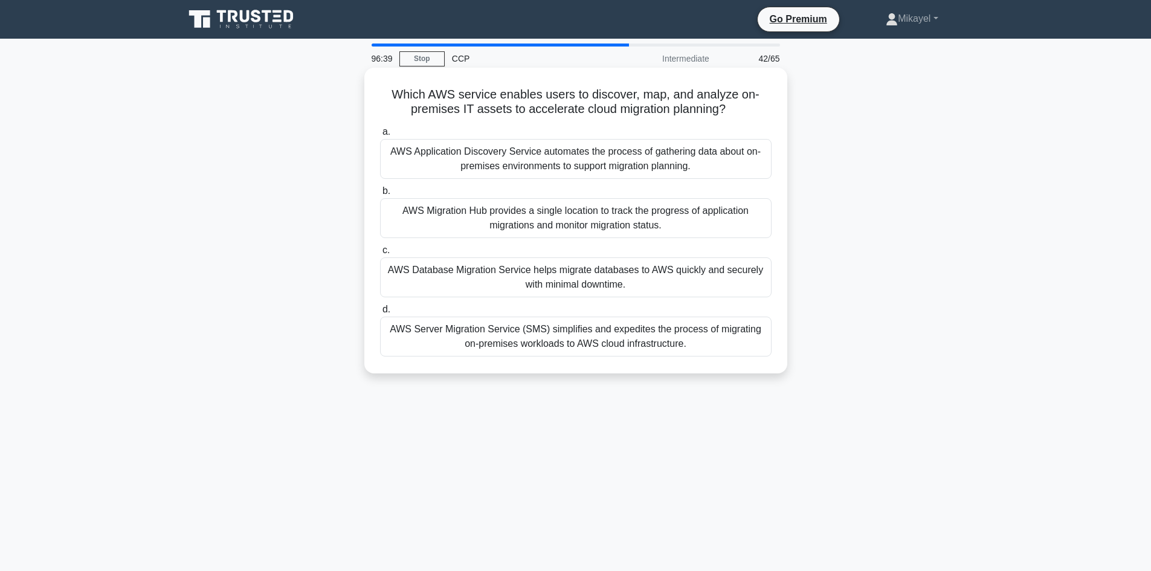
click at [632, 337] on div "AWS Server Migration Service (SMS) simplifies and expedites the process of migr…" at bounding box center [575, 337] width 391 height 40
click at [380, 314] on input "d. AWS Server Migration Service (SMS) simplifies and expedites the process of m…" at bounding box center [380, 310] width 0 height 8
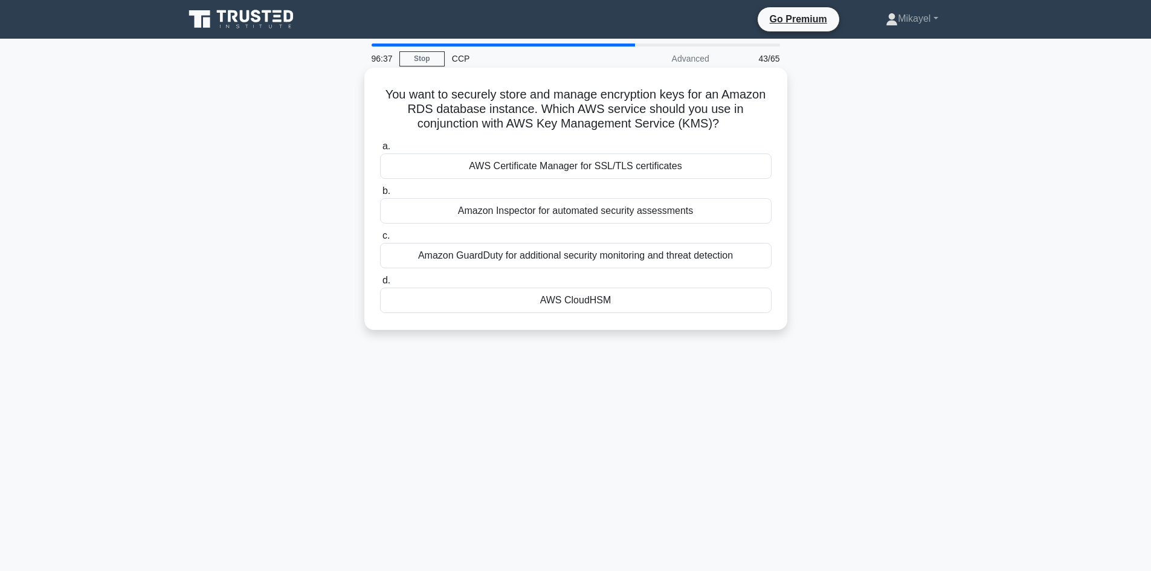
click at [585, 297] on div "AWS CloudHSM" at bounding box center [575, 300] width 391 height 25
click at [380, 285] on input "d. AWS CloudHSM" at bounding box center [380, 281] width 0 height 8
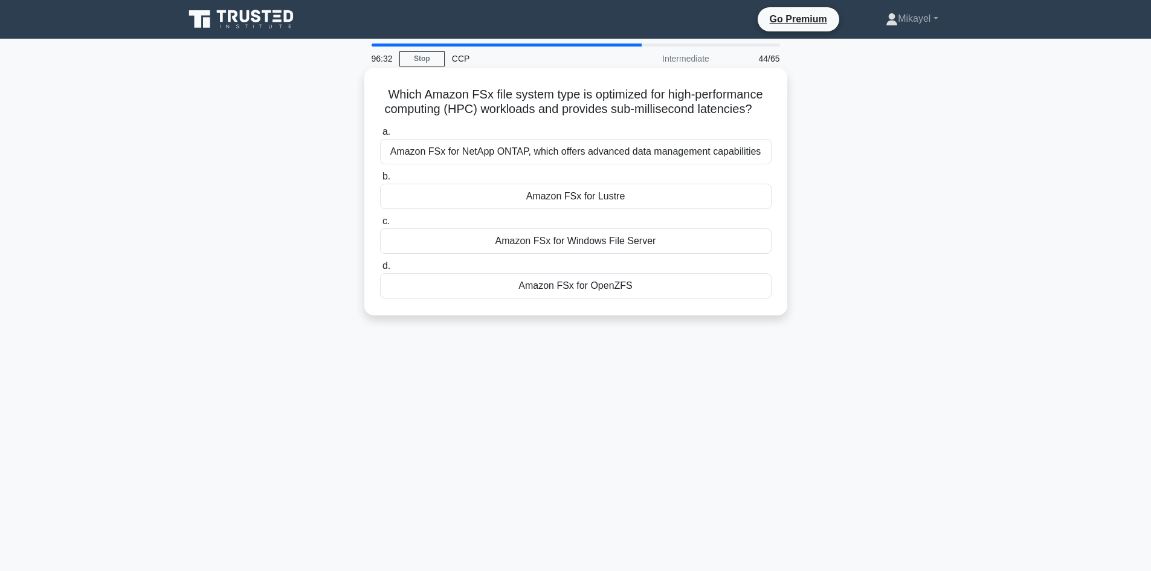
click at [605, 193] on div "Amazon FSx for Lustre" at bounding box center [575, 196] width 391 height 25
click at [380, 181] on input "b. Amazon FSx for Lustre" at bounding box center [380, 177] width 0 height 8
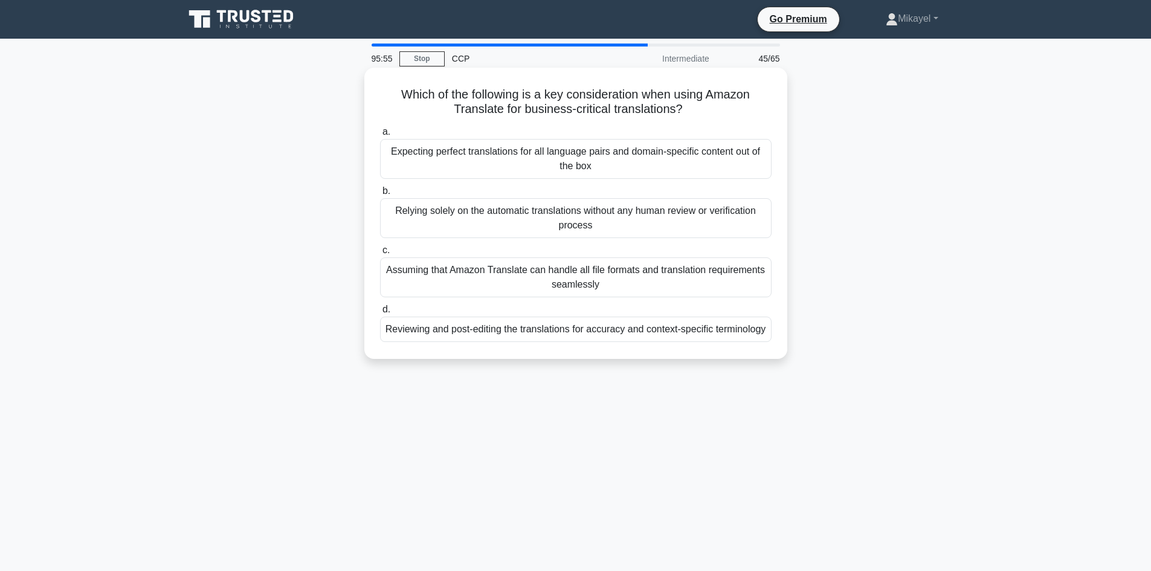
click at [555, 326] on div "Reviewing and post-editing the translations for accuracy and context-specific t…" at bounding box center [575, 329] width 391 height 25
click at [380, 314] on input "d. Reviewing and post-editing the translations for accuracy and context-specifi…" at bounding box center [380, 310] width 0 height 8
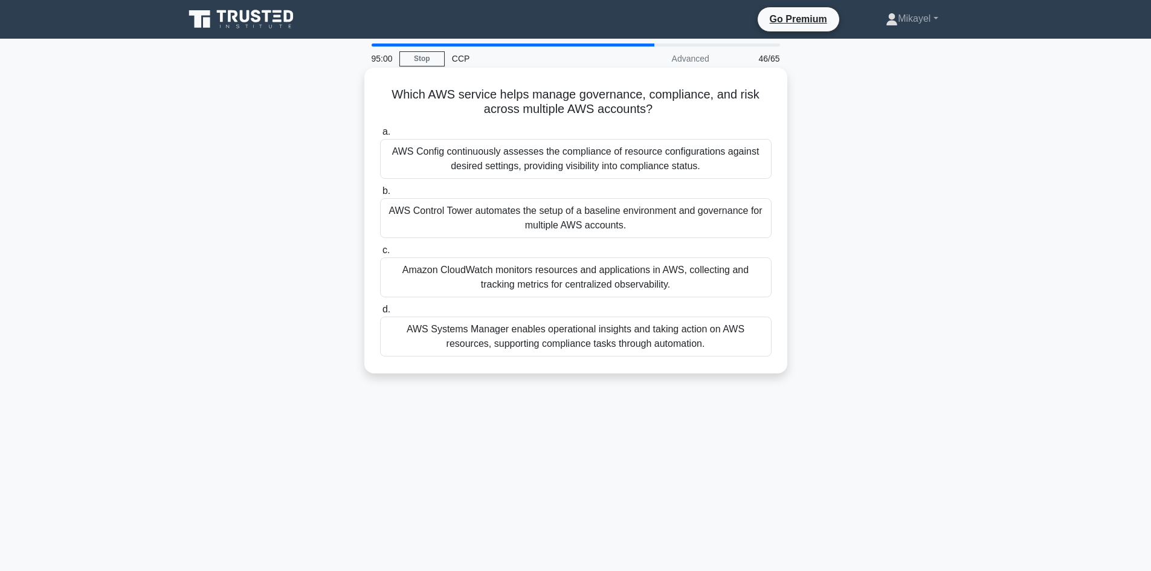
click at [578, 224] on div "AWS Control Tower automates the setup of a baseline environment and governance …" at bounding box center [575, 218] width 391 height 40
click at [380, 195] on input "b. AWS Control Tower automates the setup of a baseline environment and governan…" at bounding box center [380, 191] width 0 height 8
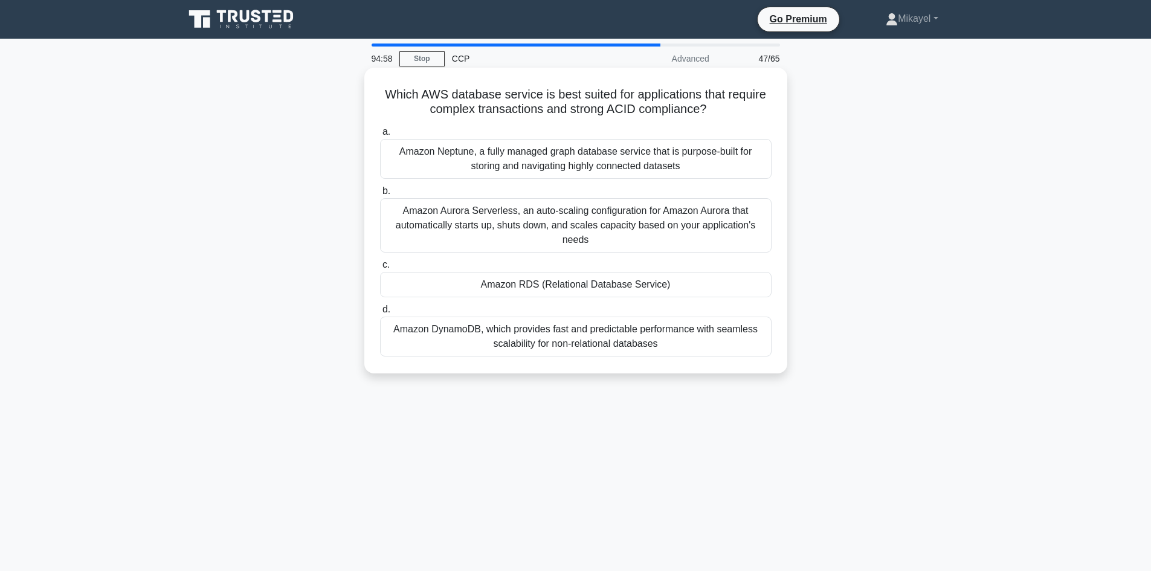
click at [492, 286] on div "Amazon RDS (Relational Database Service)" at bounding box center [575, 284] width 391 height 25
click at [380, 269] on input "c. Amazon RDS (Relational Database Service)" at bounding box center [380, 265] width 0 height 8
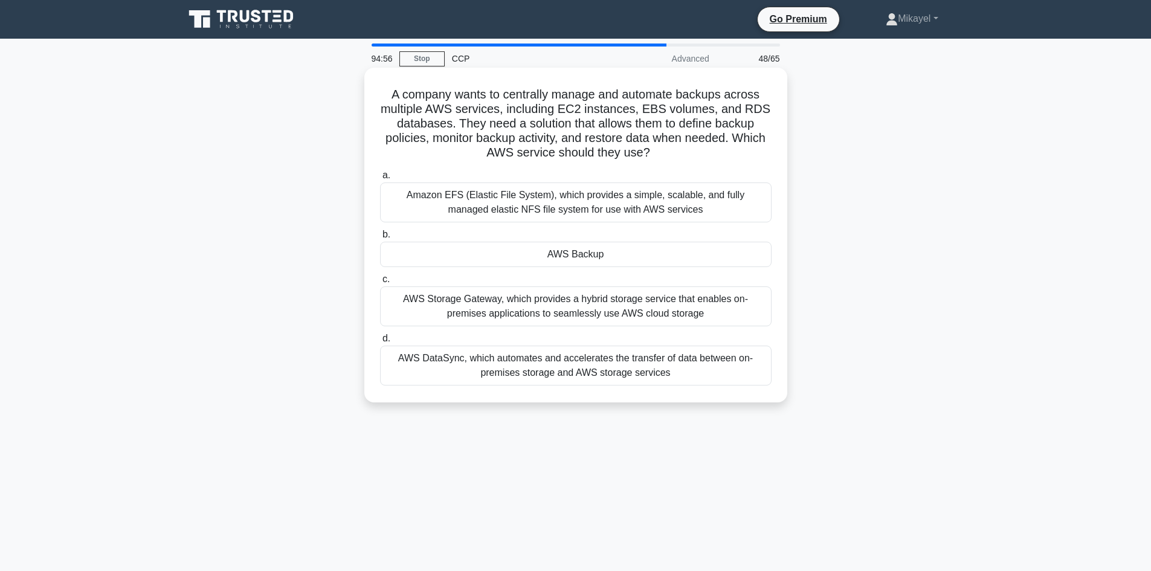
click at [575, 251] on div "AWS Backup" at bounding box center [575, 254] width 391 height 25
click at [380, 239] on input "b. AWS Backup" at bounding box center [380, 235] width 0 height 8
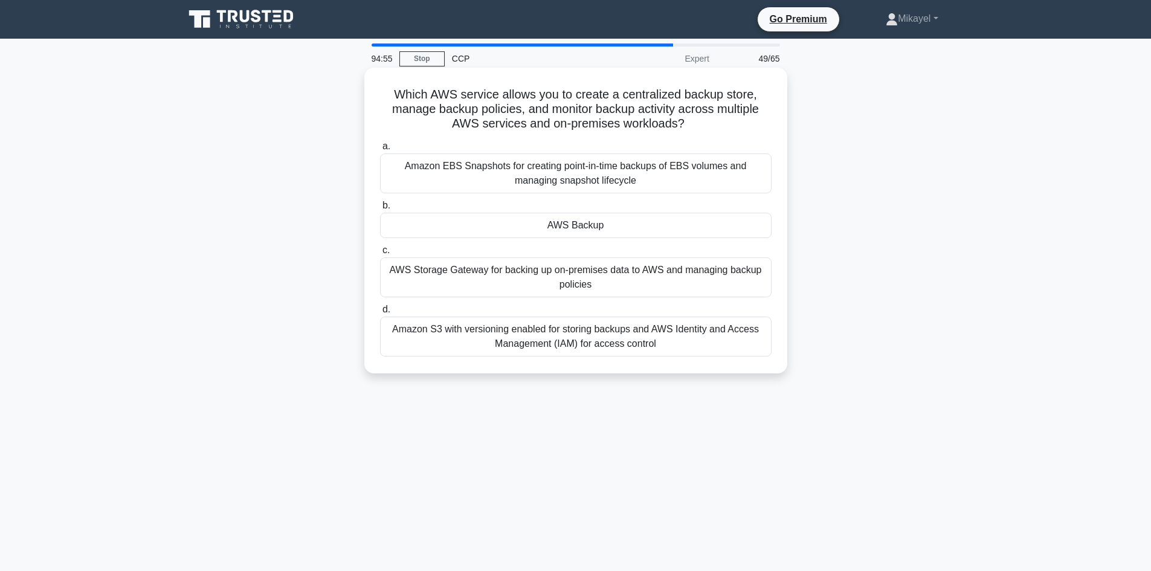
click at [575, 222] on div "AWS Backup" at bounding box center [575, 225] width 391 height 25
click at [380, 210] on input "b. AWS Backup" at bounding box center [380, 206] width 0 height 8
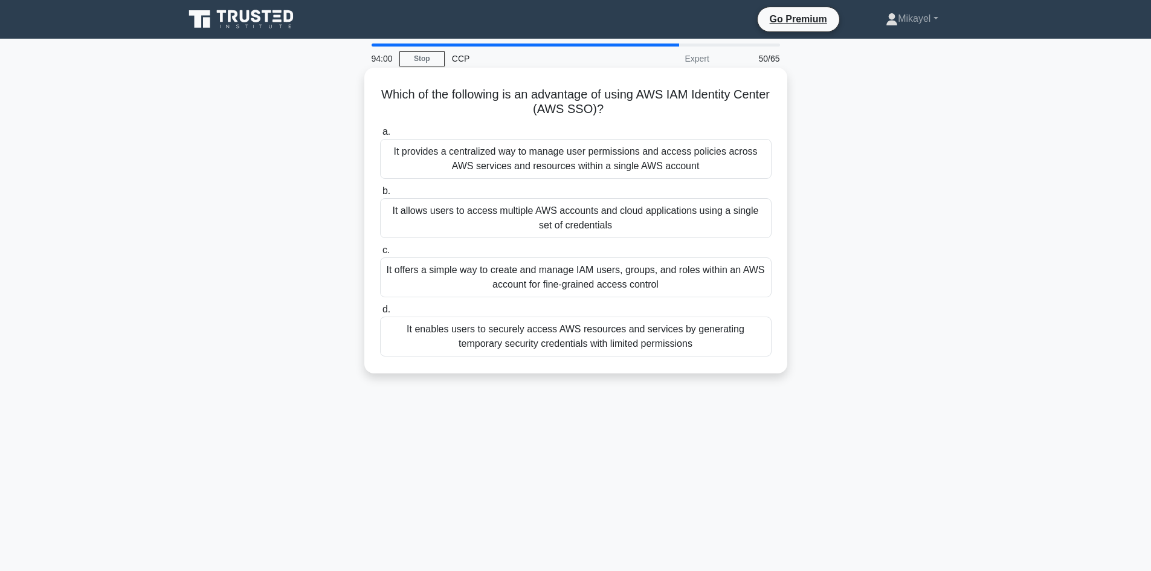
click at [577, 345] on div "It enables users to securely access AWS resources and services by generating te…" at bounding box center [575, 337] width 391 height 40
click at [380, 314] on input "d. It enables users to securely access AWS resources and services by generating…" at bounding box center [380, 310] width 0 height 8
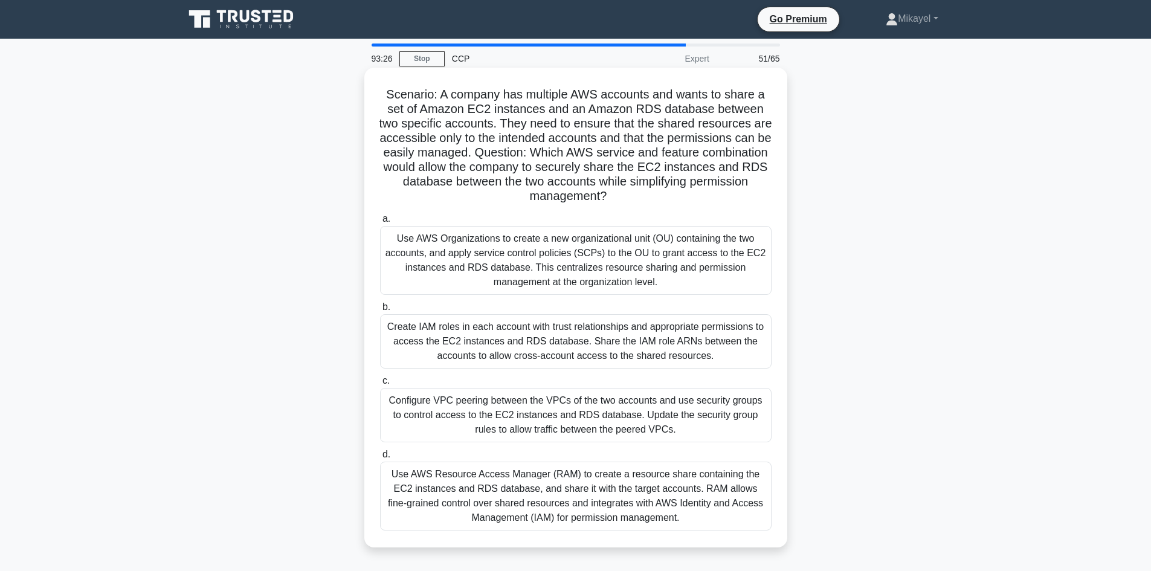
click at [533, 338] on div "Create IAM roles in each account with trust relationships and appropriate permi…" at bounding box center [575, 341] width 391 height 54
click at [380, 311] on input "b. Create IAM roles in each account with trust relationships and appropriate pe…" at bounding box center [380, 307] width 0 height 8
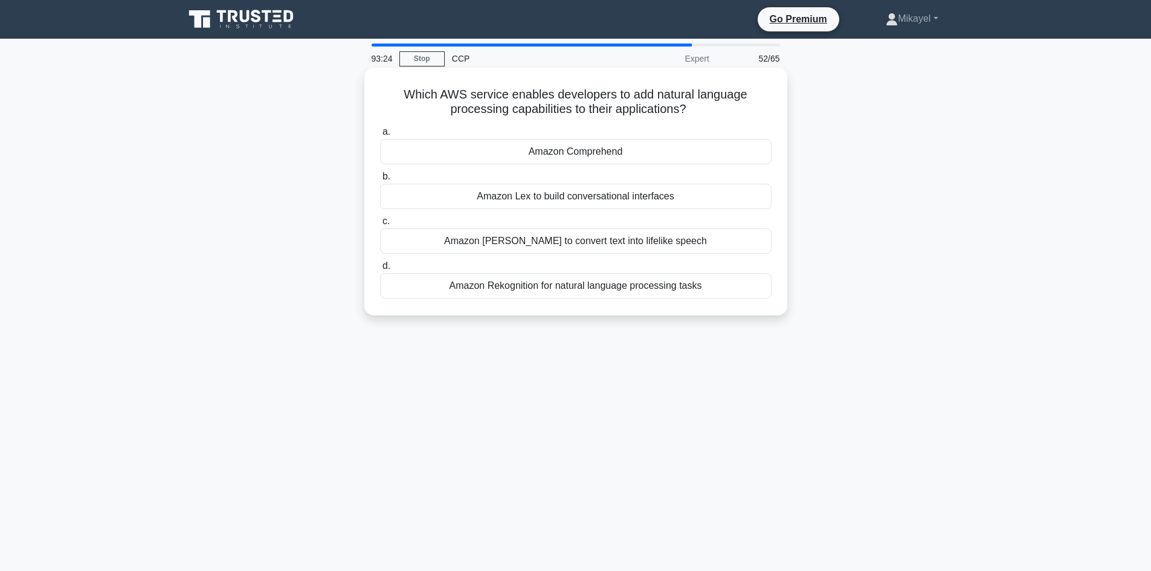
click at [578, 150] on div "Amazon Comprehend" at bounding box center [575, 151] width 391 height 25
click at [380, 136] on input "a. Amazon Comprehend" at bounding box center [380, 132] width 0 height 8
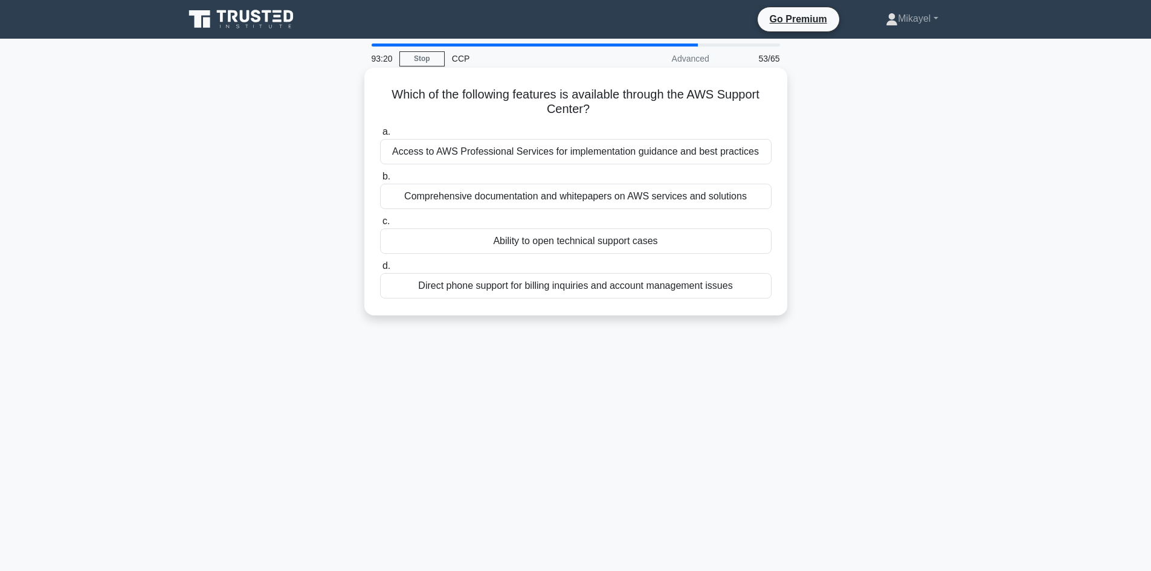
click at [568, 241] on div "Ability to open technical support cases" at bounding box center [575, 240] width 391 height 25
click at [380, 225] on input "c. Ability to open technical support cases" at bounding box center [380, 221] width 0 height 8
click at [567, 195] on div "Sentiment analysis model for determining the sentiment of text" at bounding box center [575, 196] width 391 height 25
click at [380, 181] on input "b. Sentiment analysis model for determining the sentiment of text" at bounding box center [380, 177] width 0 height 8
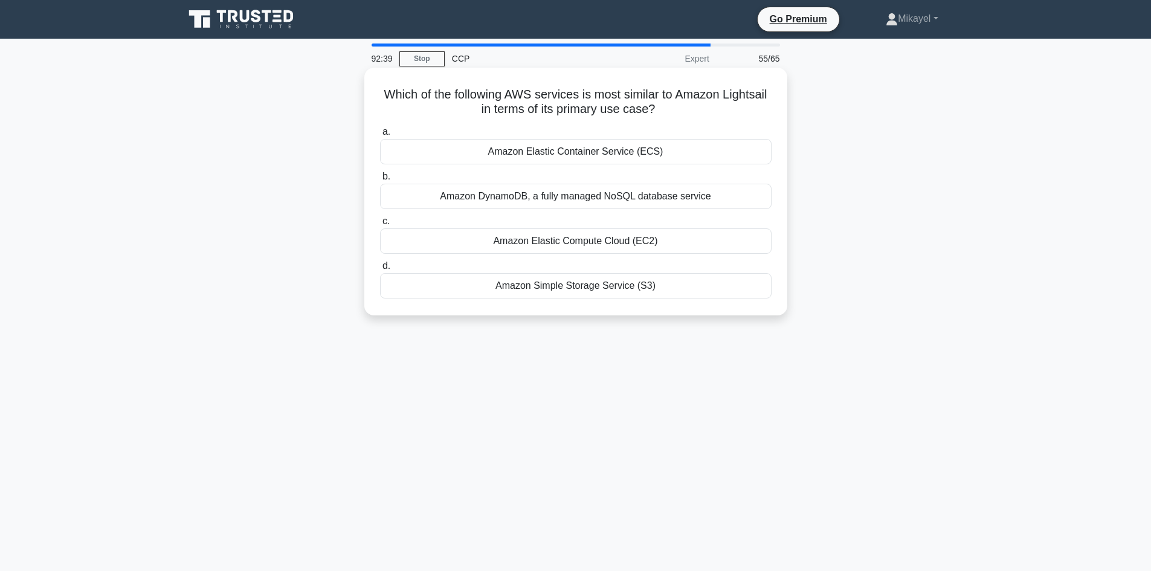
click at [601, 238] on div "Amazon Elastic Compute Cloud (EC2)" at bounding box center [575, 240] width 391 height 25
click at [380, 225] on input "c. Amazon Elastic Compute Cloud (EC2)" at bounding box center [380, 221] width 0 height 8
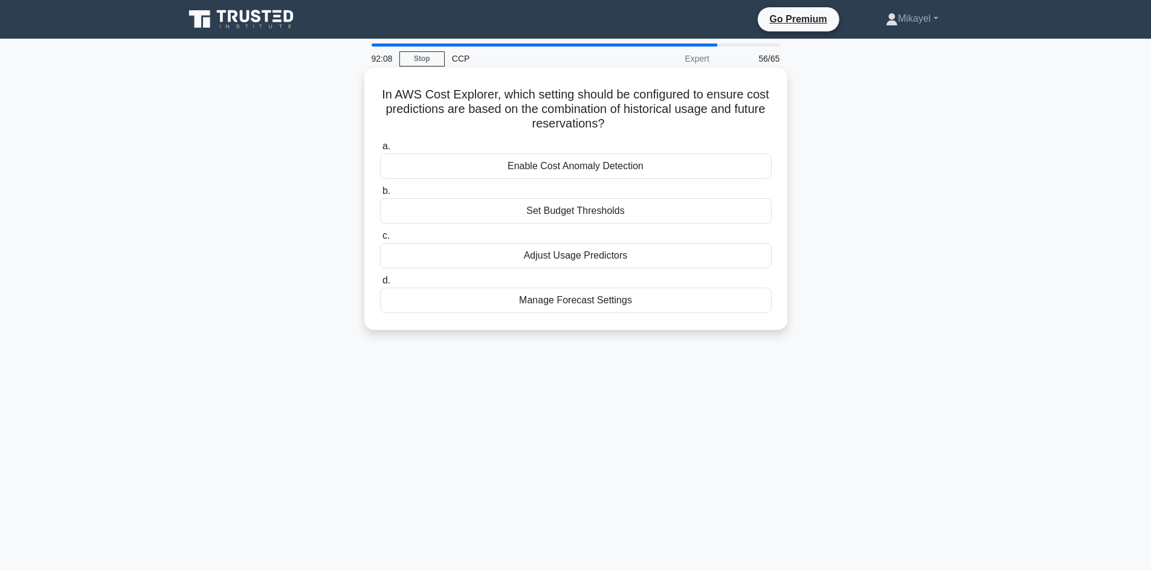
click at [578, 304] on div "Manage Forecast Settings" at bounding box center [575, 300] width 391 height 25
click at [380, 285] on input "d. Manage Forecast Settings" at bounding box center [380, 281] width 0 height 8
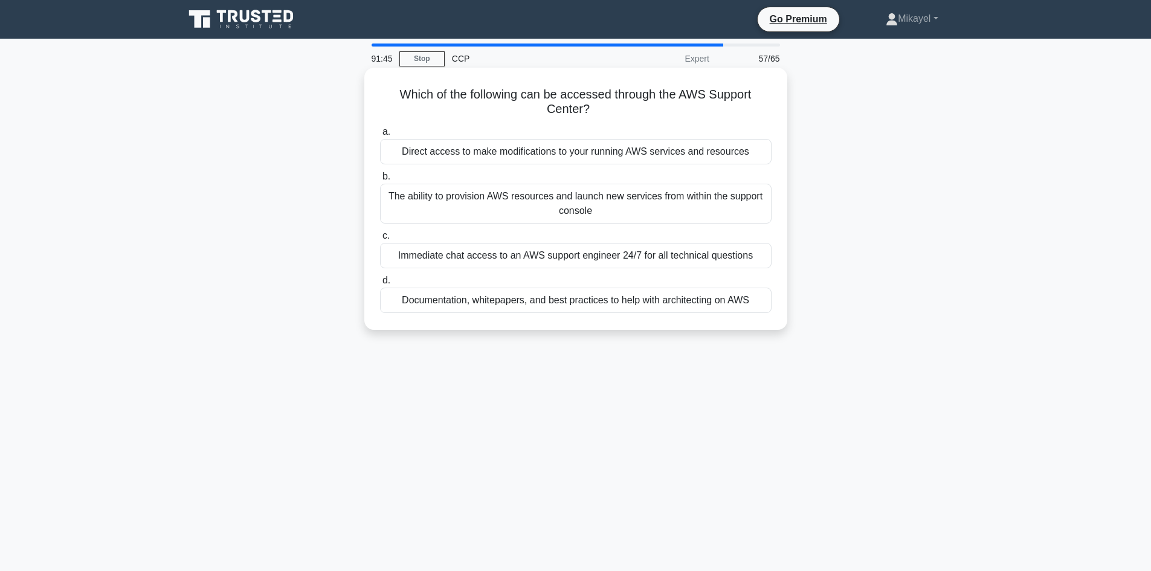
click at [552, 253] on div "Immediate chat access to an AWS support engineer 24/7 for all technical questio…" at bounding box center [575, 255] width 391 height 25
click at [380, 240] on input "c. Immediate chat access to an AWS support engineer 24/7 for all technical ques…" at bounding box center [380, 236] width 0 height 8
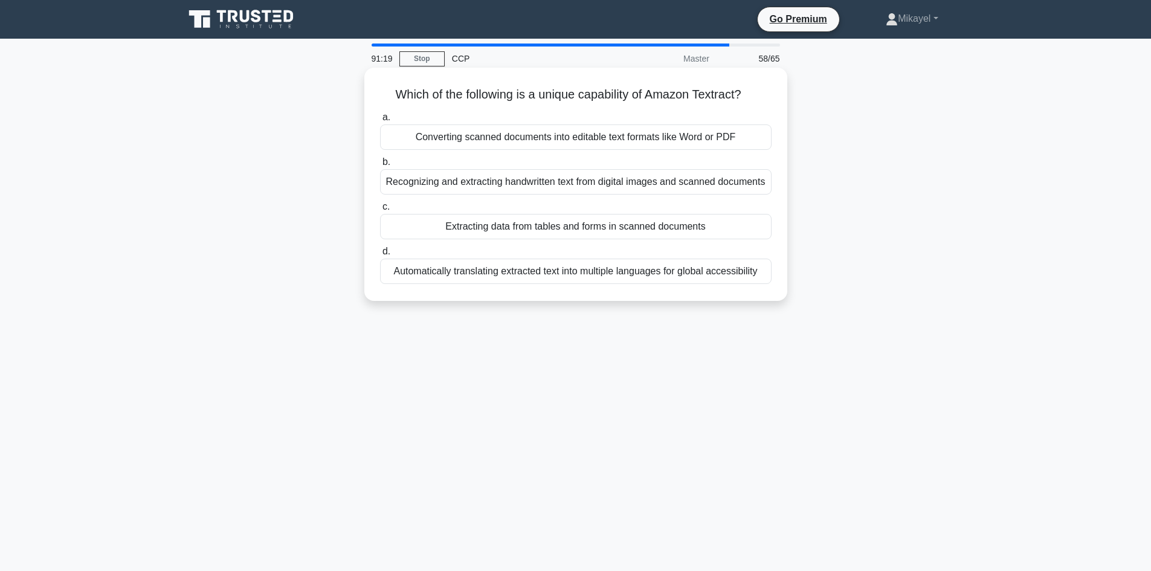
click at [585, 275] on div "Automatically translating extracted text into multiple languages for global acc…" at bounding box center [575, 271] width 391 height 25
click at [380, 256] on input "d. Automatically translating extracted text into multiple languages for global …" at bounding box center [380, 252] width 0 height 8
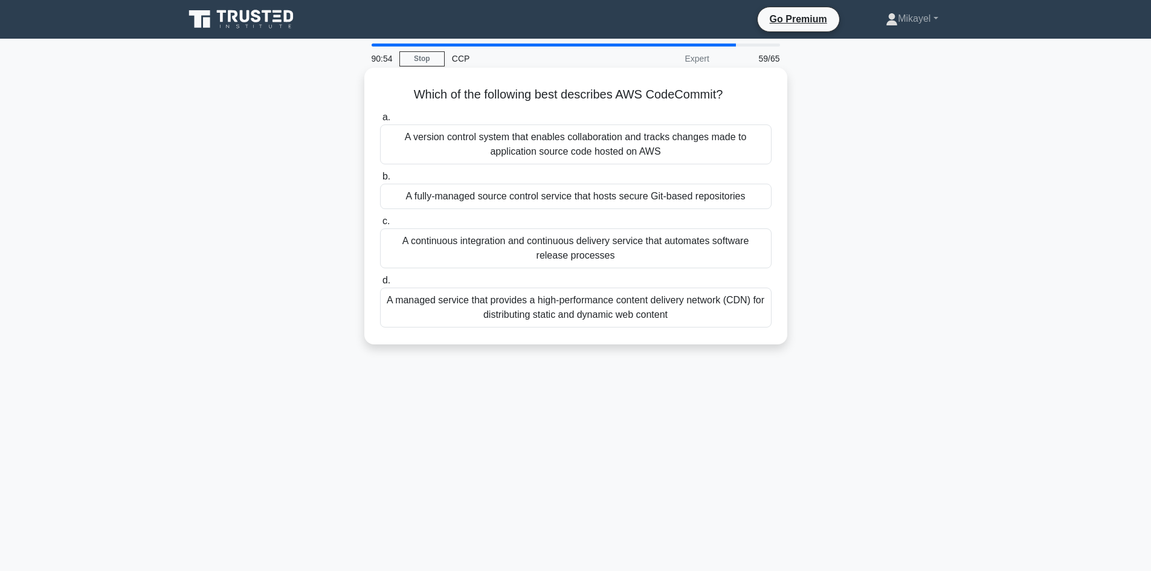
click at [626, 246] on div "A continuous integration and continuous delivery service that automates softwar…" at bounding box center [575, 248] width 391 height 40
click at [380, 225] on input "c. A continuous integration and continuous delivery service that automates soft…" at bounding box center [380, 221] width 0 height 8
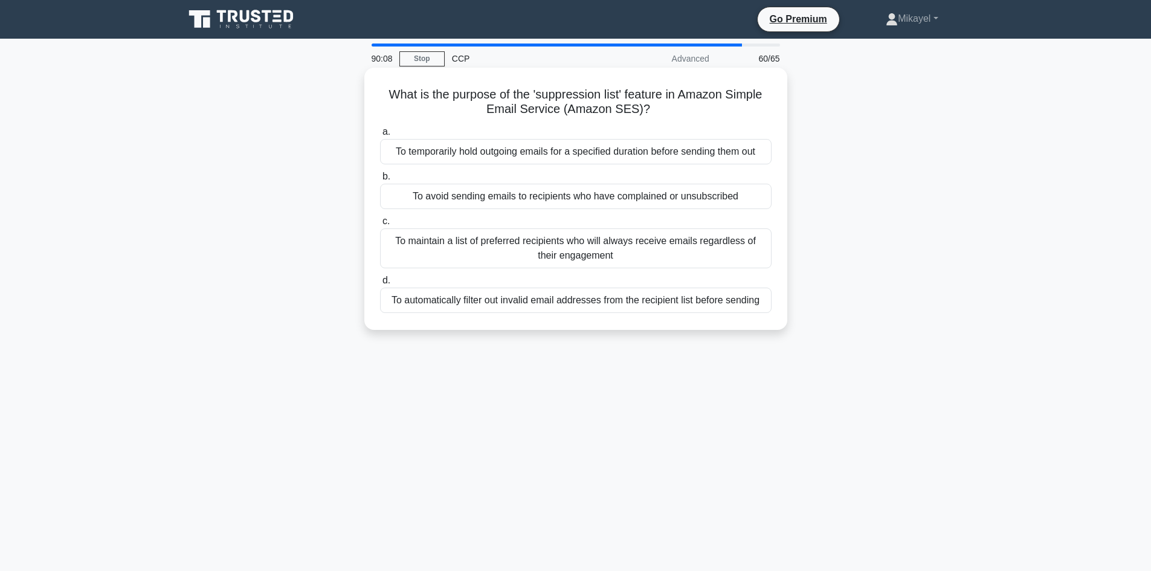
click at [579, 307] on div "To automatically filter out invalid email addresses from the recipient list bef…" at bounding box center [575, 300] width 391 height 25
click at [380, 285] on input "d. To automatically filter out invalid email addresses from the recipient list …" at bounding box center [380, 281] width 0 height 8
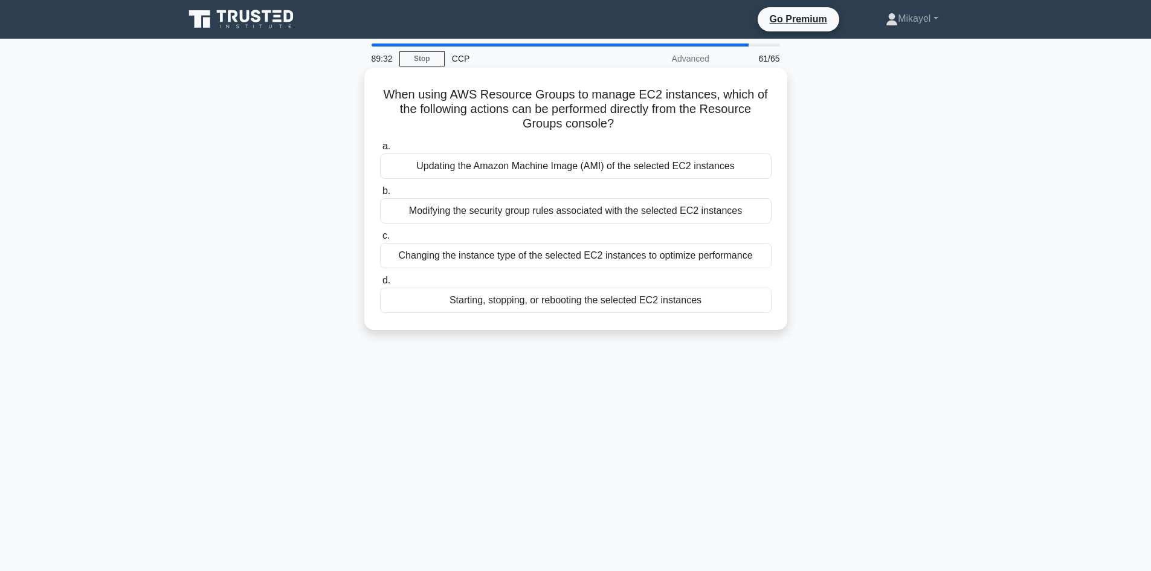
click at [605, 296] on div "Starting, stopping, or rebooting the selected EC2 instances" at bounding box center [575, 300] width 391 height 25
click at [380, 285] on input "d. Starting, stopping, or rebooting the selected EC2 instances" at bounding box center [380, 281] width 0 height 8
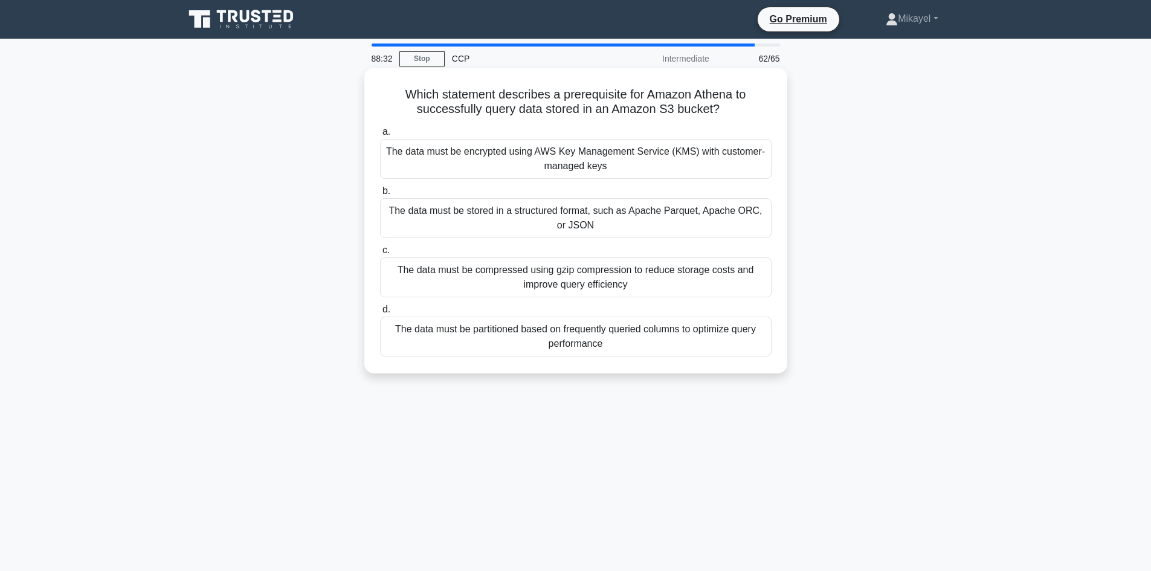
click at [653, 214] on div "The data must be stored in a structured format, such as Apache Parquet, Apache …" at bounding box center [575, 218] width 391 height 40
click at [380, 195] on input "b. The data must be stored in a structured format, such as Apache Parquet, Apac…" at bounding box center [380, 191] width 0 height 8
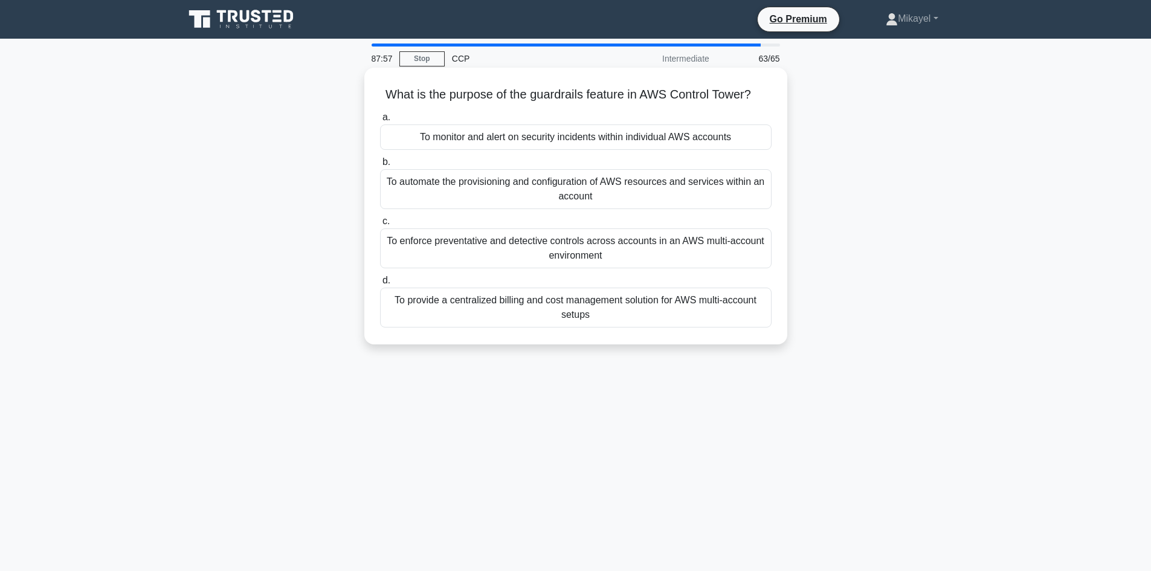
click at [610, 140] on div "To monitor and alert on security incidents within individual AWS accounts" at bounding box center [575, 136] width 391 height 25
click at [380, 121] on input "a. To monitor and alert on security incidents within individual AWS accounts" at bounding box center [380, 118] width 0 height 8
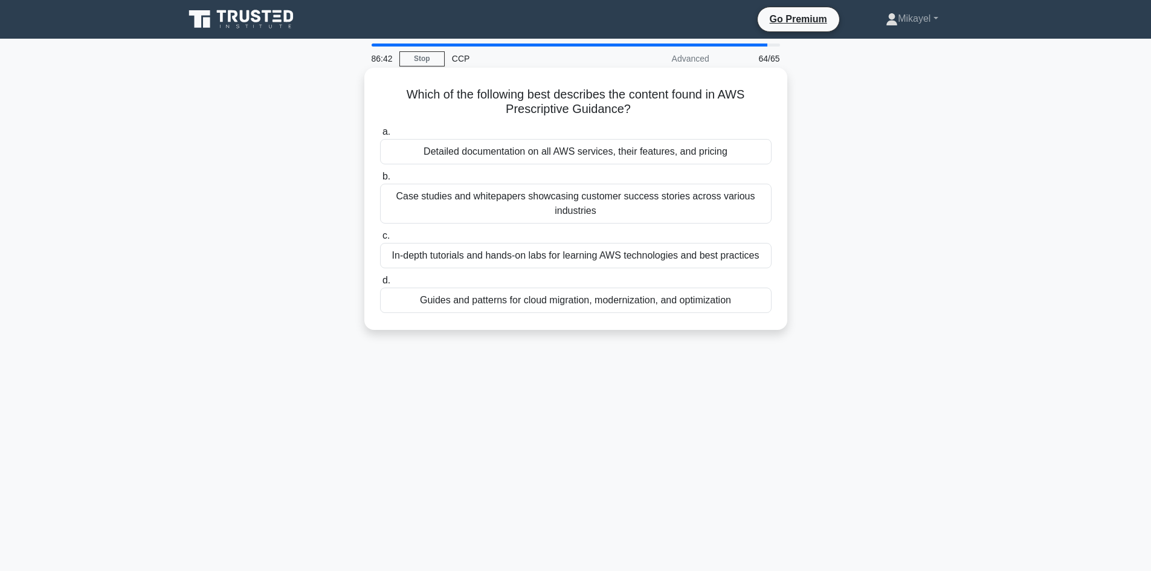
click at [646, 256] on div "In-depth tutorials and hands-on labs for learning AWS technologies and best pra…" at bounding box center [575, 255] width 391 height 25
click at [380, 240] on input "c. In-depth tutorials and hands-on labs for learning AWS technologies and best …" at bounding box center [380, 236] width 0 height 8
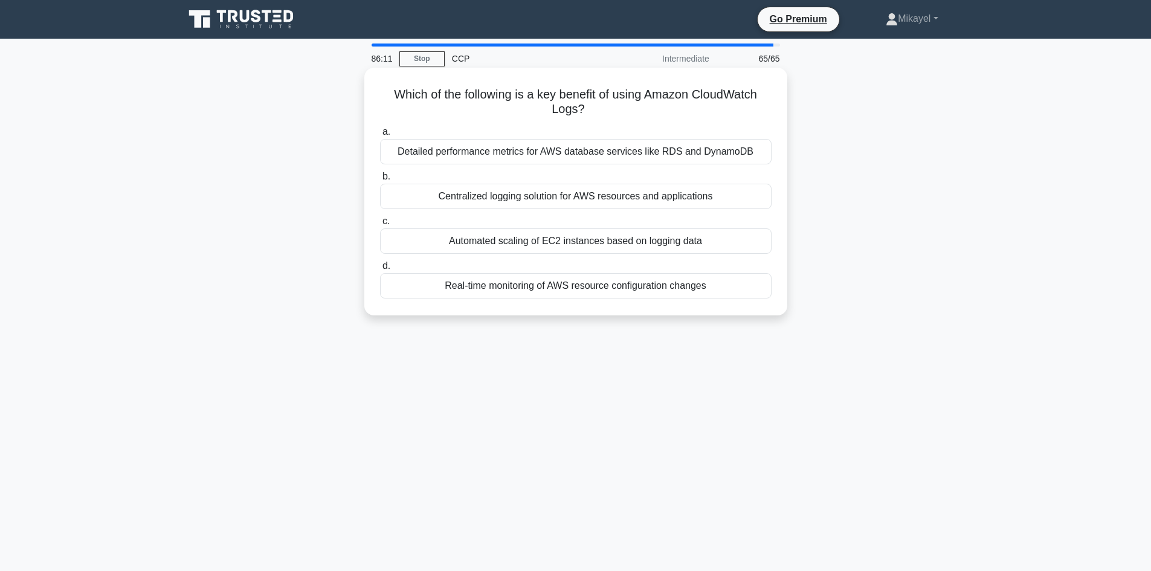
click at [599, 193] on div "Centralized logging solution for AWS resources and applications" at bounding box center [575, 196] width 391 height 25
click at [380, 181] on input "b. Centralized logging solution for AWS resources and applications" at bounding box center [380, 177] width 0 height 8
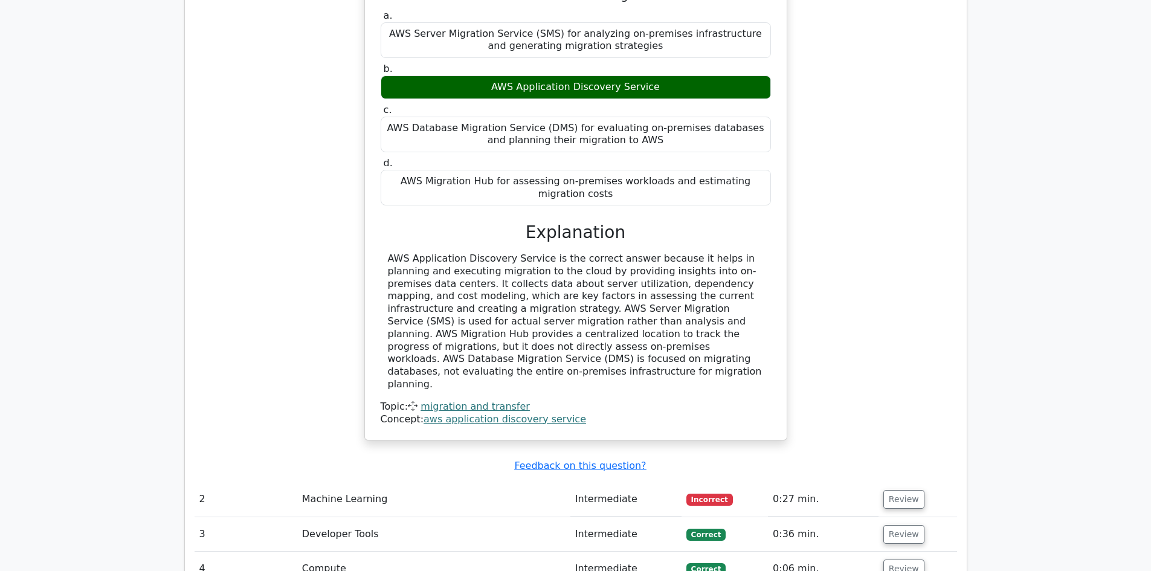
scroll to position [1450, 0]
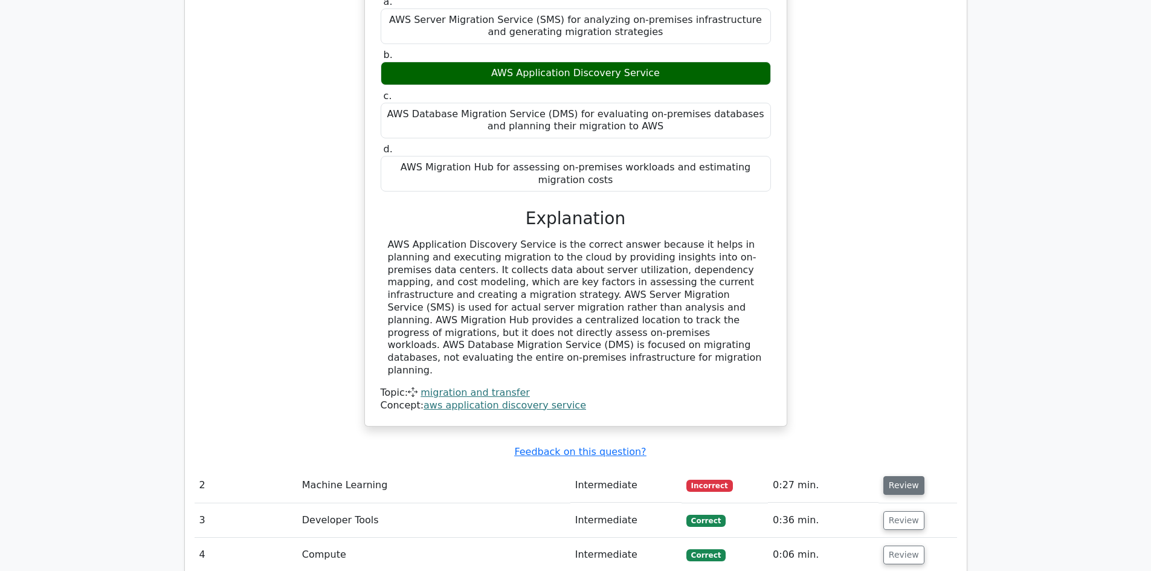
click at [895, 476] on button "Review" at bounding box center [903, 485] width 41 height 19
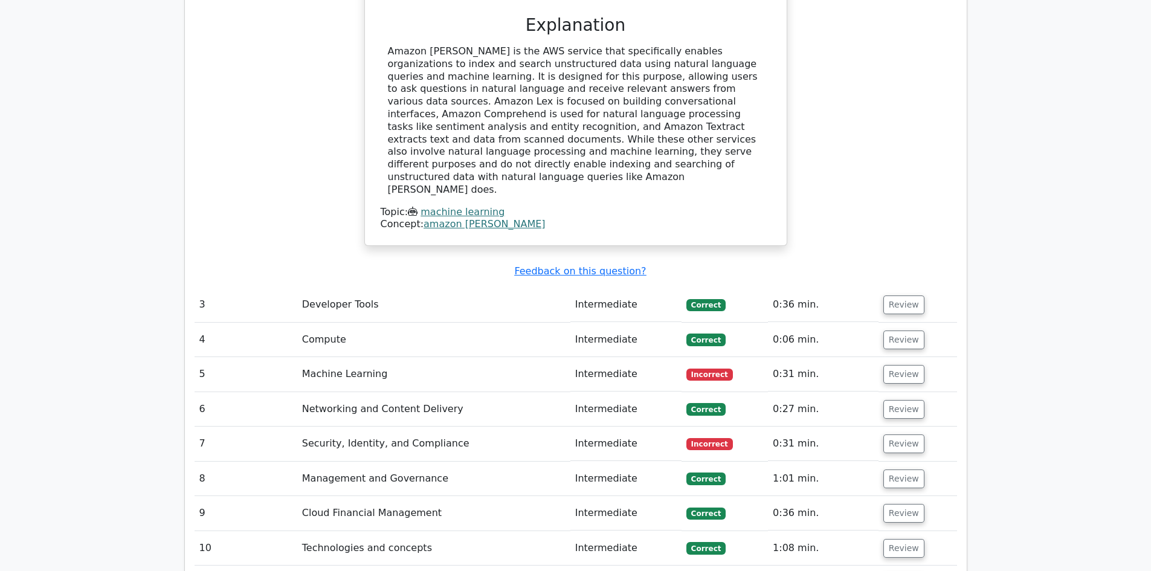
scroll to position [2320, 0]
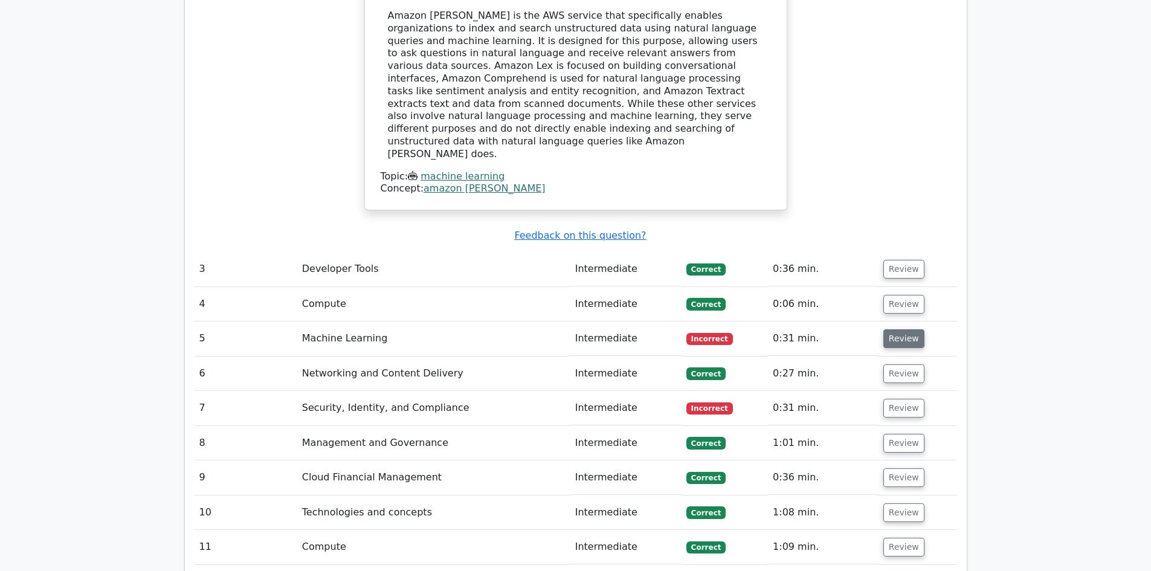
click at [889, 329] on button "Review" at bounding box center [903, 338] width 41 height 19
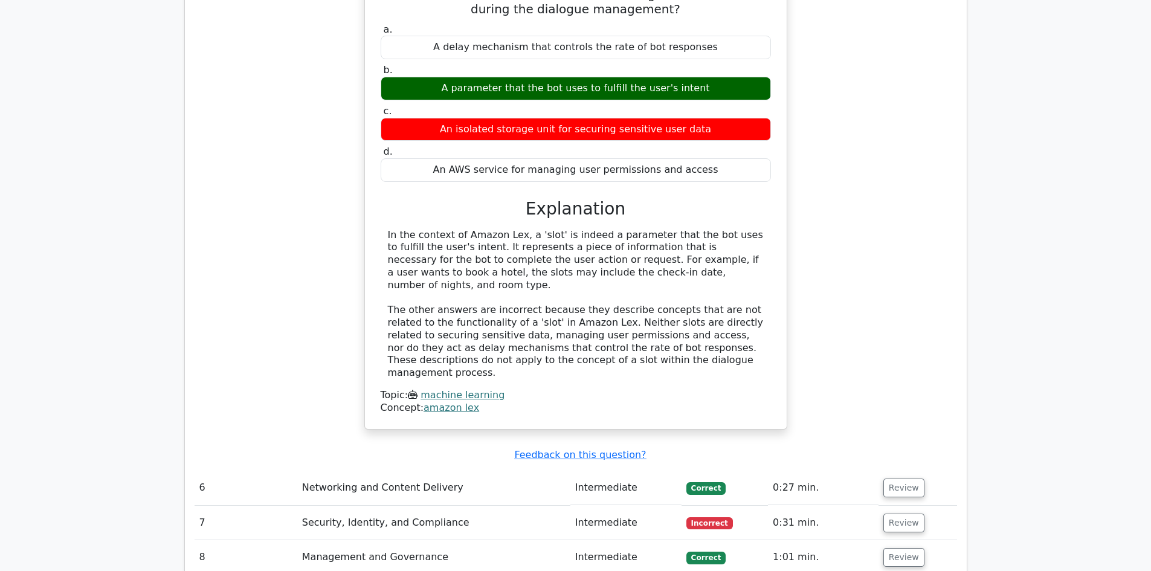
scroll to position [2755, 0]
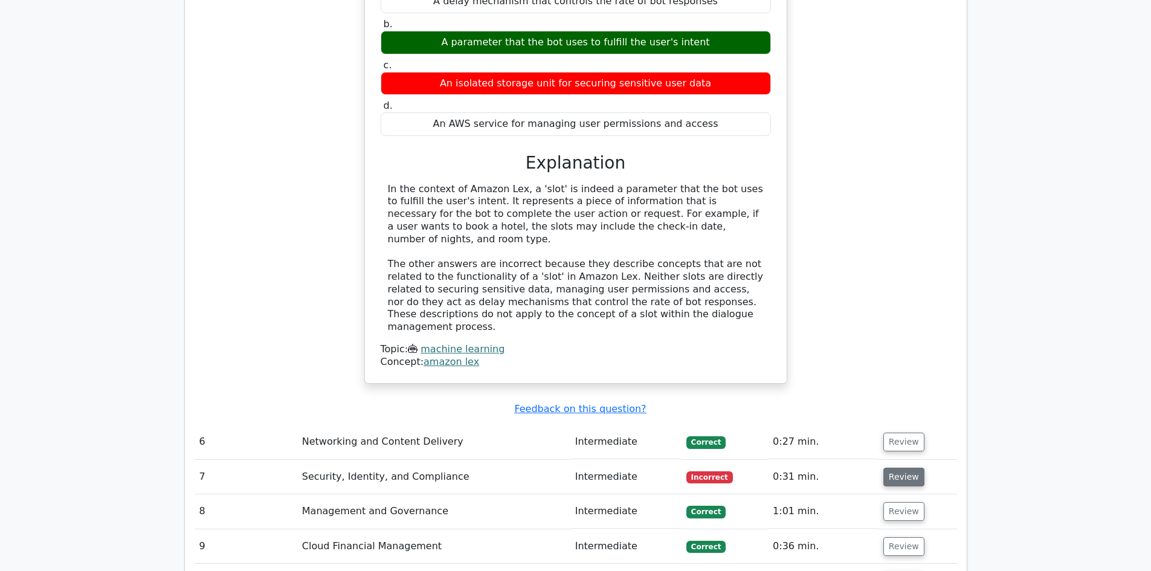
click at [894, 468] on button "Review" at bounding box center [903, 477] width 41 height 19
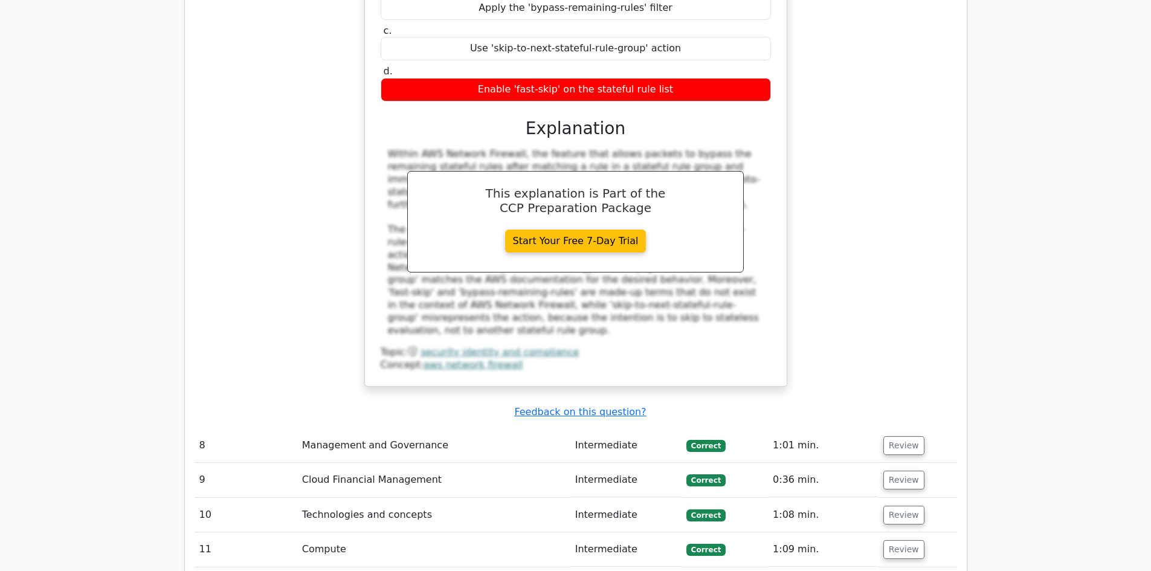
scroll to position [3480, 0]
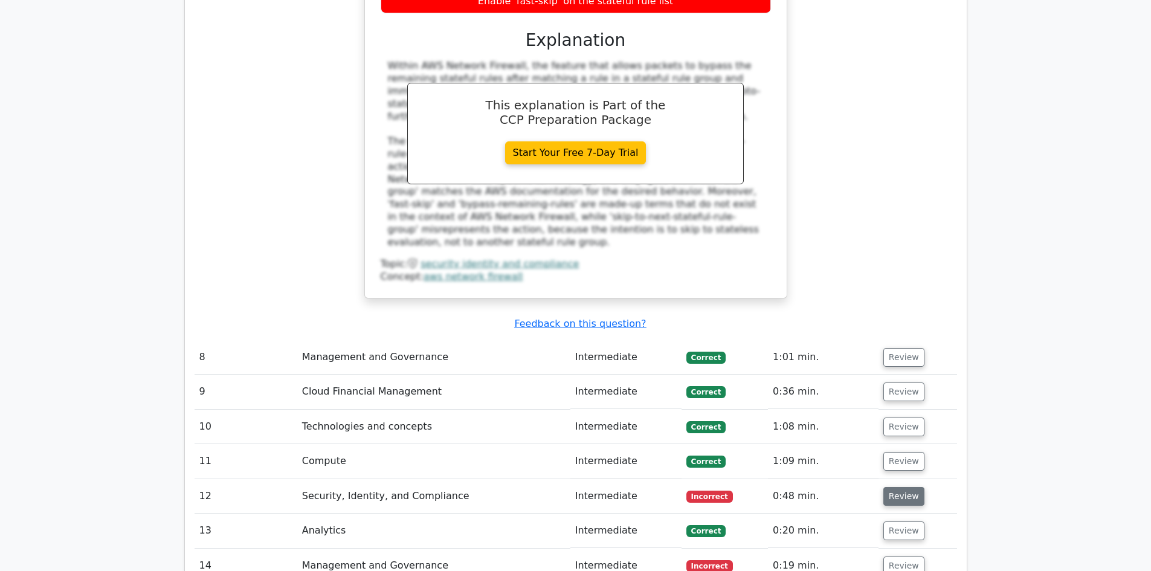
click at [899, 487] on button "Review" at bounding box center [903, 496] width 41 height 19
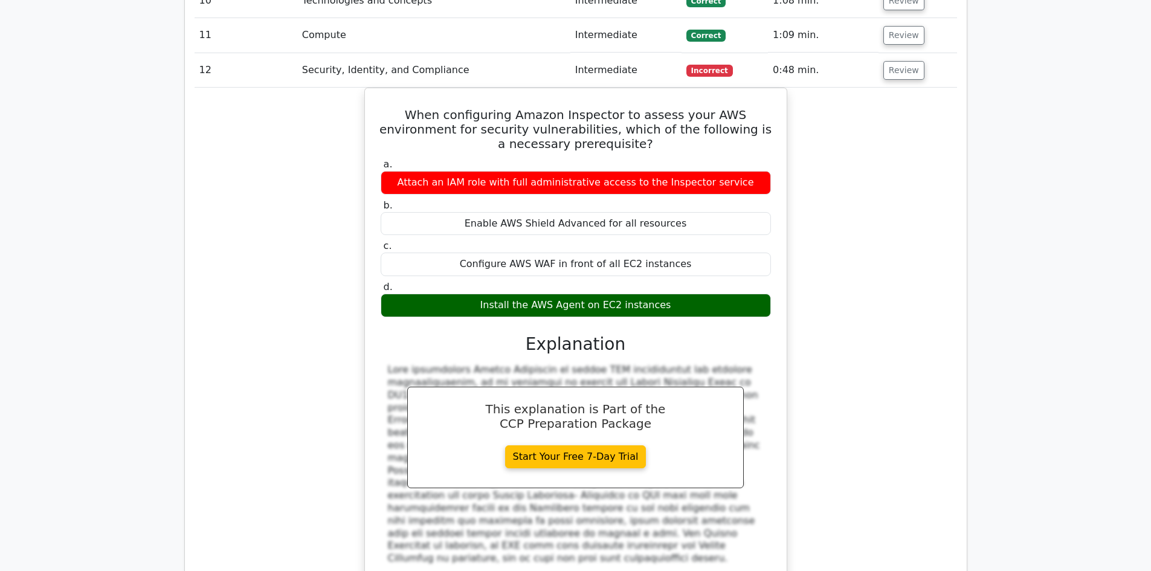
scroll to position [4132, 0]
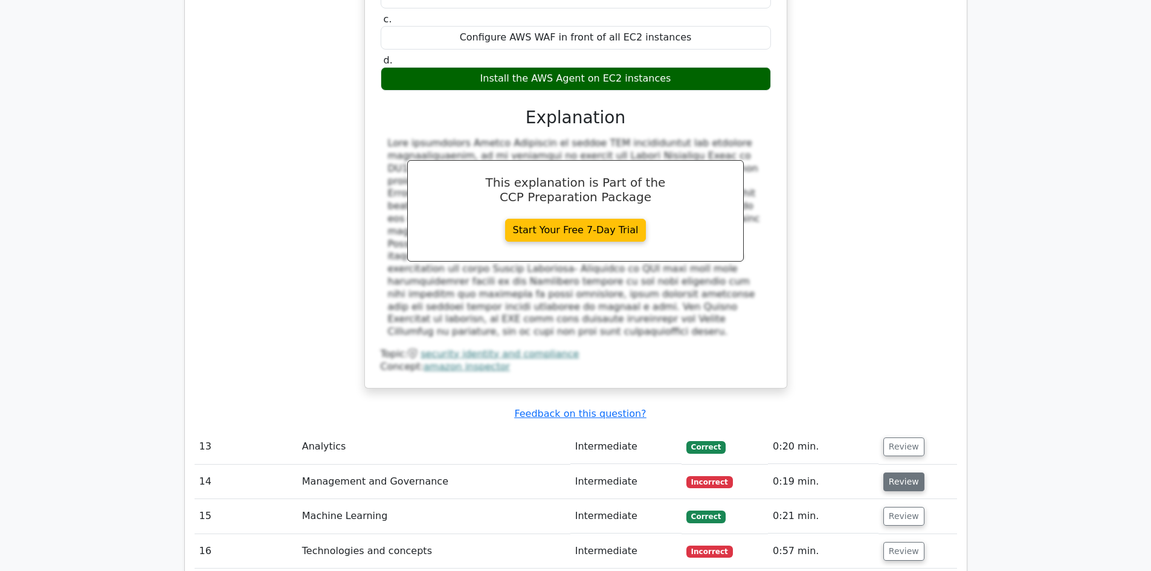
click at [897, 472] on button "Review" at bounding box center [903, 481] width 41 height 19
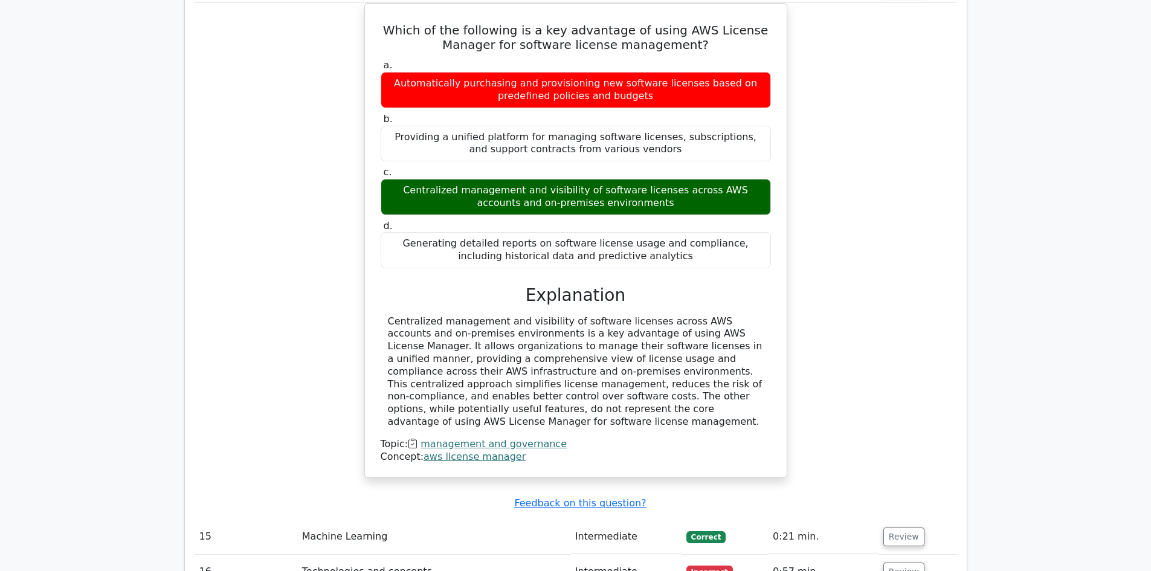
scroll to position [4640, 0]
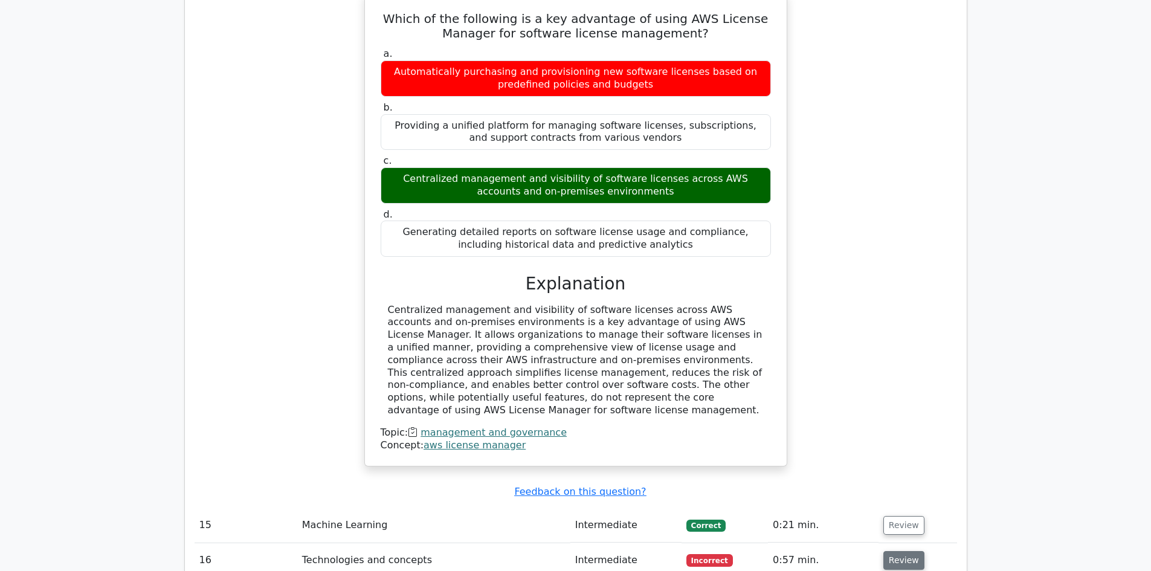
click at [901, 551] on button "Review" at bounding box center [903, 560] width 41 height 19
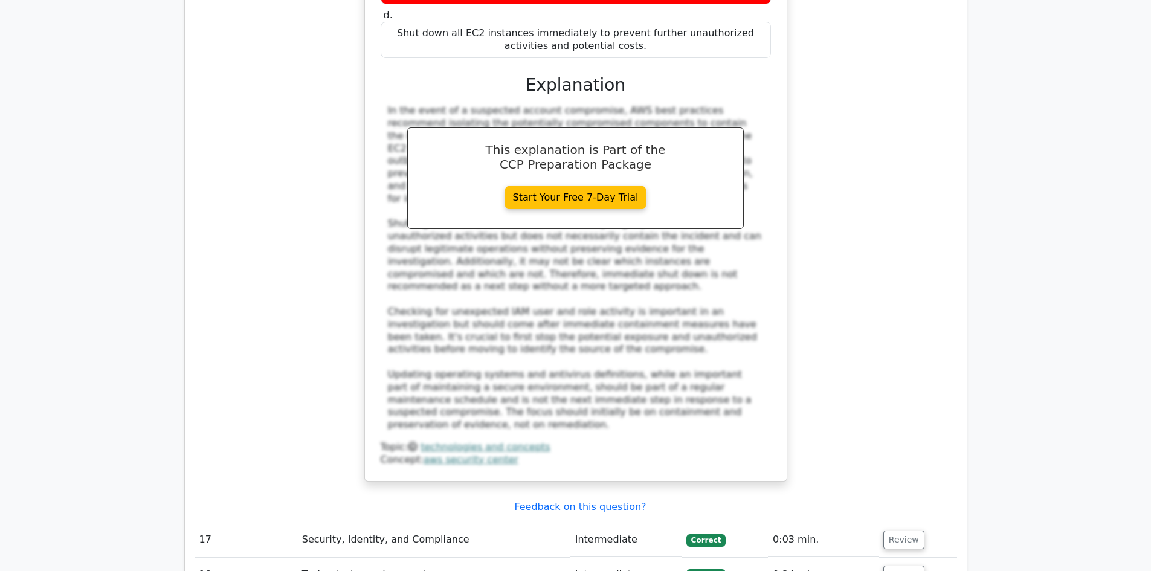
scroll to position [5582, 0]
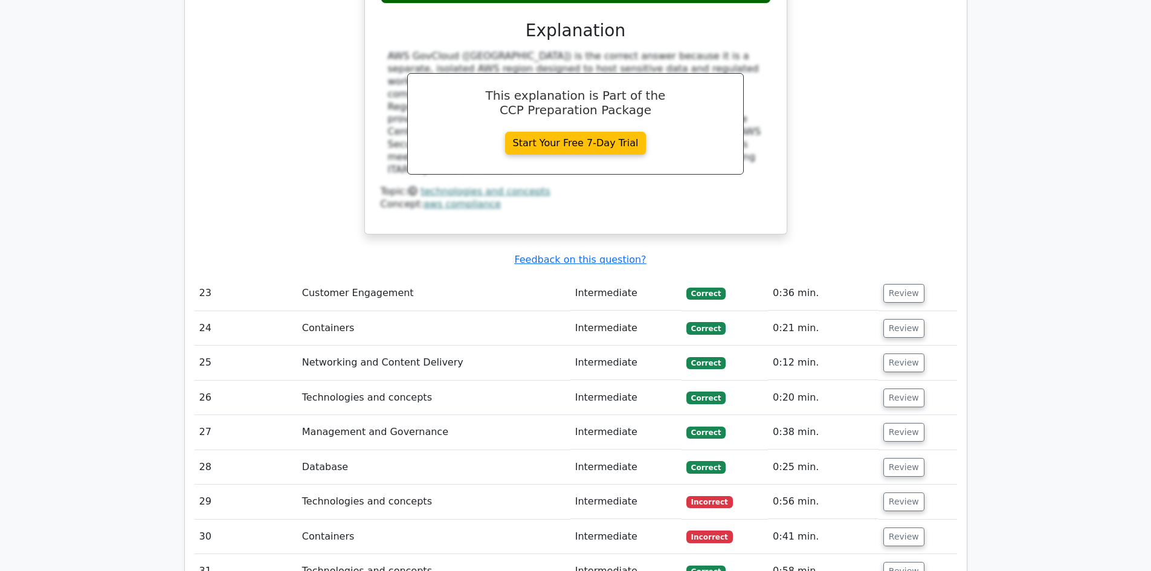
scroll to position [6452, 0]
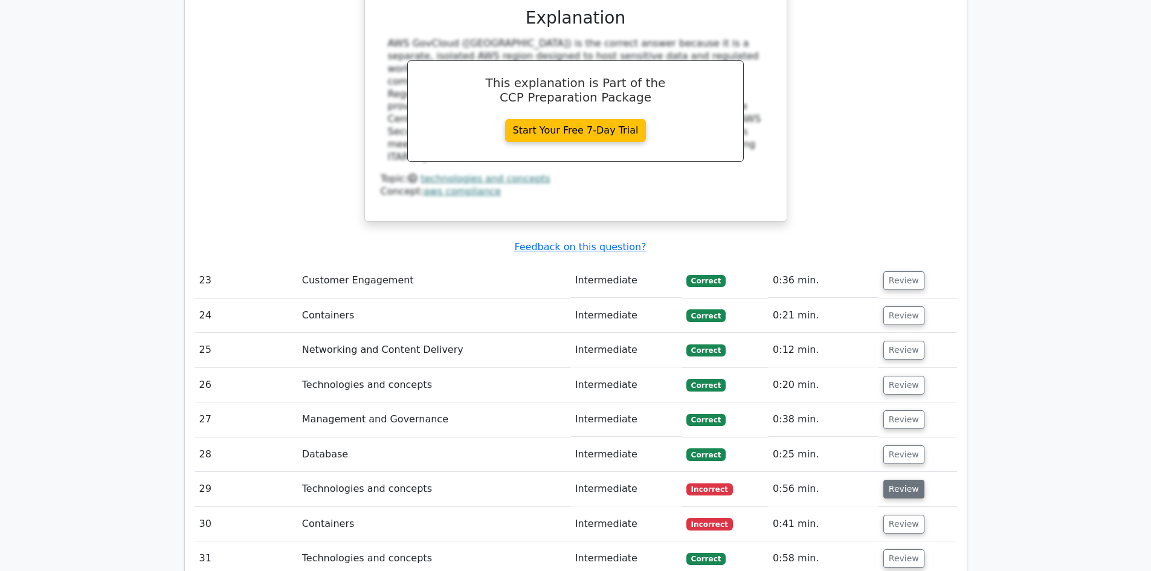
click at [897, 480] on button "Review" at bounding box center [903, 489] width 41 height 19
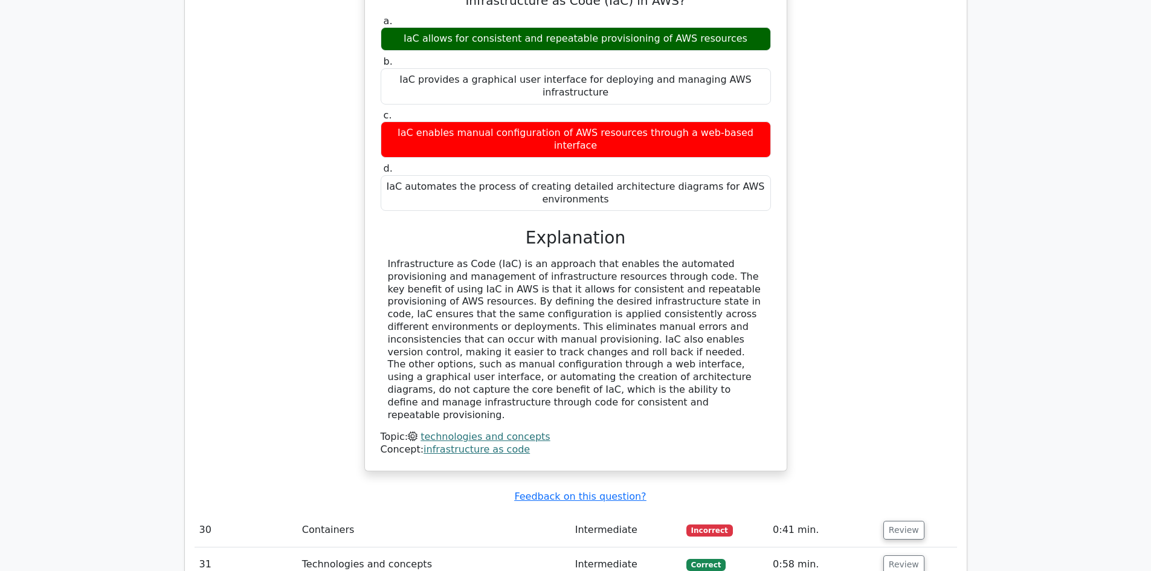
scroll to position [7032, 0]
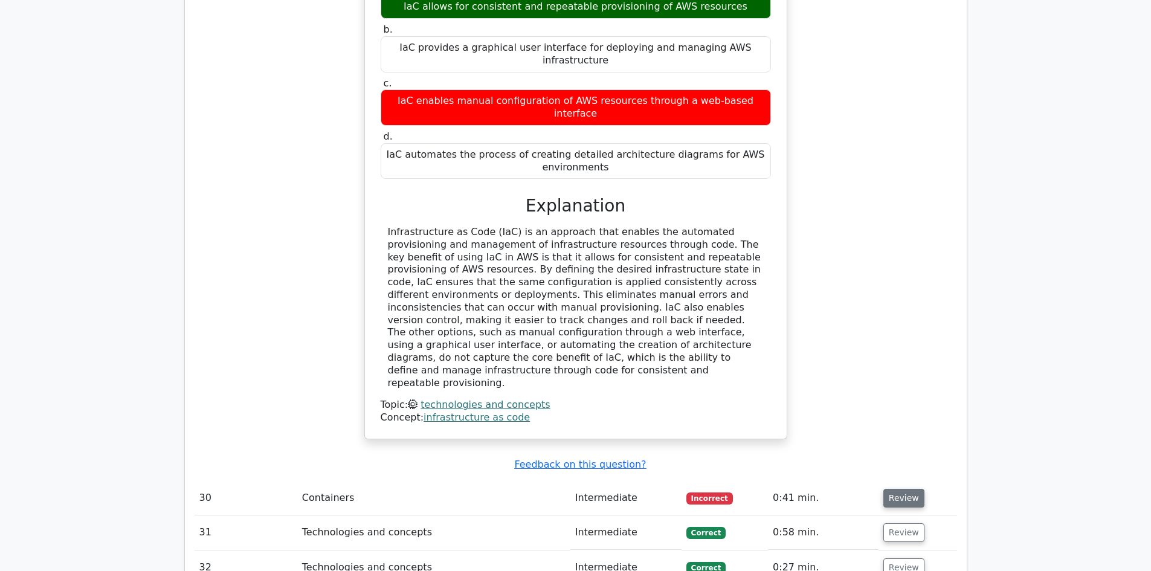
click at [904, 489] on button "Review" at bounding box center [903, 498] width 41 height 19
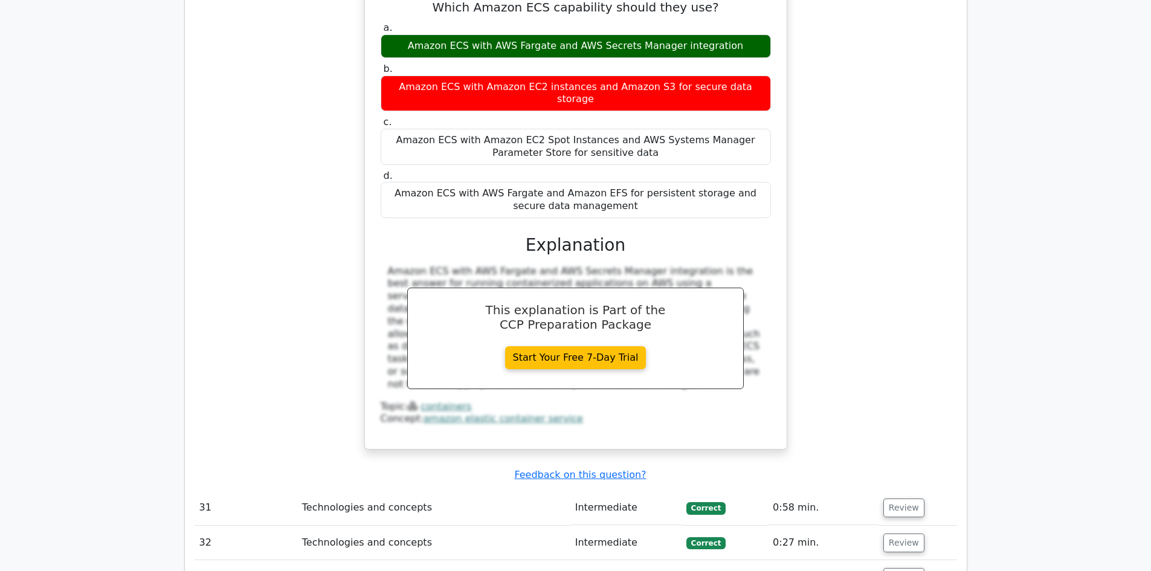
scroll to position [7612, 0]
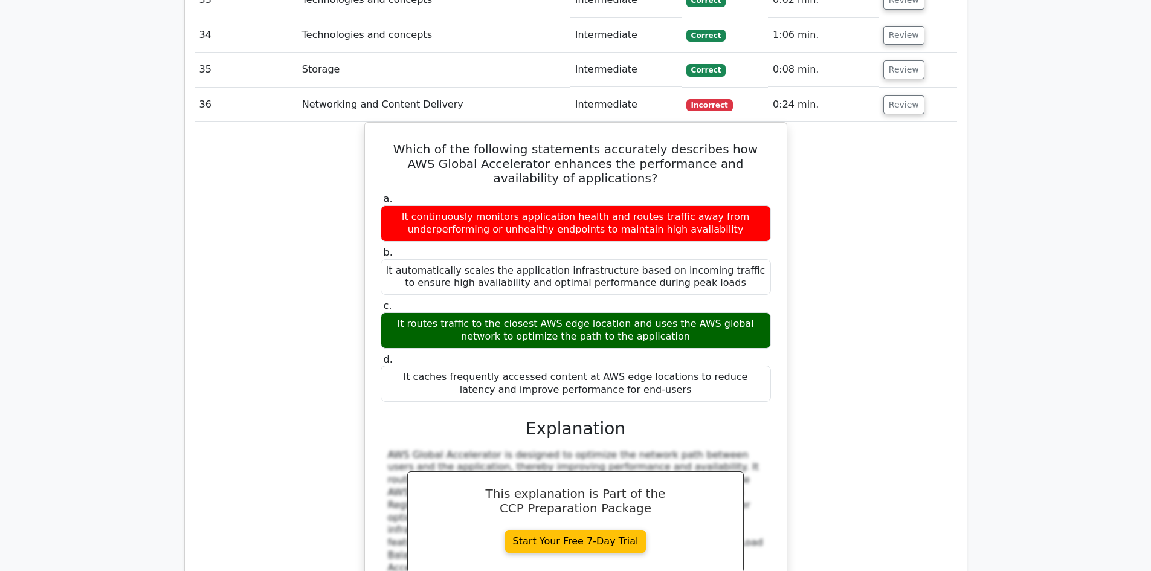
scroll to position [8192, 0]
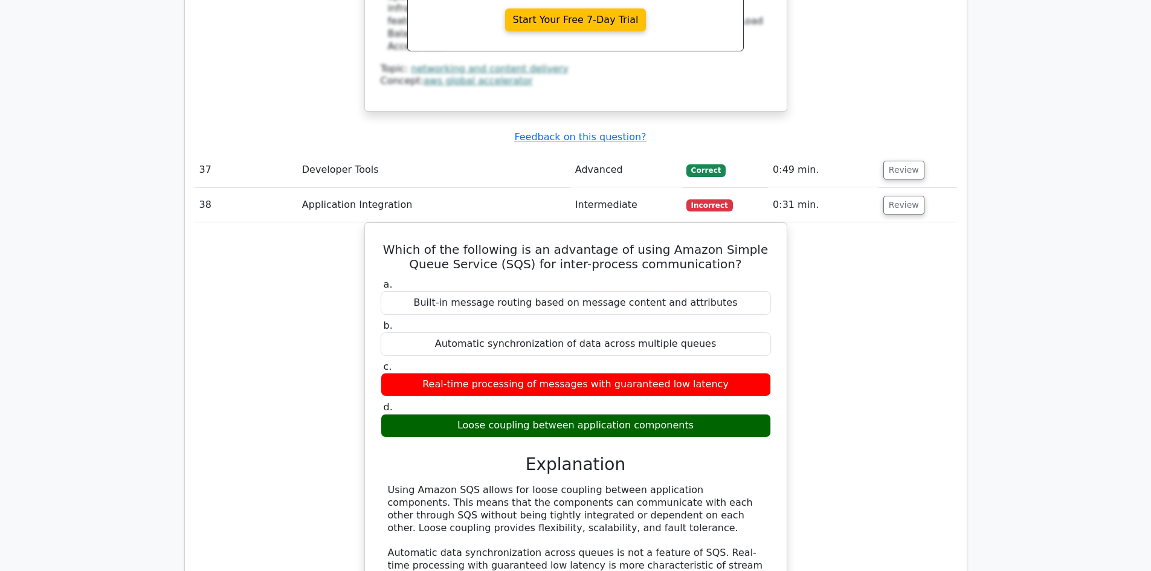
scroll to position [8845, 0]
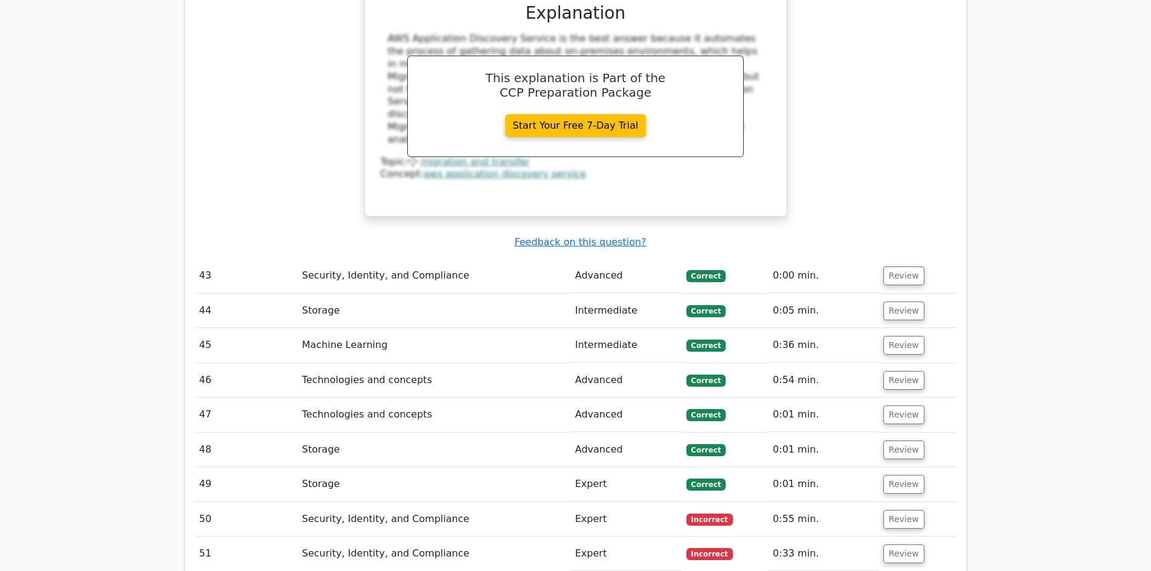
scroll to position [9860, 0]
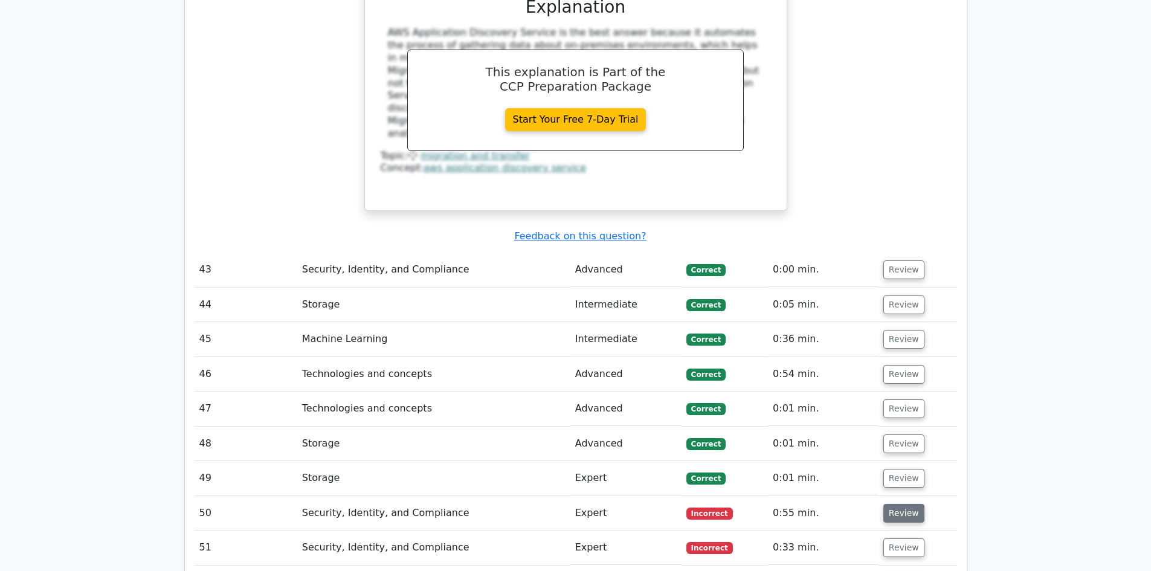
click at [899, 504] on button "Review" at bounding box center [903, 513] width 41 height 19
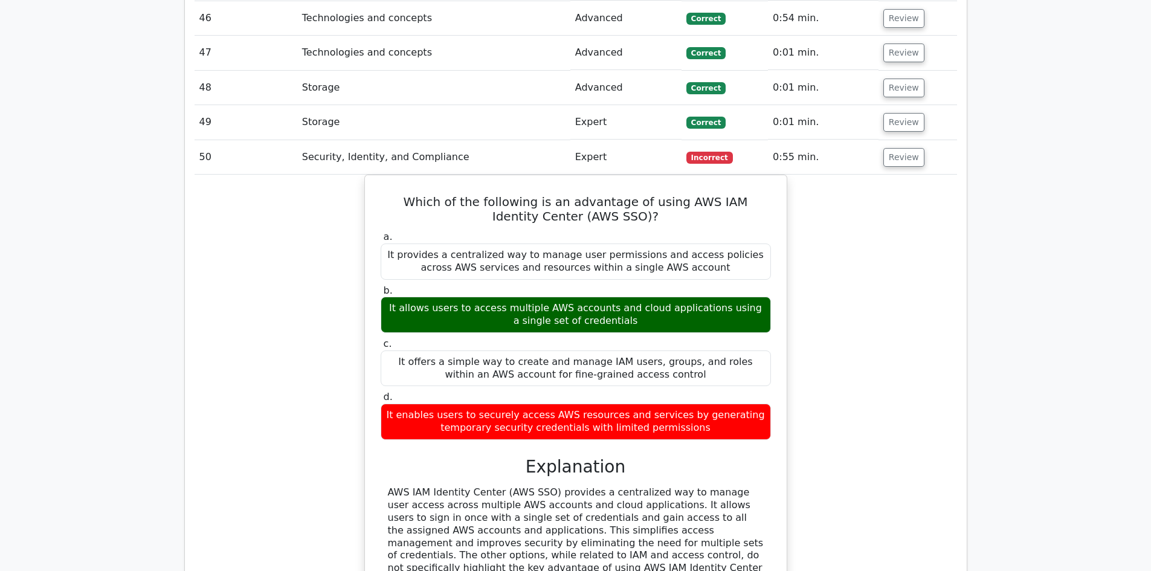
scroll to position [10222, 0]
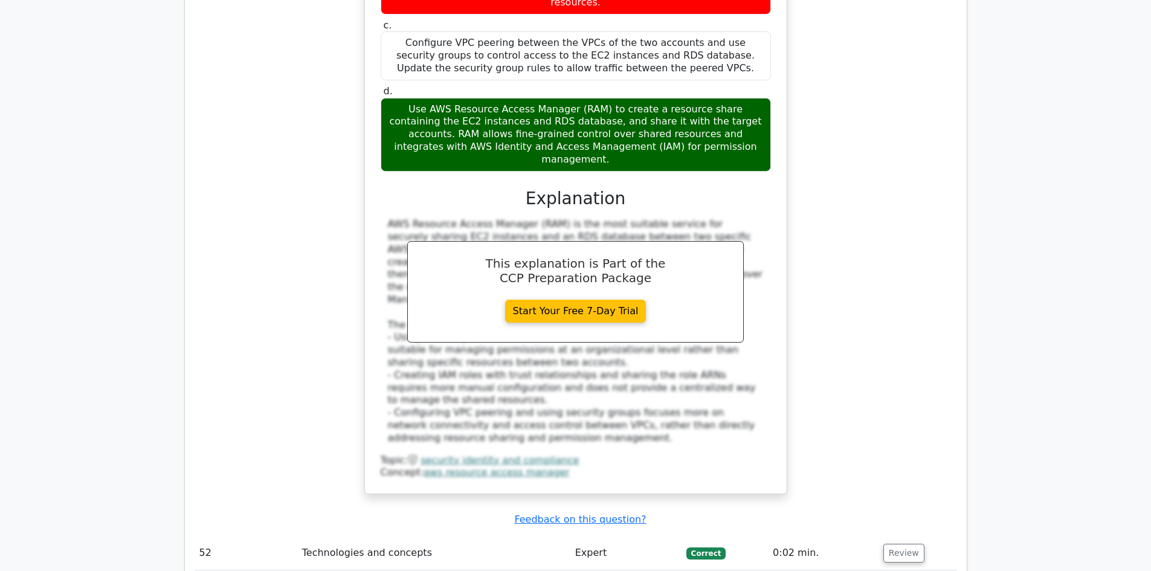
scroll to position [11309, 0]
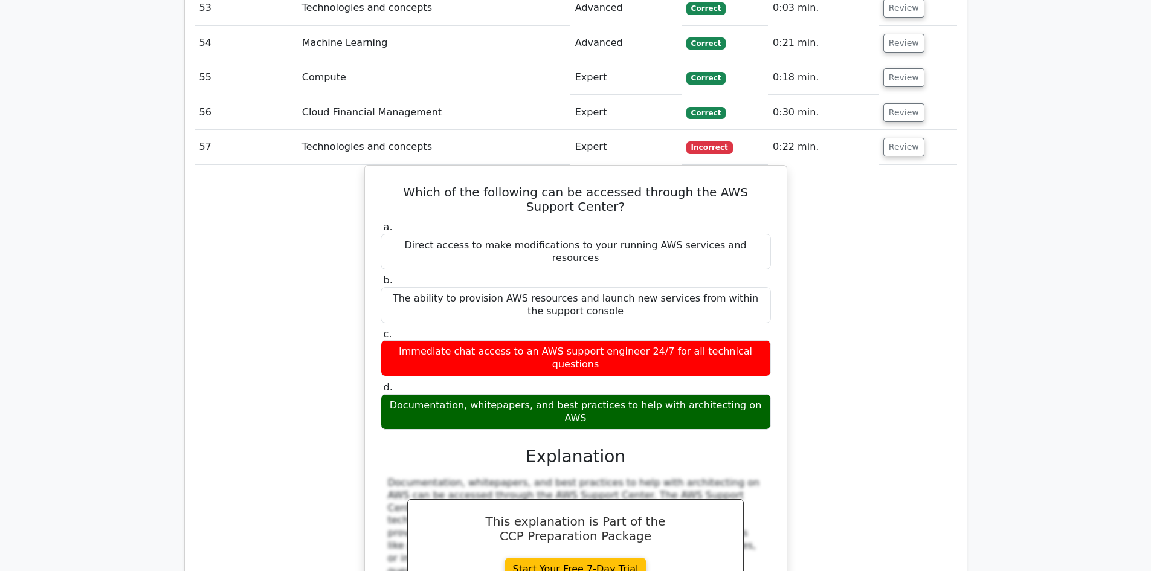
scroll to position [11817, 0]
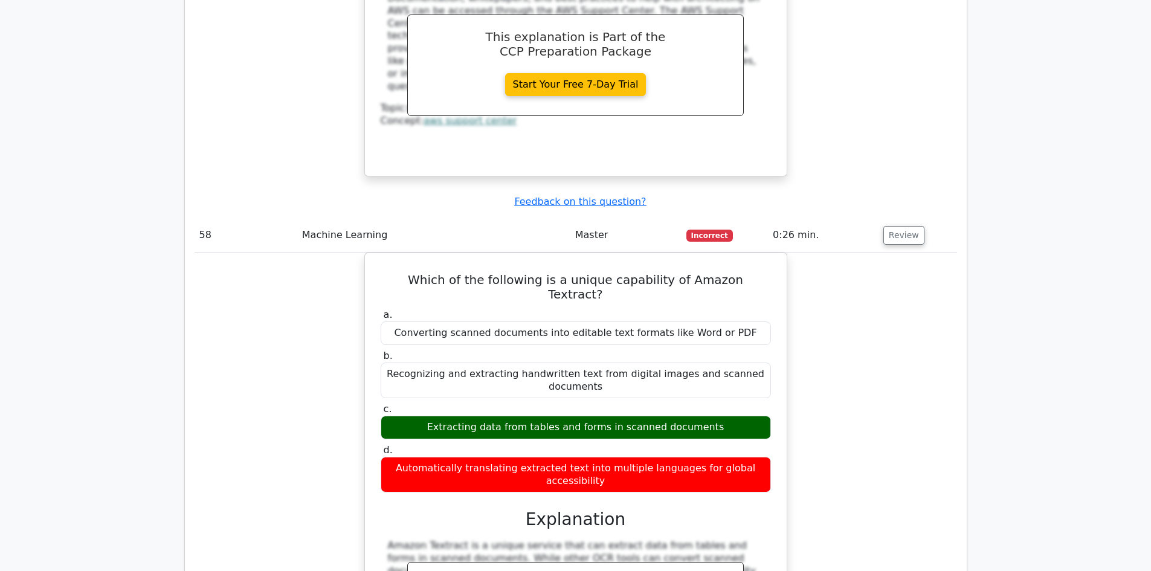
scroll to position [12324, 0]
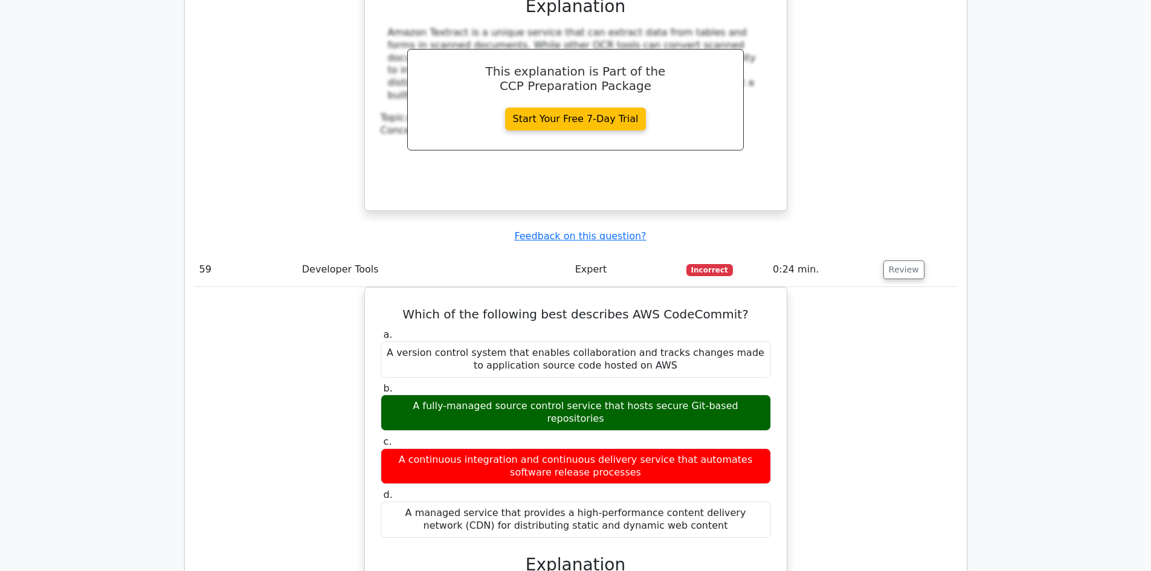
scroll to position [12832, 0]
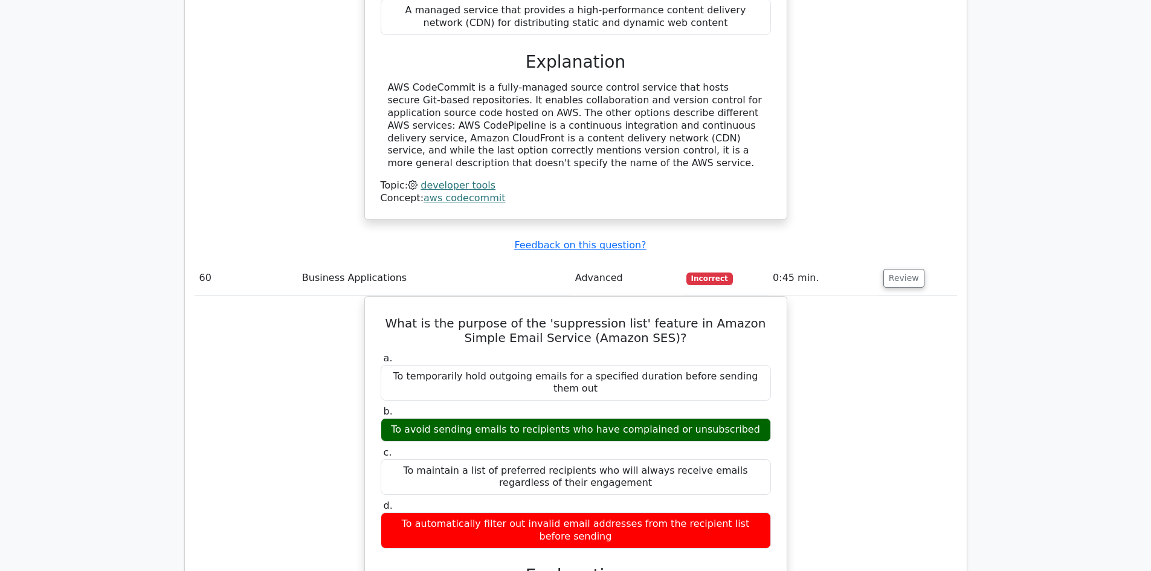
scroll to position [13339, 0]
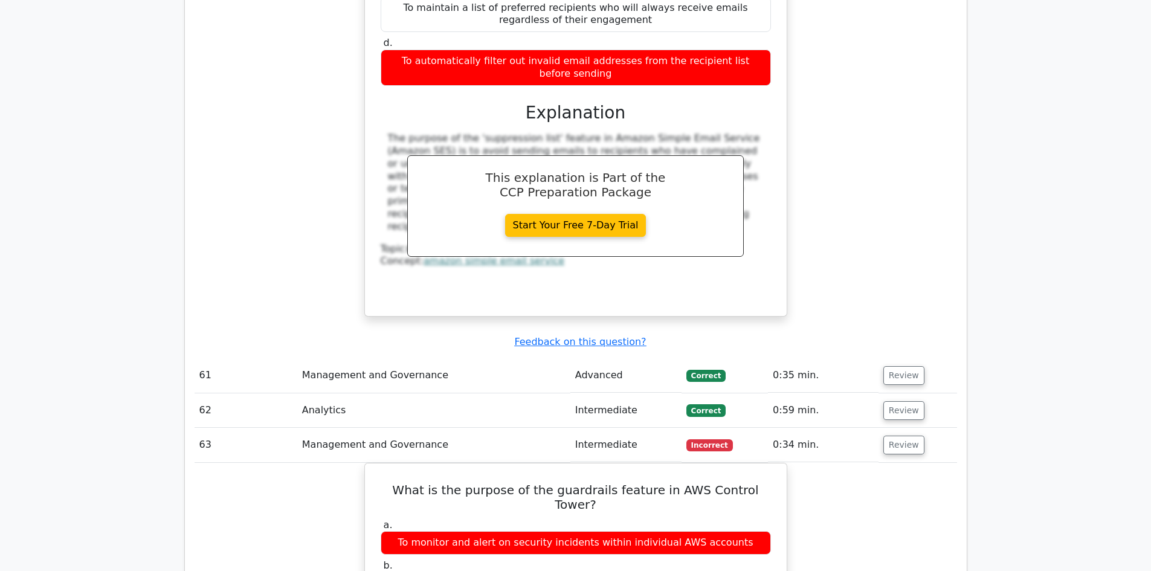
scroll to position [13774, 0]
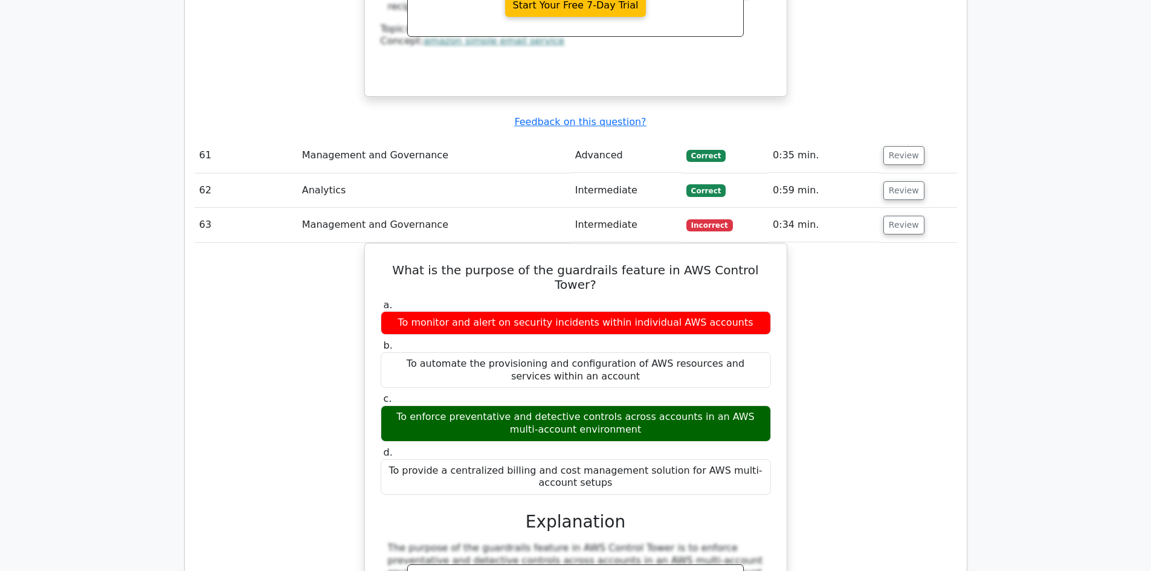
scroll to position [13992, 0]
